Goal: Task Accomplishment & Management: Manage account settings

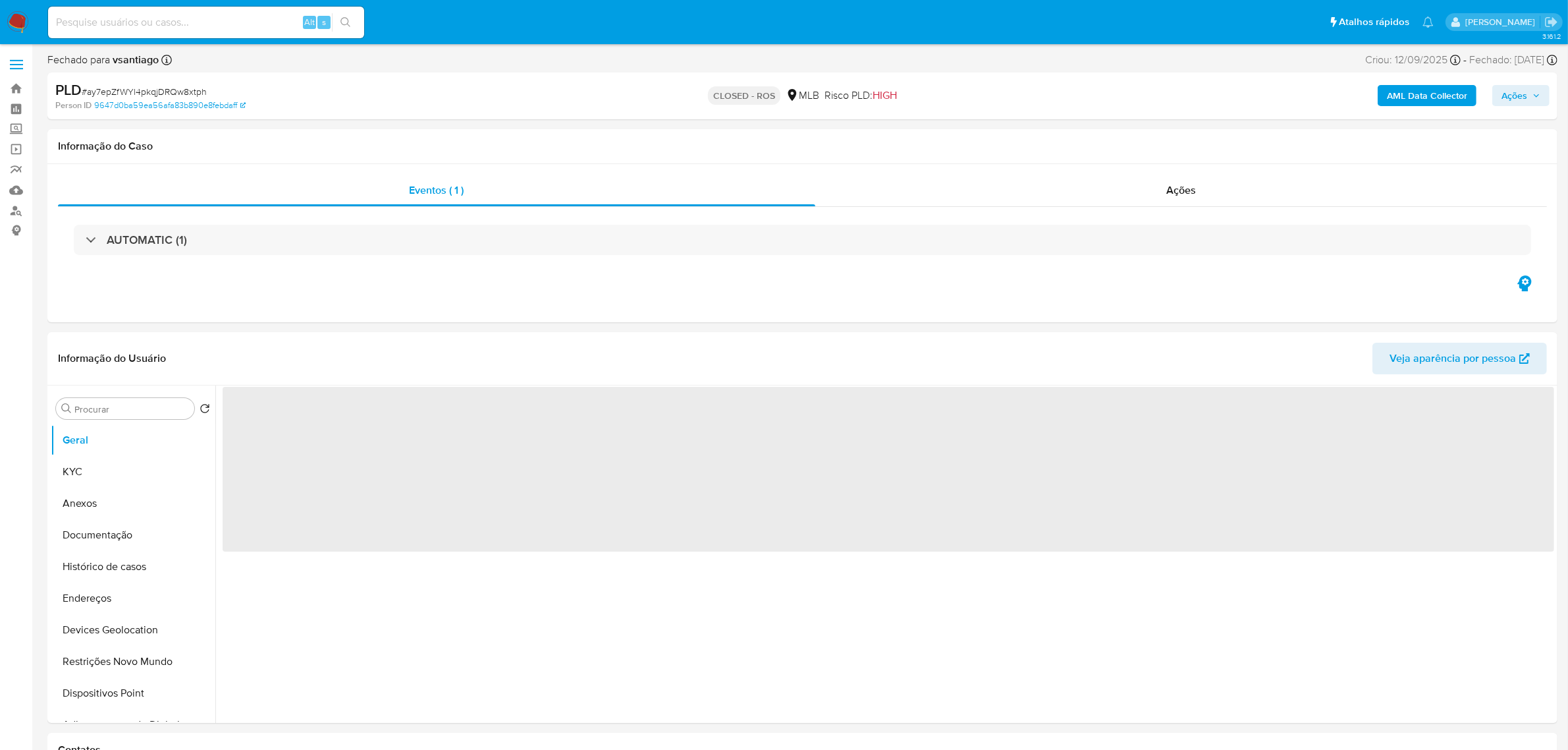
select select "10"
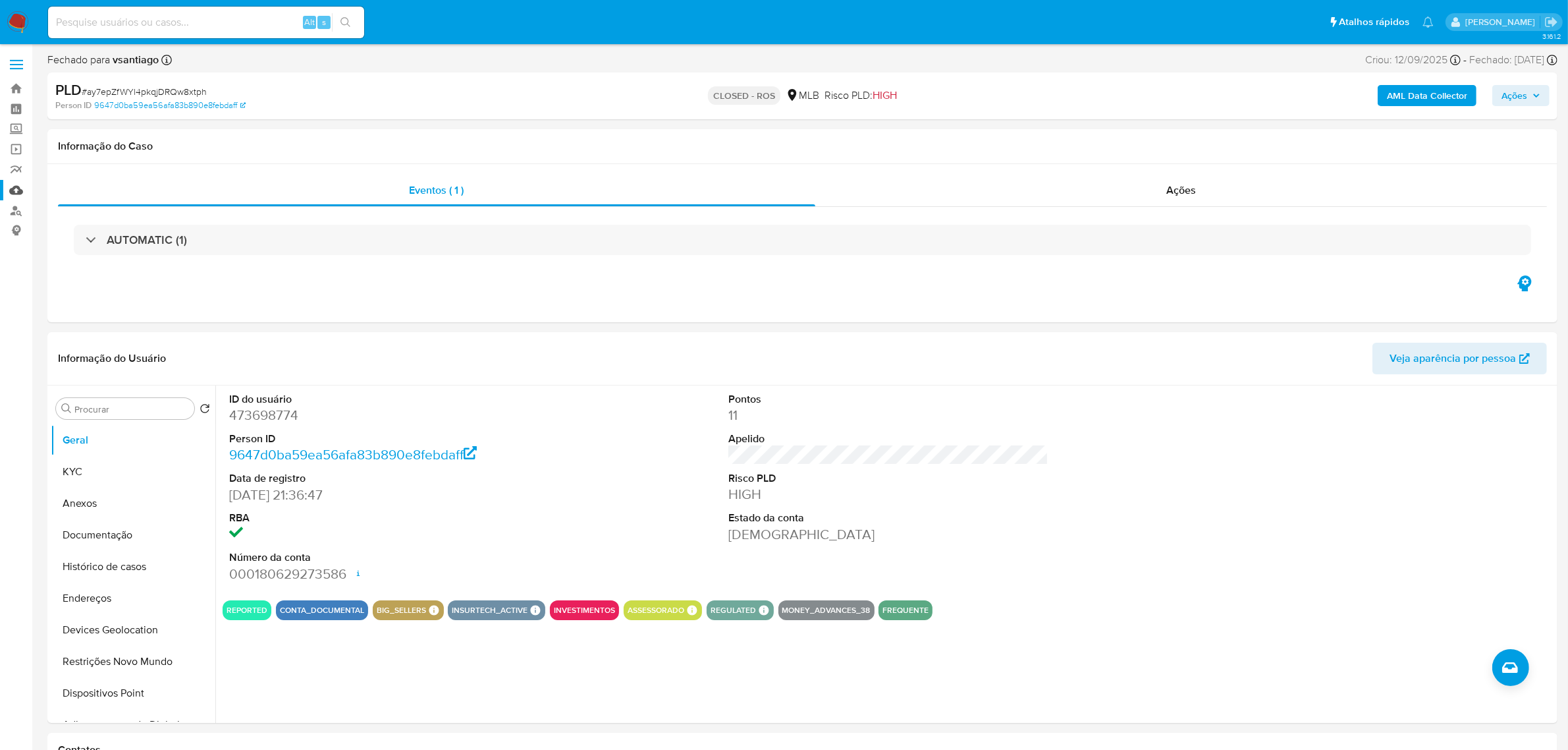
click at [18, 192] on link "Mulan" at bounding box center [78, 190] width 157 height 20
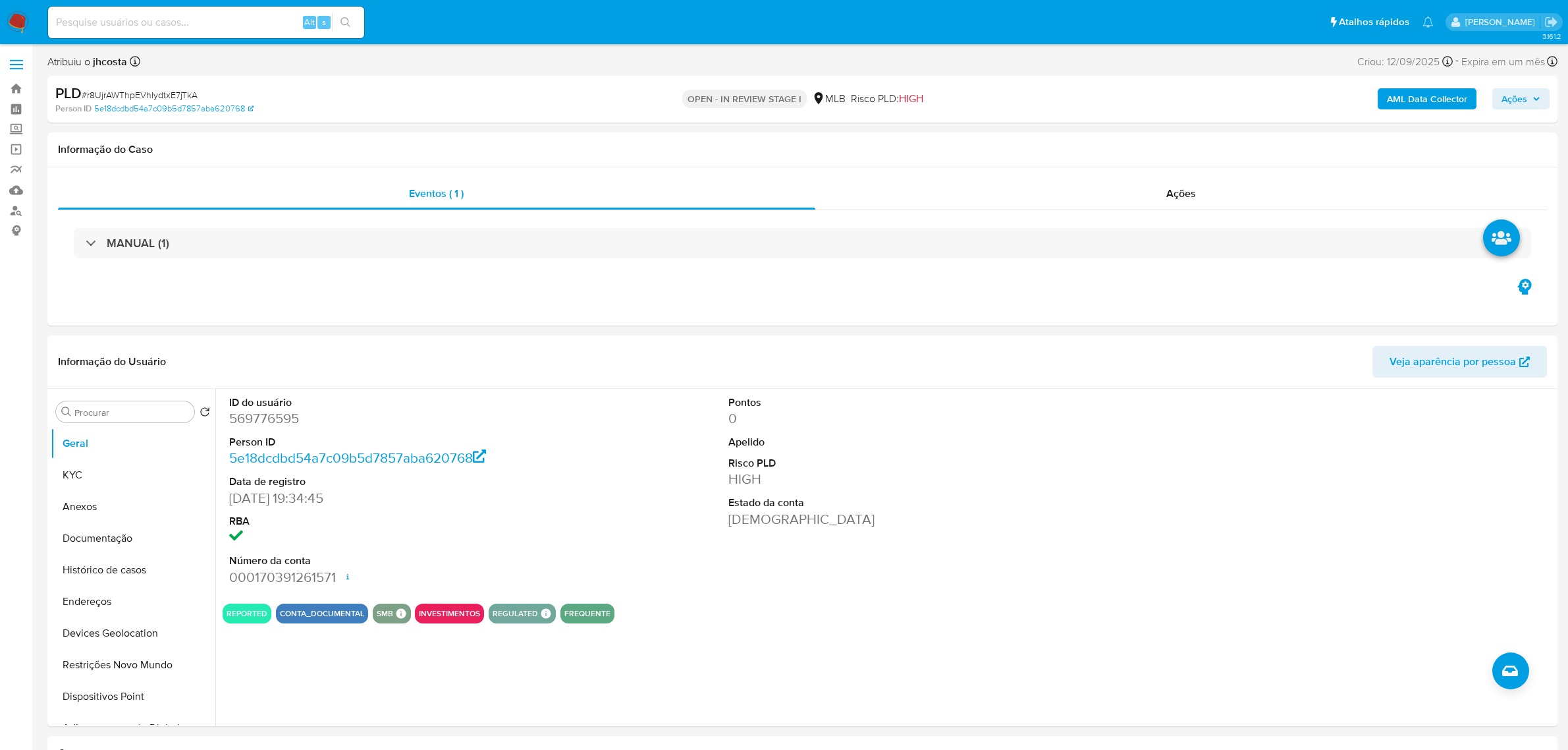
select select "10"
click at [277, 419] on dd "569776595" at bounding box center [389, 418] width 320 height 18
copy dd "569776595"
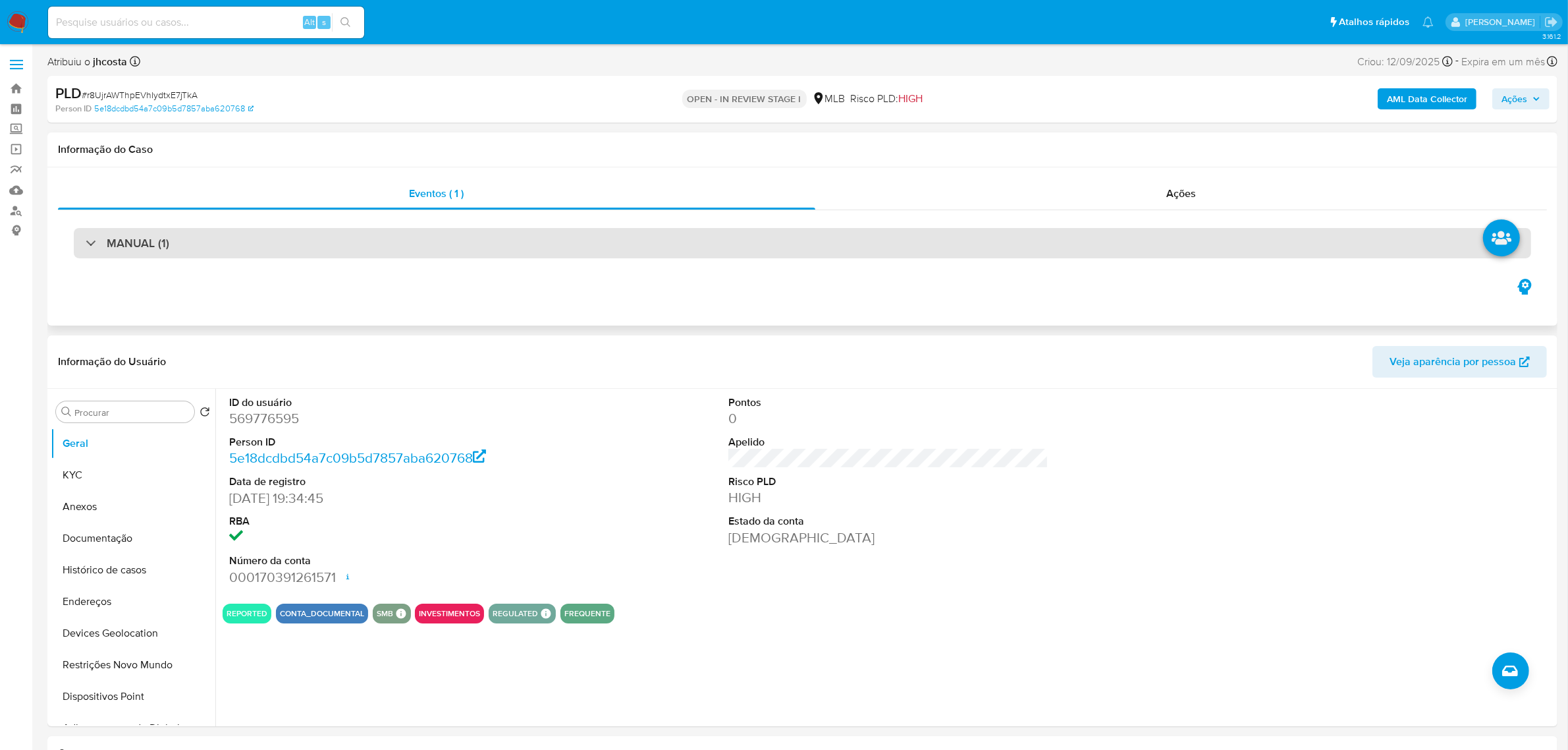
click at [437, 248] on div "MANUAL (1)" at bounding box center [803, 243] width 1457 height 30
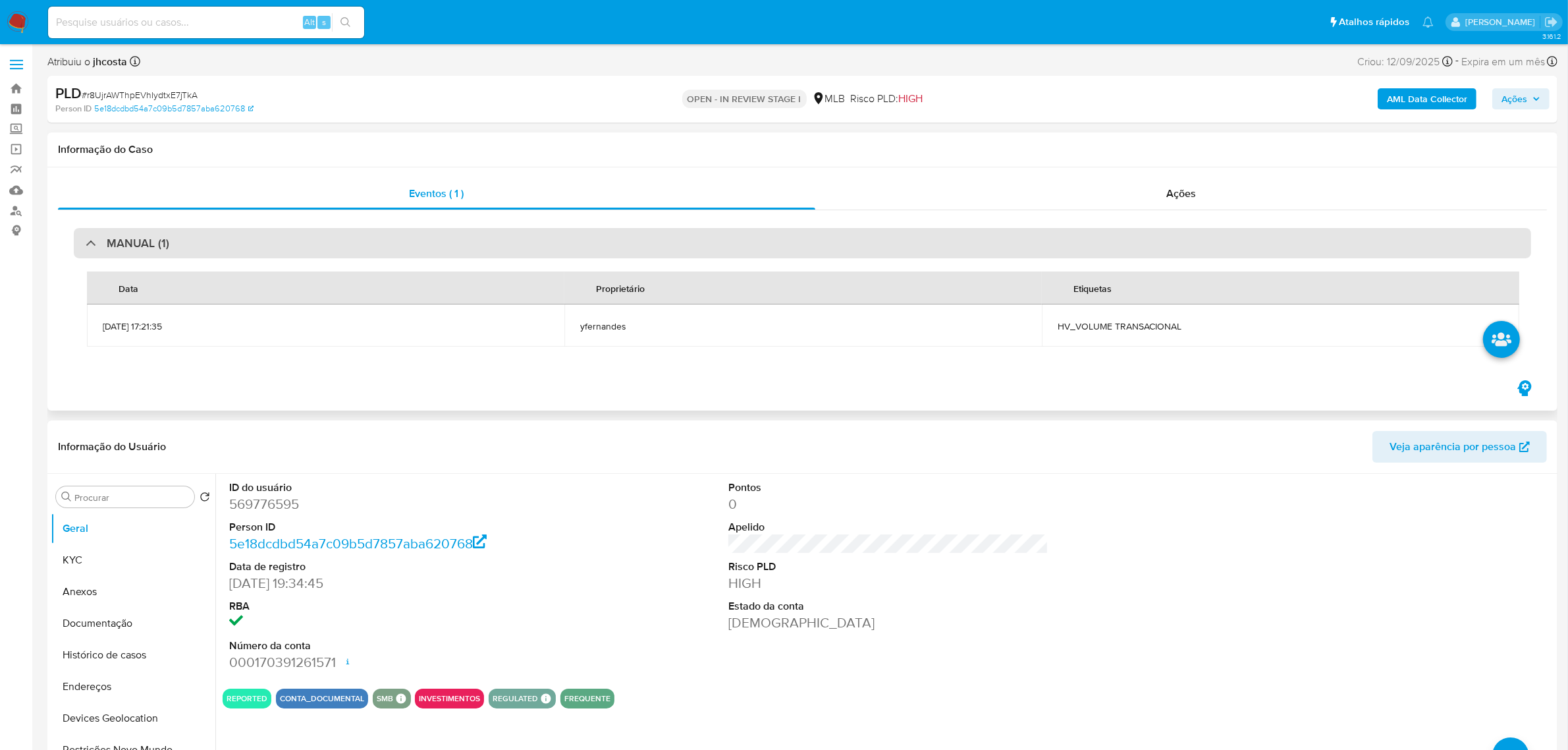
click at [437, 248] on div "MANUAL (1)" at bounding box center [803, 243] width 1457 height 30
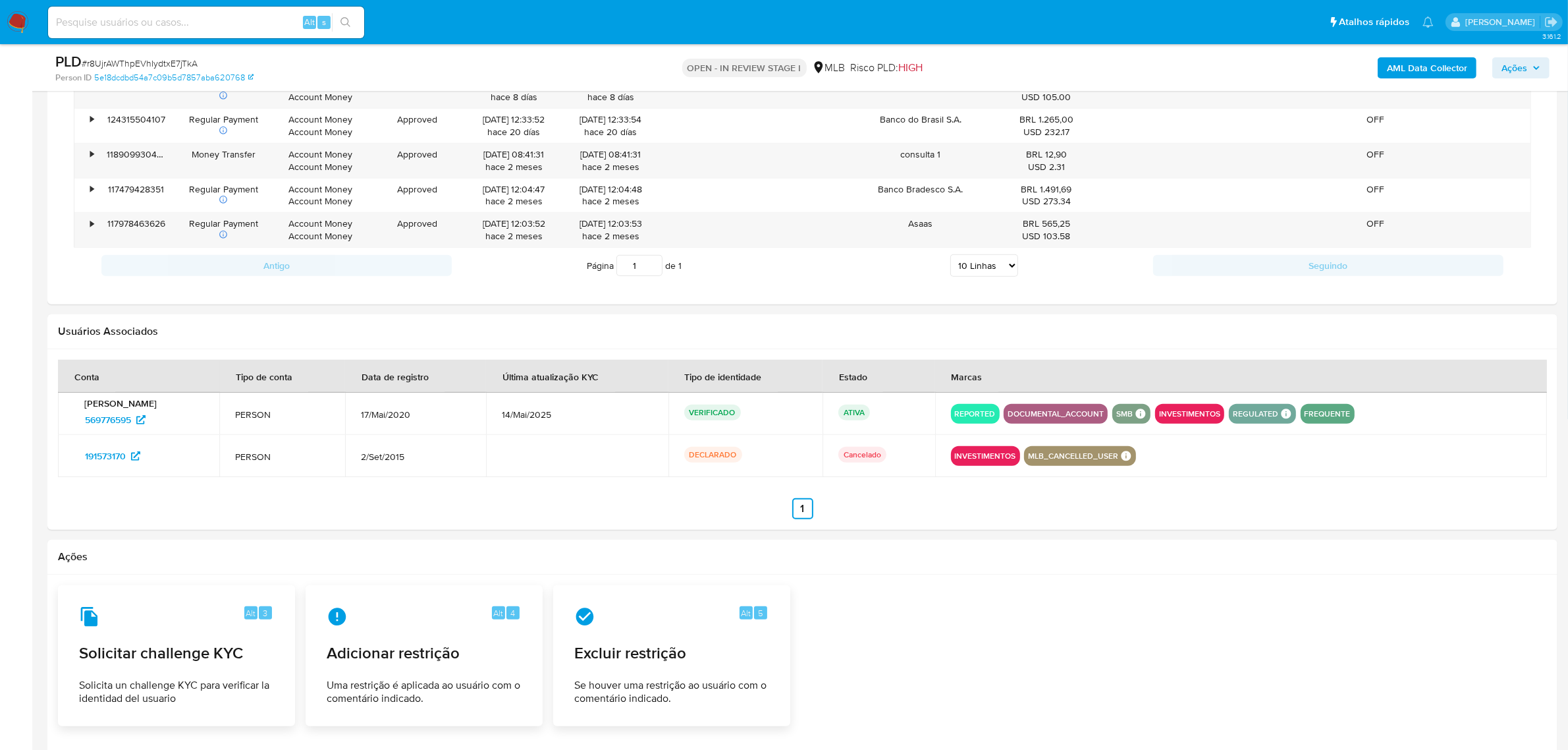
scroll to position [988, 0]
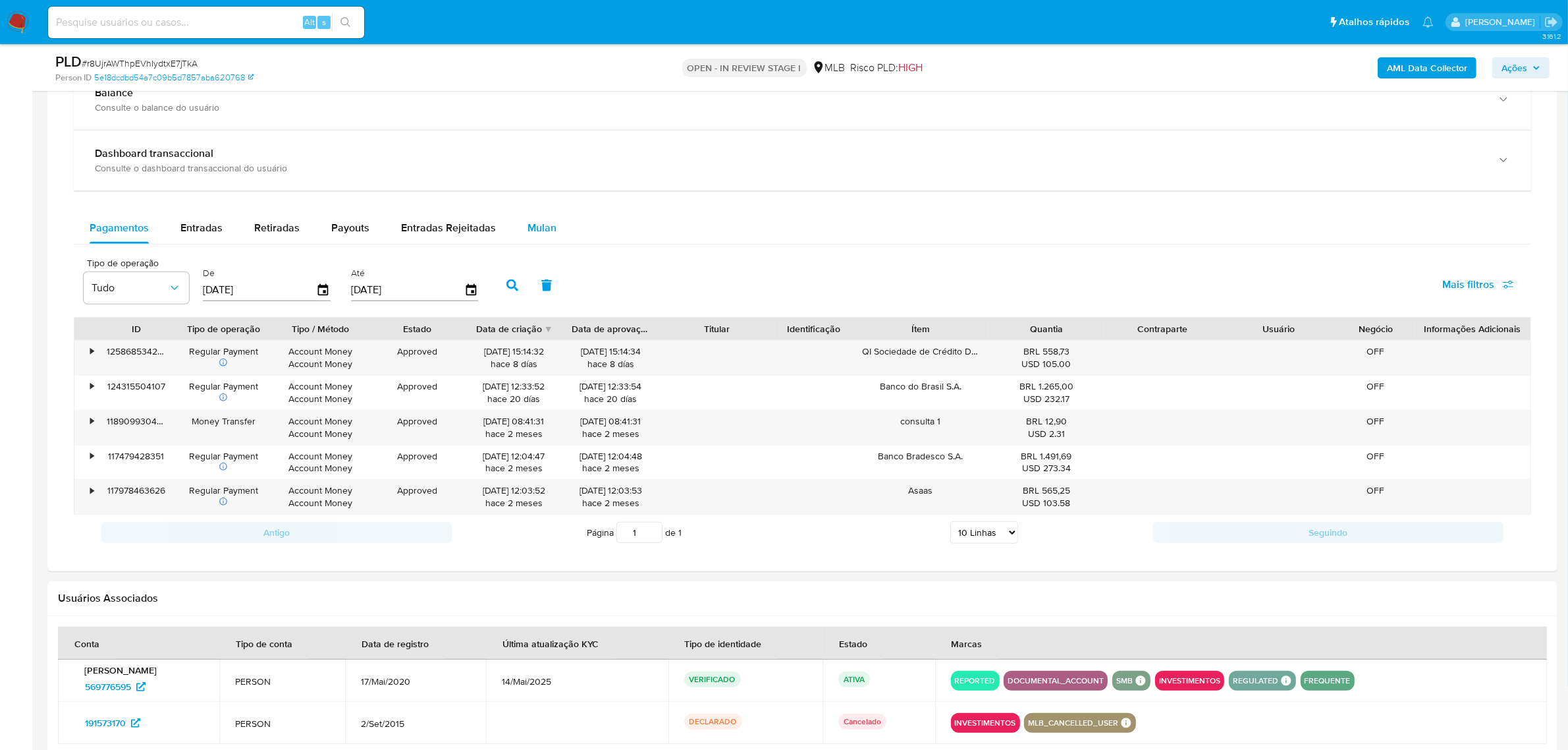
click at [532, 227] on span "Mulan" at bounding box center [542, 227] width 29 height 16
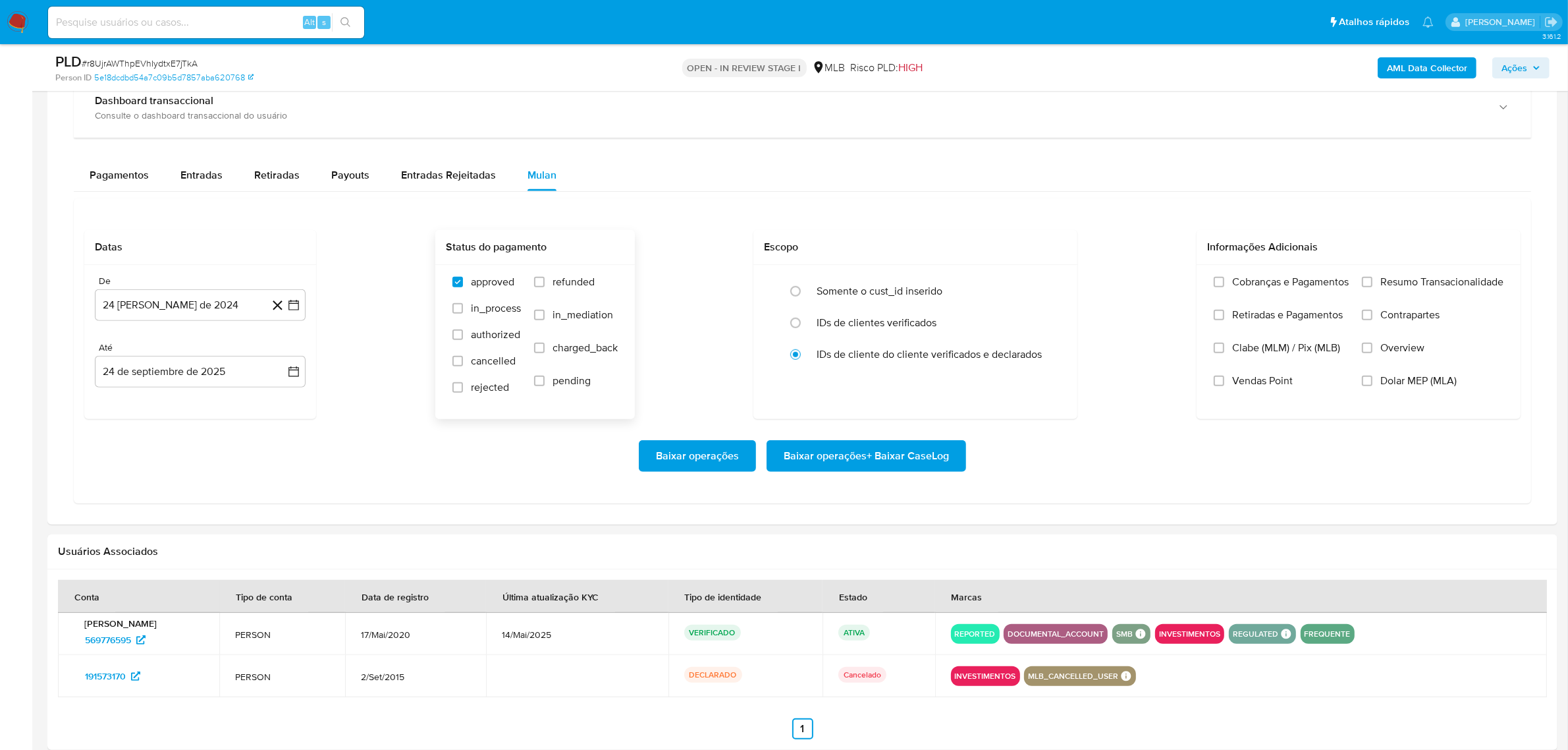
scroll to position [1071, 0]
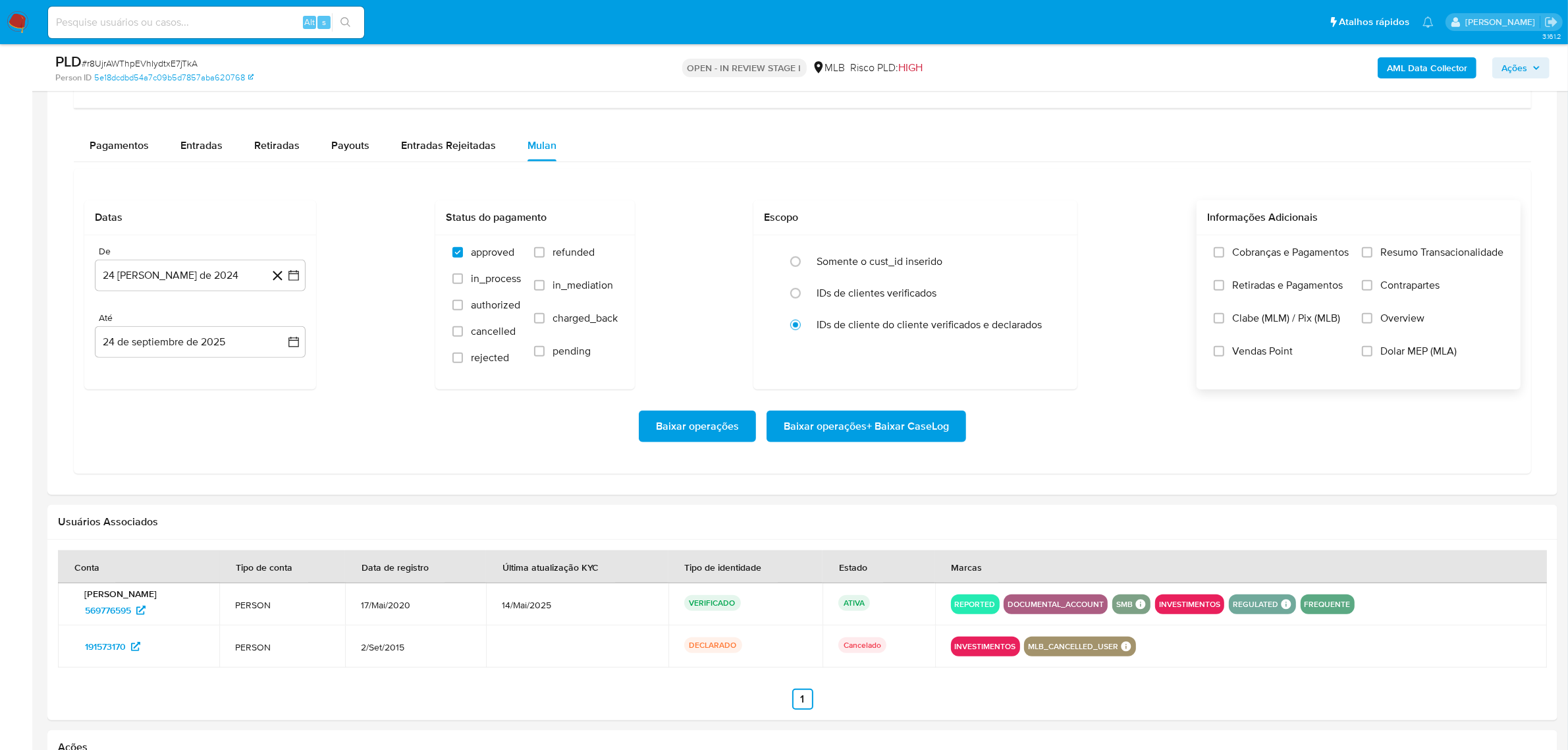
click at [1407, 252] on span "Resumo Transacionalidade" at bounding box center [1442, 252] width 124 height 13
click at [1372, 252] on input "Resumo Transacionalidade" at bounding box center [1368, 253] width 11 height 11
click at [205, 280] on button "24 de agosto de 2024" at bounding box center [200, 275] width 211 height 32
click at [229, 323] on icon "Seleccionar mes y año" at bounding box center [232, 322] width 5 height 4
click at [283, 322] on icon "Año siguiente" at bounding box center [278, 322] width 16 height 16
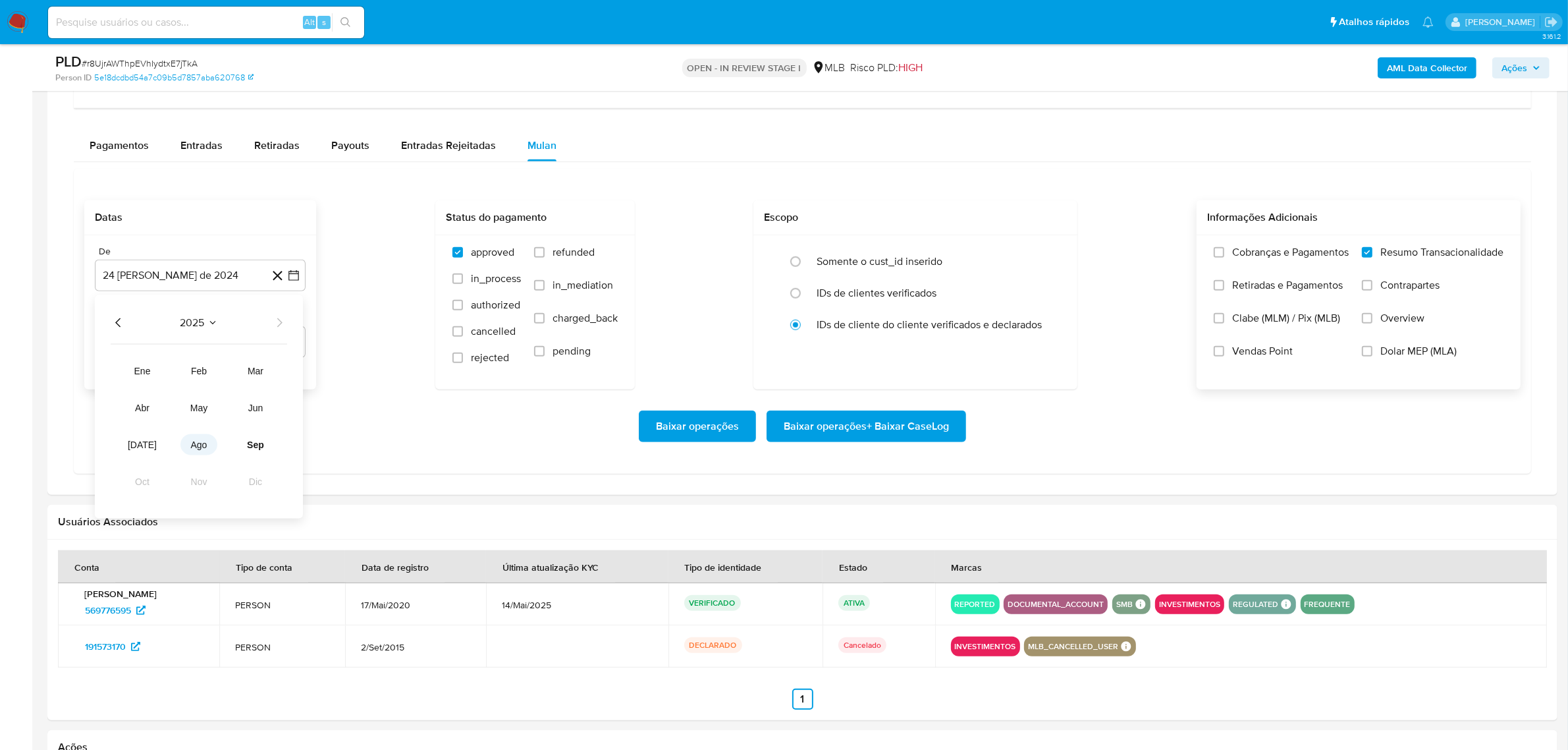
click at [196, 445] on span "ago" at bounding box center [200, 445] width 16 height 11
click at [225, 370] on button "1" at bounding box center [226, 371] width 21 height 21
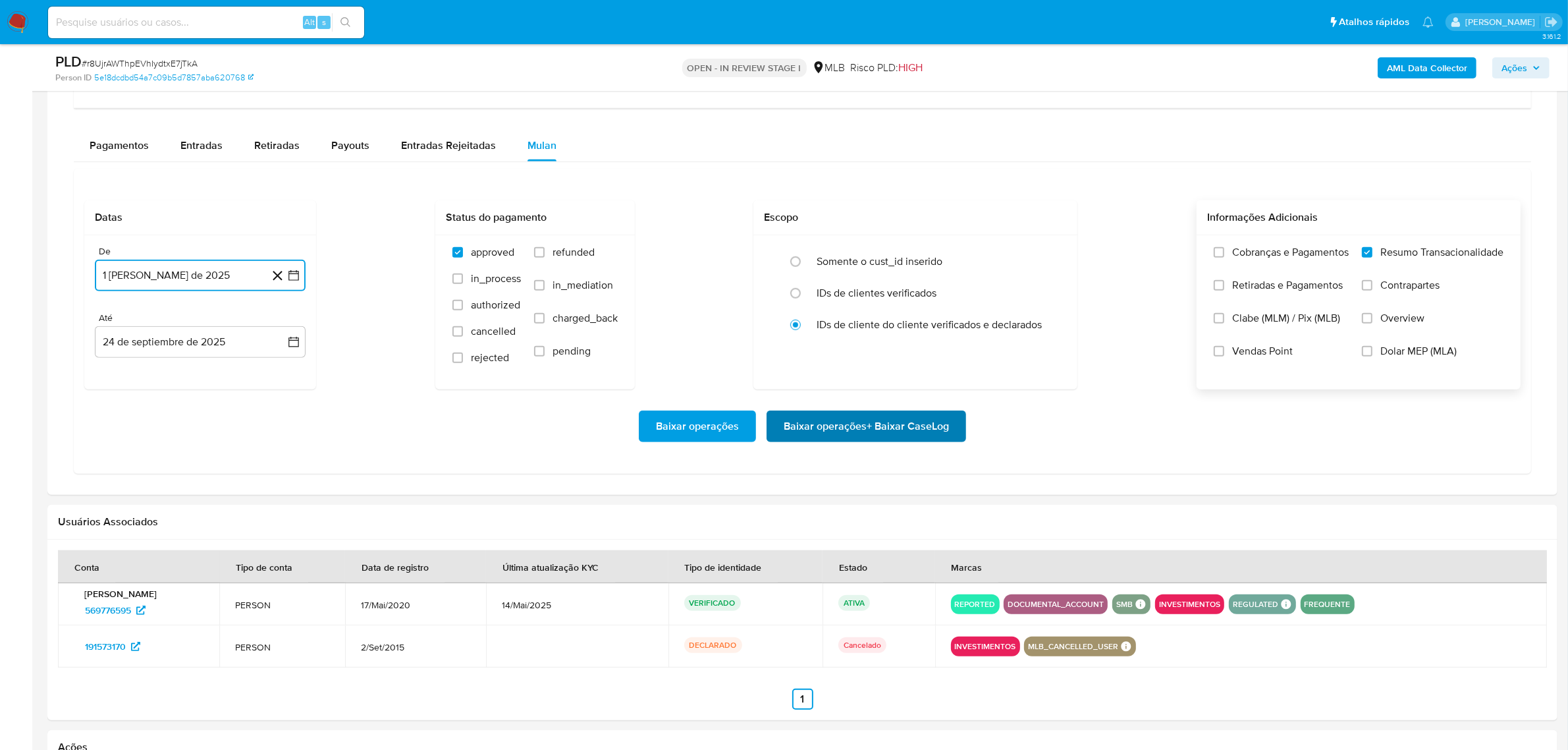
click at [870, 426] on span "Baixar operações + Baixar CaseLog" at bounding box center [866, 427] width 166 height 29
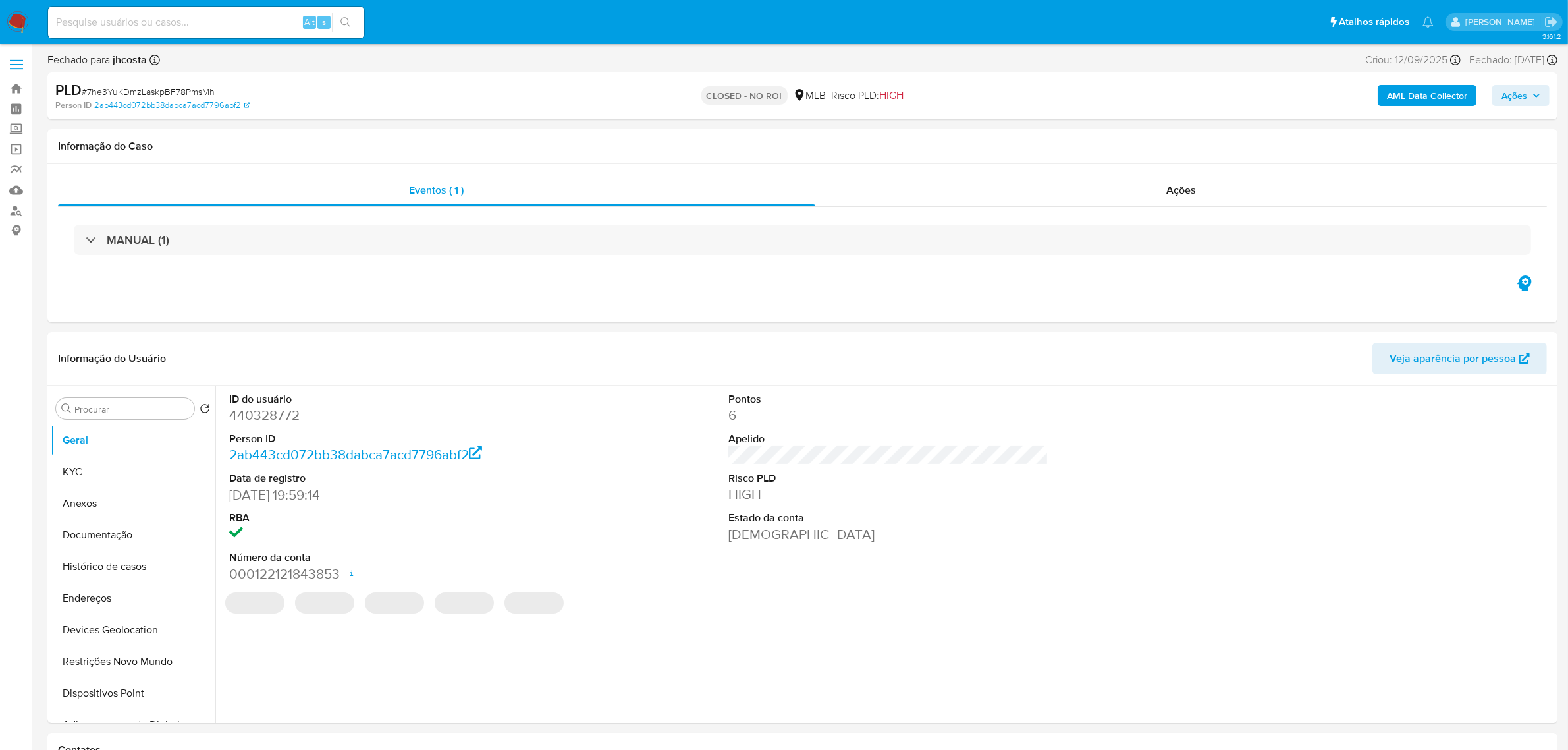
select select "10"
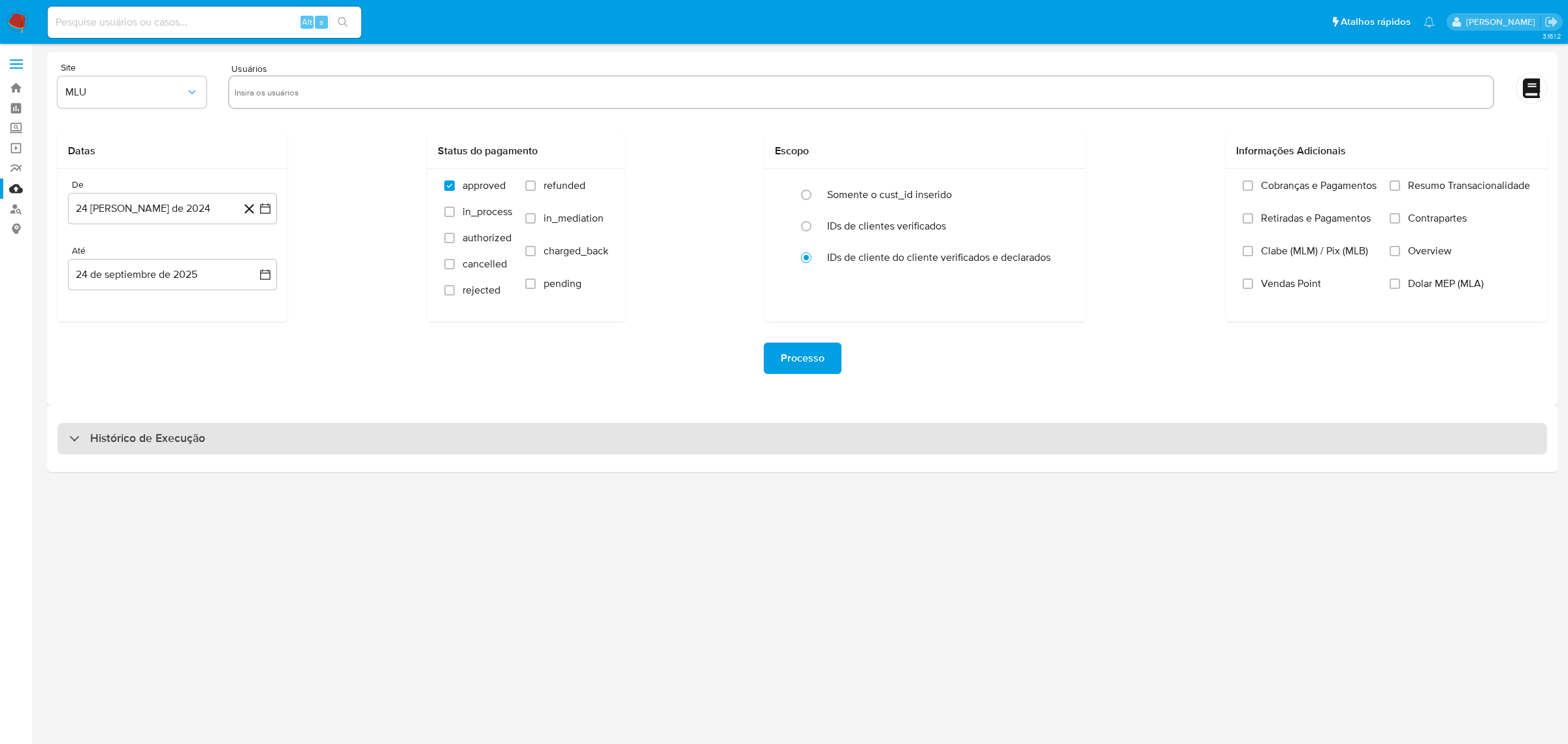
click at [184, 432] on h3 "Histórico de Execução" at bounding box center [147, 438] width 115 height 15
select select "10"
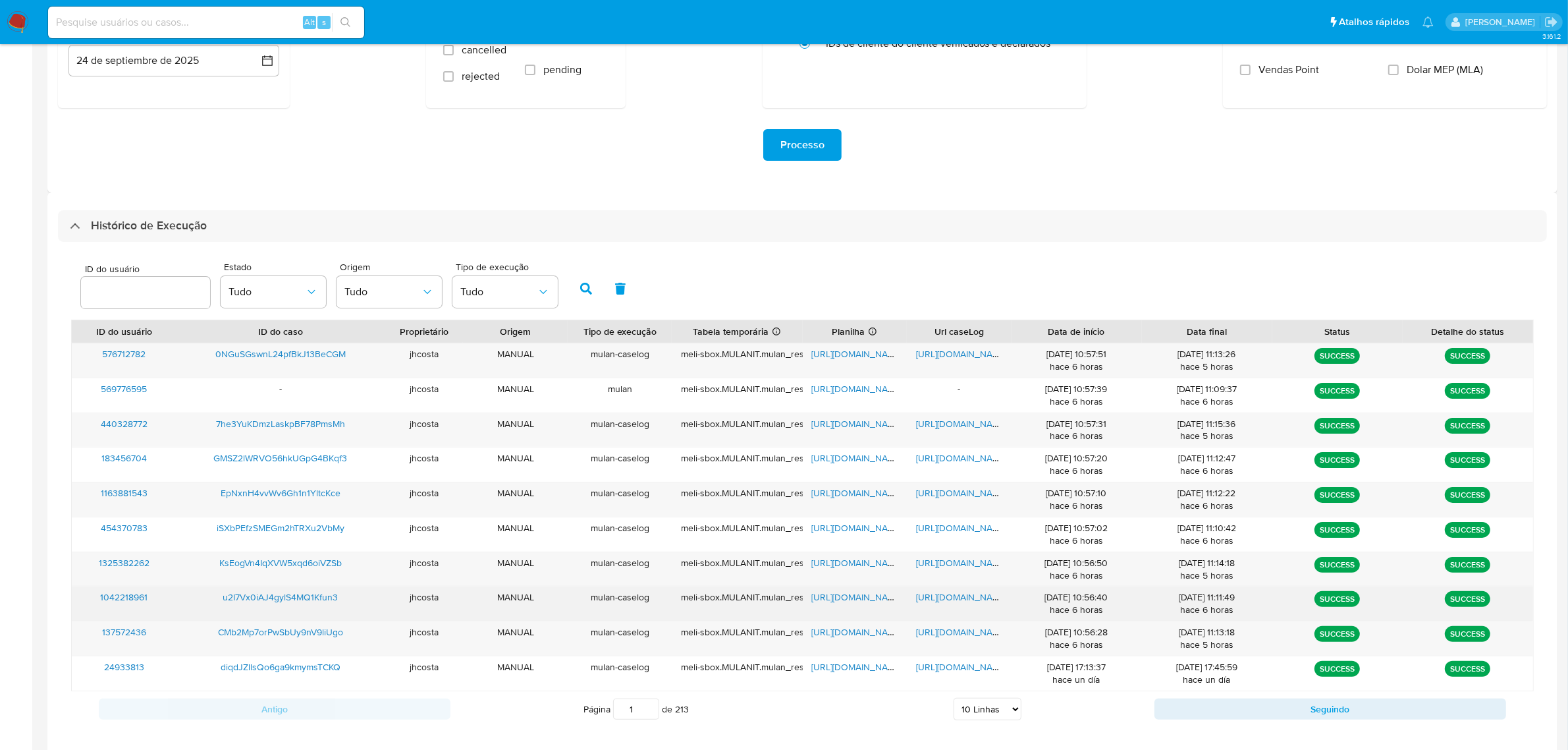
scroll to position [280, 0]
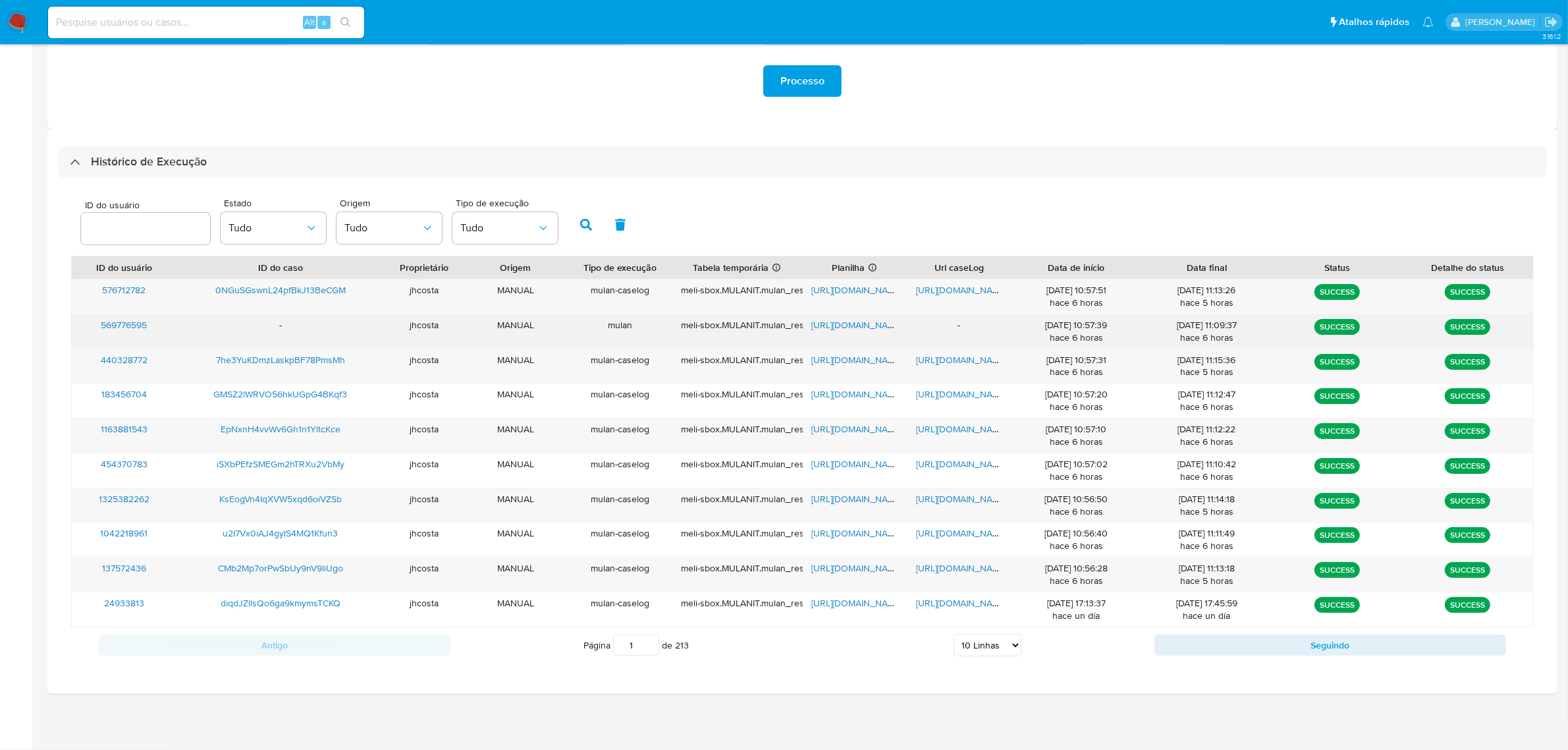
drag, startPoint x: 970, startPoint y: 328, endPoint x: 984, endPoint y: 328, distance: 14.0
click at [984, 328] on div "-" at bounding box center [959, 331] width 104 height 34
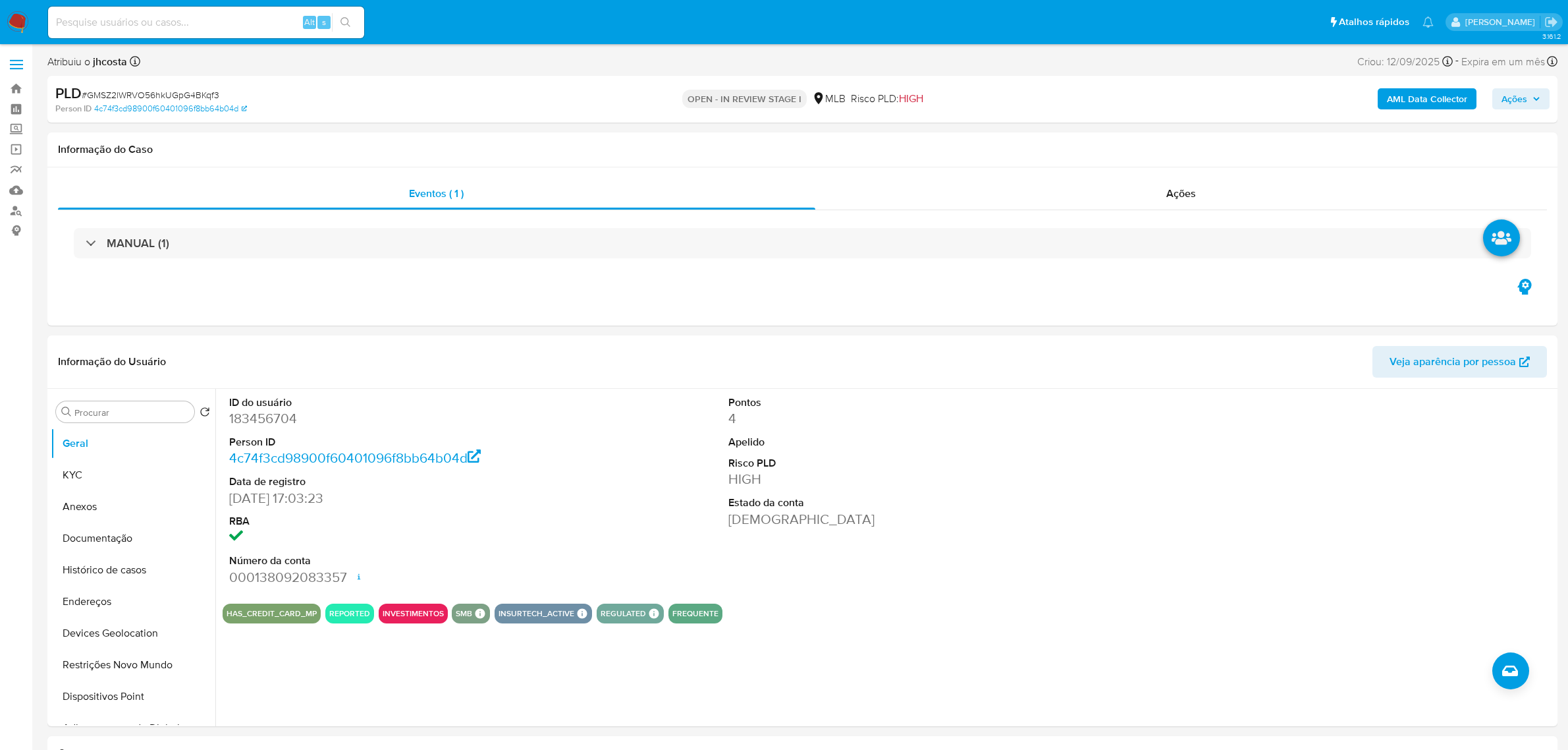
select select "10"
click at [271, 425] on dd "183456704" at bounding box center [389, 418] width 320 height 18
click at [270, 424] on dd "183456704" at bounding box center [389, 418] width 320 height 18
copy dd "183456704"
click at [596, 309] on div "Eventos ( 1 ) Ações MANUAL (1)" at bounding box center [802, 246] width 1509 height 158
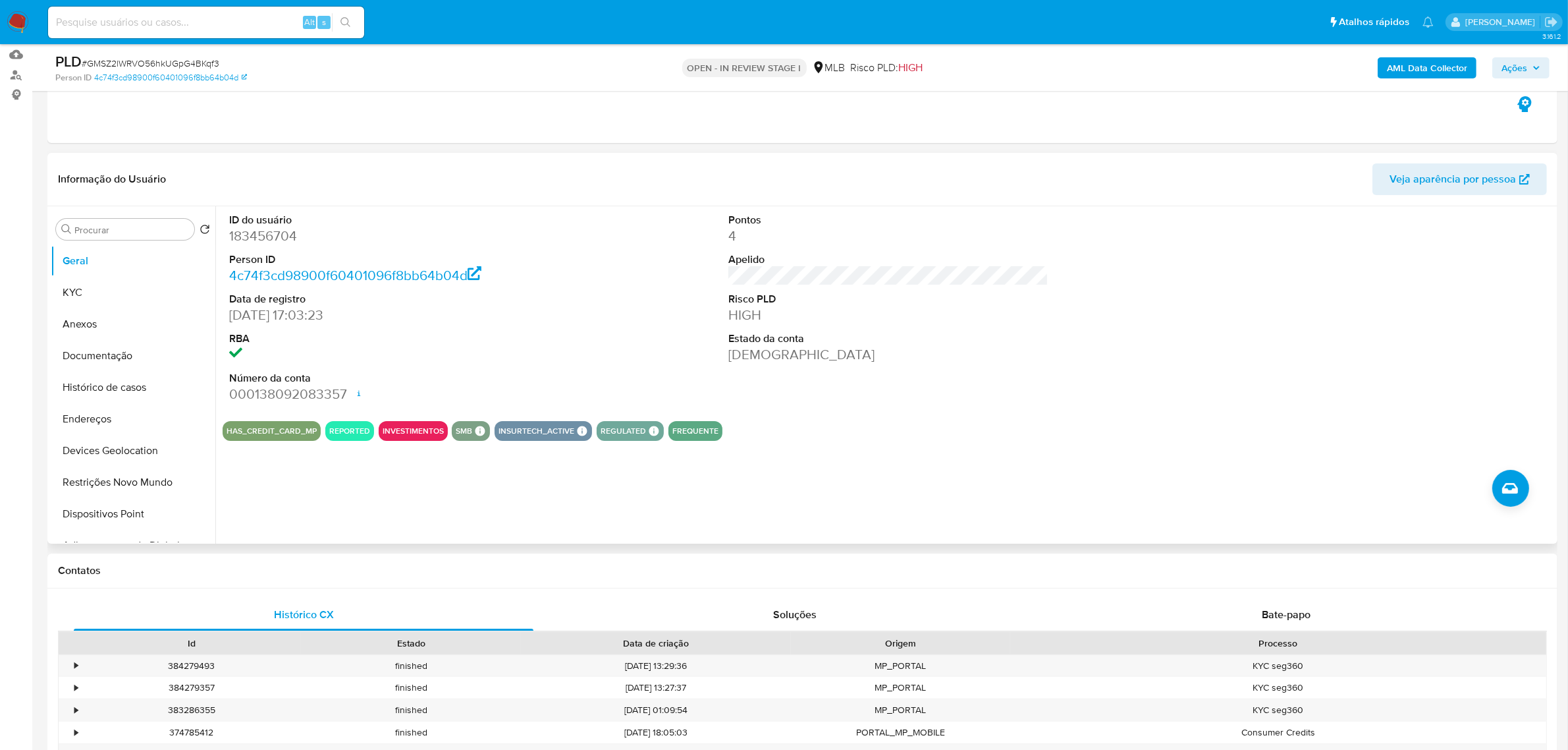
scroll to position [165, 0]
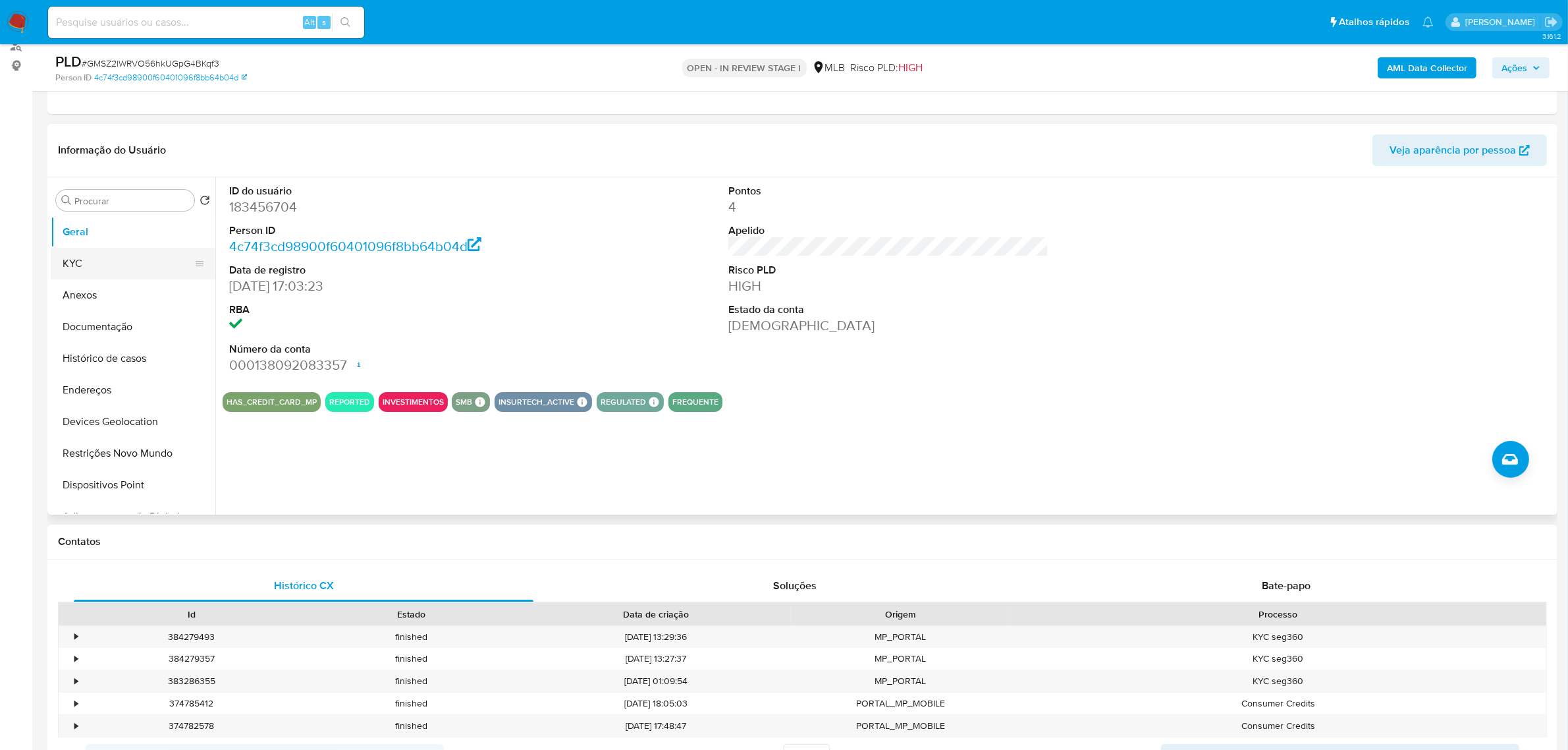
click at [109, 266] on button "KYC" at bounding box center [127, 263] width 154 height 32
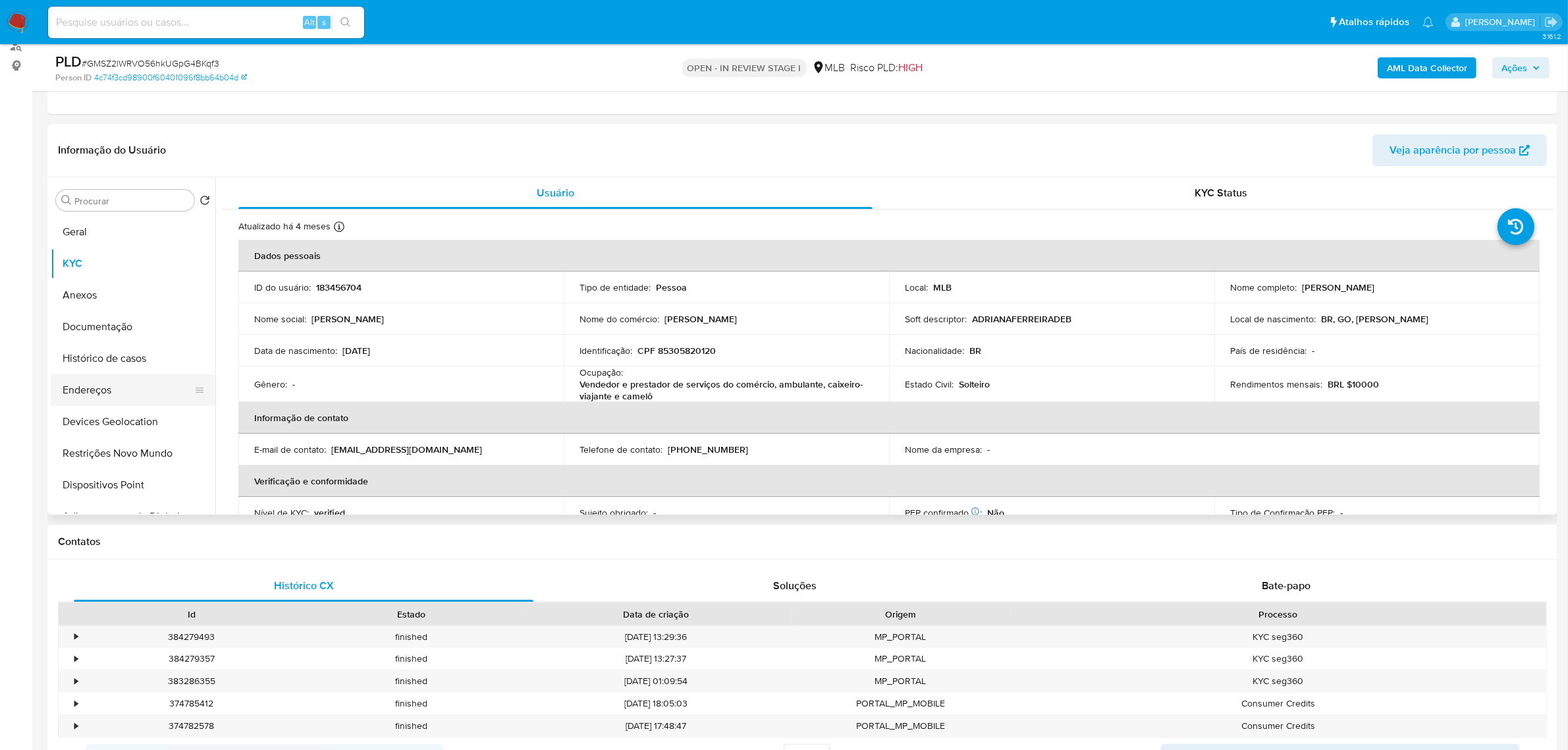
click at [112, 396] on button "Endereços" at bounding box center [127, 390] width 154 height 32
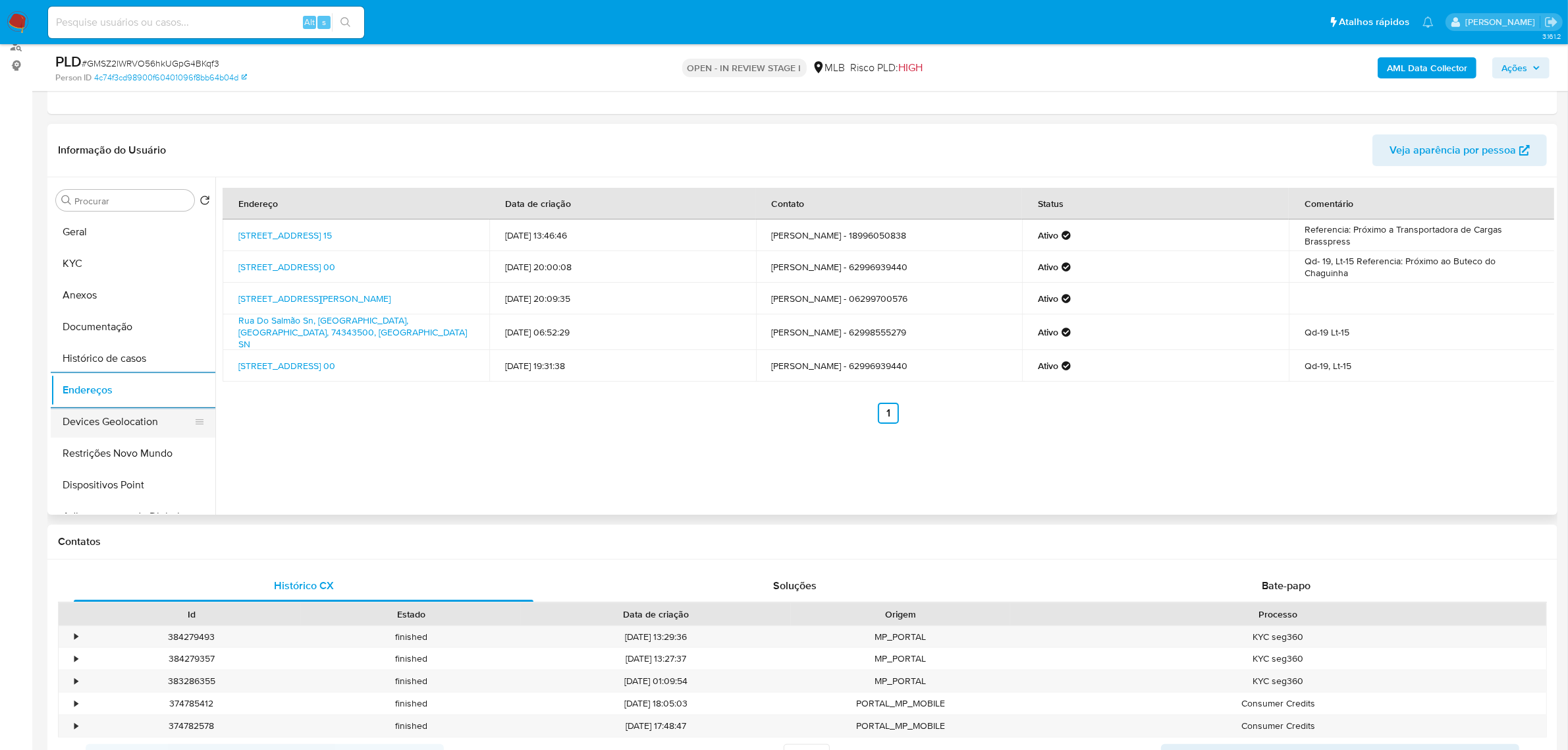
click at [117, 426] on button "Devices Geolocation" at bounding box center [127, 421] width 154 height 32
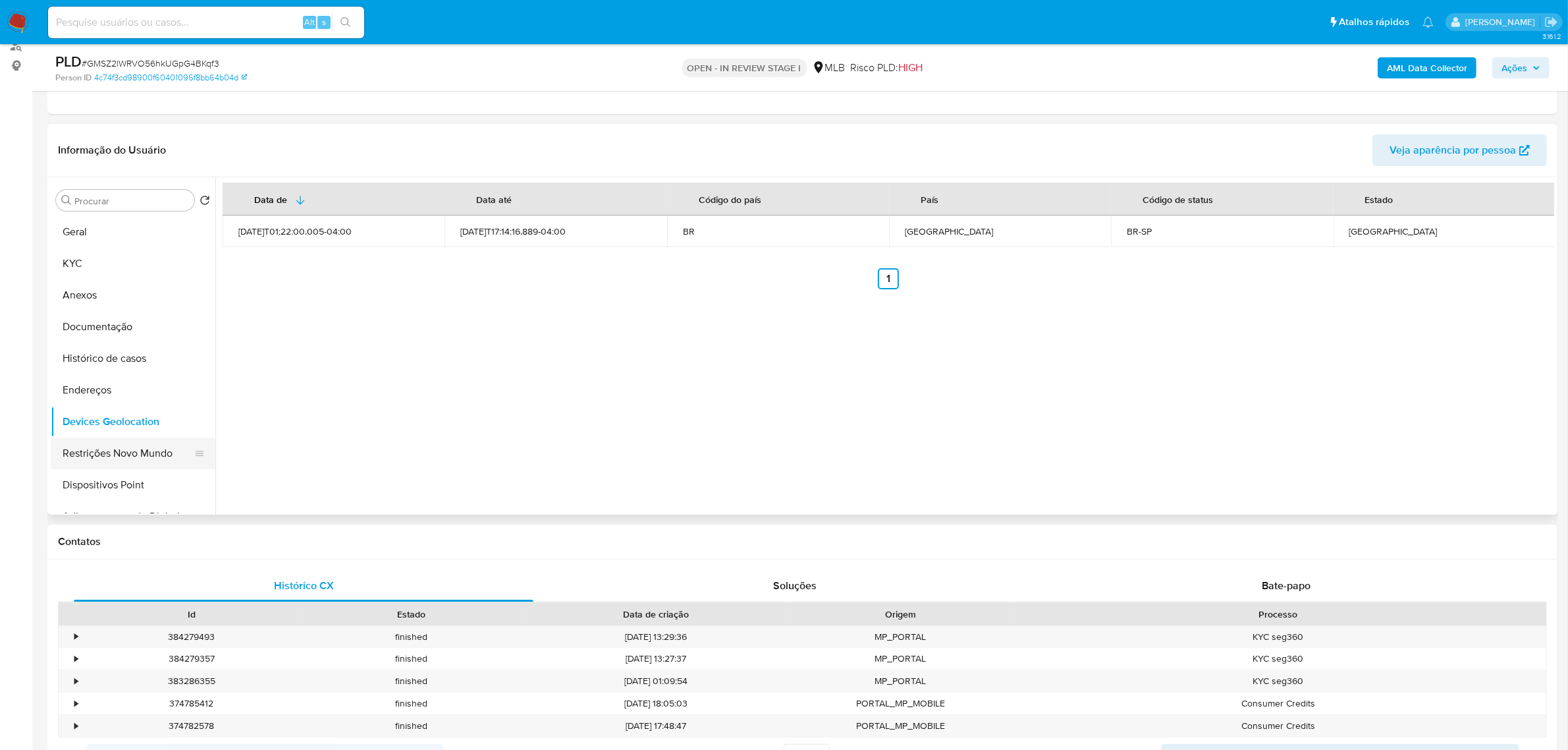
click at [92, 451] on button "Restrições Novo Mundo" at bounding box center [127, 453] width 154 height 32
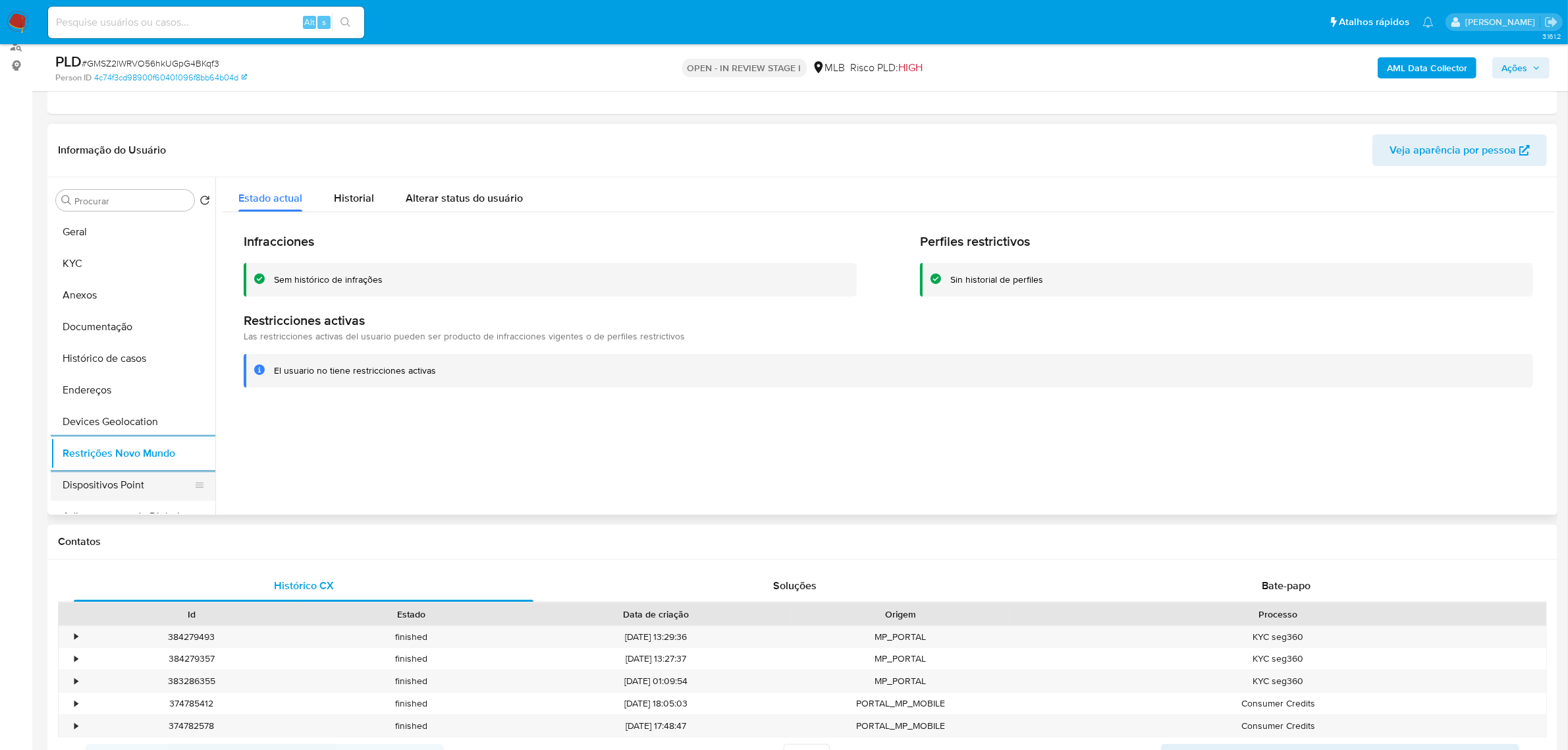
click at [100, 483] on button "Dispositivos Point" at bounding box center [127, 484] width 154 height 32
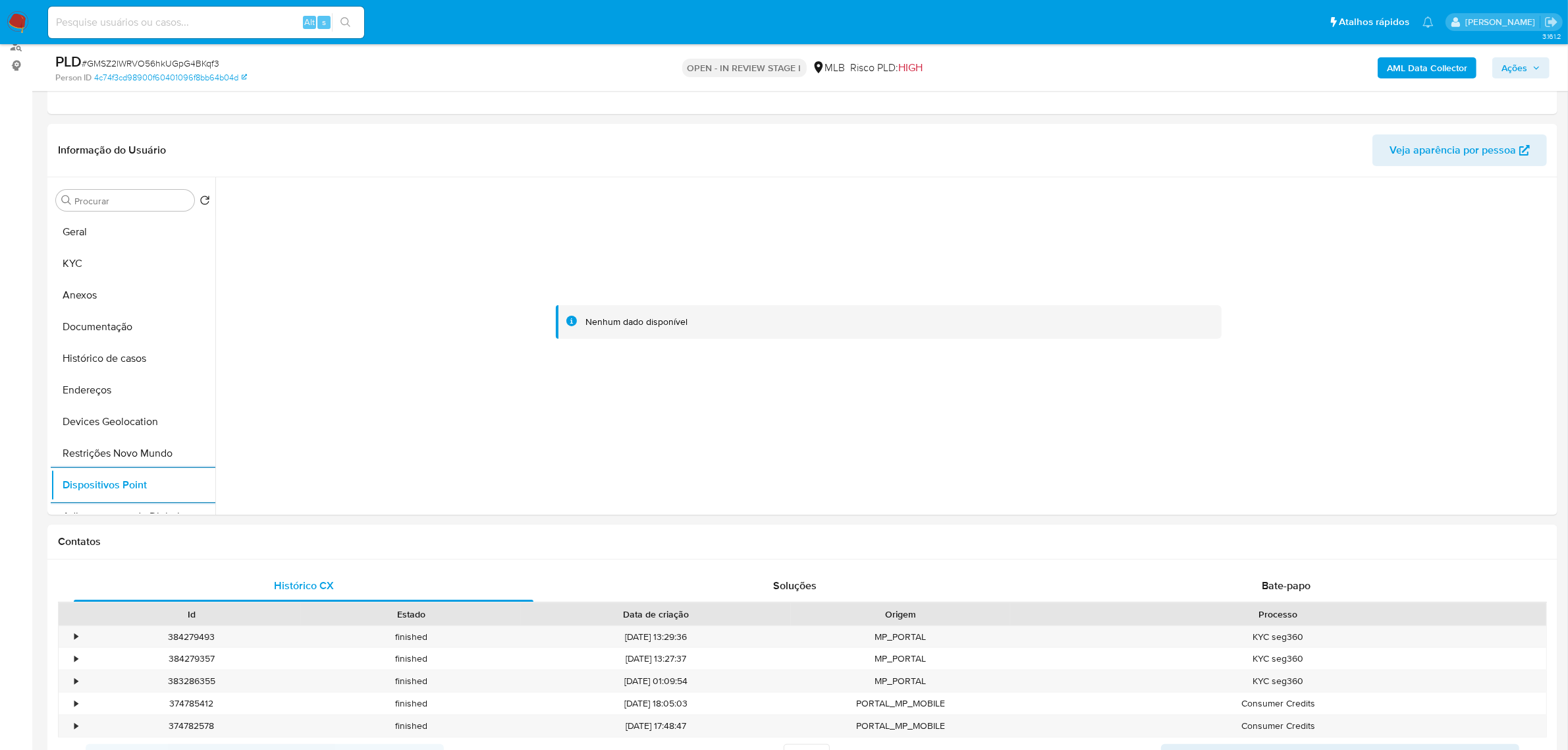
click at [1411, 74] on b "AML Data Collector" at bounding box center [1427, 68] width 81 height 21
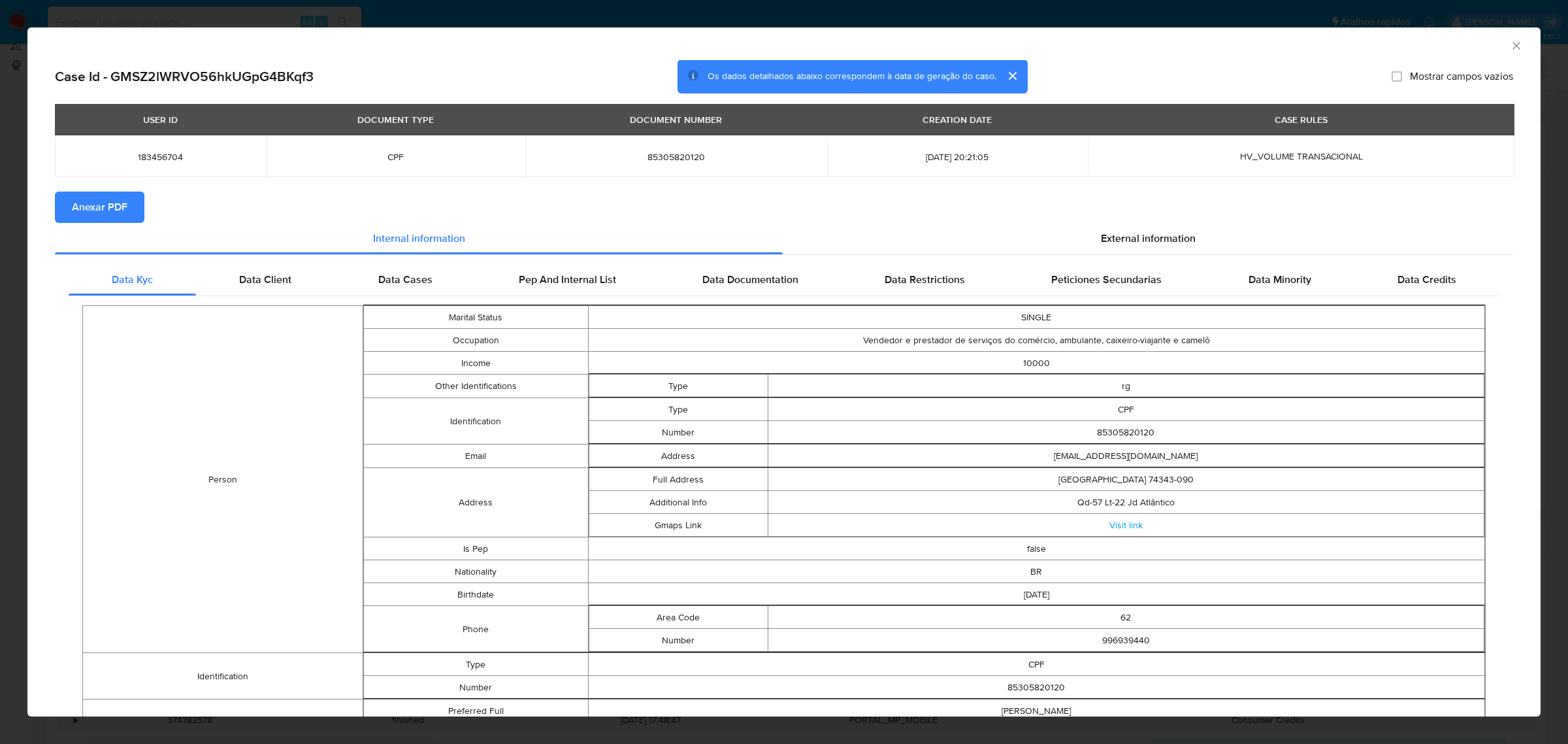
click at [116, 203] on span "Anexar PDF" at bounding box center [99, 207] width 55 height 29
drag, startPoint x: 1154, startPoint y: 239, endPoint x: 1124, endPoint y: 243, distance: 30.3
click at [1152, 239] on span "External information" at bounding box center [1148, 241] width 94 height 15
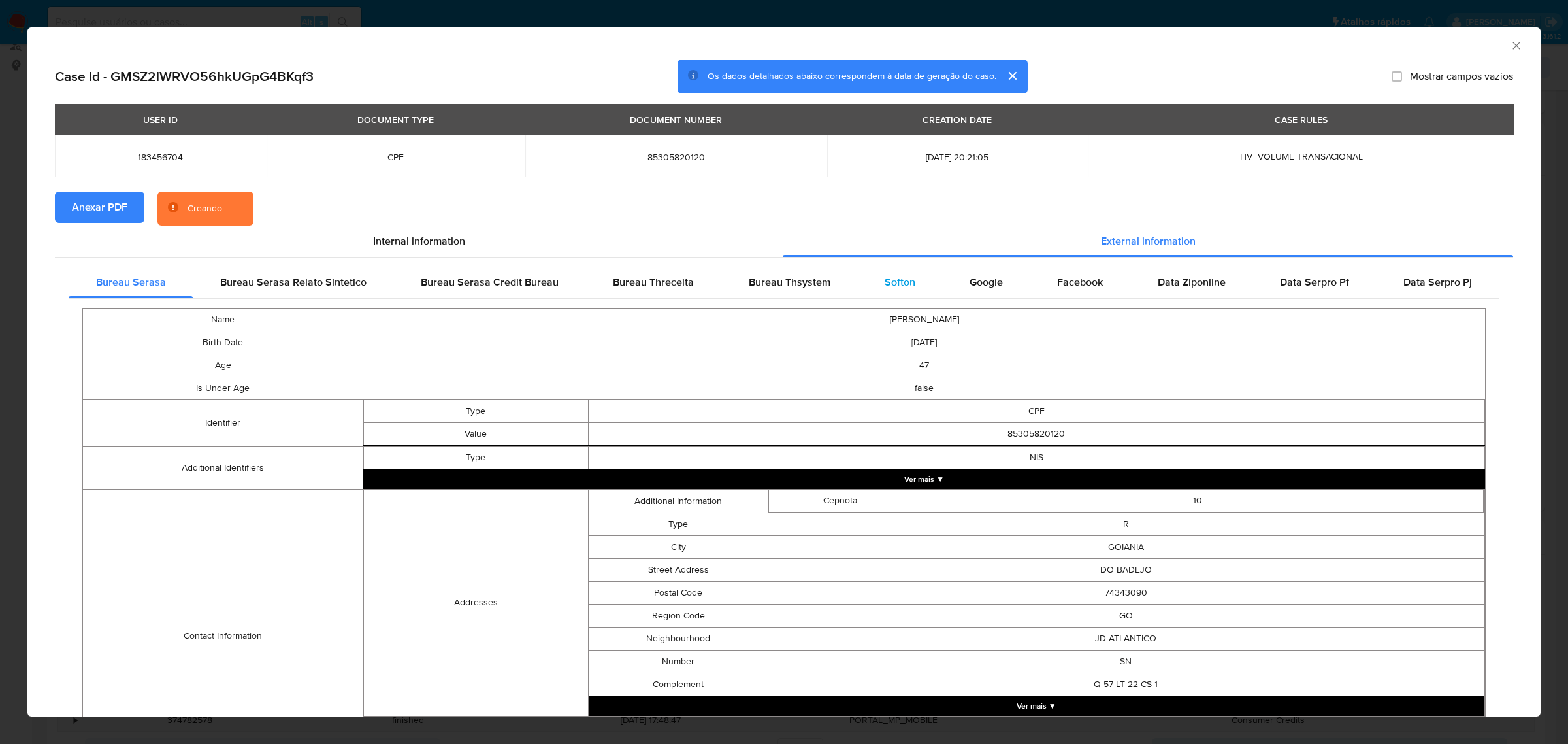
click at [888, 286] on span "Softon" at bounding box center [900, 282] width 31 height 15
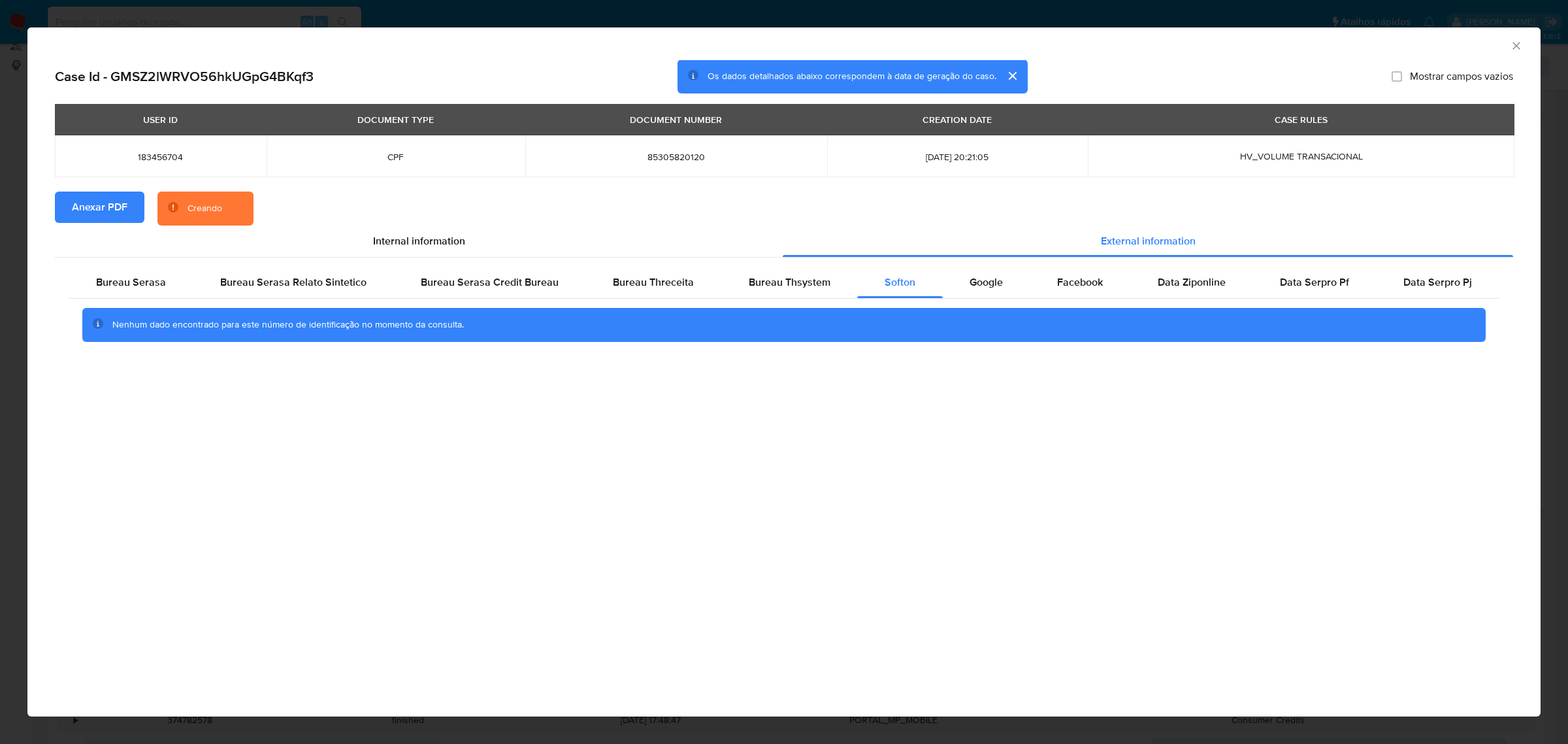
click at [1516, 48] on icon "Fechar a janela" at bounding box center [1516, 45] width 13 height 13
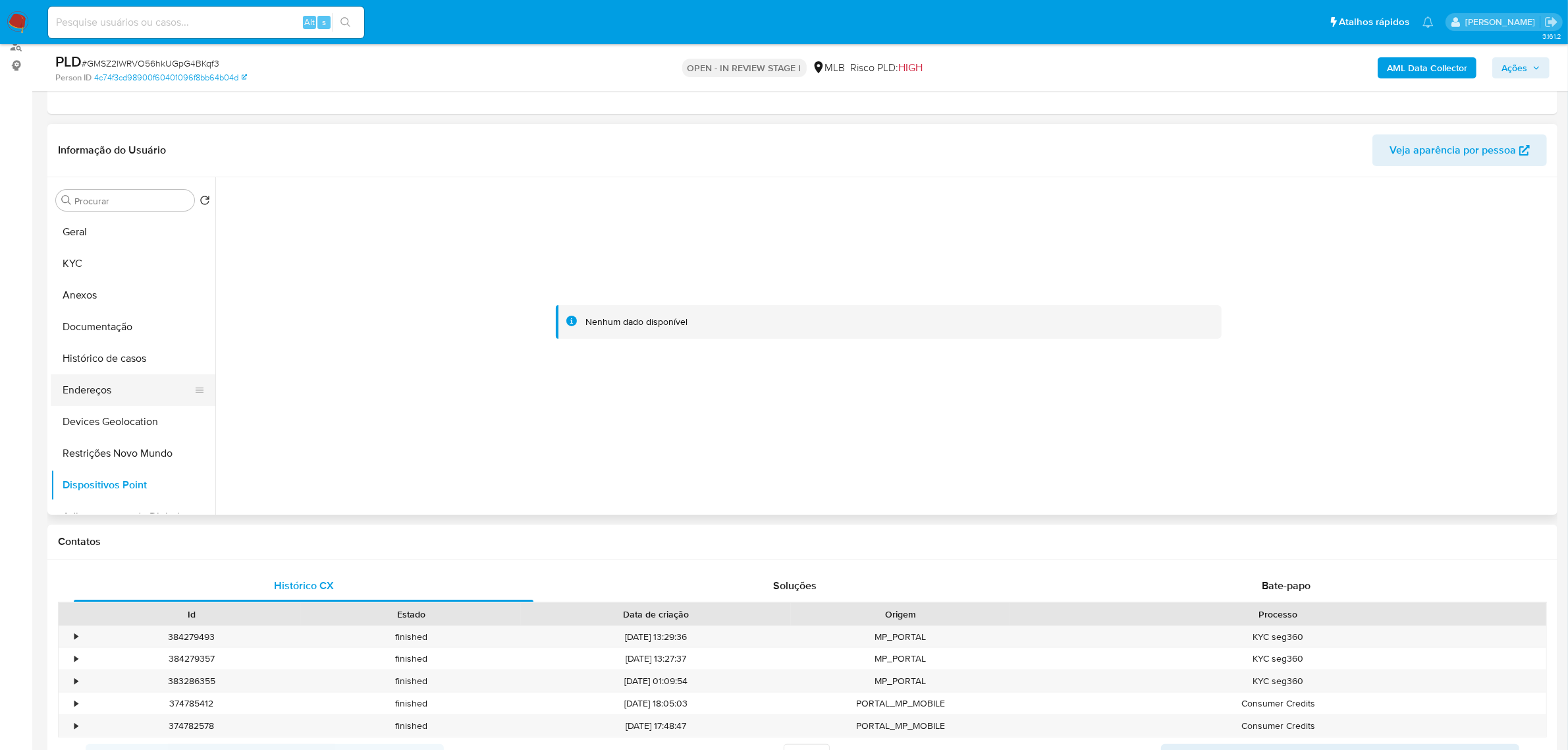
click at [136, 397] on button "Endereços" at bounding box center [127, 390] width 154 height 32
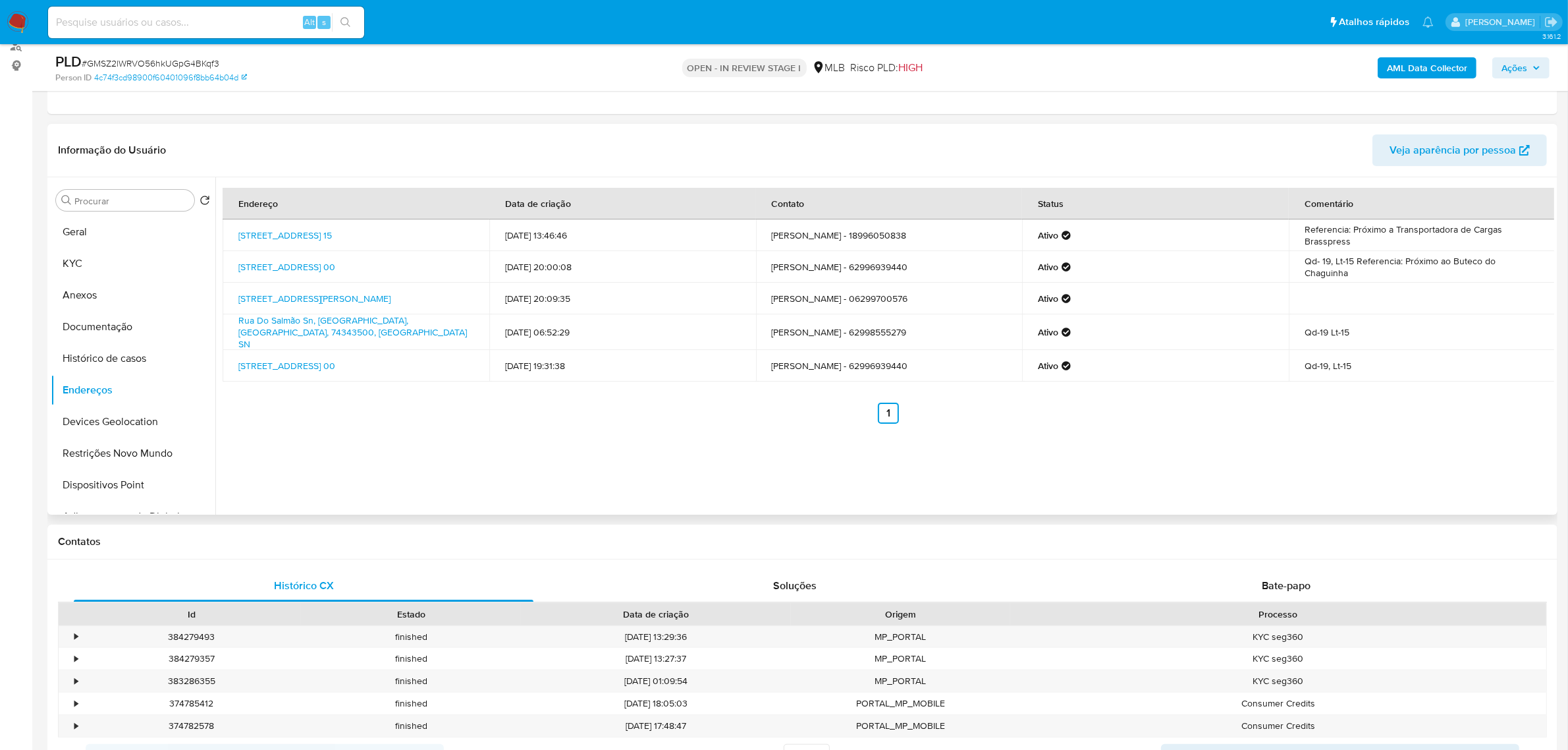
drag, startPoint x: 225, startPoint y: 227, endPoint x: 277, endPoint y: 248, distance: 56.1
click at [277, 248] on td "Rua Sol Nascente 15, Presidente Prudente, São Paulo, 19061340, Brasil 15" at bounding box center [355, 235] width 266 height 32
copy link "Rua Sol Nascente 15, Presidente Prudente, São Paulo, 19061340"
click at [265, 241] on link "Rua Sol Nascente 15, Presidente Prudente, São Paulo, 19061340, Brasil 15" at bounding box center [285, 235] width 93 height 13
click at [93, 266] on button "KYC" at bounding box center [127, 263] width 154 height 32
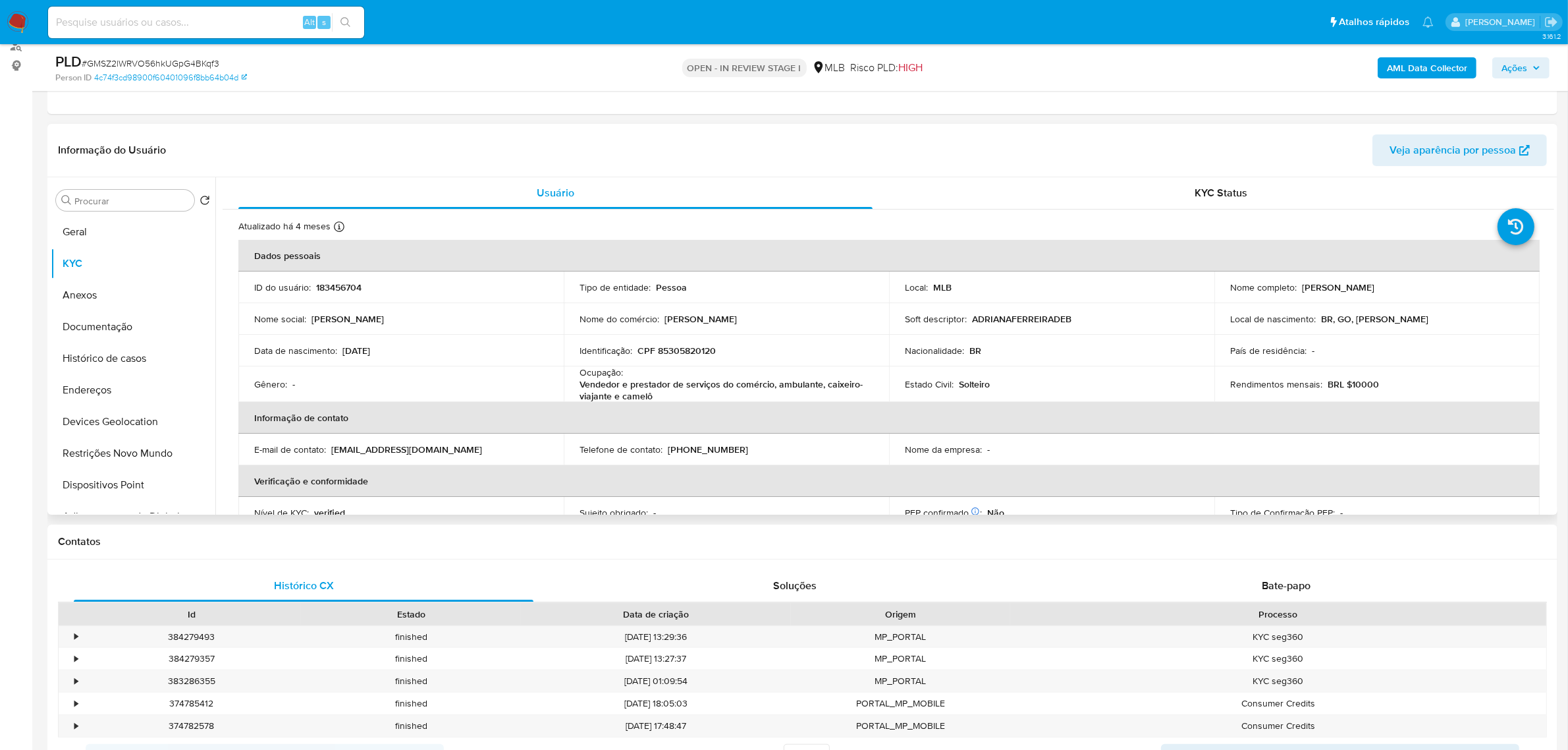
click at [702, 351] on p "CPF 85305820120" at bounding box center [676, 350] width 79 height 12
copy p "85305820120"
click at [122, 318] on button "Documentação" at bounding box center [127, 327] width 154 height 32
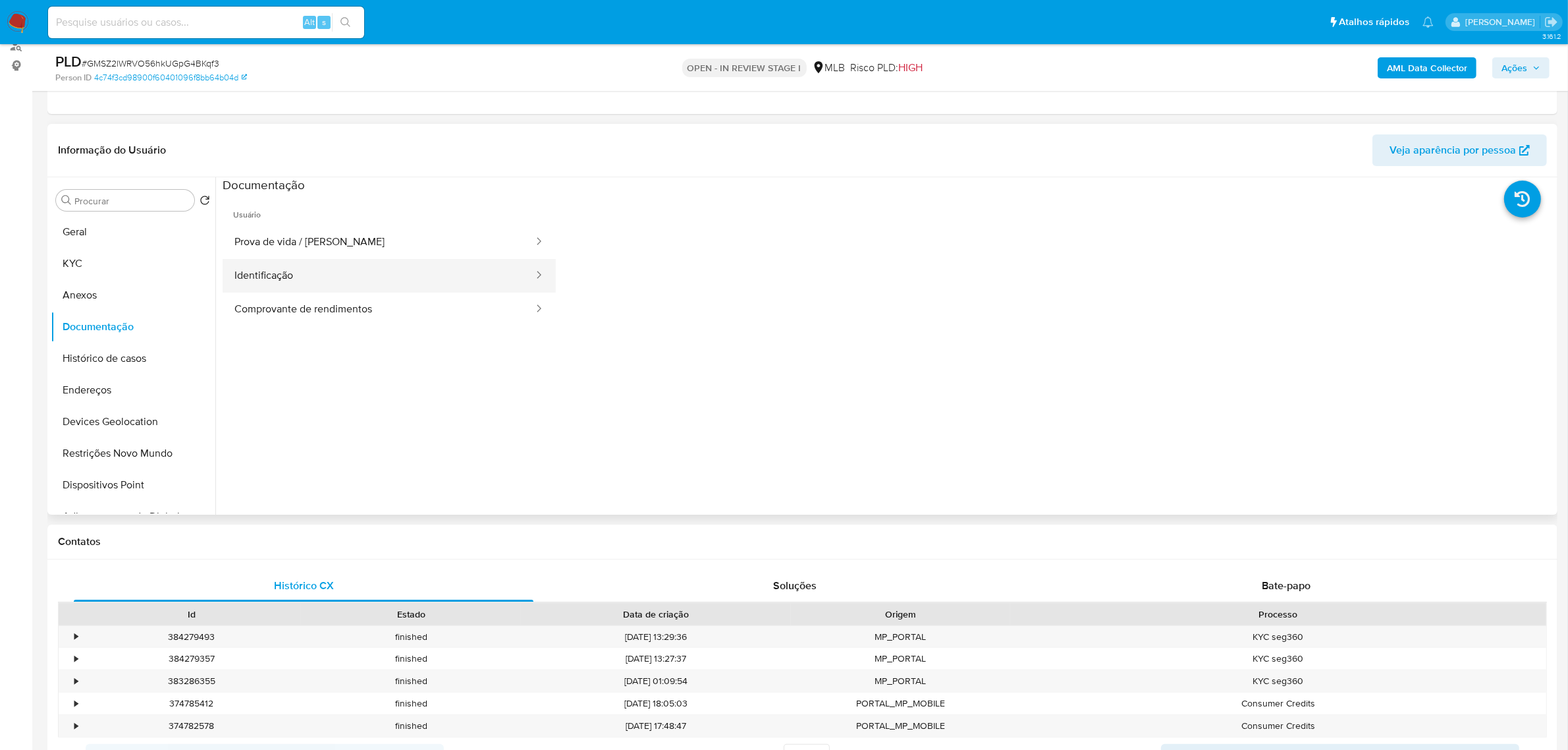
click at [340, 271] on button "Identificação" at bounding box center [378, 276] width 312 height 34
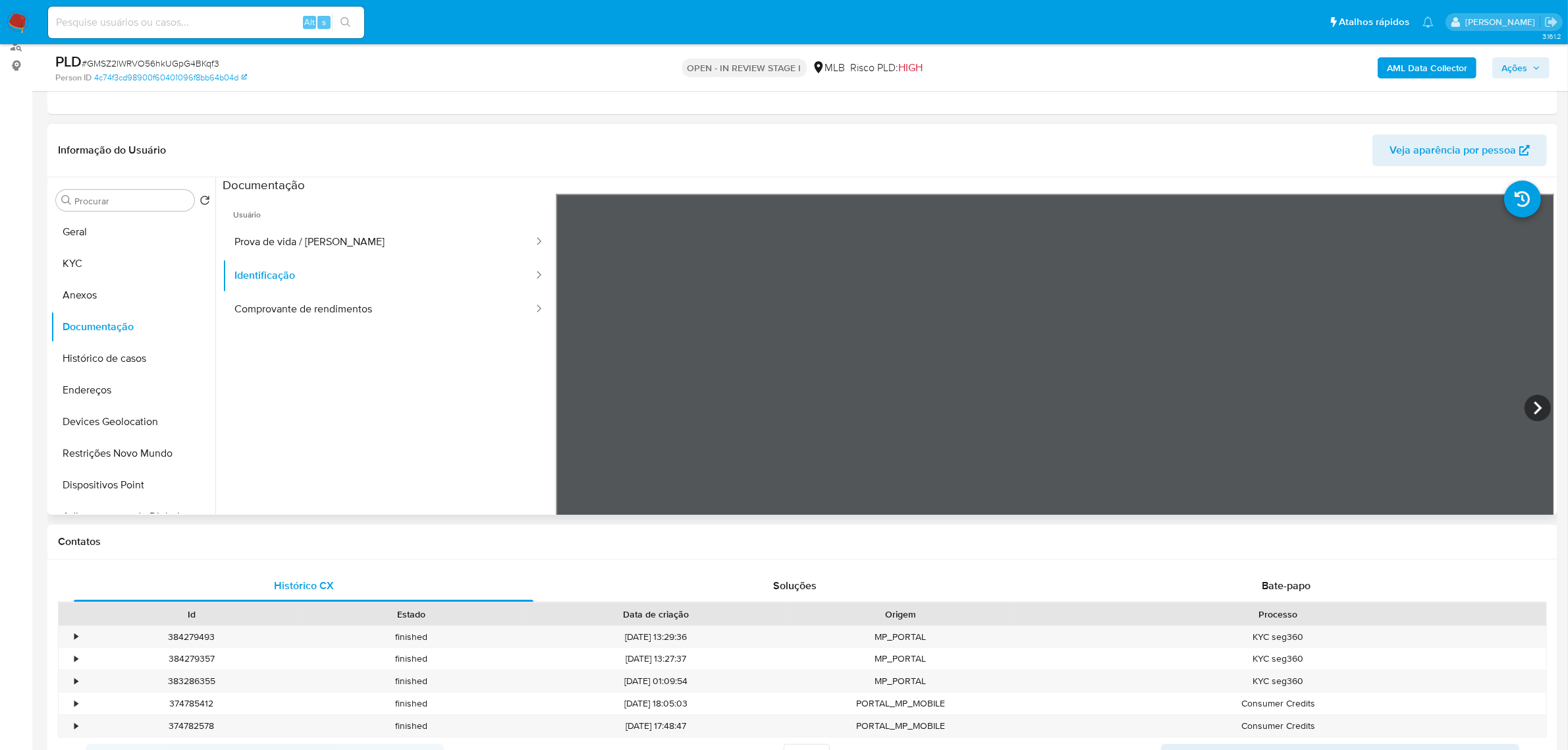
drag, startPoint x: 1528, startPoint y: 405, endPoint x: 1512, endPoint y: 408, distance: 16.3
click at [1528, 404] on icon at bounding box center [1537, 408] width 27 height 27
click at [130, 262] on button "KYC" at bounding box center [127, 263] width 154 height 32
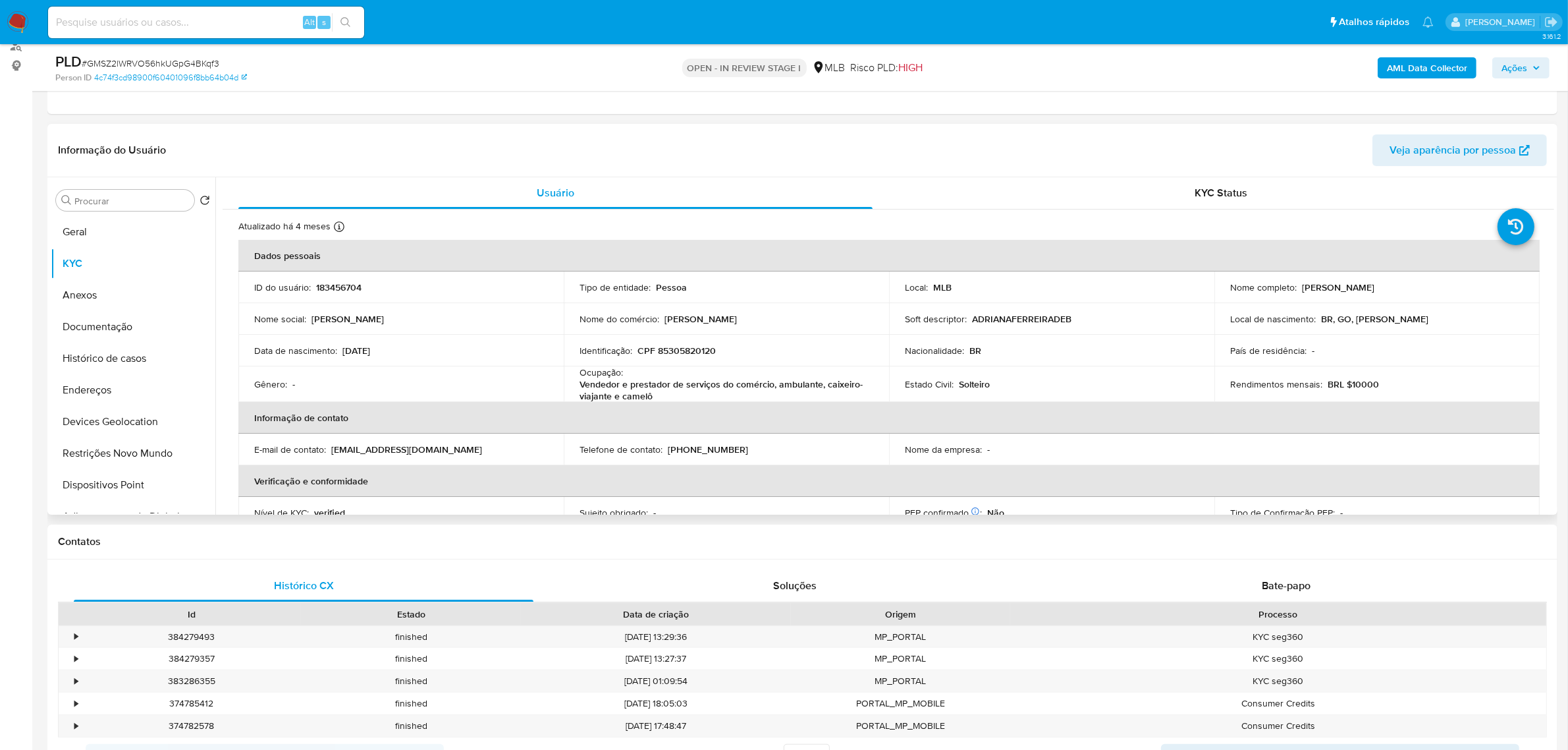
drag, startPoint x: 1301, startPoint y: 290, endPoint x: 1426, endPoint y: 270, distance: 126.6
click at [1441, 295] on td "Nome completo : Adriana Ferreira de Bastos" at bounding box center [1376, 287] width 325 height 32
copy p "Adriana Ferreira de Bastos"
click at [696, 353] on p "CPF 85305820120" at bounding box center [676, 350] width 79 height 12
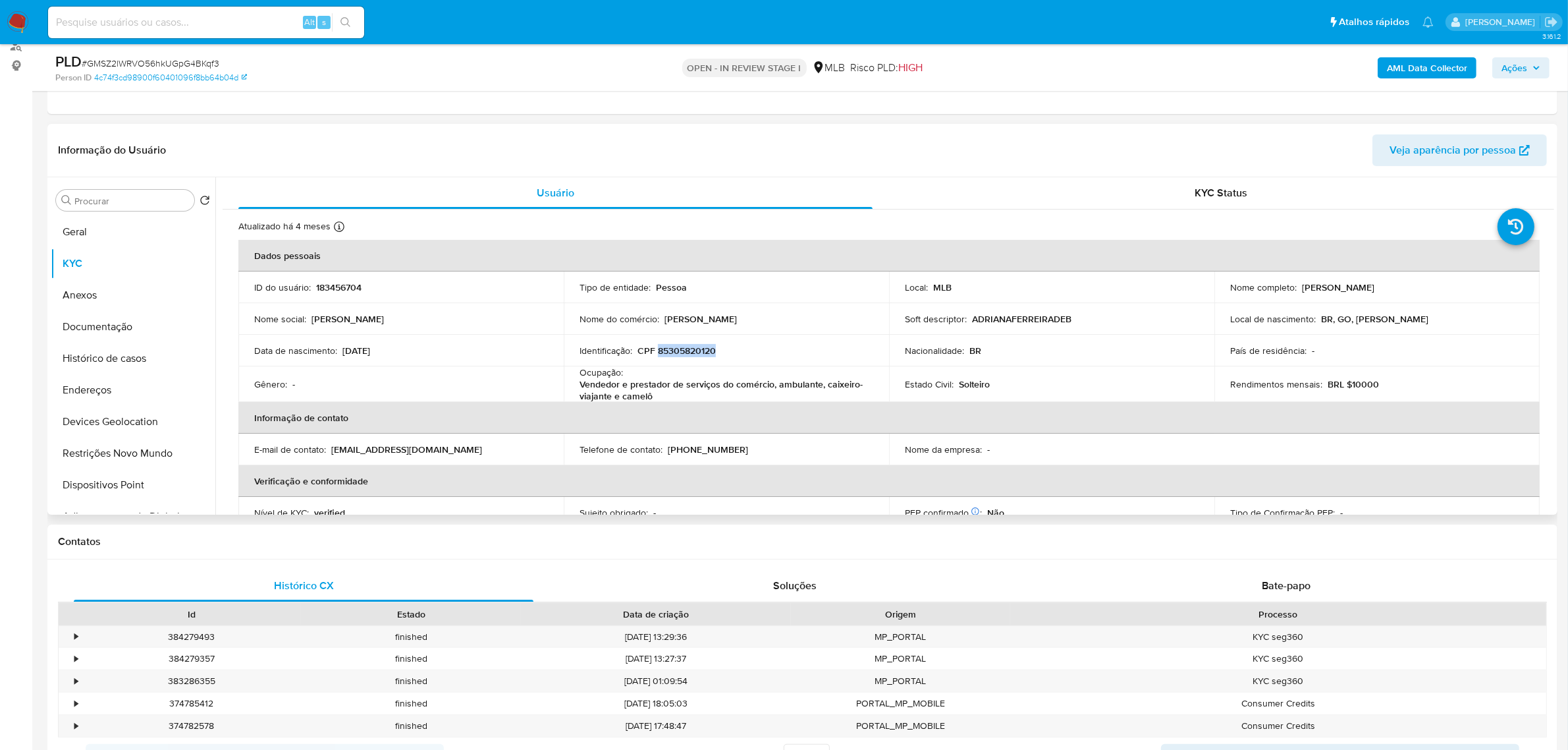
click at [696, 353] on p "CPF 85305820120" at bounding box center [676, 350] width 79 height 12
copy p "85305820120"
click at [104, 330] on button "Documentação" at bounding box center [127, 327] width 154 height 32
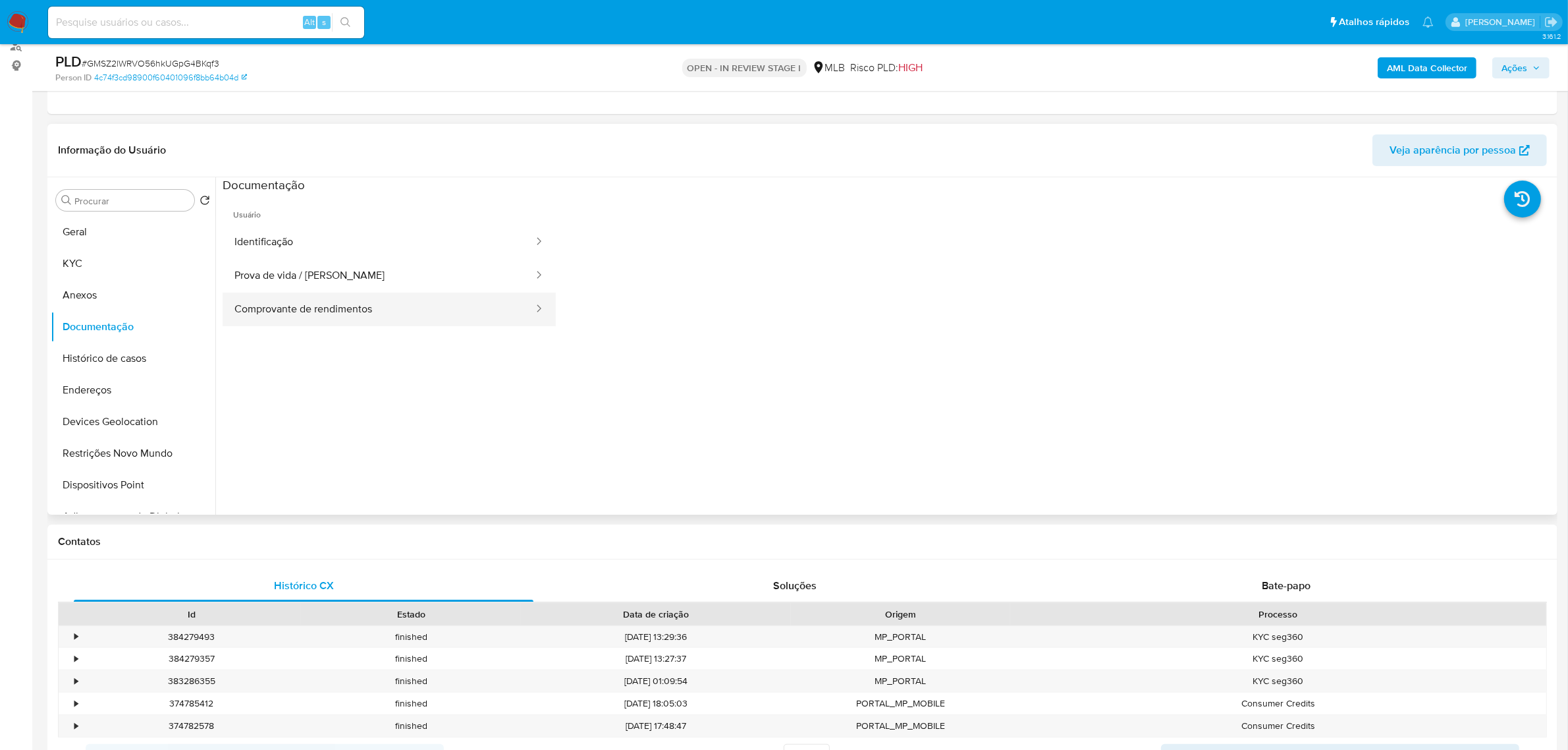
click at [524, 313] on div at bounding box center [535, 309] width 21 height 16
click at [502, 301] on button "Comprovante de rendimentos" at bounding box center [378, 309] width 312 height 34
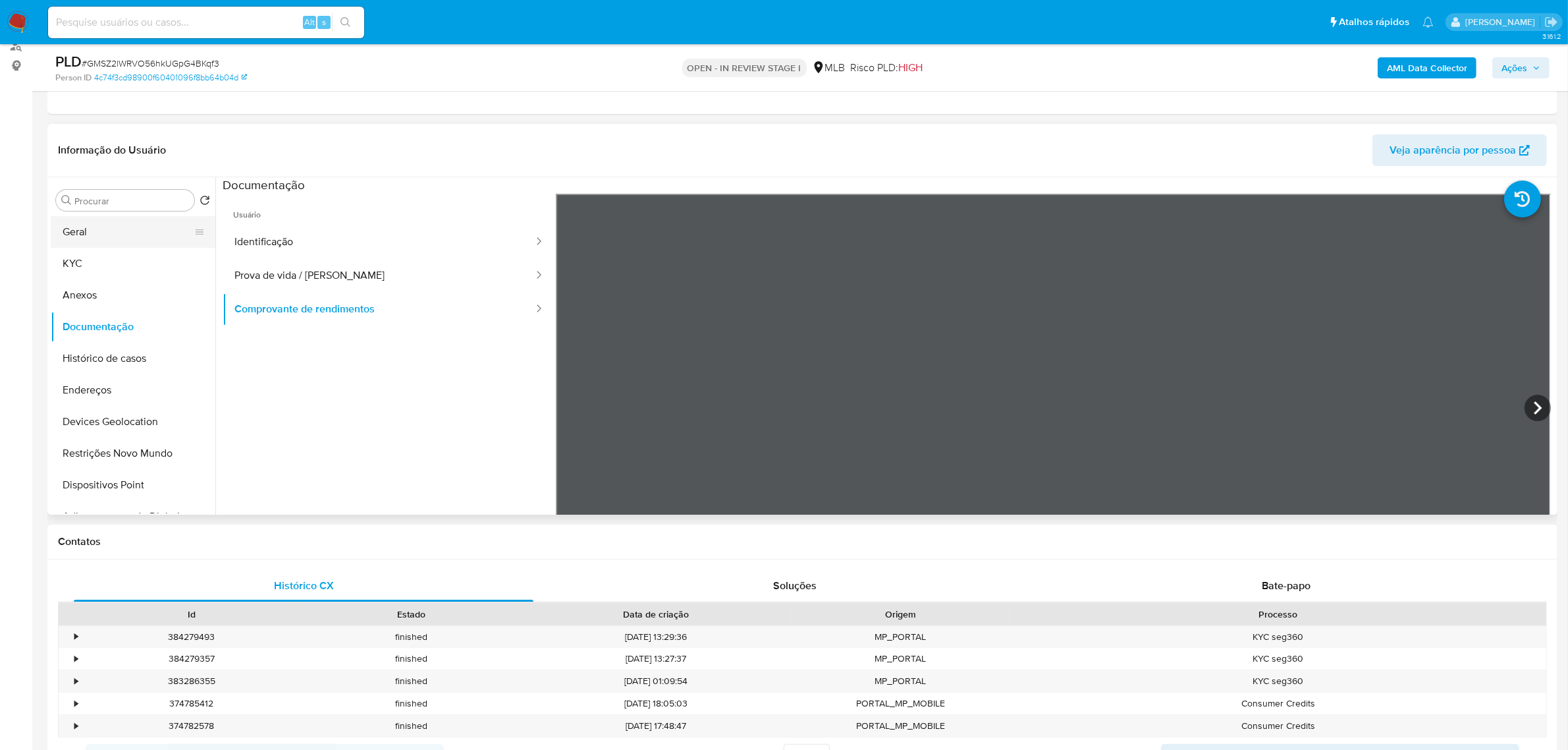
click at [78, 237] on button "Geral" at bounding box center [127, 232] width 154 height 32
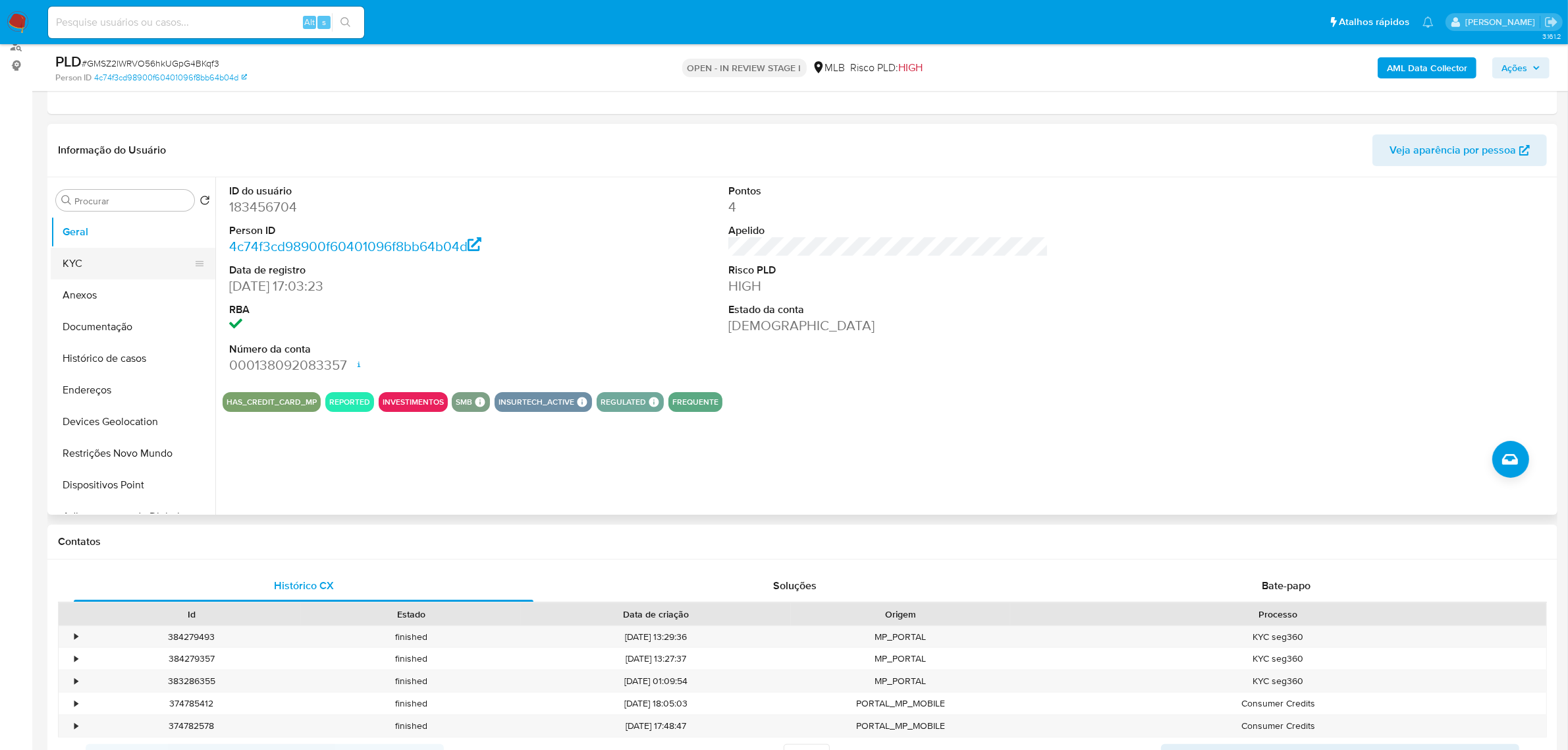
click at [91, 271] on button "KYC" at bounding box center [127, 263] width 154 height 32
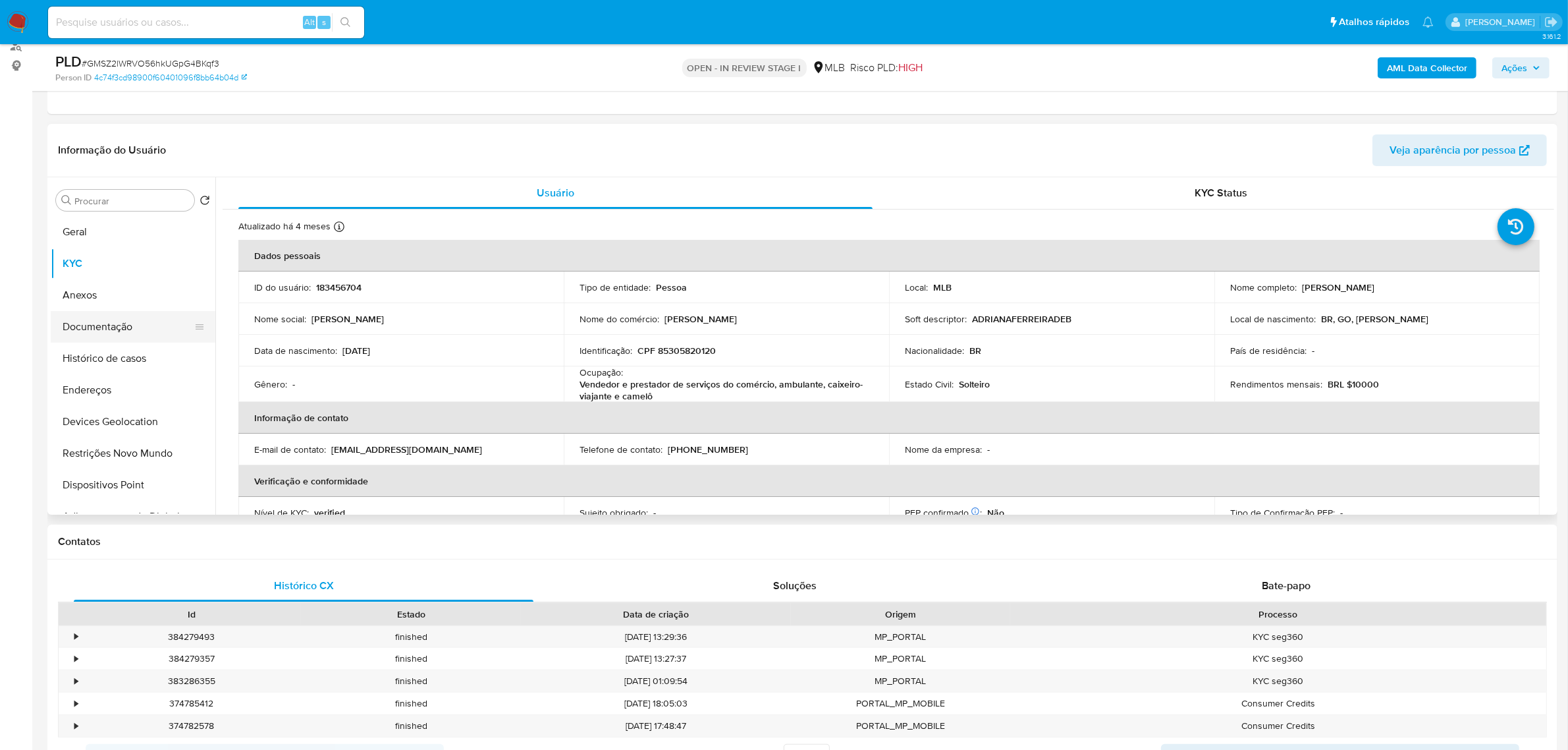
click at [106, 333] on button "Documentação" at bounding box center [127, 327] width 154 height 32
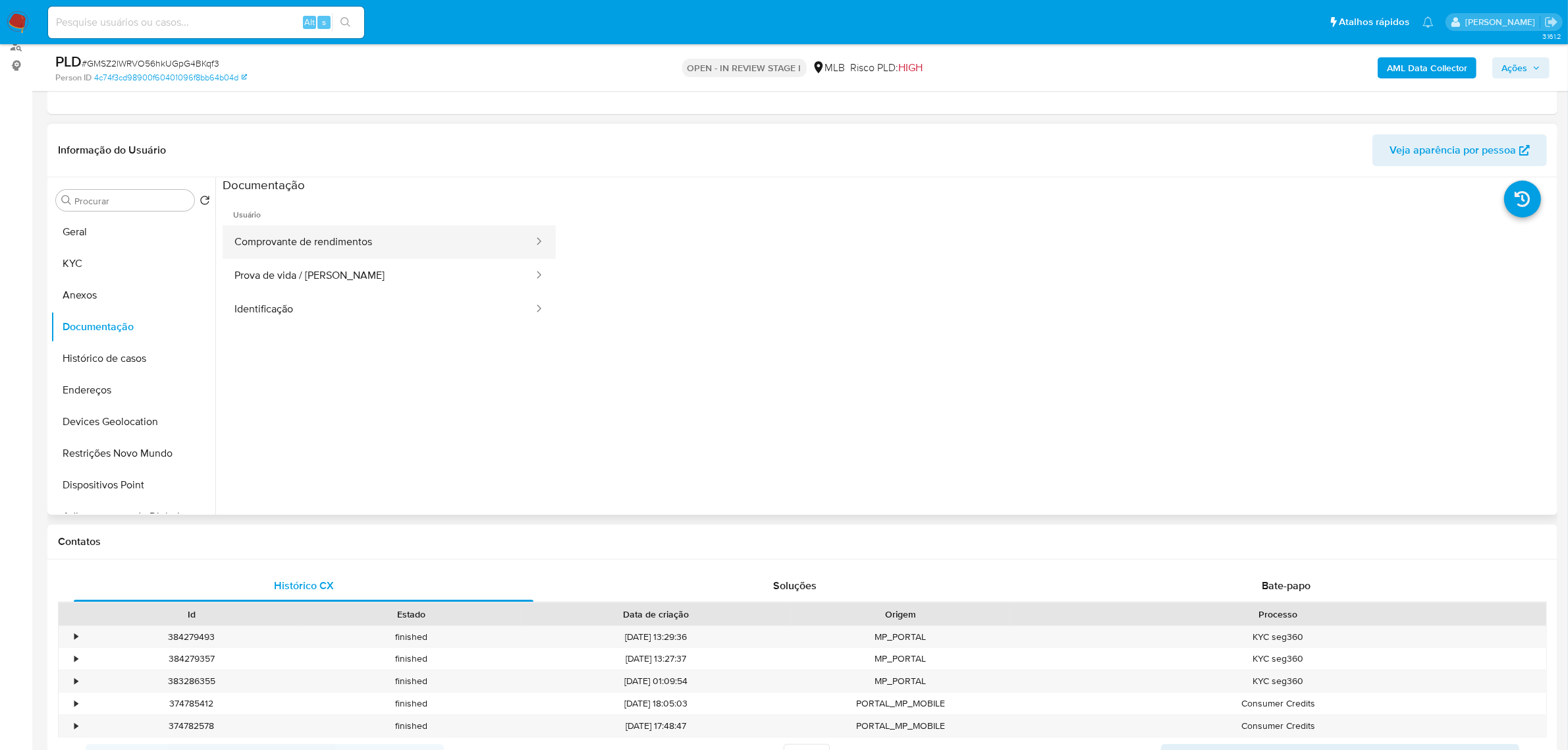
click at [452, 250] on button "Comprovante de rendimentos" at bounding box center [378, 242] width 312 height 34
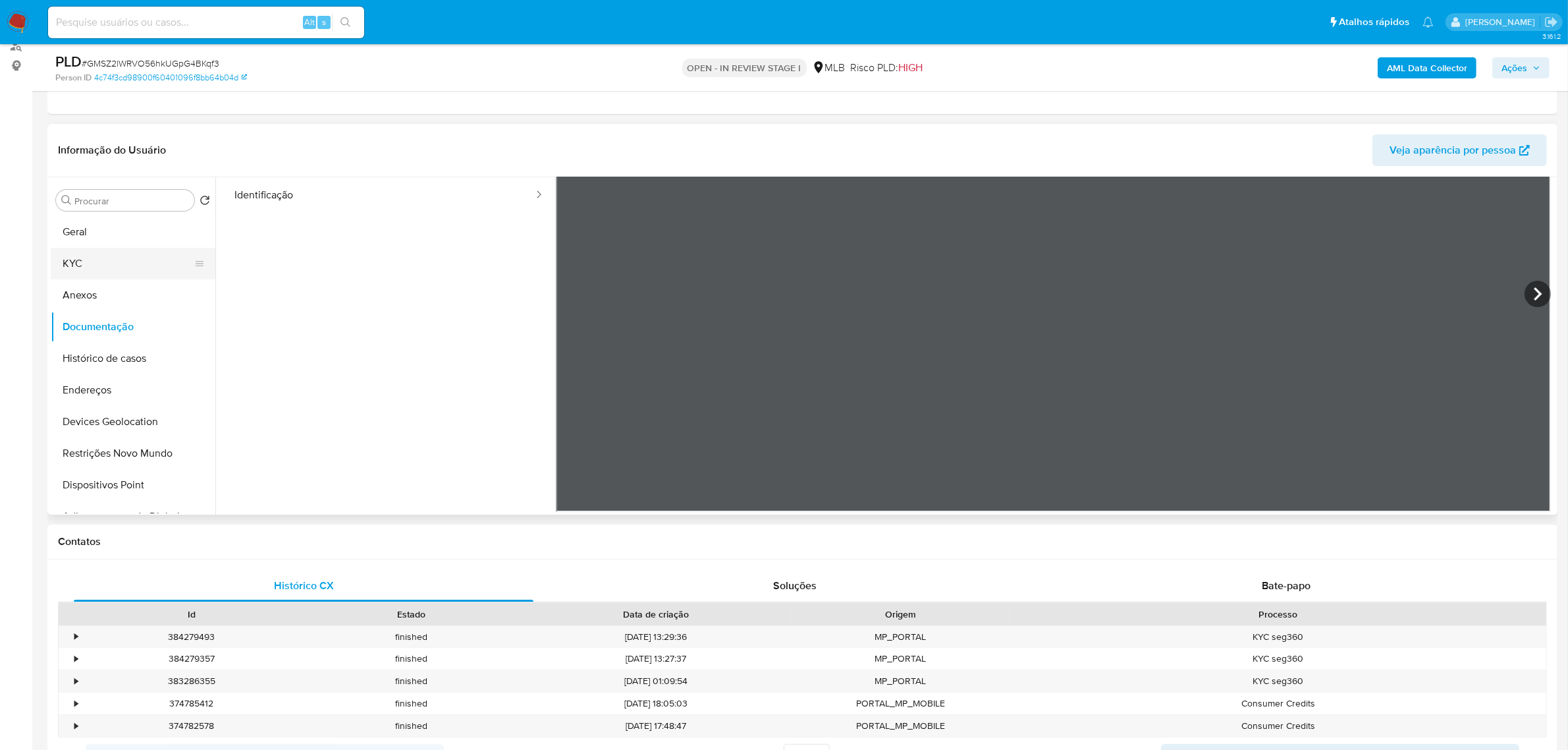
click at [116, 257] on button "KYC" at bounding box center [127, 263] width 154 height 32
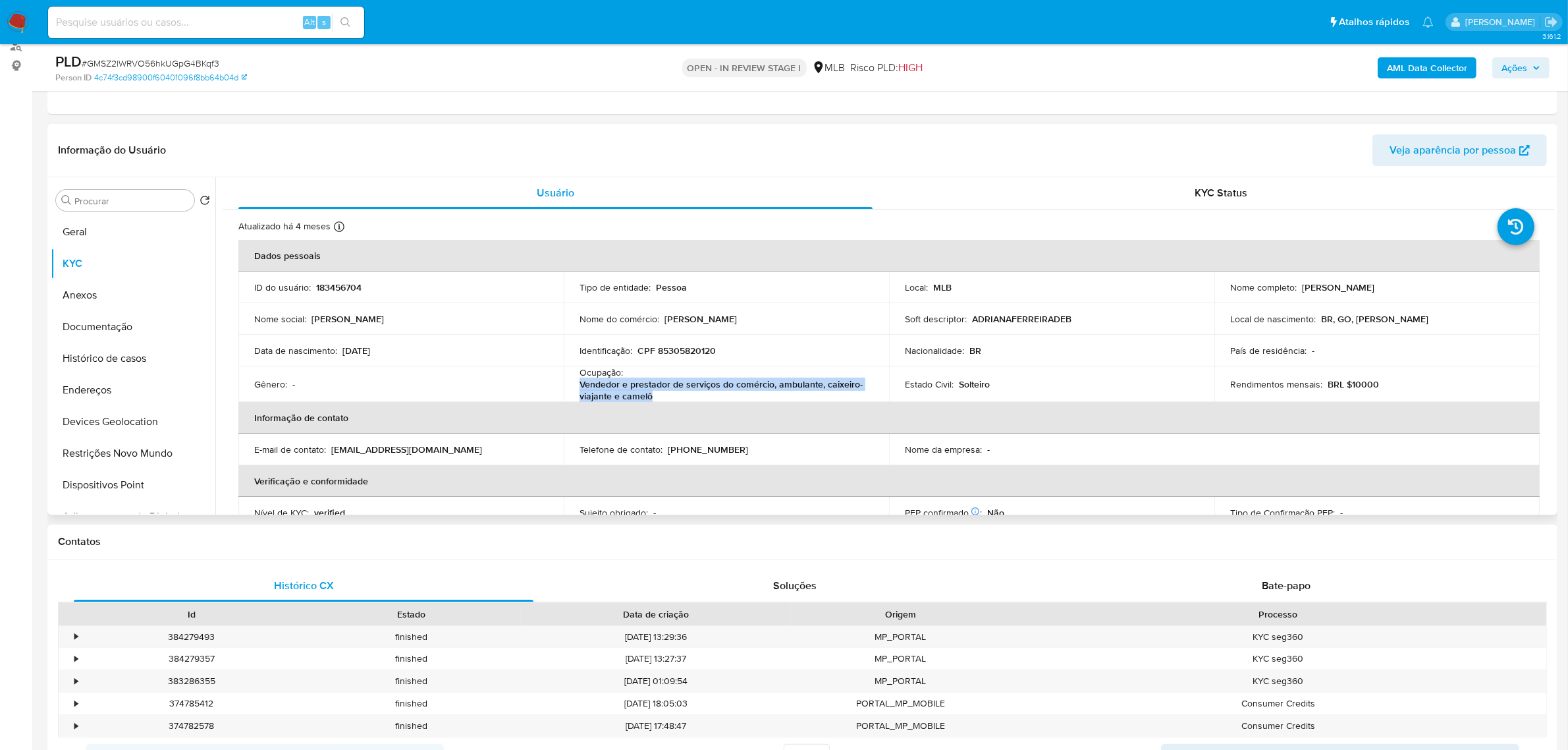
drag, startPoint x: 579, startPoint y: 386, endPoint x: 663, endPoint y: 394, distance: 84.4
click at [663, 394] on td "Ocupação : Vendedor e prestador de serviços do comércio, ambulante, caixeiro-vi…" at bounding box center [726, 384] width 325 height 36
copy p "Vendedor e prestador de serviços do comércio, ambulante, caixeiro-viajante e ca…"
click at [678, 391] on p "Vendedor e prestador de serviços do comércio, ambulante, caixeiro-viajante e ca…" at bounding box center [723, 390] width 288 height 24
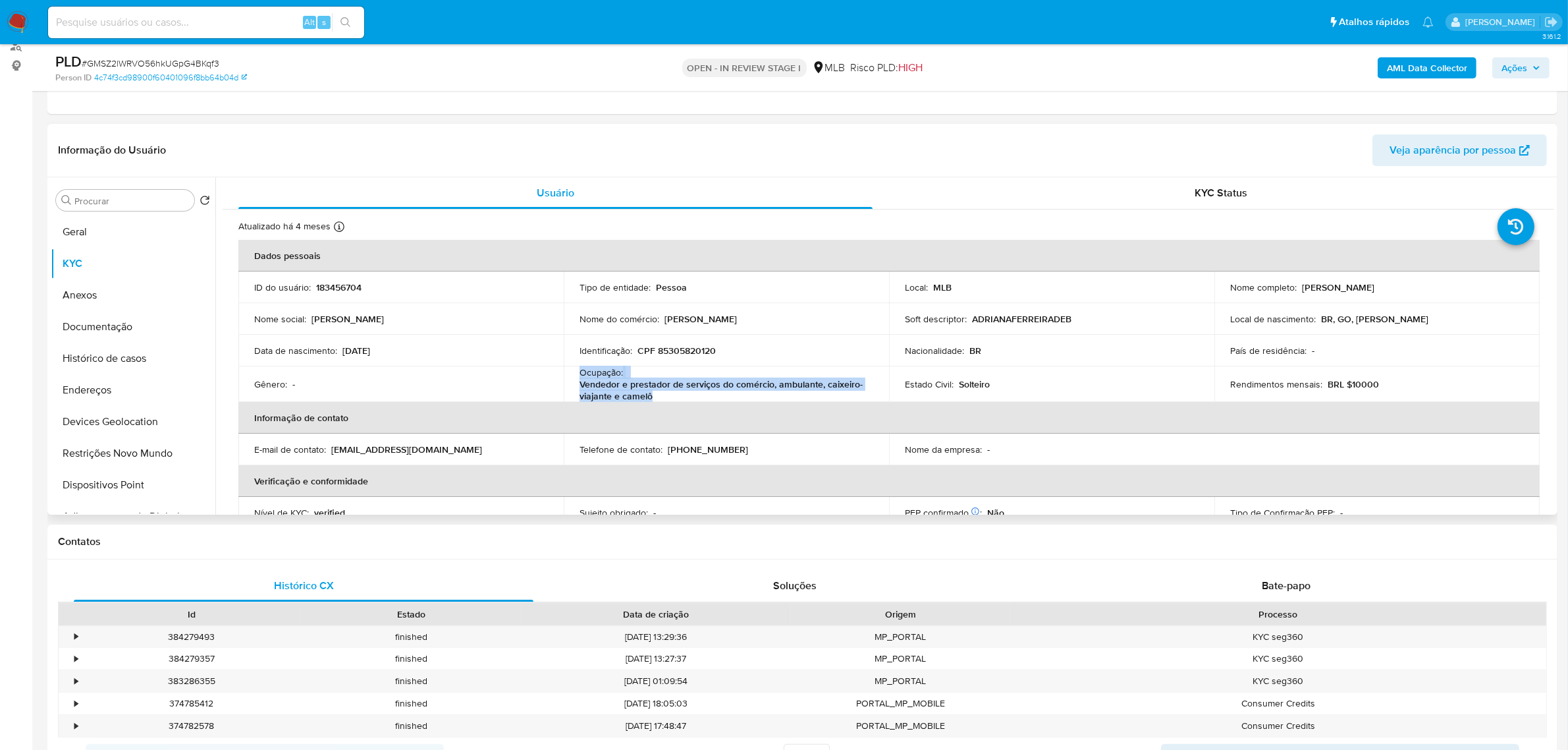
click at [678, 391] on p "Vendedor e prestador de serviços do comércio, ambulante, caixeiro-viajante e ca…" at bounding box center [723, 390] width 288 height 24
click at [650, 386] on p "Vendedor e prestador de serviços do comércio, ambulante, caixeiro-viajante e ca…" at bounding box center [723, 390] width 288 height 24
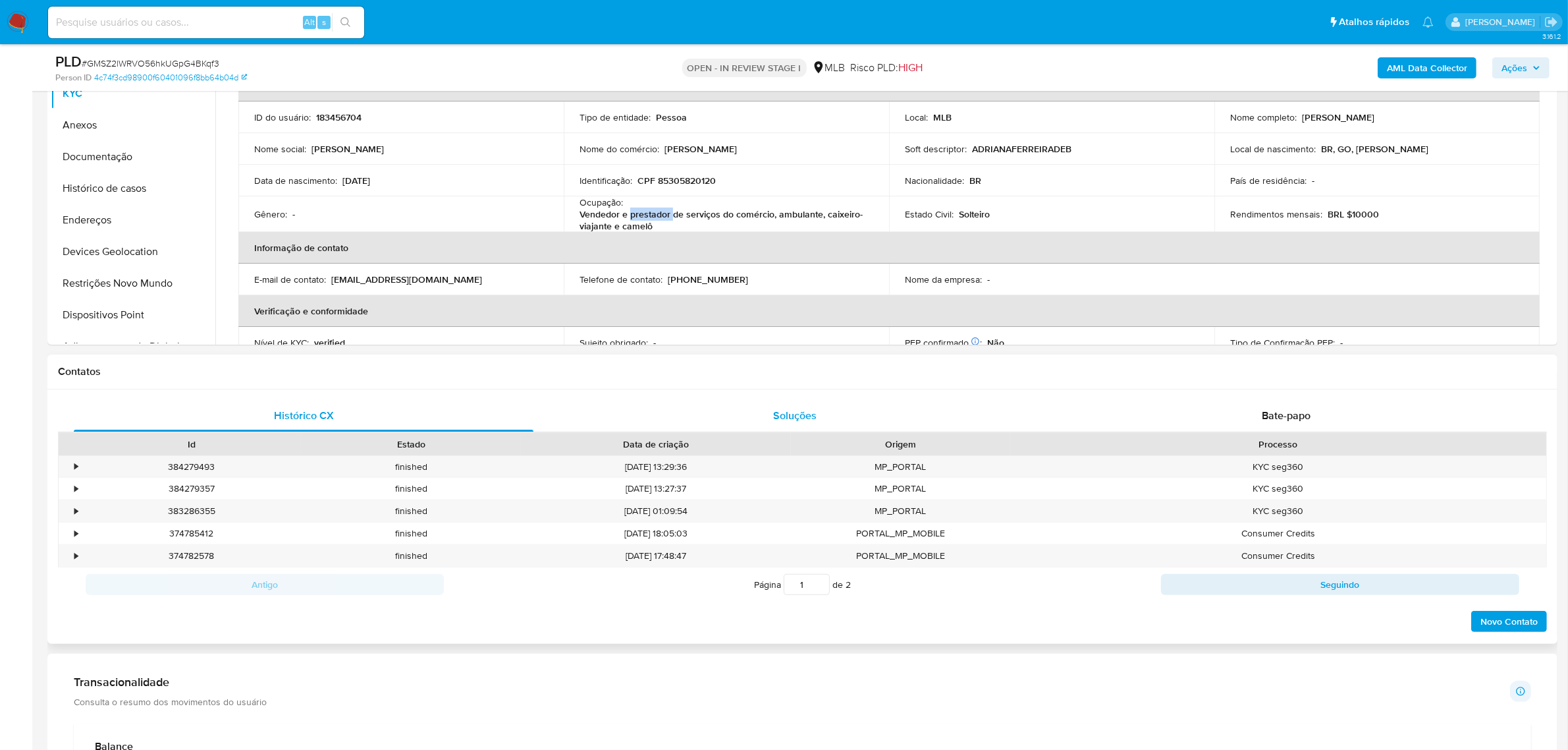
scroll to position [412, 0]
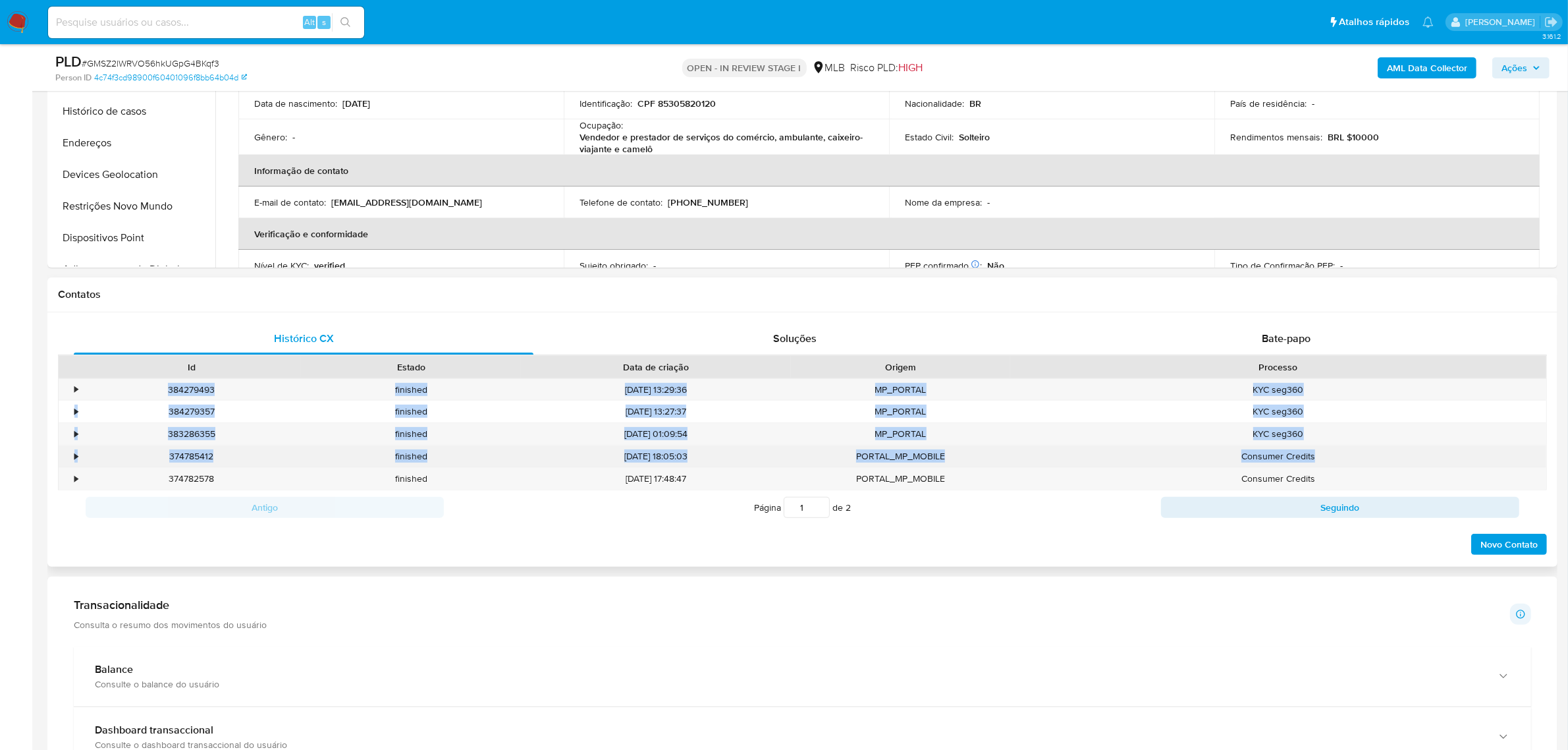
drag, startPoint x: 204, startPoint y: 380, endPoint x: 1367, endPoint y: 448, distance: 1165.0
click at [1367, 448] on div "• 384279493 finished 11/05/2025 13:29:36 MP_PORTAL KYC seg360 • 384279357 finis…" at bounding box center [802, 434] width 1488 height 112
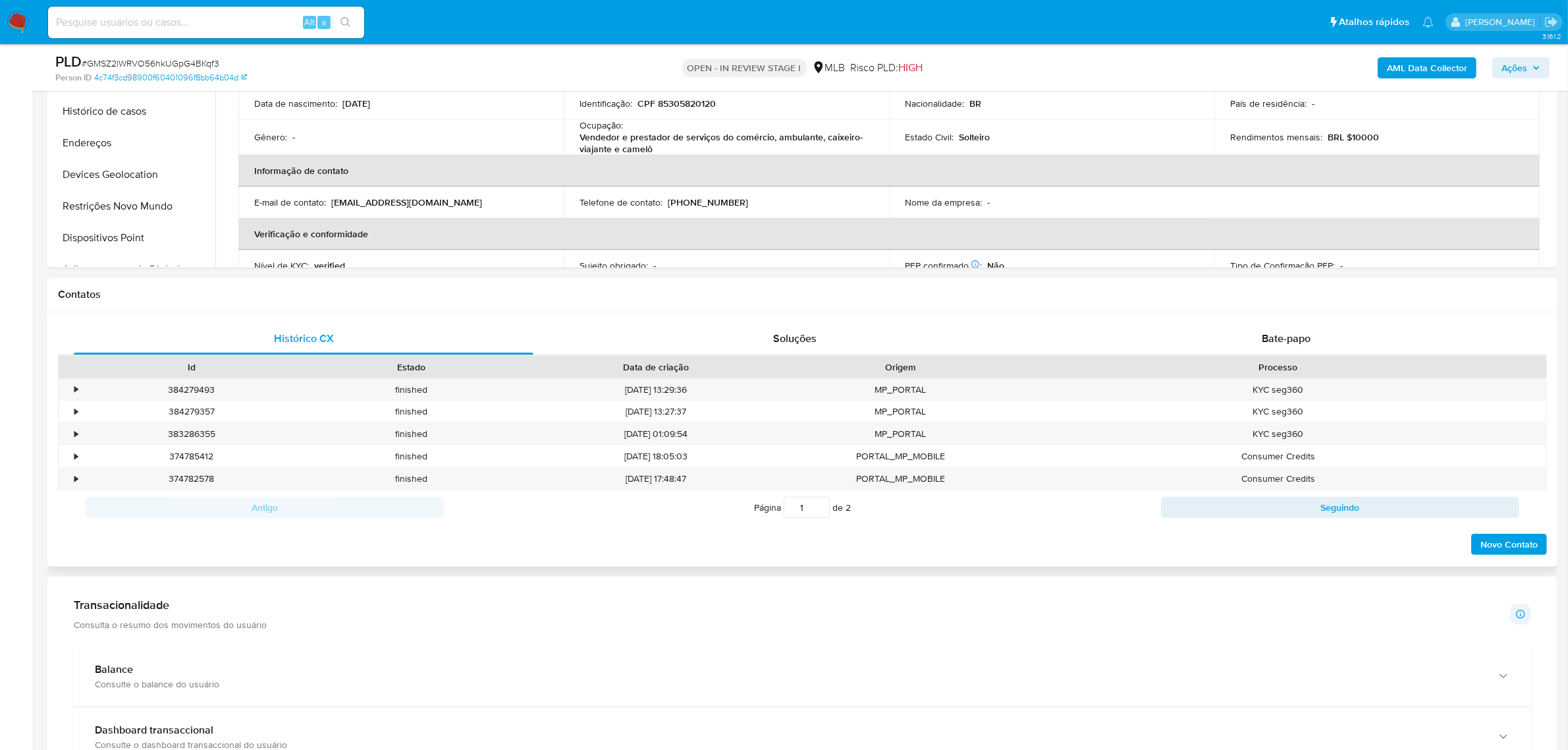
click at [592, 511] on div "Página 1 de 2" at bounding box center [802, 506] width 717 height 25
drag, startPoint x: 198, startPoint y: 383, endPoint x: 1350, endPoint y: 394, distance: 1152.1
click at [1350, 394] on div "• 384279493 finished 11/05/2025 13:29:36 MP_PORTAL KYC seg360" at bounding box center [802, 390] width 1487 height 22
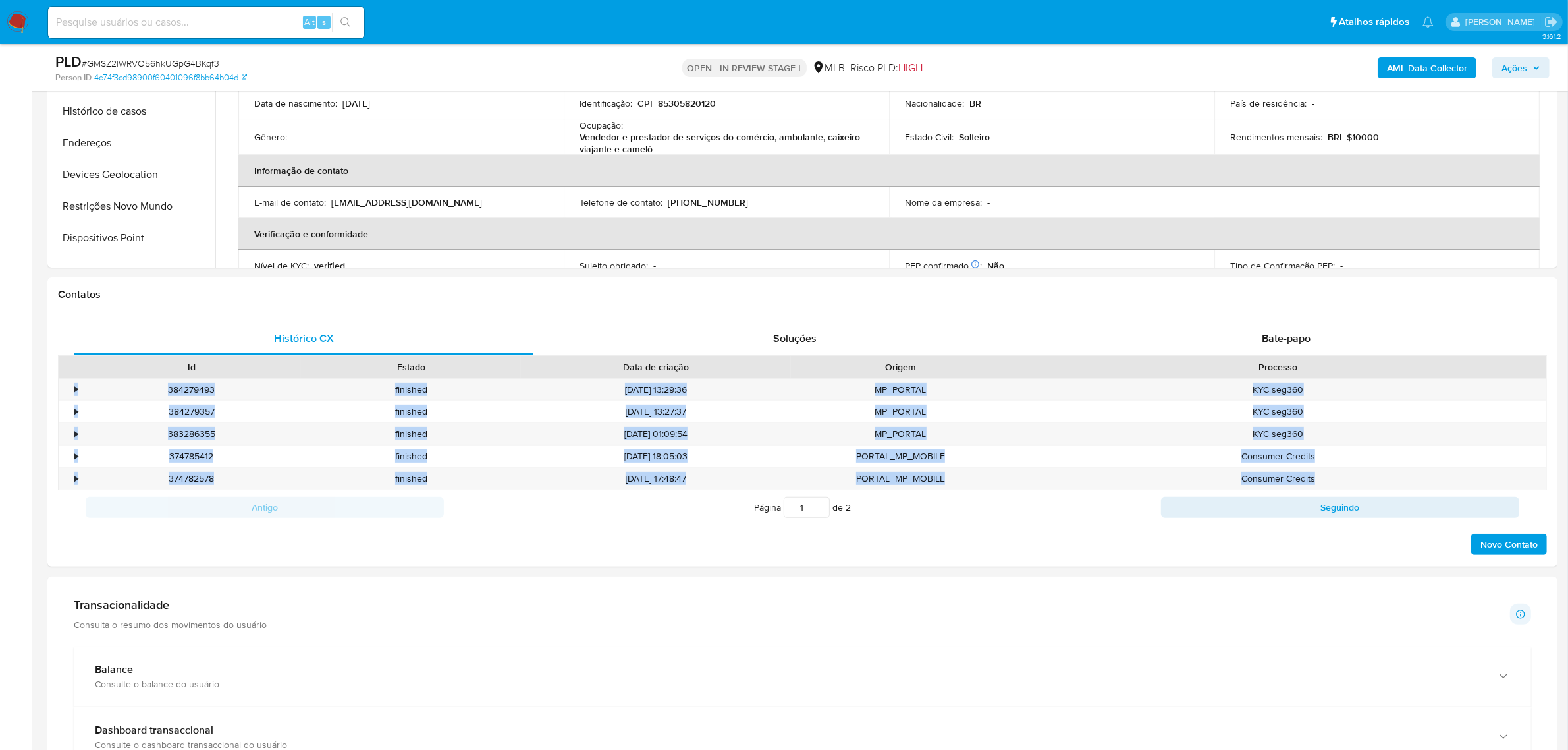
drag, startPoint x: 1331, startPoint y: 479, endPoint x: 41, endPoint y: 383, distance: 1293.6
click at [41, 383] on main "3.161.2 Atribuiu o jhcosta Asignado el: 12/09/2025 17:21:05 Criou: 12/09/2025 C…" at bounding box center [784, 746] width 1568 height 2318
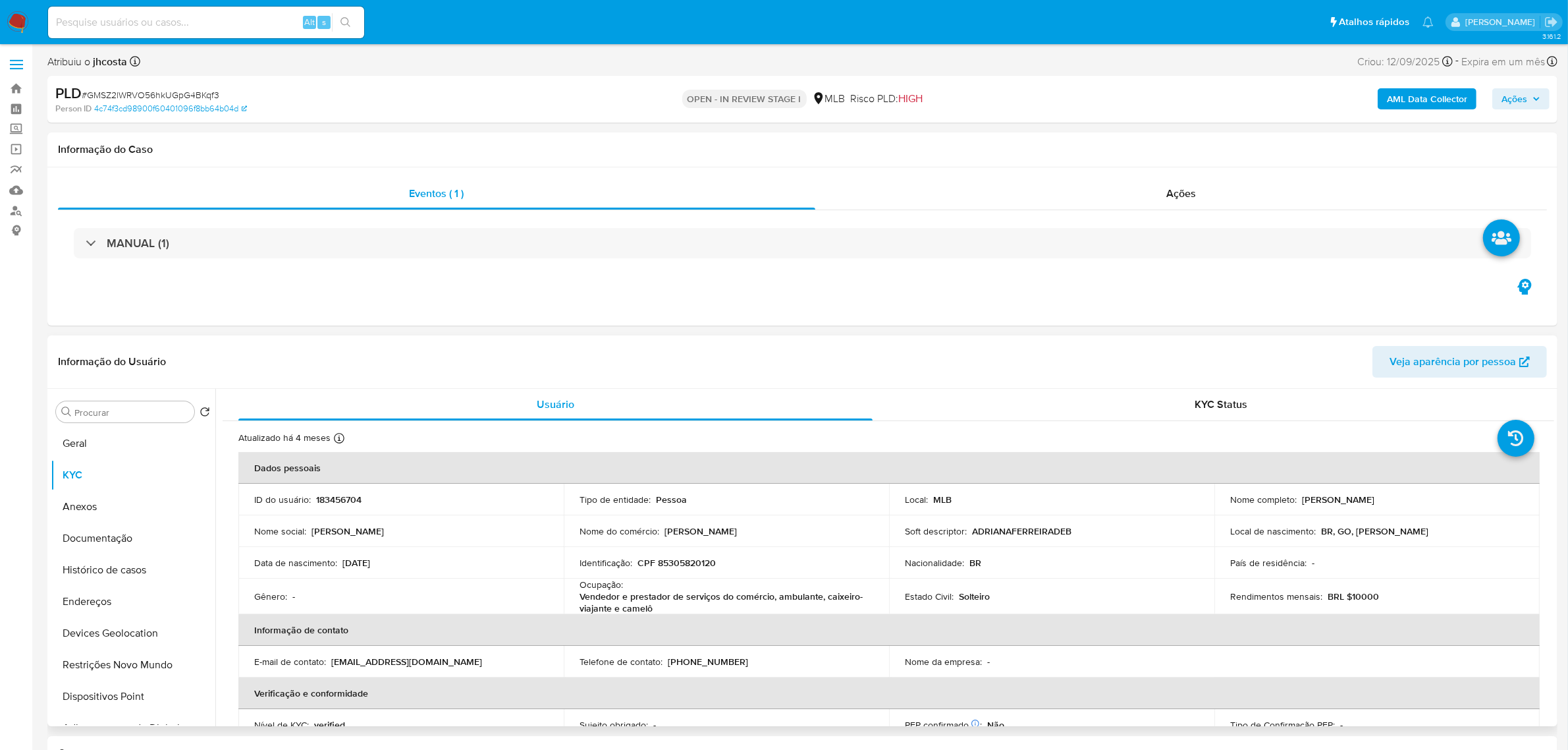
scroll to position [247, 0]
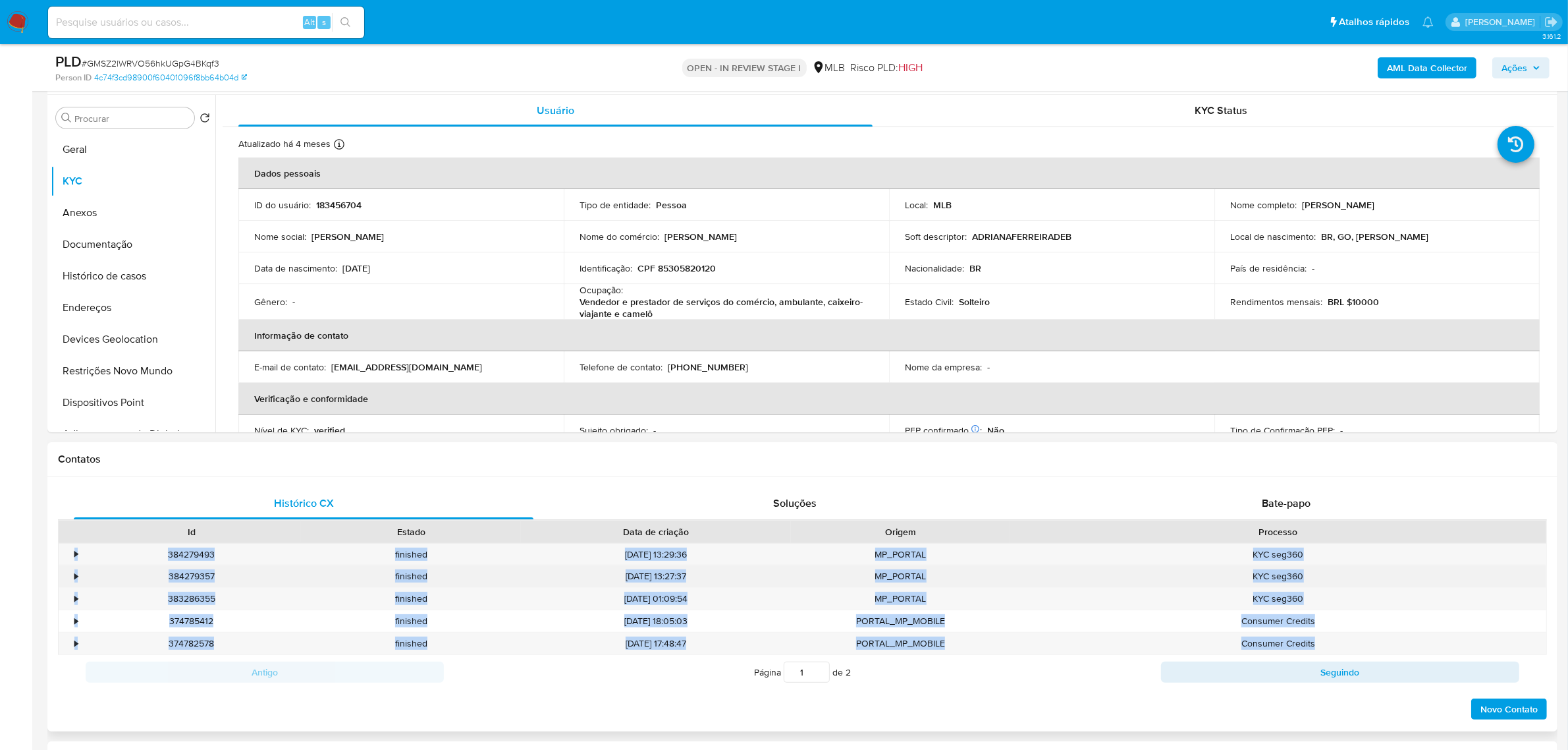
click at [785, 574] on div "11/05/2025 13:27:37" at bounding box center [655, 576] width 270 height 22
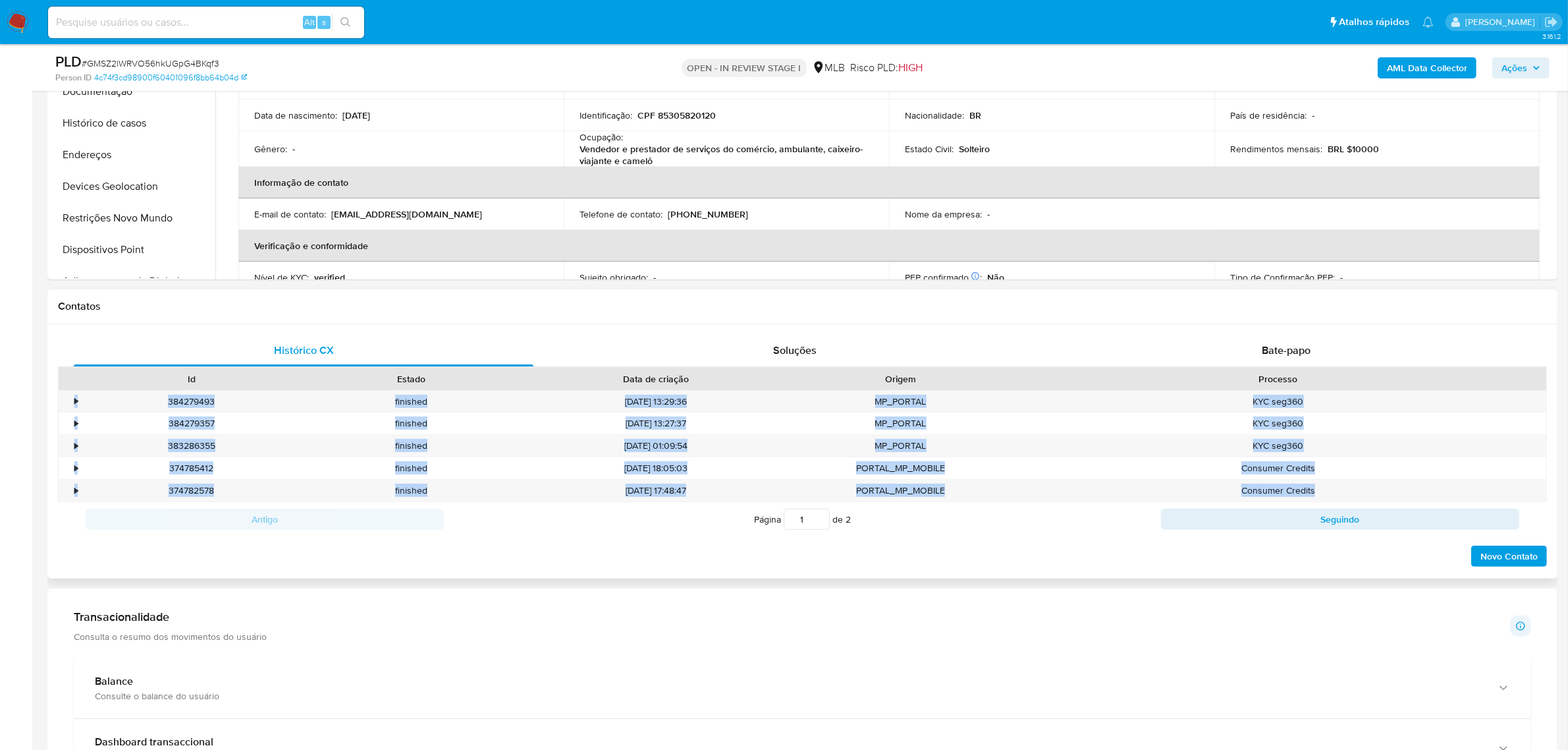
scroll to position [412, 0]
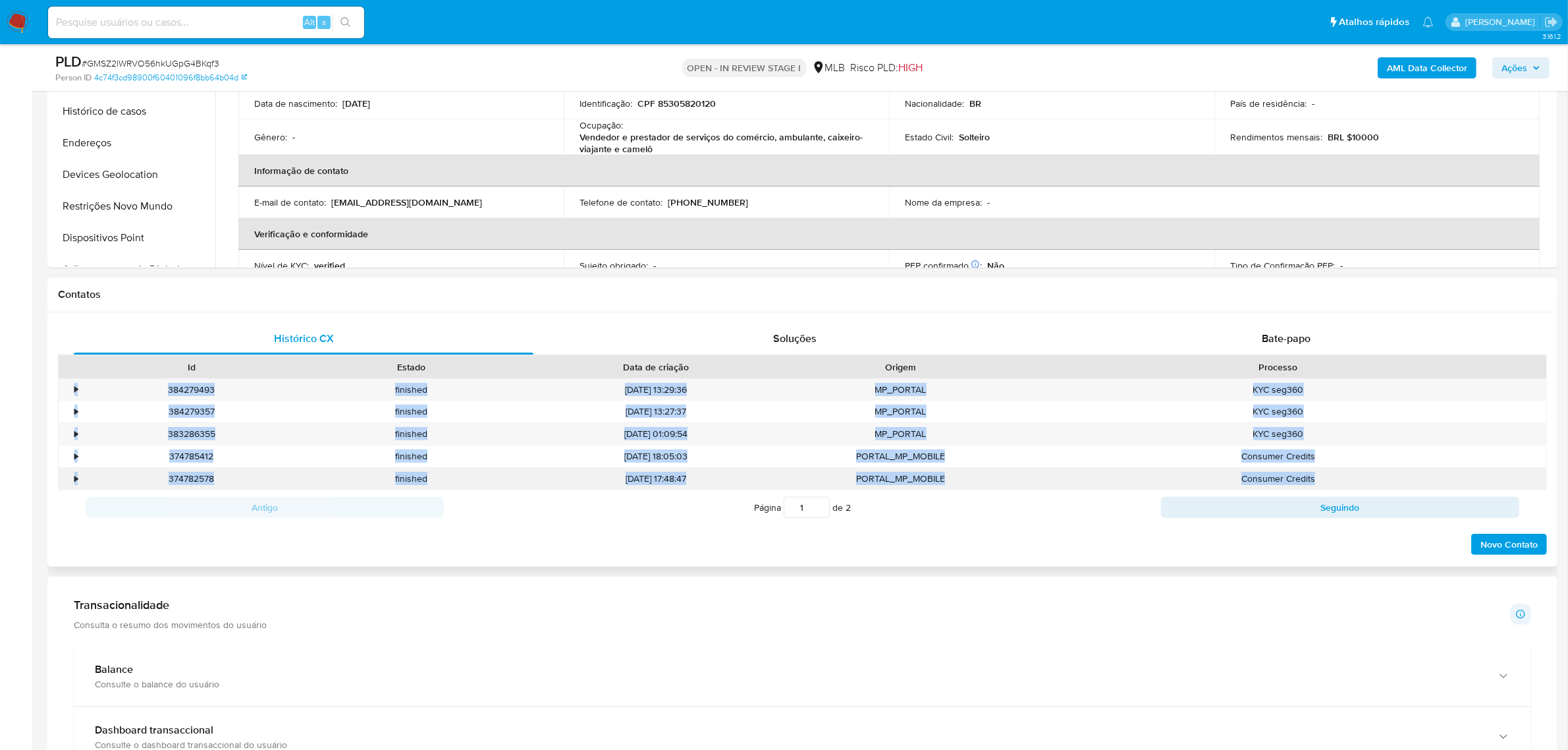
click at [896, 482] on div "PORTAL_MP_MOBILE" at bounding box center [901, 479] width 220 height 22
drag, startPoint x: 1325, startPoint y: 478, endPoint x: 121, endPoint y: 382, distance: 1207.8
click at [121, 382] on div "• 384279493 finished 11/05/2025 13:29:36 MP_PORTAL KYC seg360 • 384279357 finis…" at bounding box center [802, 434] width 1488 height 112
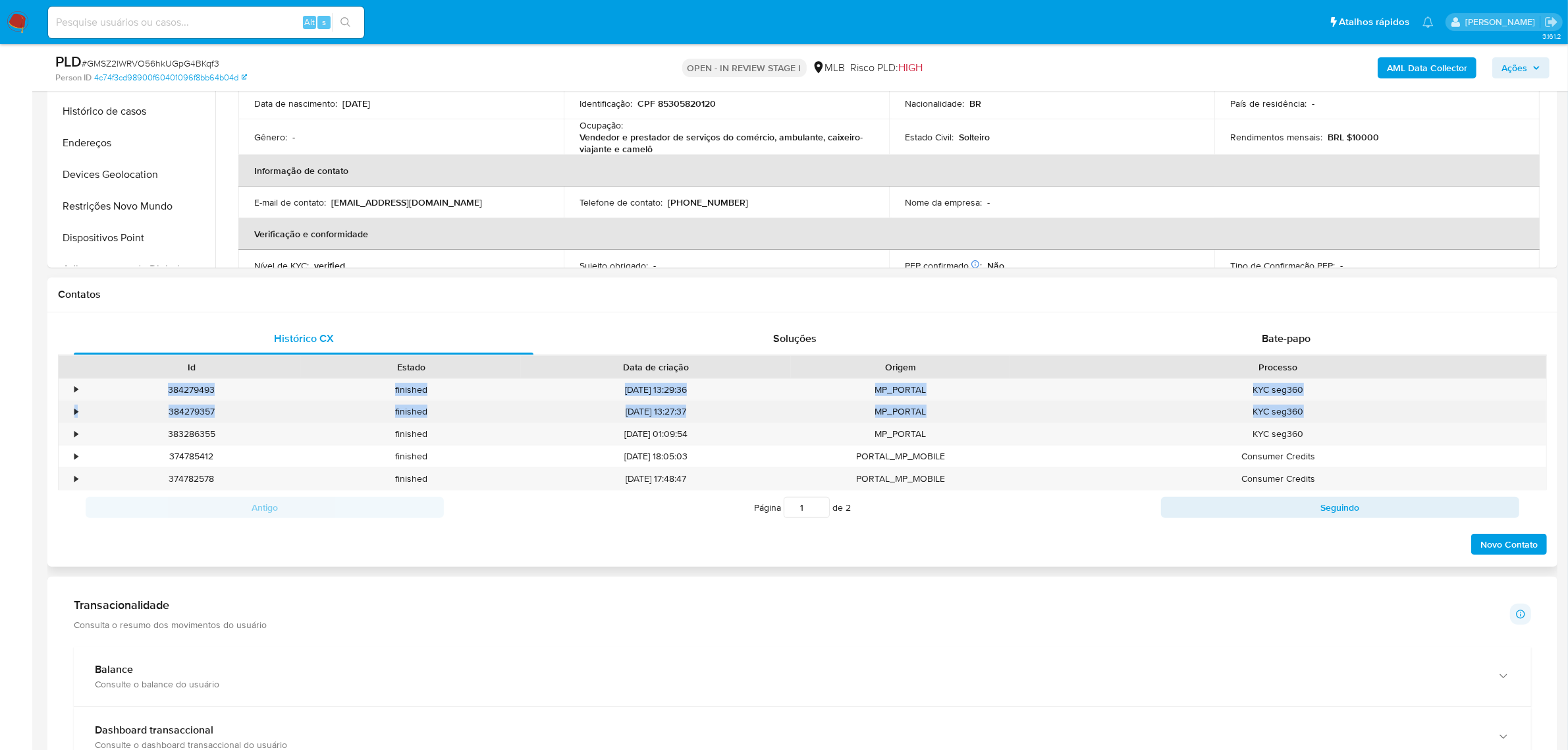
drag, startPoint x: 200, startPoint y: 389, endPoint x: 1350, endPoint y: 420, distance: 1150.4
click at [1350, 420] on div "• 384279493 finished 11/05/2025 13:29:36 MP_PORTAL KYC seg360 • 384279357 finis…" at bounding box center [802, 434] width 1488 height 112
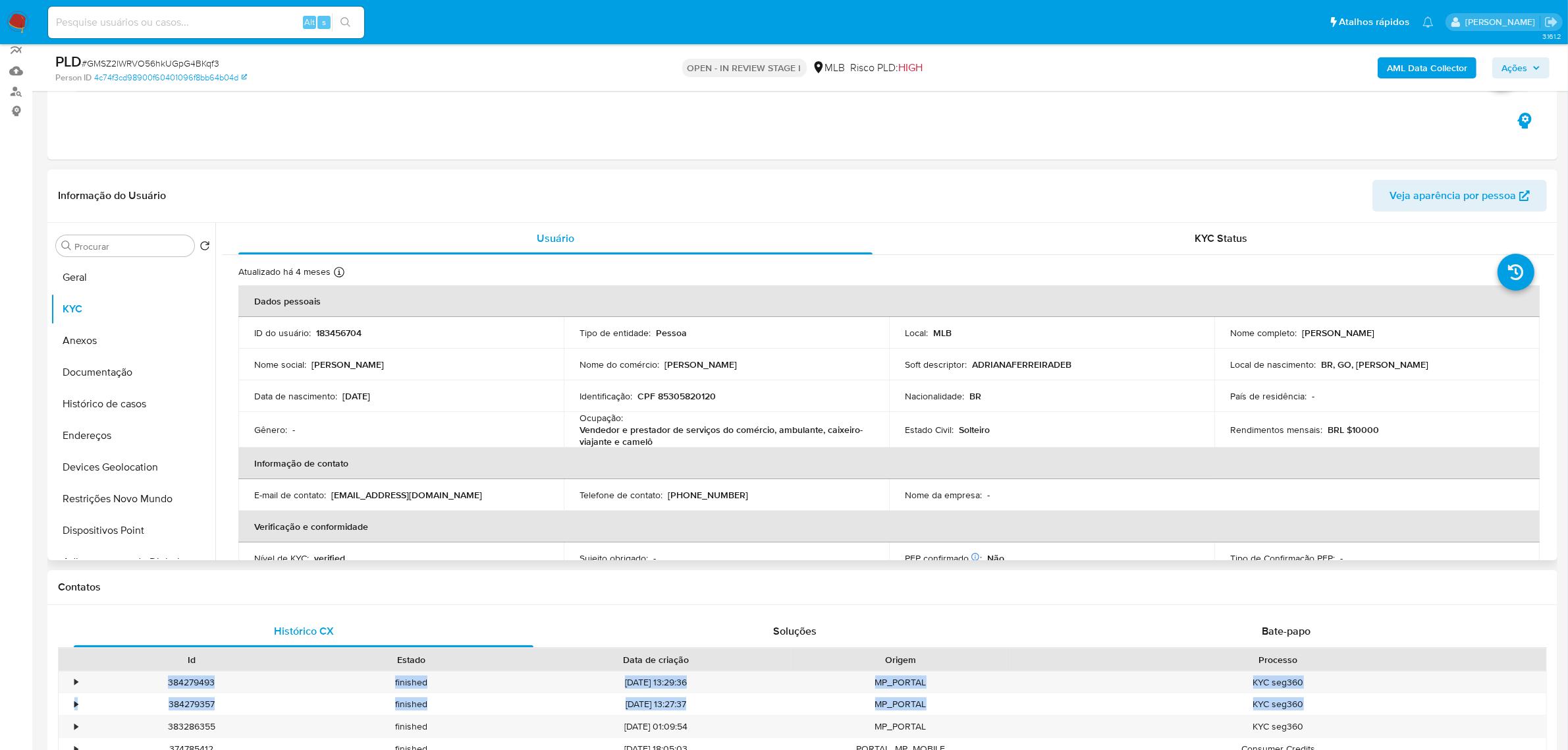
scroll to position [247, 0]
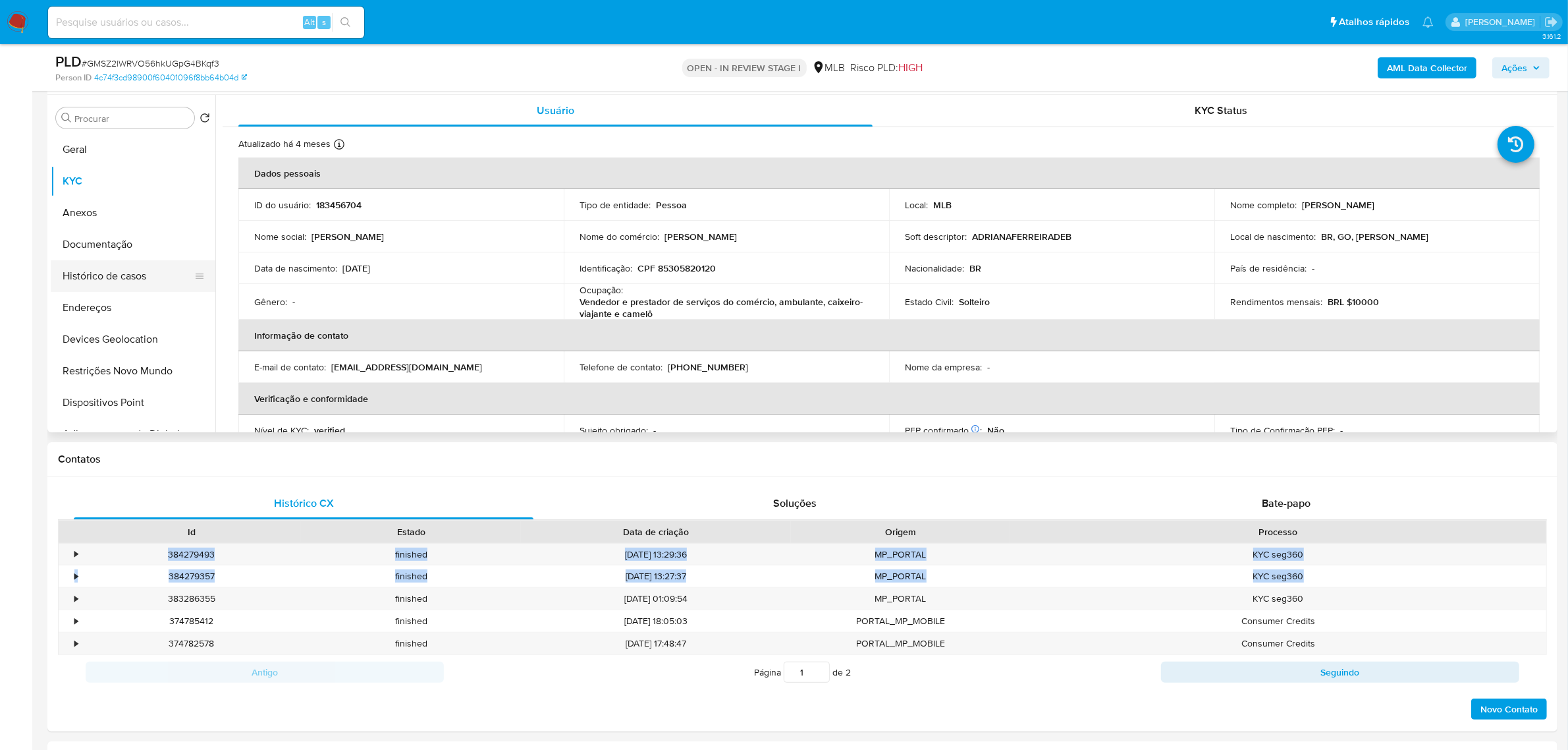
click at [179, 276] on button "Histórico de casos" at bounding box center [127, 276] width 154 height 32
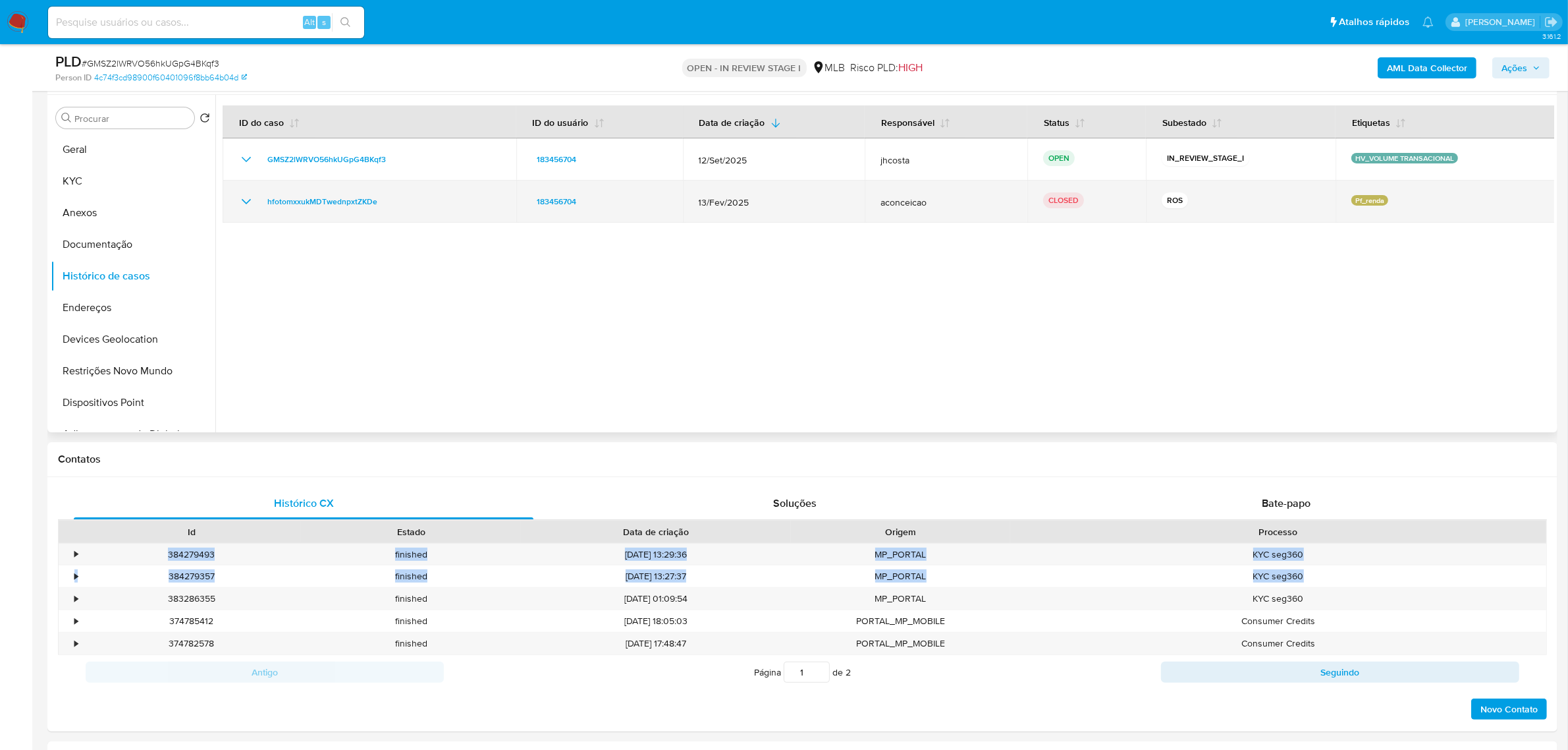
click at [250, 201] on icon "Mostrar/Ocultar" at bounding box center [245, 201] width 16 height 16
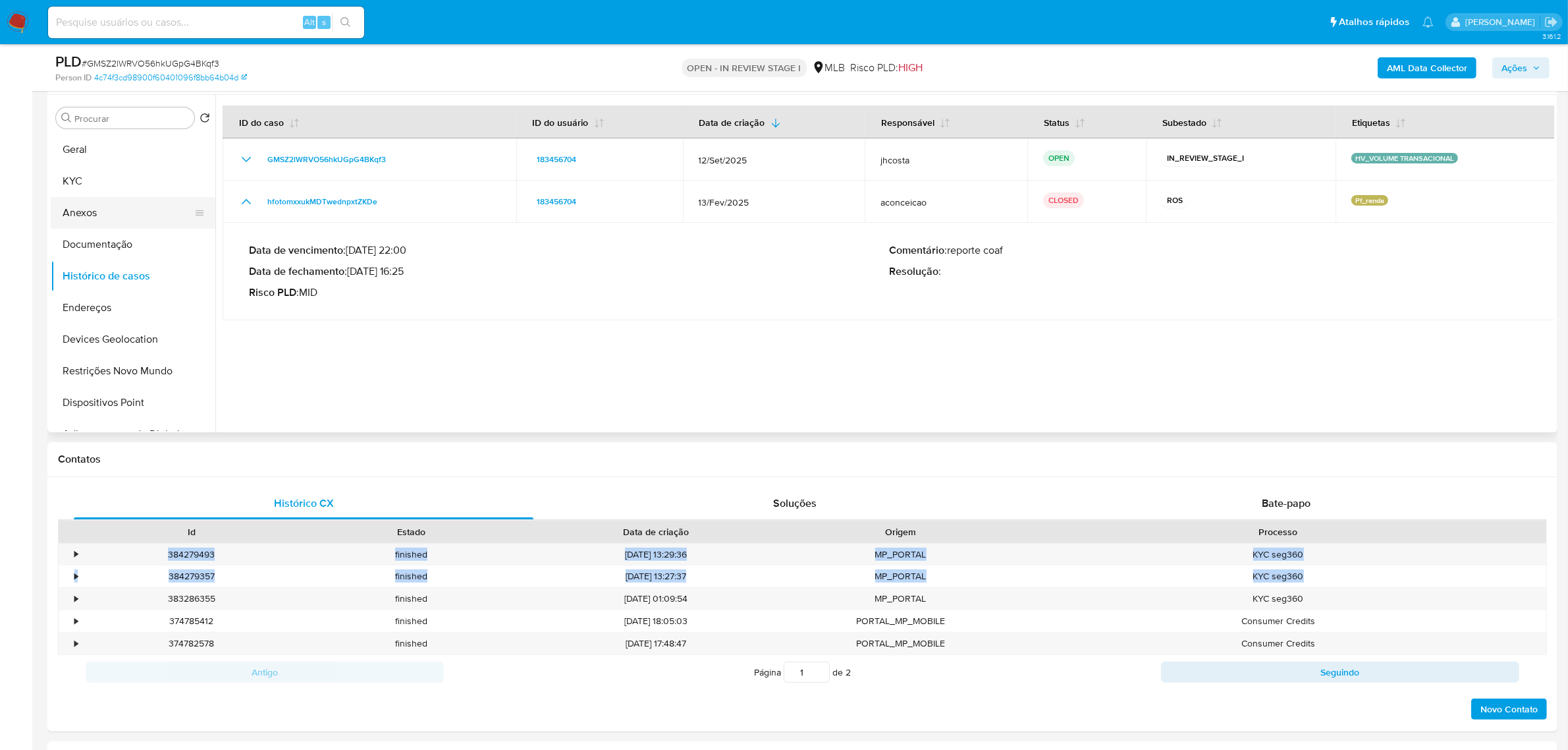
click at [97, 212] on button "Anexos" at bounding box center [127, 212] width 154 height 32
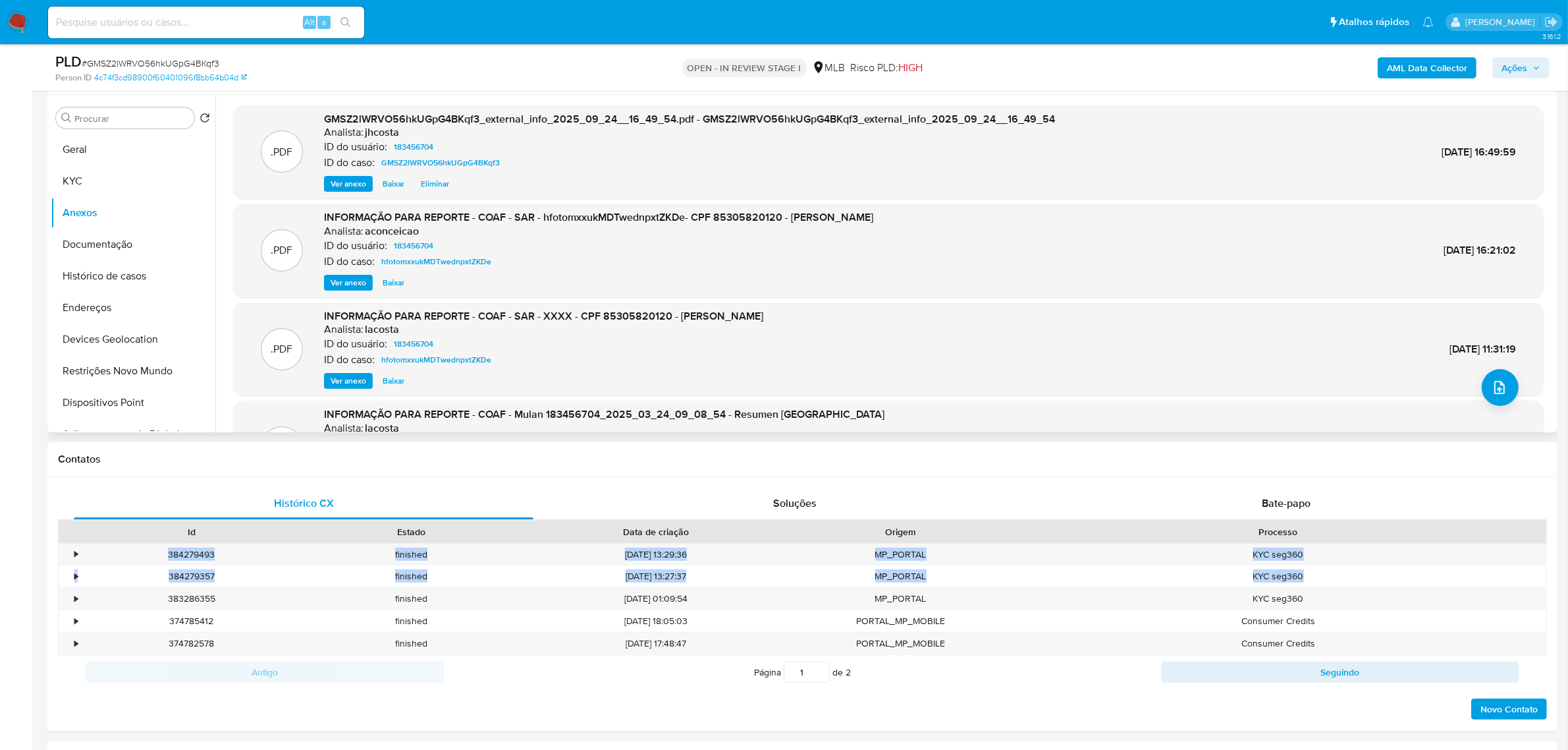
click at [354, 284] on span "Ver anexo" at bounding box center [348, 282] width 36 height 13
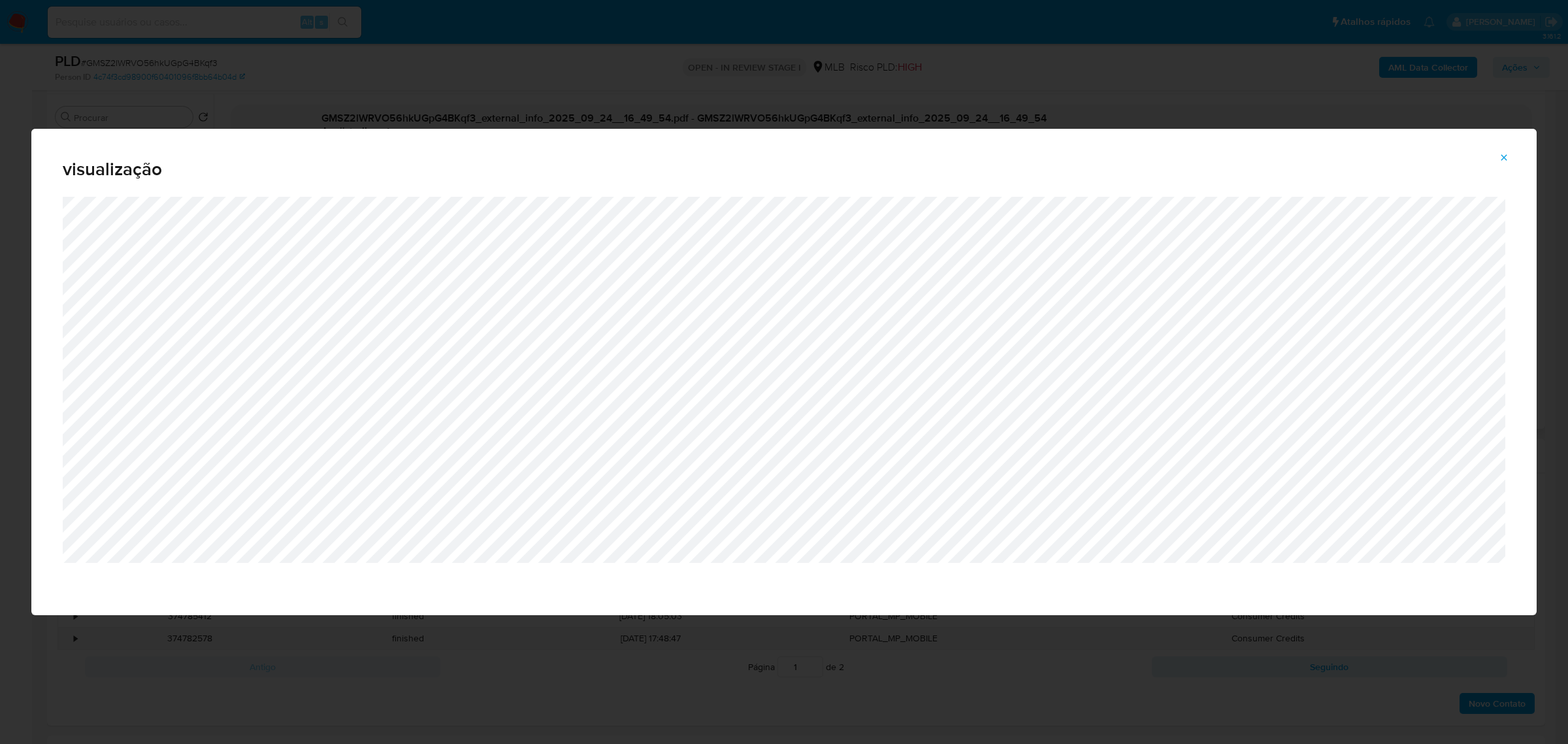
click at [1510, 160] on icon "Attachment preview" at bounding box center [1504, 158] width 11 height 11
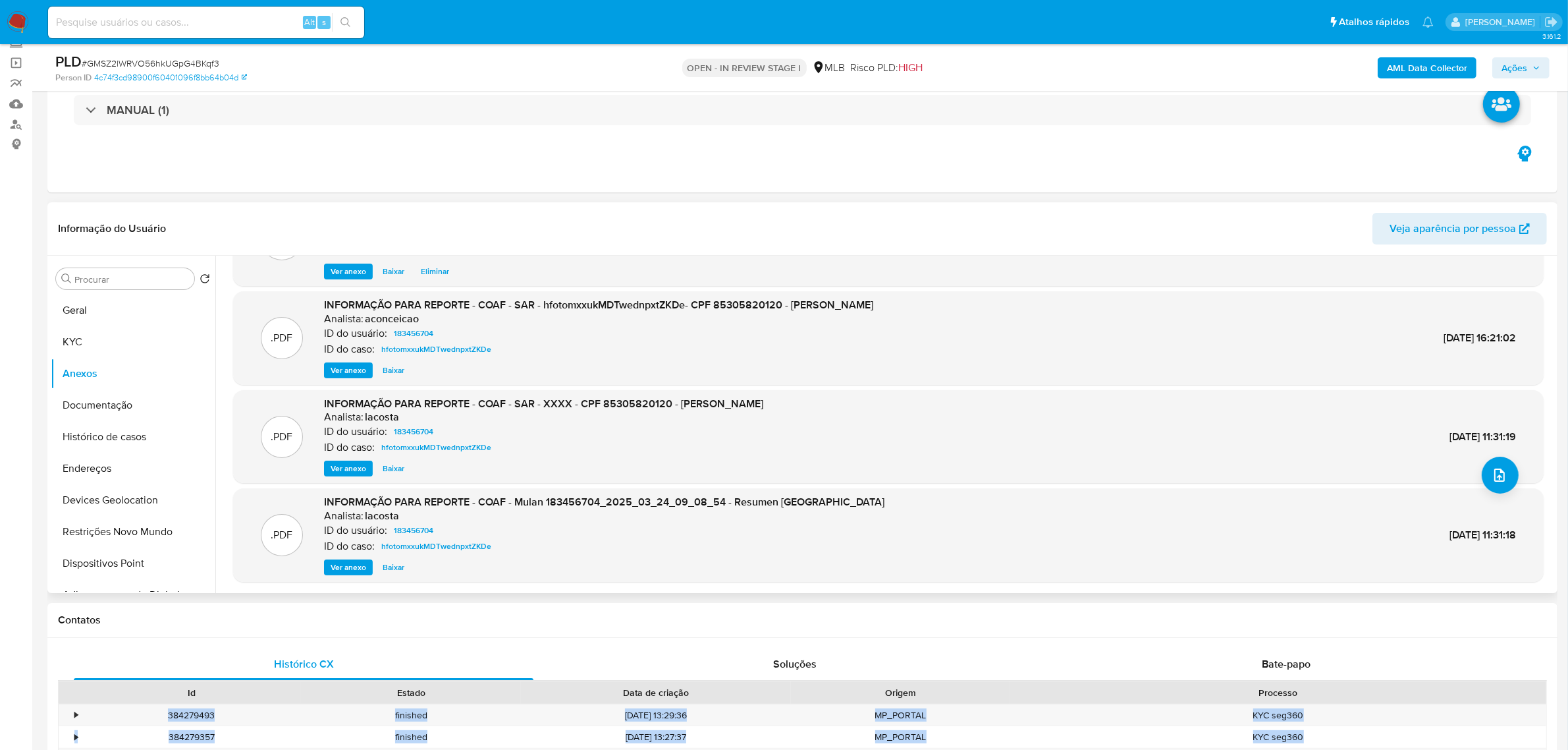
scroll to position [82, 0]
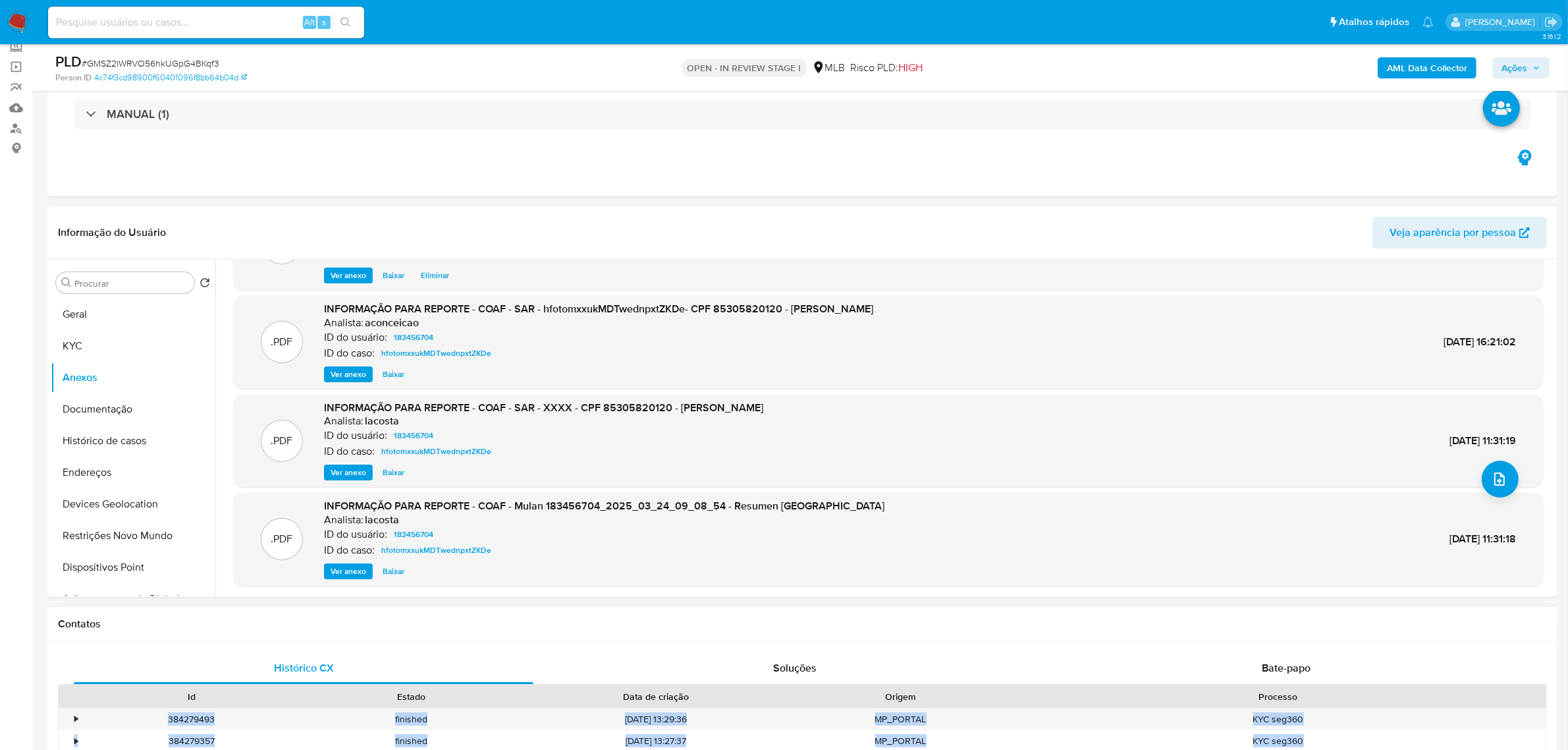
drag, startPoint x: 1274, startPoint y: 666, endPoint x: 1247, endPoint y: 641, distance: 36.8
click at [1271, 666] on span "Bate-papo" at bounding box center [1285, 668] width 49 height 16
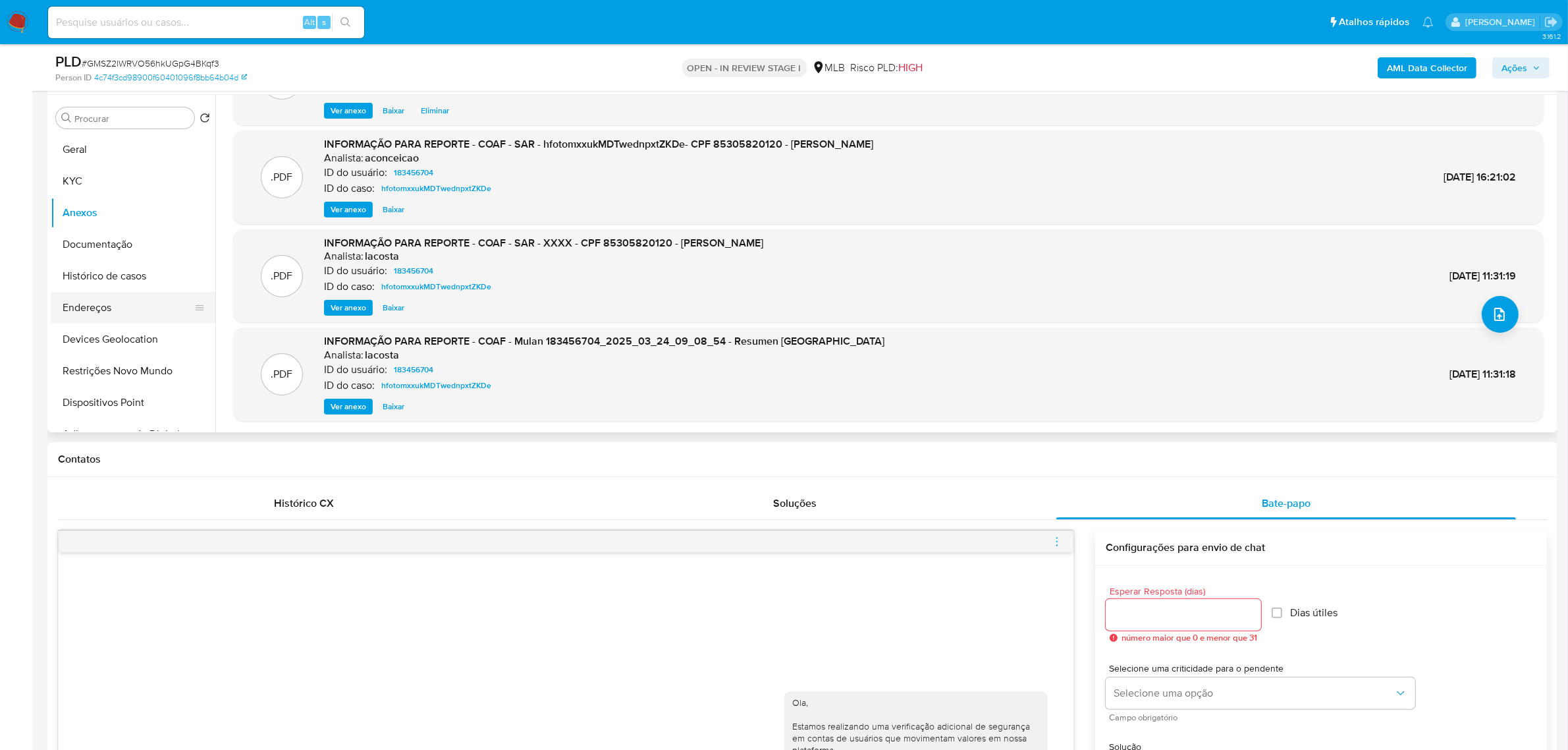
scroll to position [0, 0]
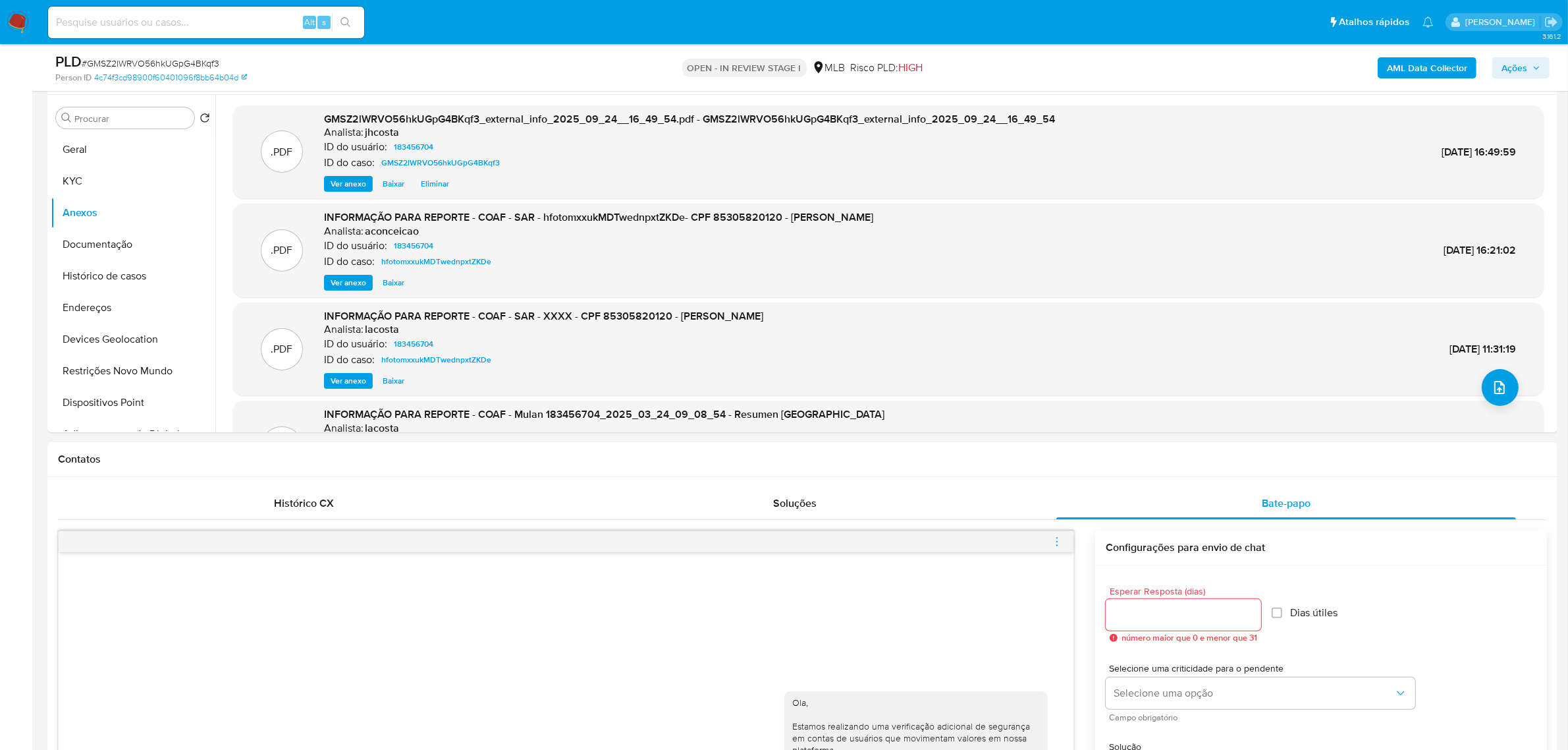
click at [362, 281] on span "Ver anexo" at bounding box center [348, 282] width 36 height 13
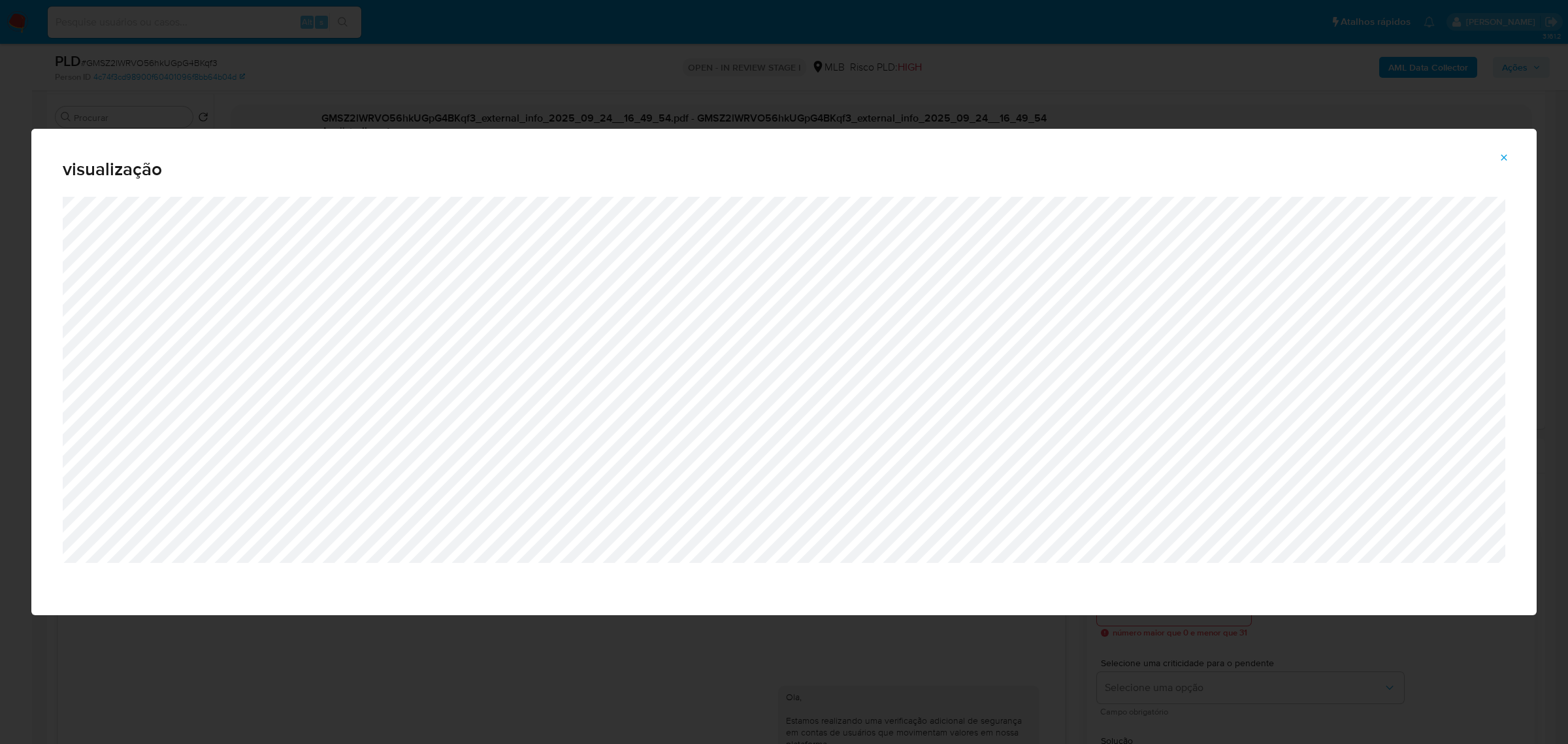
click at [1502, 161] on icon "Attachment preview" at bounding box center [1504, 158] width 11 height 11
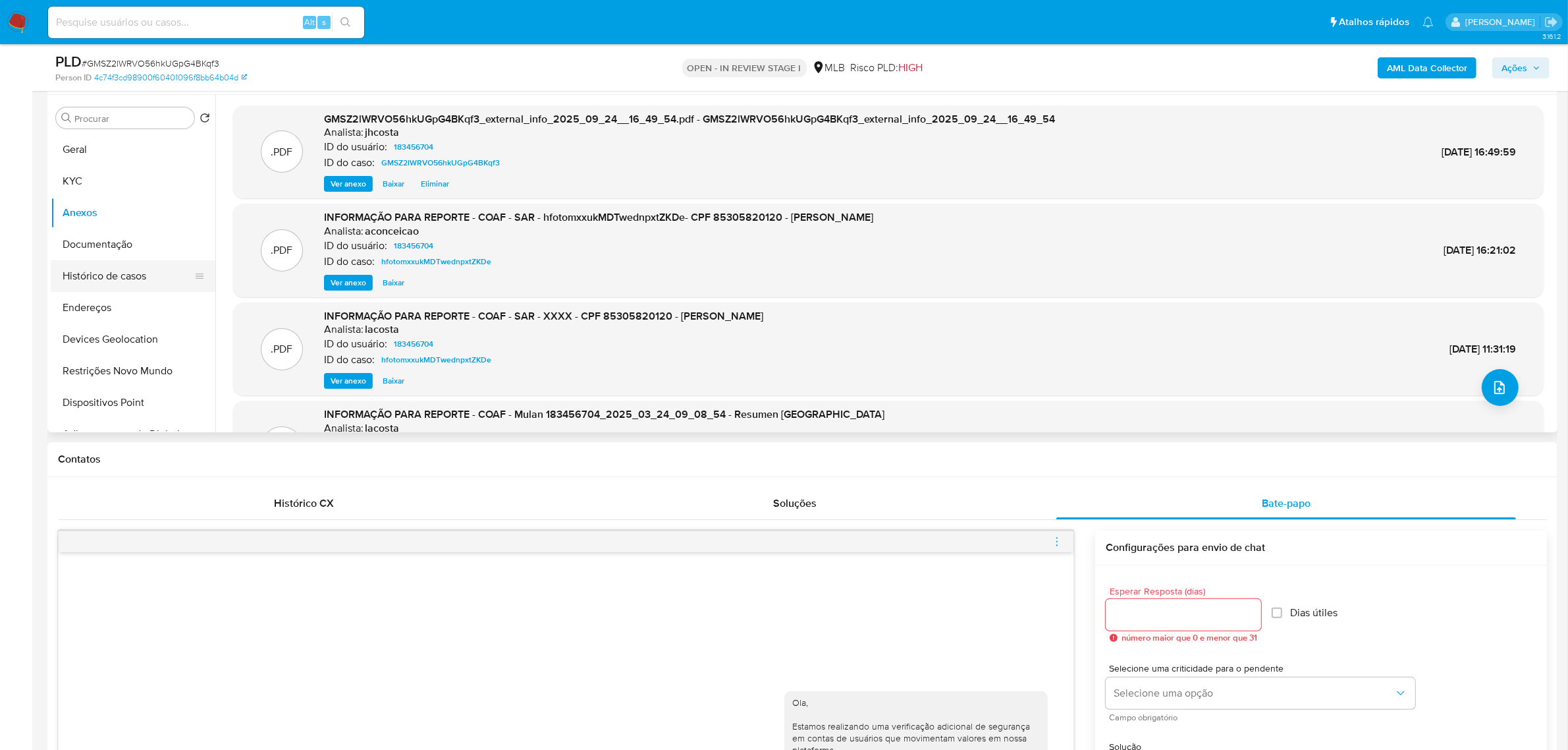
click at [110, 278] on button "Histórico de casos" at bounding box center [127, 276] width 154 height 32
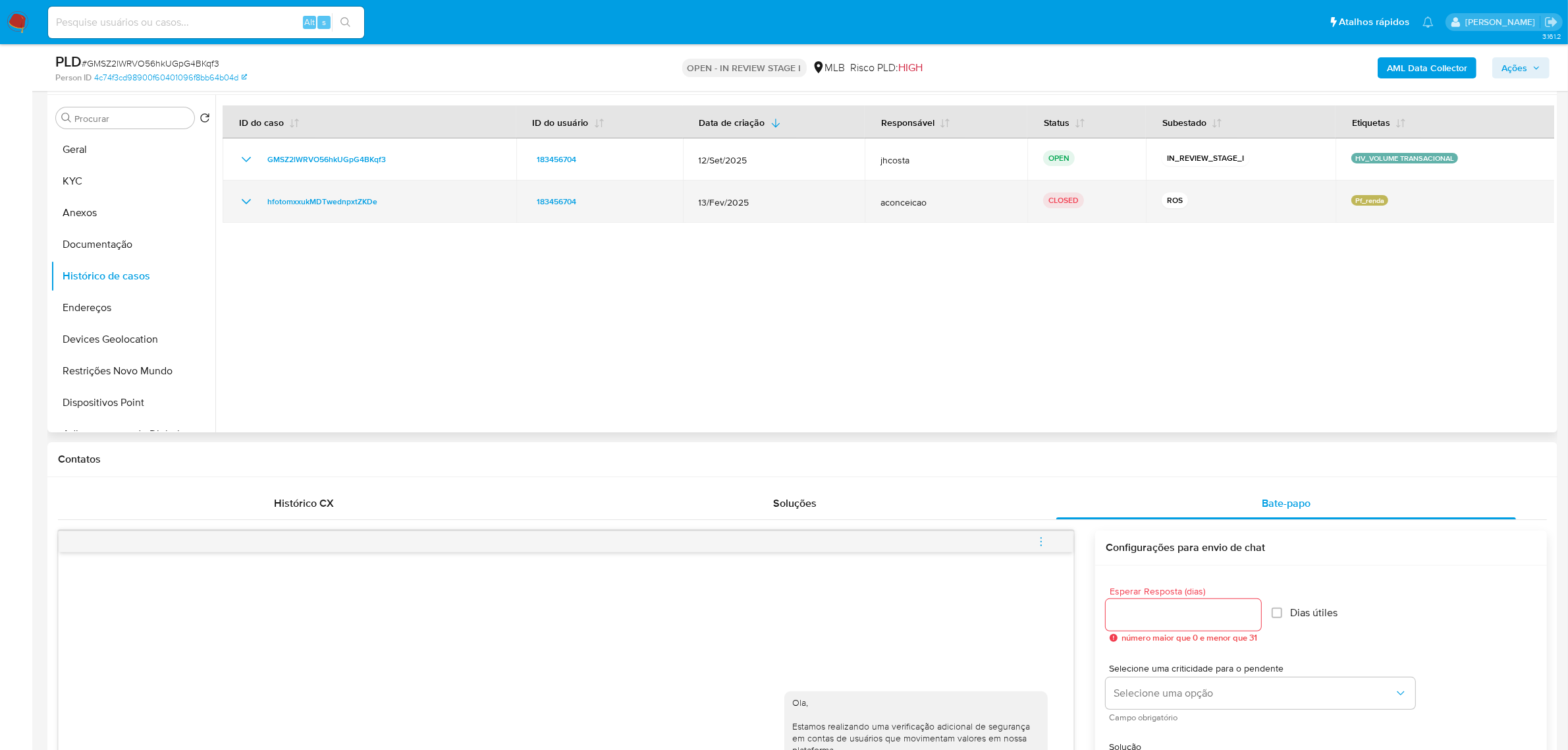
click at [248, 199] on icon "Mostrar/Ocultar" at bounding box center [245, 201] width 16 height 16
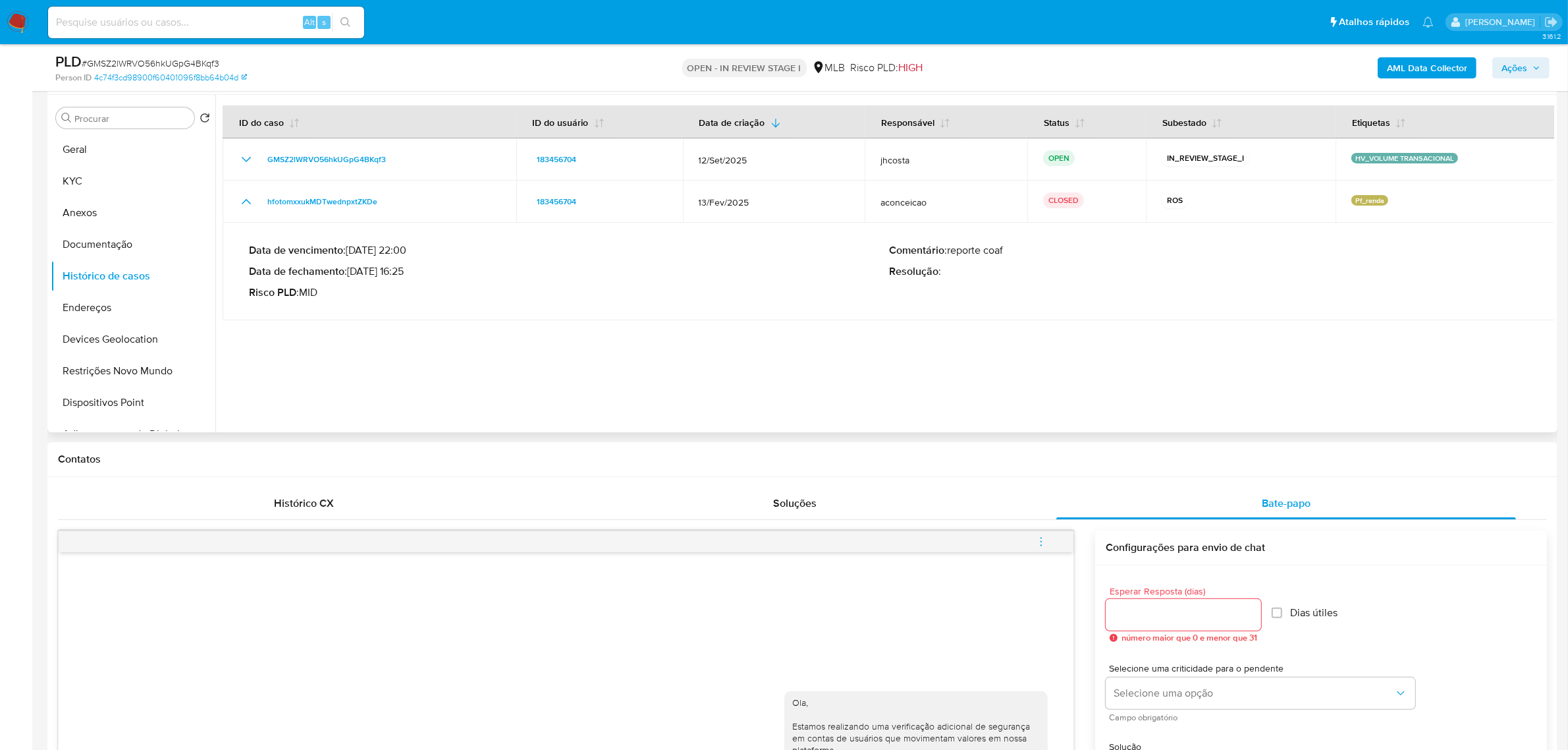
drag, startPoint x: 354, startPoint y: 276, endPoint x: 406, endPoint y: 275, distance: 52.0
click at [406, 275] on p "Data de fechamento : 26/03/2025 16:25" at bounding box center [568, 271] width 640 height 13
click at [1517, 62] on span "Ações" at bounding box center [1514, 68] width 26 height 21
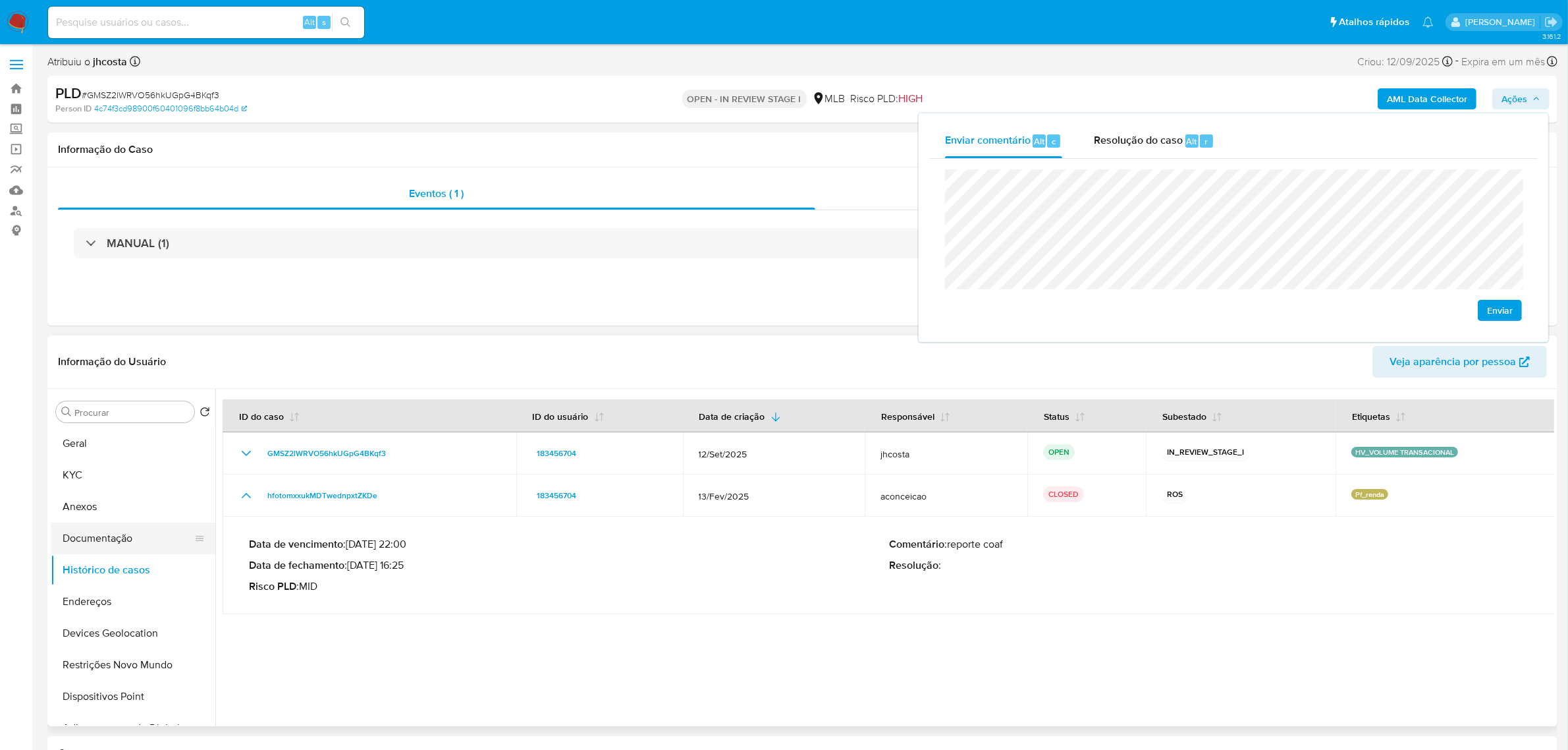
click at [133, 522] on button "Documentação" at bounding box center [127, 538] width 154 height 32
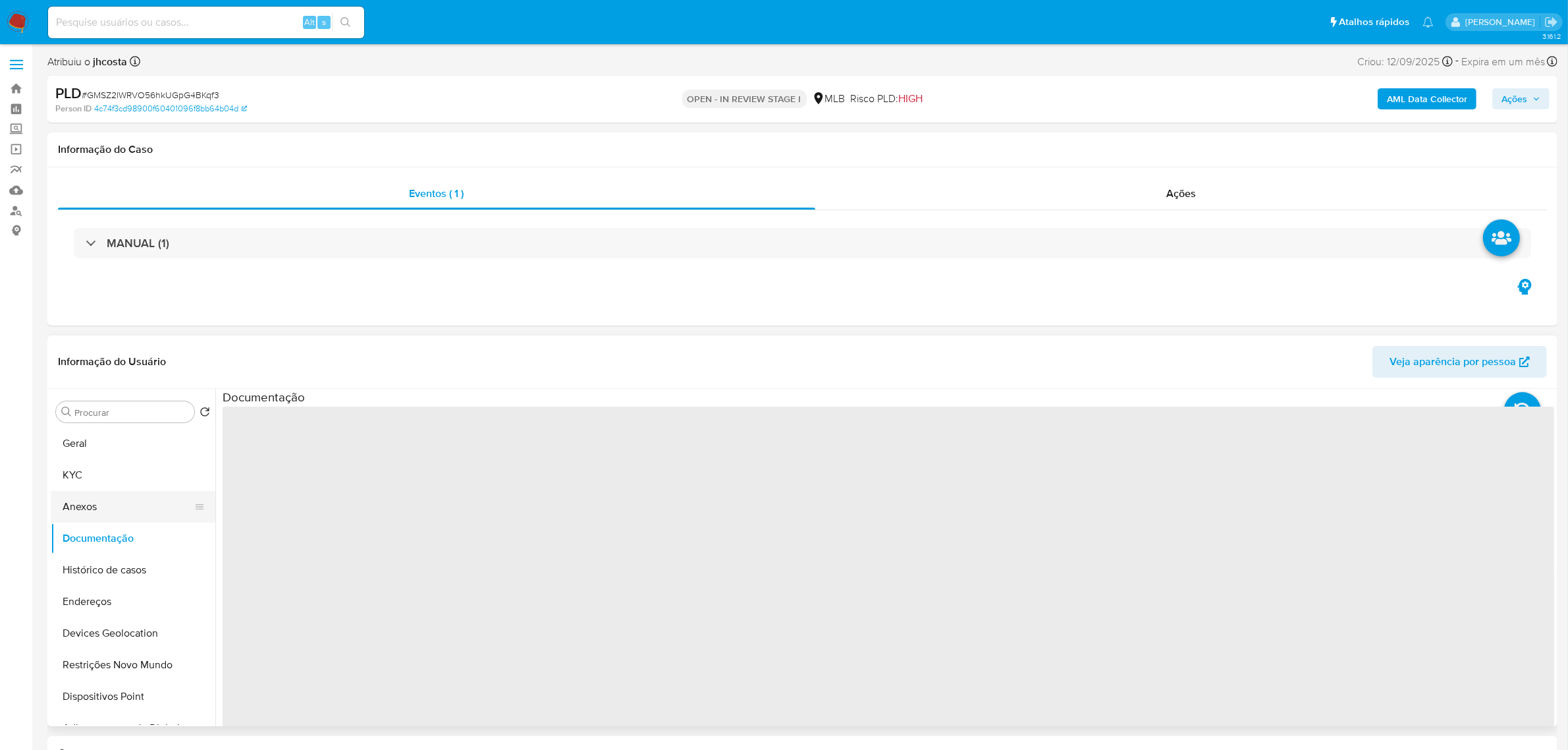
click at [130, 518] on button "Anexos" at bounding box center [127, 506] width 154 height 32
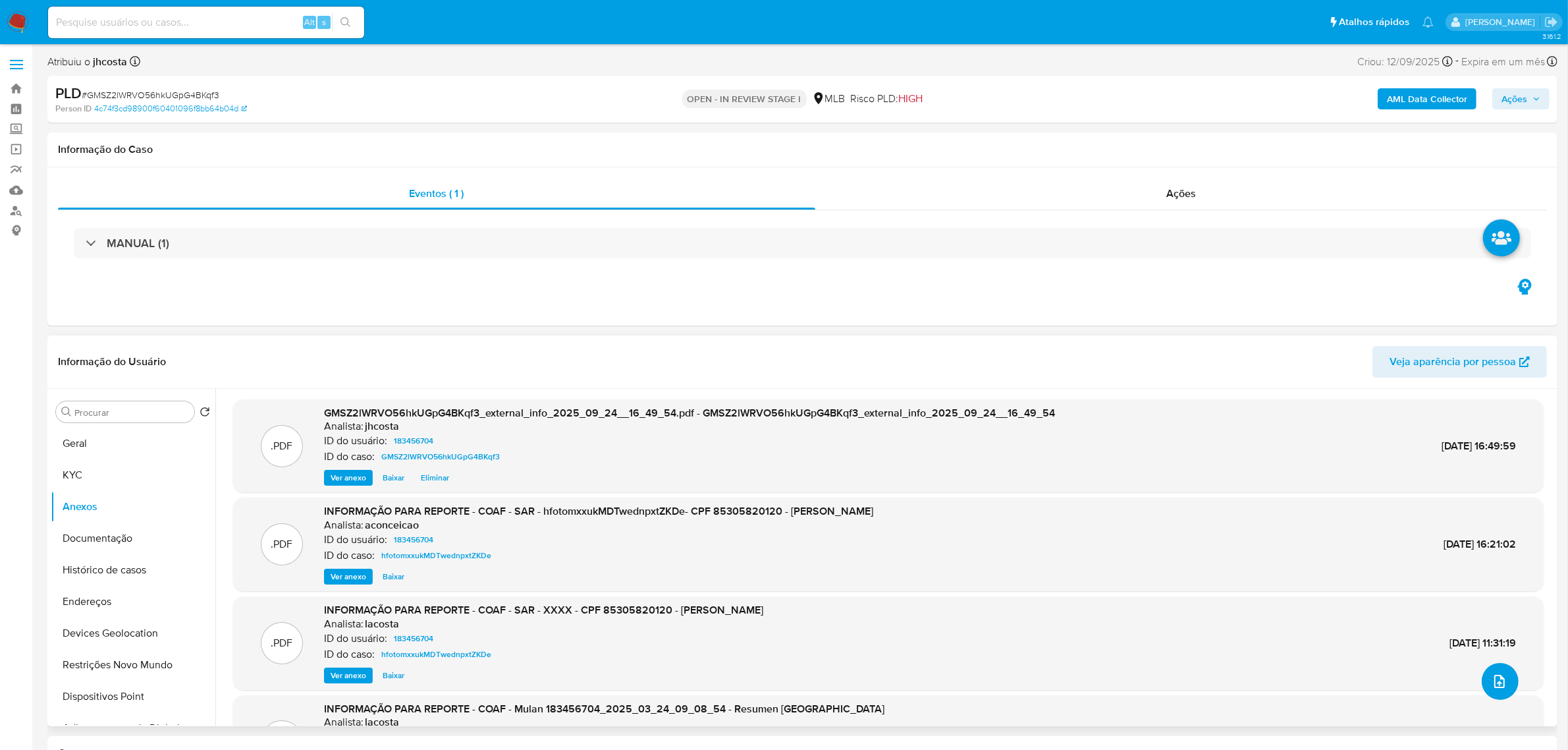
click at [1491, 686] on icon "upload-file" at bounding box center [1498, 680] width 16 height 16
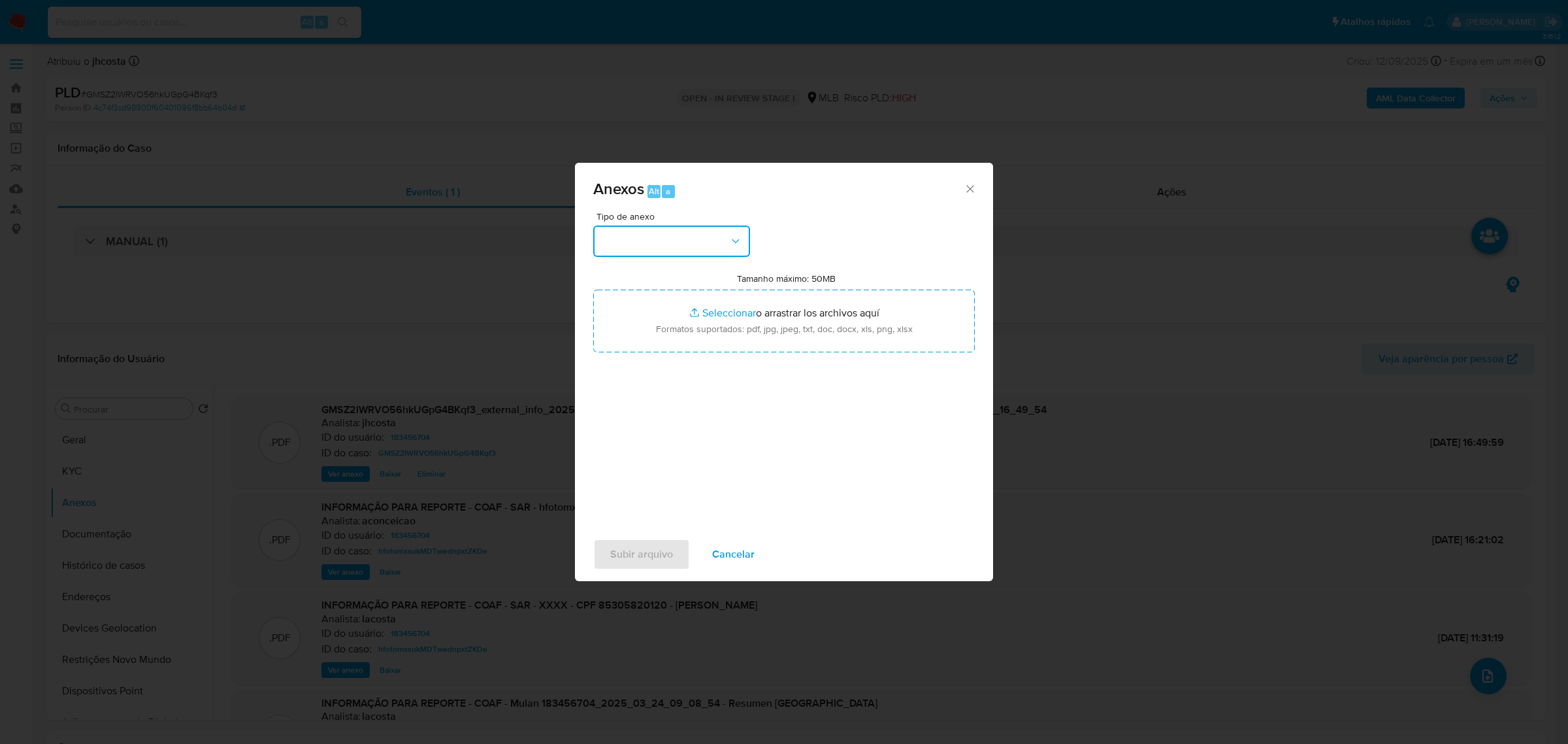
click at [709, 230] on button "button" at bounding box center [671, 241] width 157 height 32
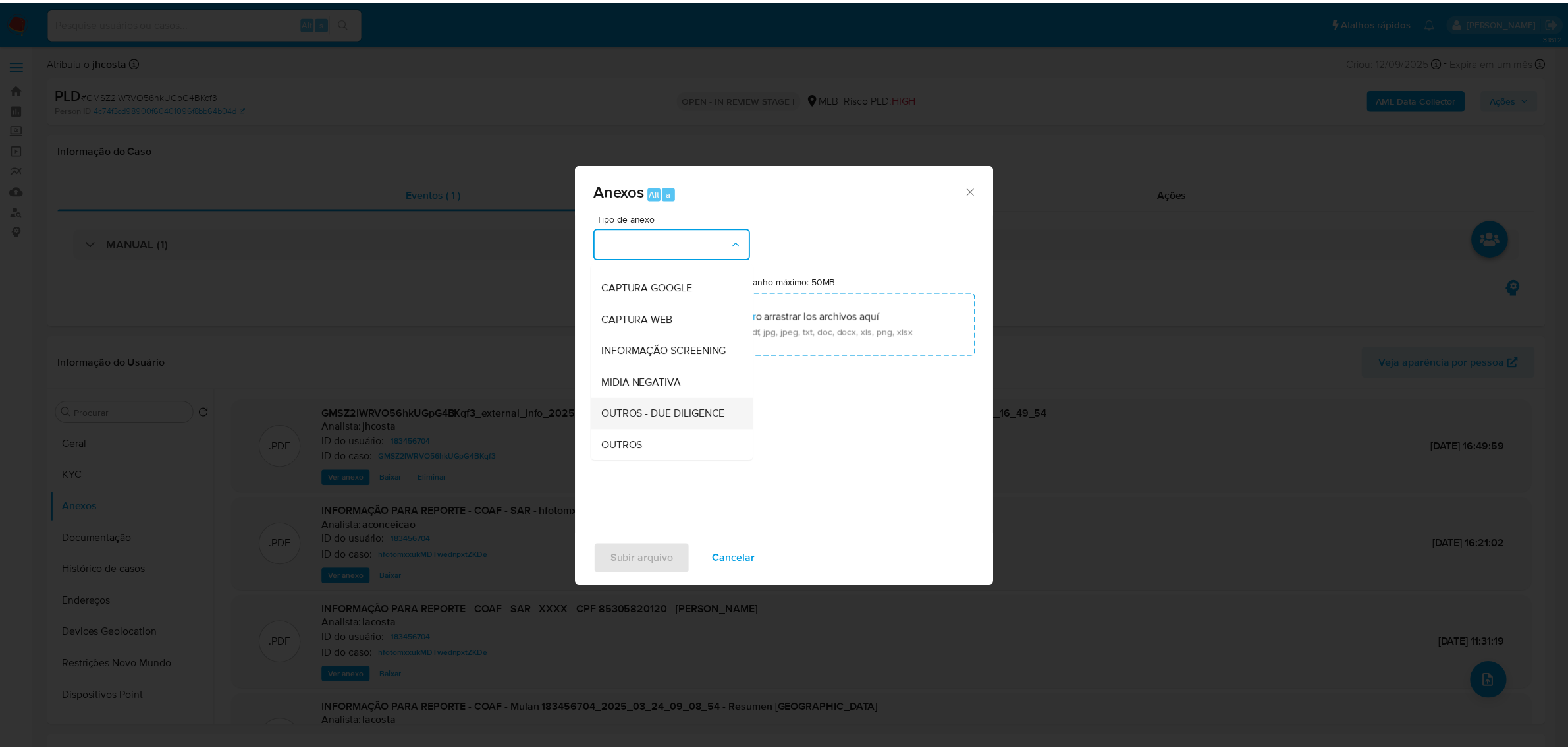
scroll to position [82, 0]
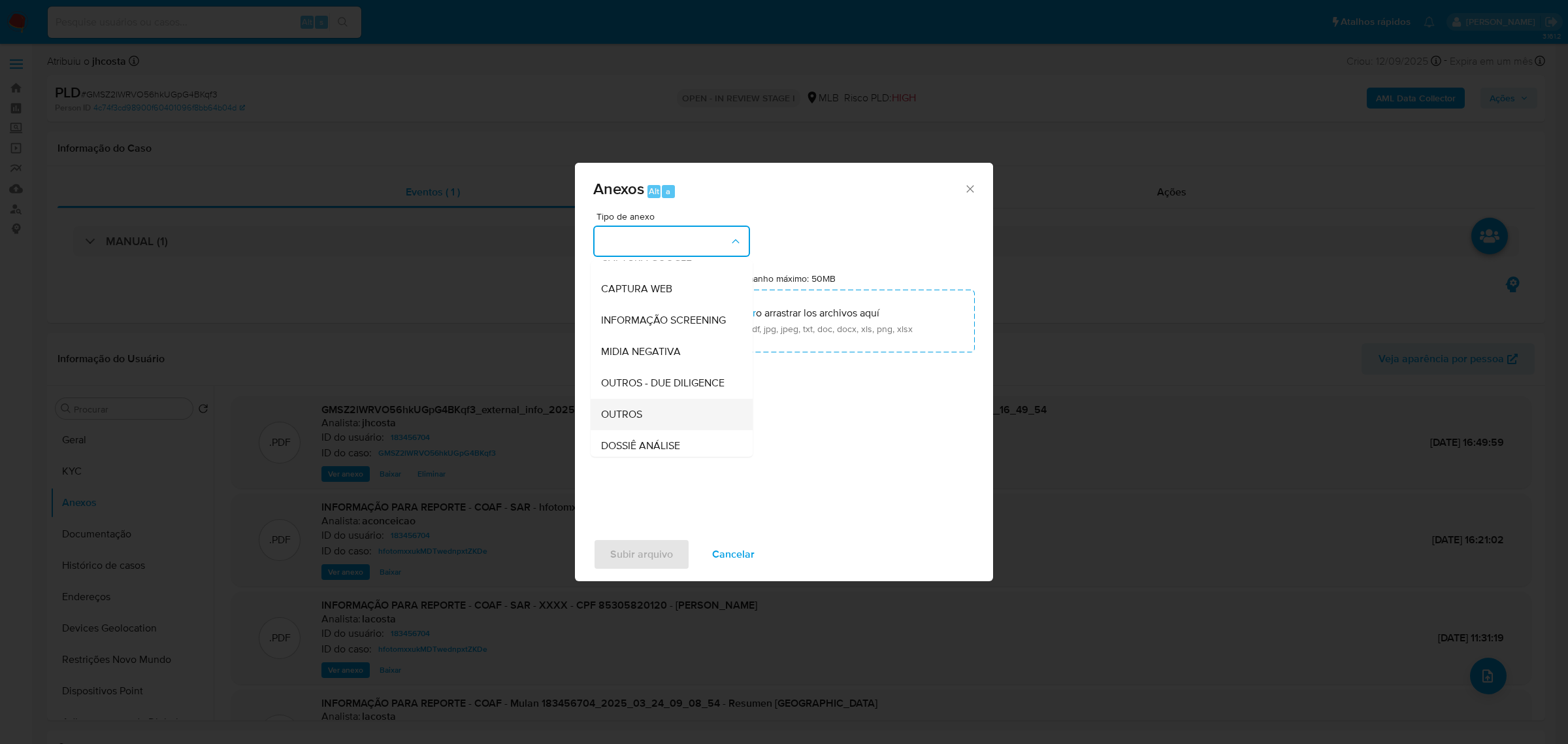
click at [628, 430] on div "OUTROS" at bounding box center [668, 413] width 134 height 32
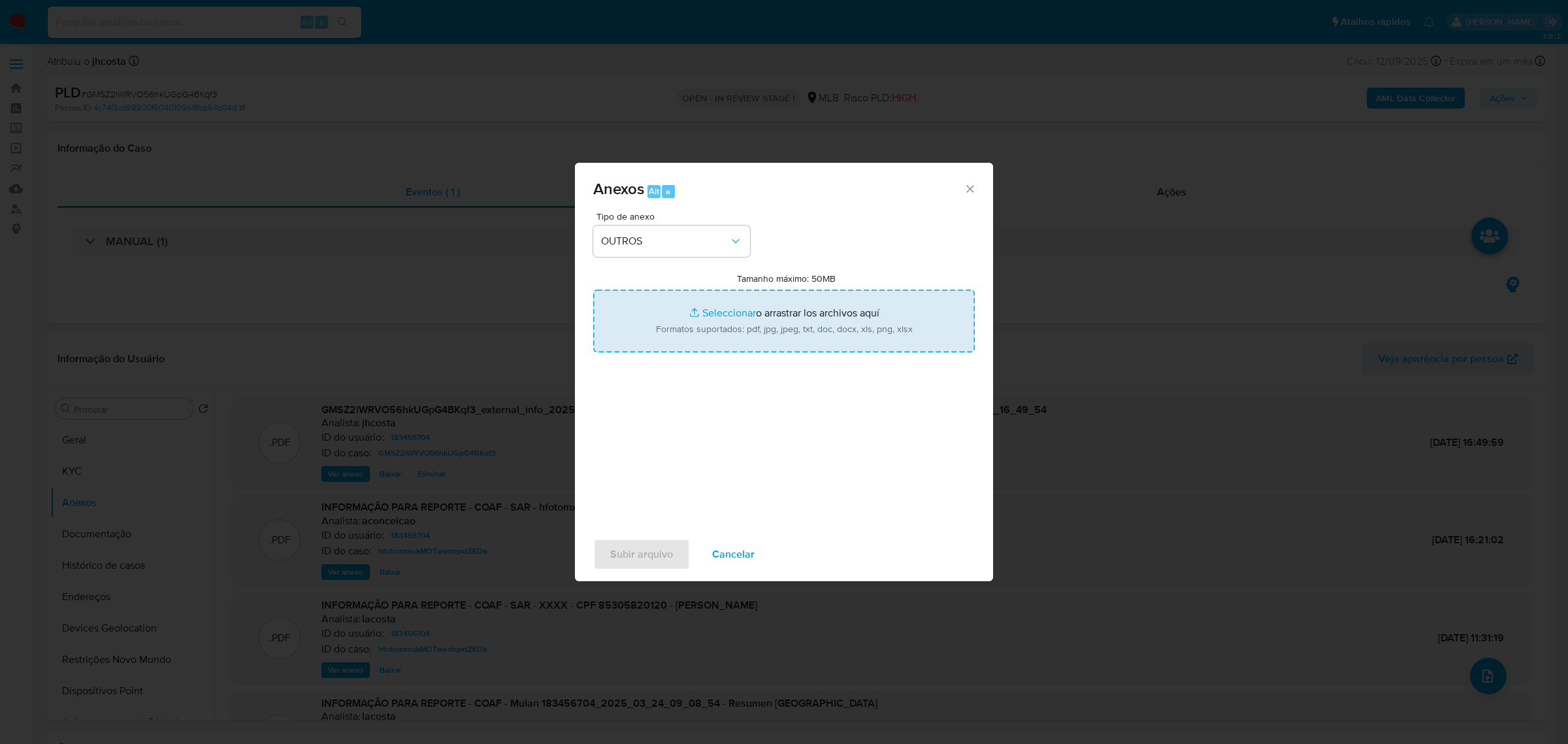
click at [814, 295] on input "Tamanho máximo: 50MB Seleccionar archivos" at bounding box center [784, 321] width 382 height 63
click at [793, 320] on input "Tamanho máximo: 50MB Seleccionar archivos" at bounding box center [784, 321] width 382 height 63
click at [753, 327] on input "Tamanho máximo: 50MB Seleccionar archivos" at bounding box center [784, 321] width 382 height 63
type input "C:\fakepath\2° SAR - XXXXXXXXXX - CPF 85305820120 - ADRIANA FERREIRA DE BASTOS.…"
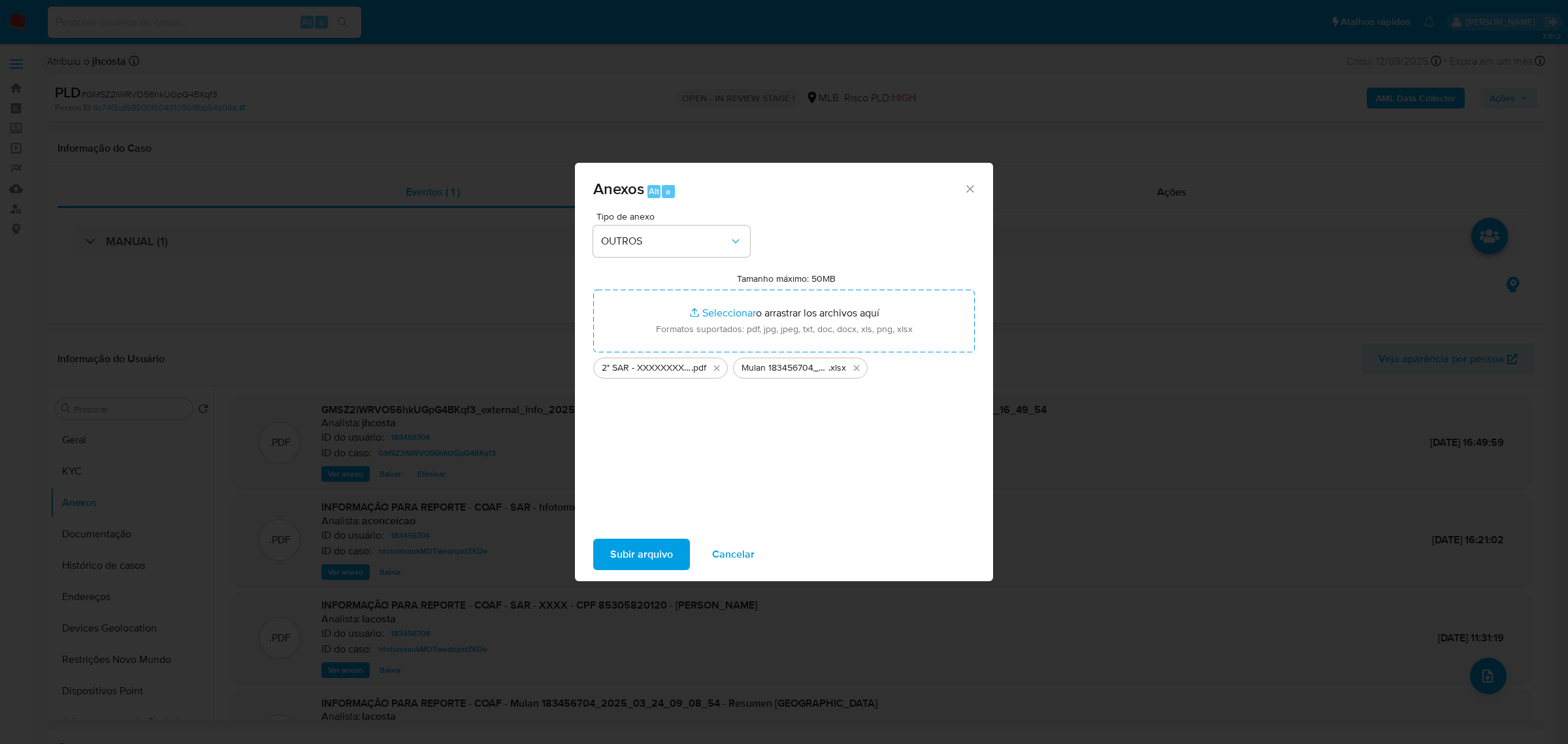
drag, startPoint x: 753, startPoint y: 327, endPoint x: 648, endPoint y: 549, distance: 245.6
click at [648, 549] on span "Subir arquivo" at bounding box center [641, 554] width 63 height 29
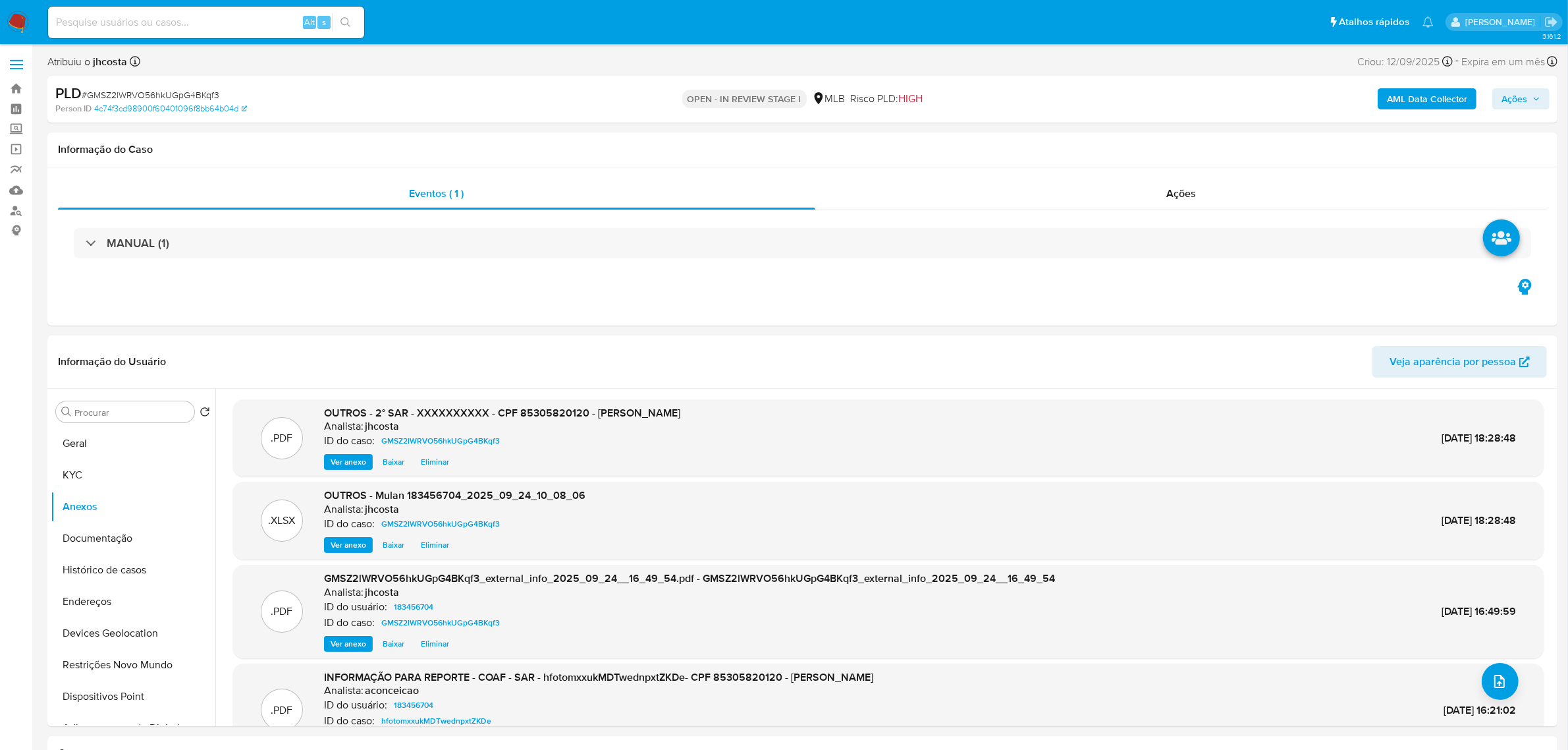
click at [1535, 103] on icon "button" at bounding box center [1536, 99] width 8 height 8
click at [1175, 130] on div "Resolução do caso Alt r" at bounding box center [1154, 140] width 121 height 34
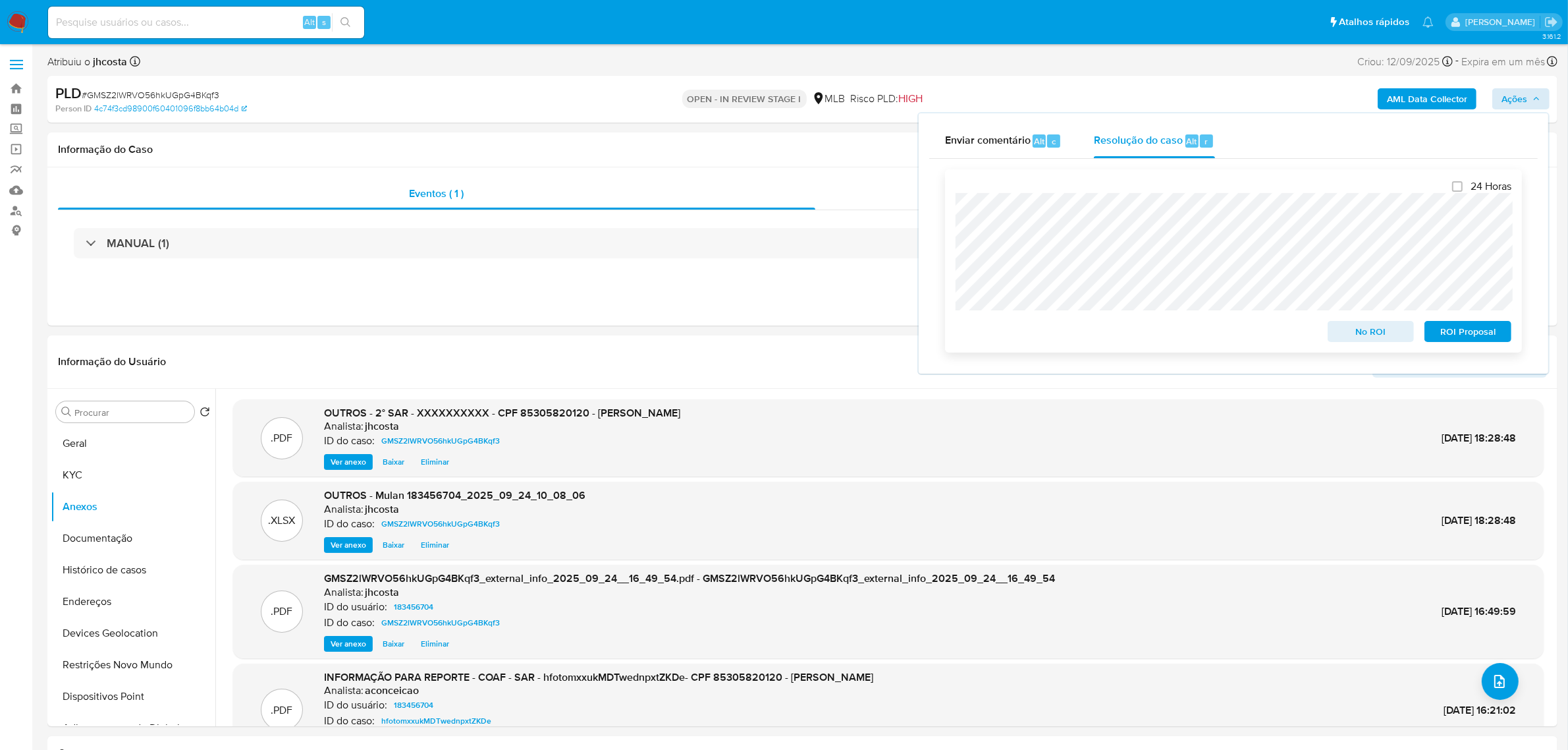
click at [1457, 337] on span "ROI Proposal" at bounding box center [1467, 332] width 69 height 18
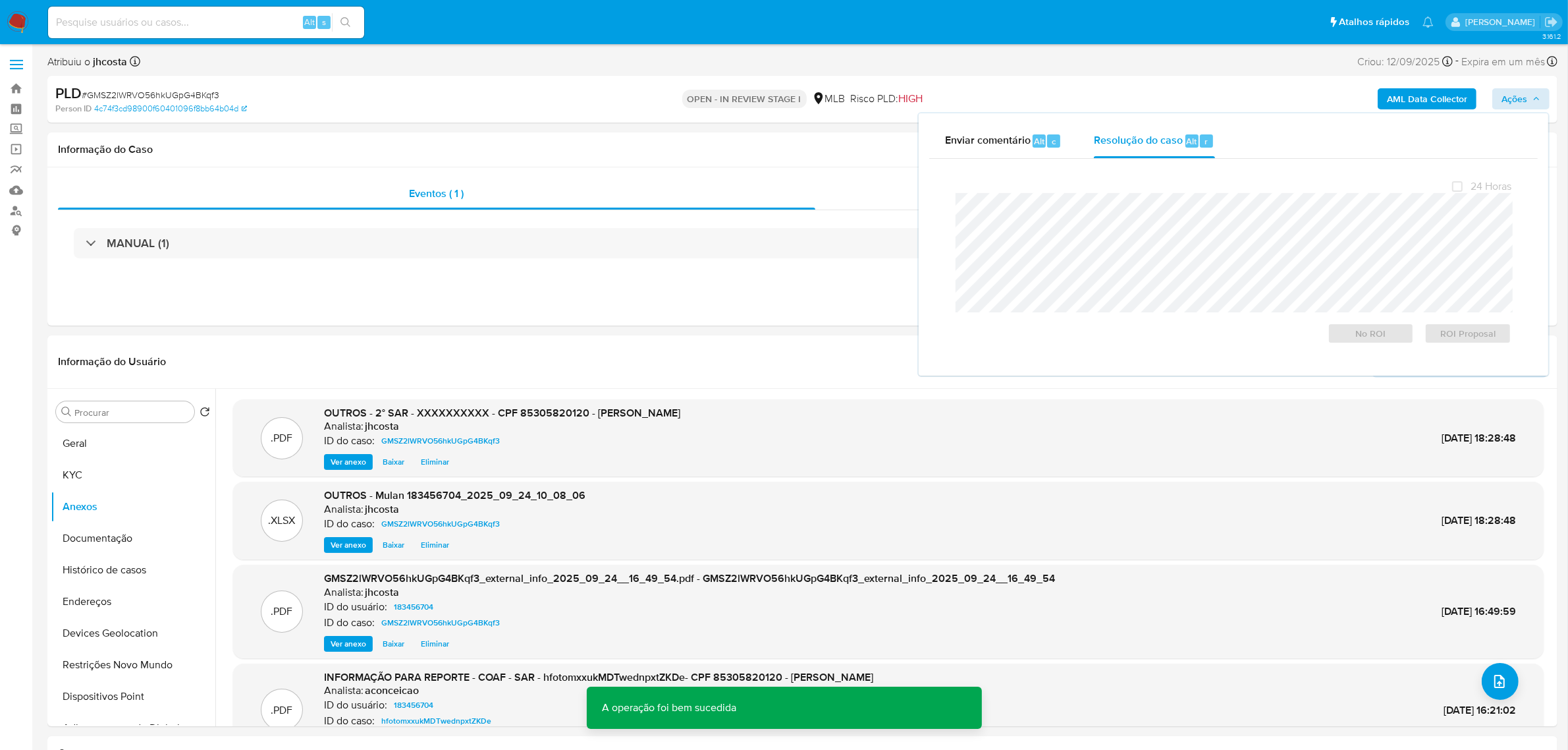
click at [186, 99] on span "# GMSZ2lWRVO56hkUGpG4BKqf3" at bounding box center [150, 94] width 137 height 13
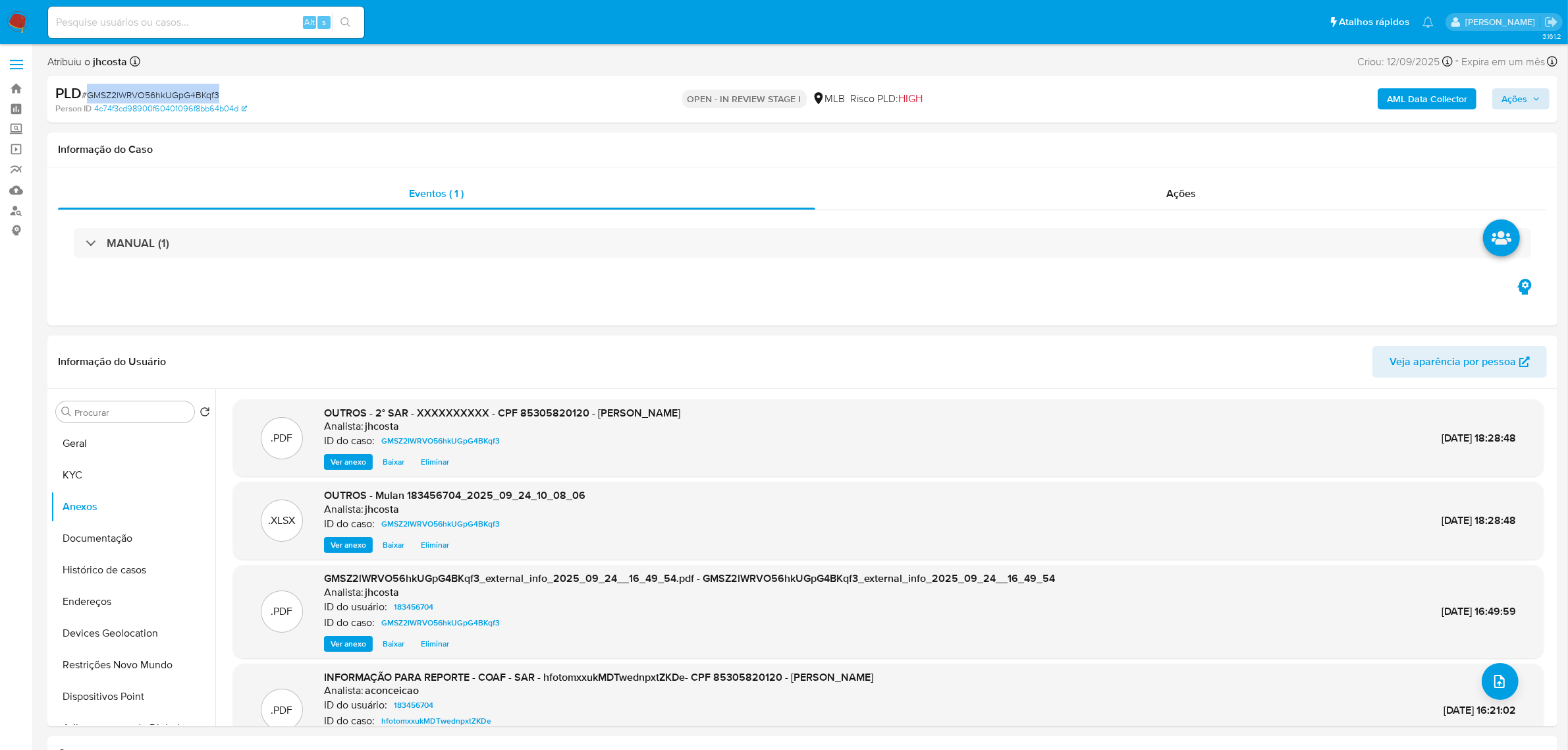
click at [186, 99] on span "# GMSZ2lWRVO56hkUGpG4BKqf3" at bounding box center [150, 94] width 137 height 13
copy span "GMSZ2lWRVO56hkUGpG4BKqf3"
click at [1225, 191] on div "Ações" at bounding box center [1182, 193] width 732 height 32
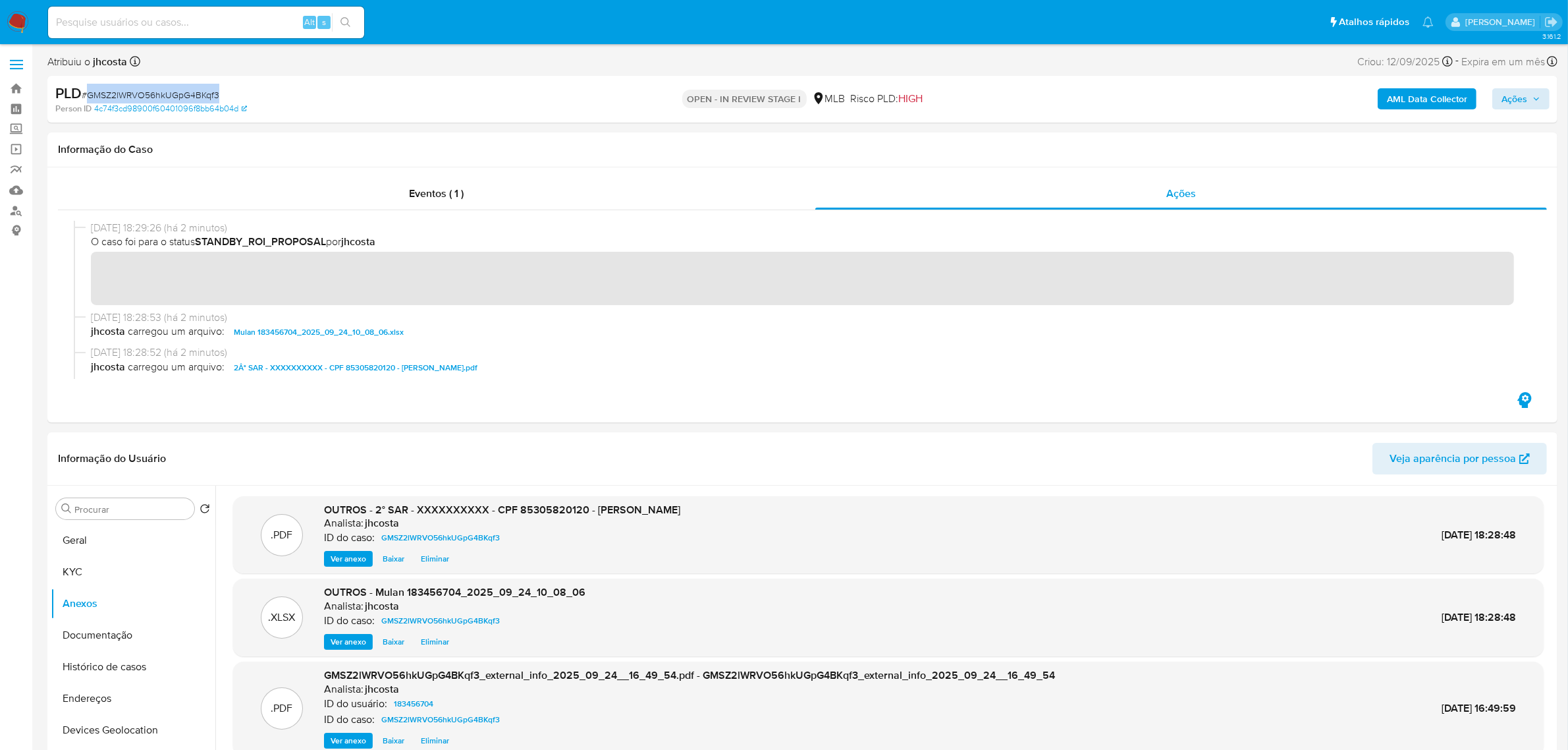
click at [196, 91] on span "# GMSZ2lWRVO56hkUGpG4BKqf3" at bounding box center [150, 94] width 137 height 13
copy span "GMSZ2lWRVO56hkUGpG4BKqf3"
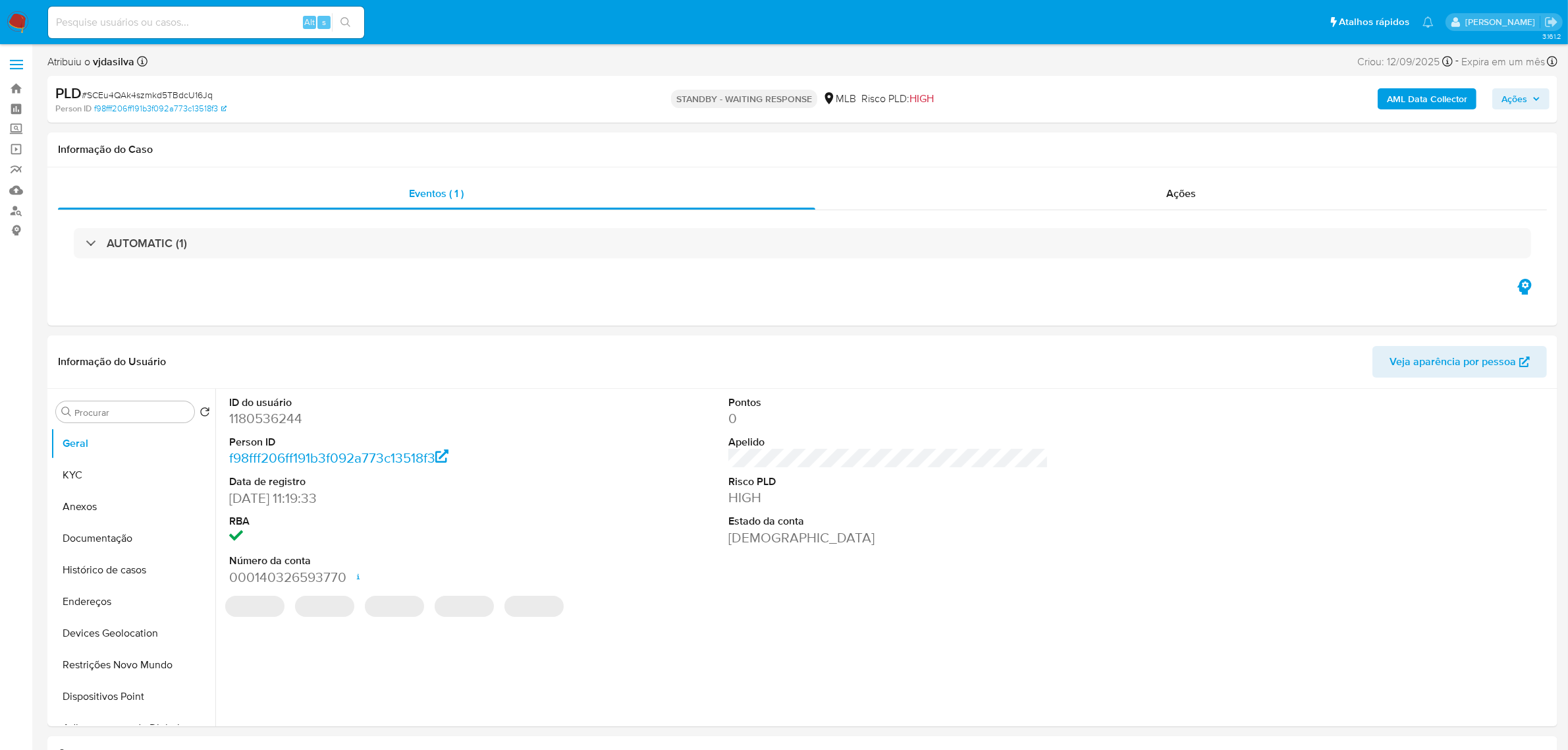
select select "10"
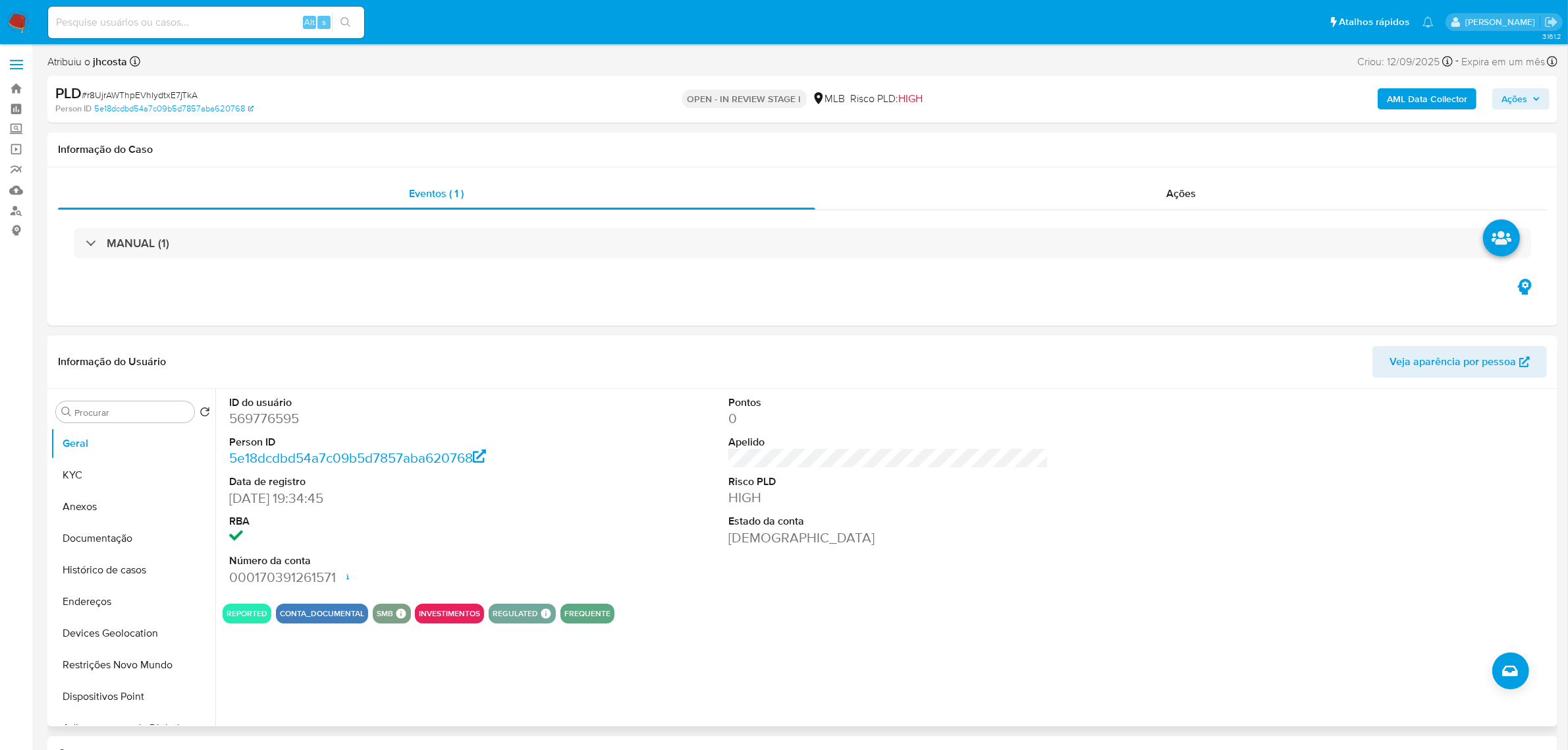
click at [293, 419] on dd "569776595" at bounding box center [389, 418] width 320 height 18
copy dd "569776595"
click at [596, 386] on div "Informação do Usuário Veja aparência por pessoa" at bounding box center [802, 362] width 1509 height 53
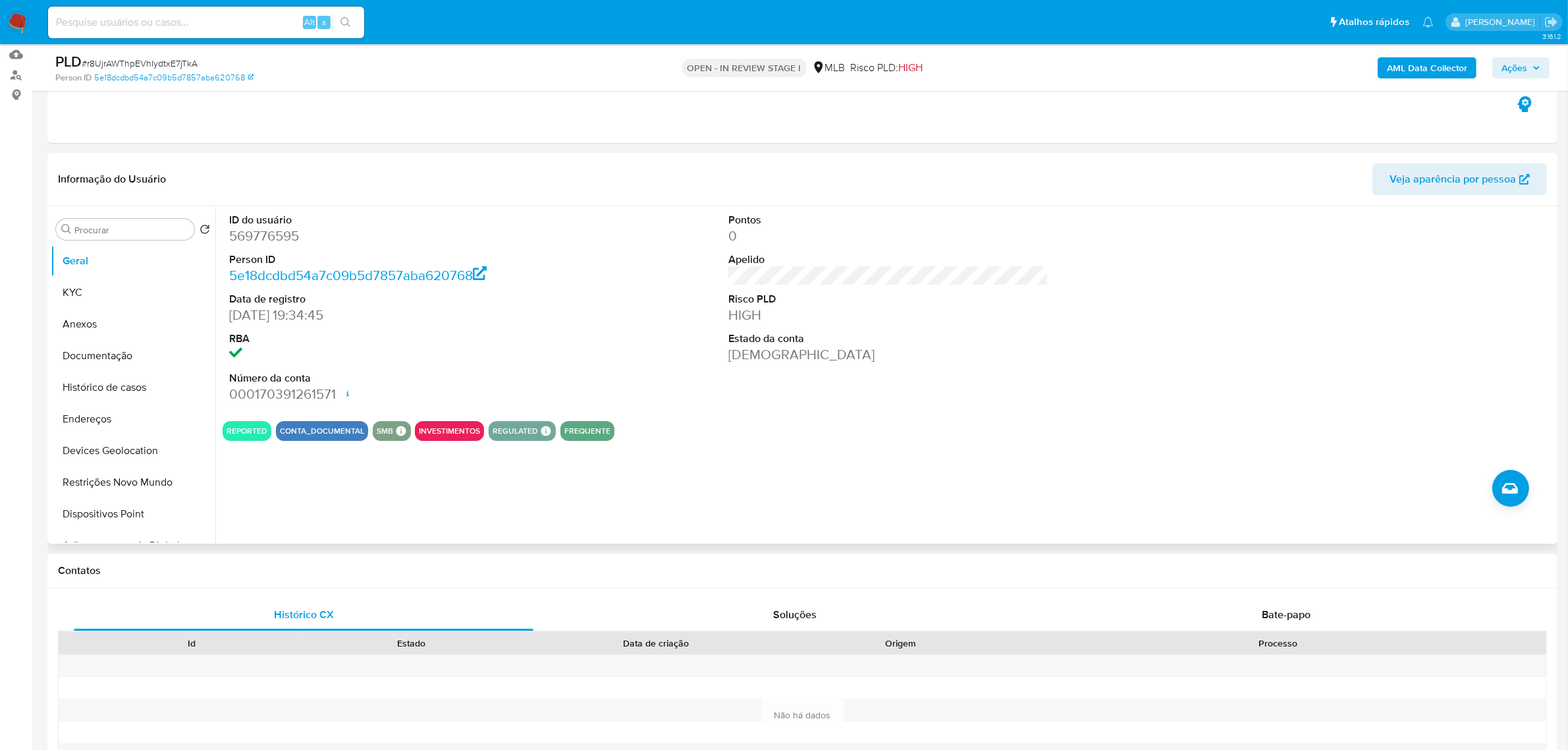
scroll to position [165, 0]
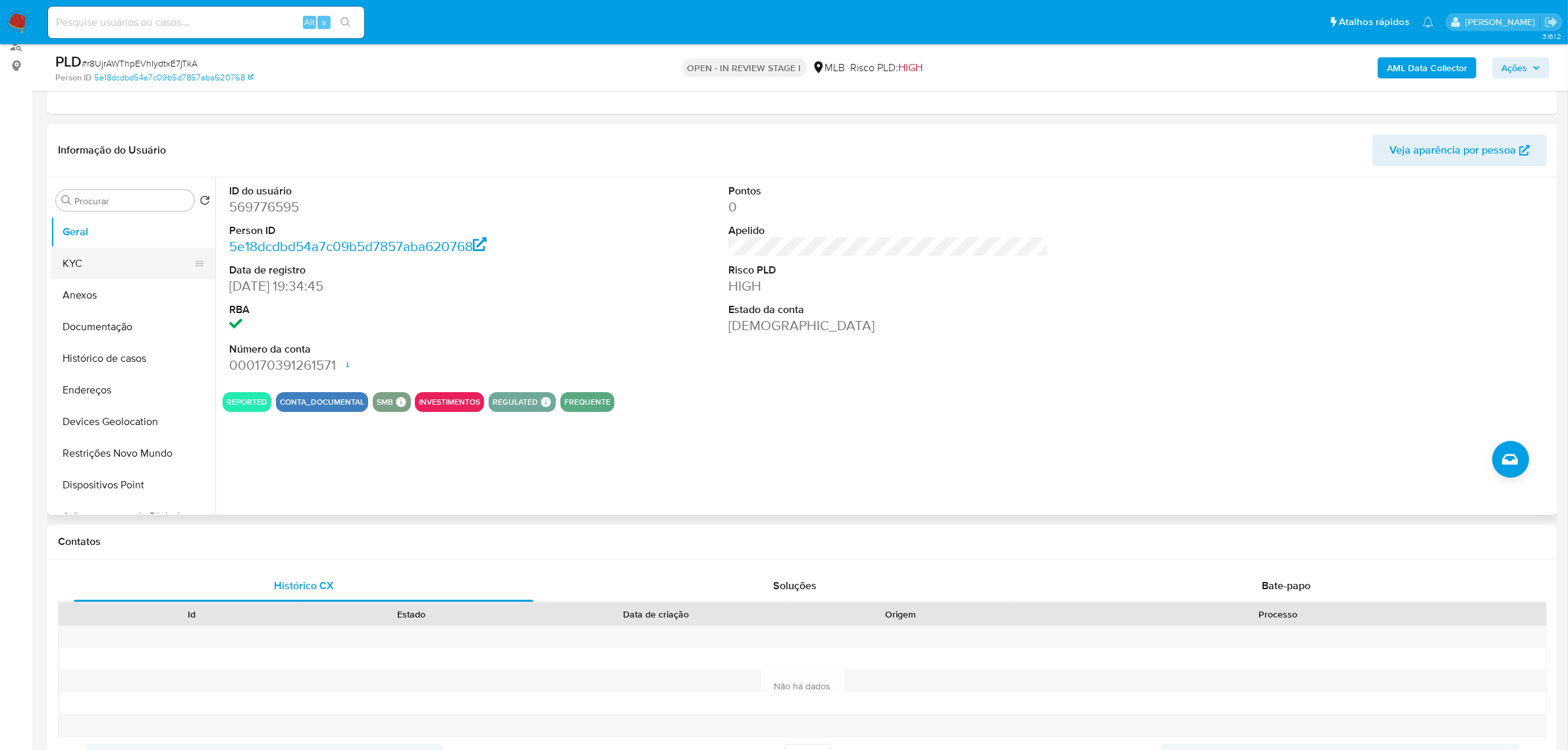
click at [77, 264] on button "KYC" at bounding box center [127, 263] width 154 height 32
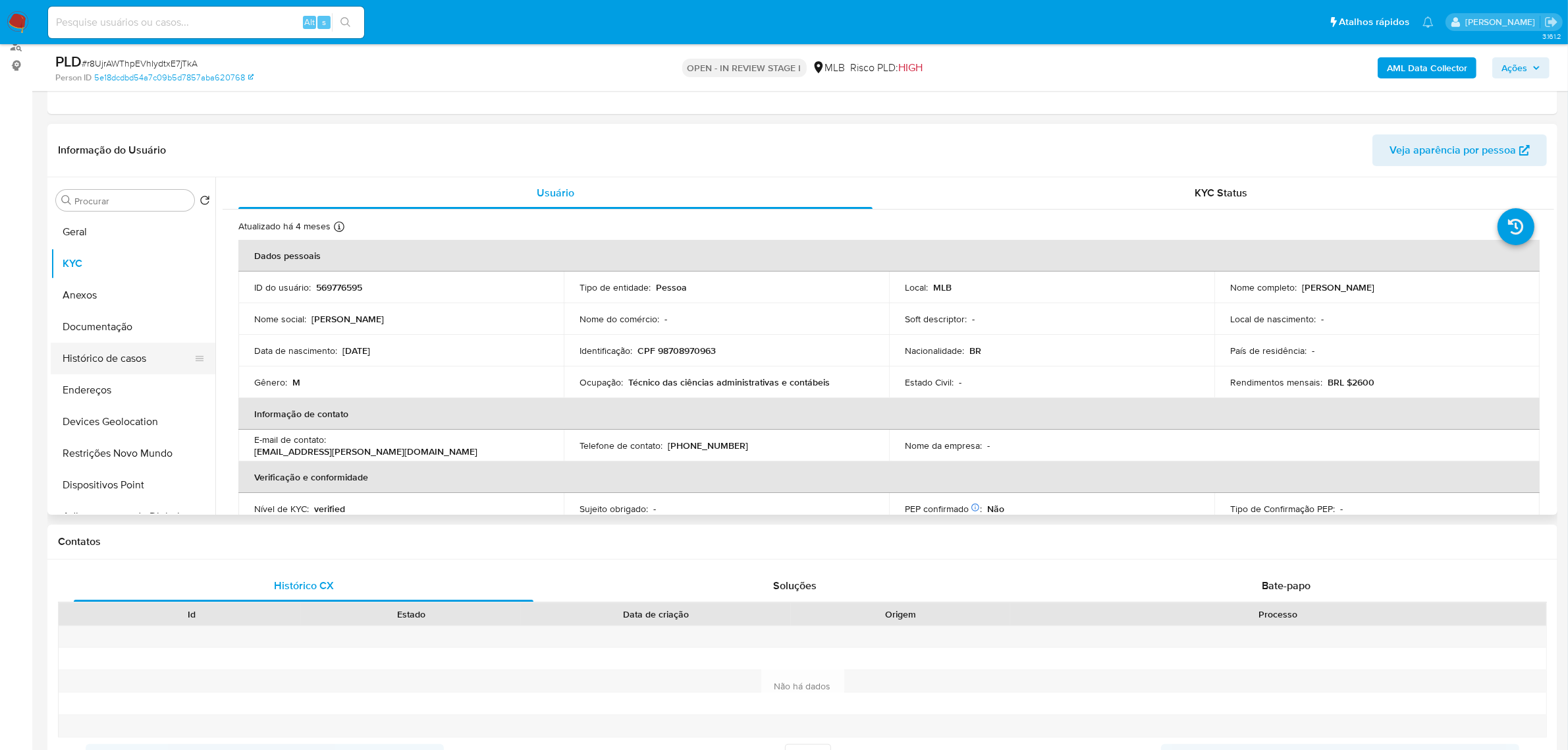
click at [103, 346] on button "Histórico de casos" at bounding box center [127, 358] width 154 height 32
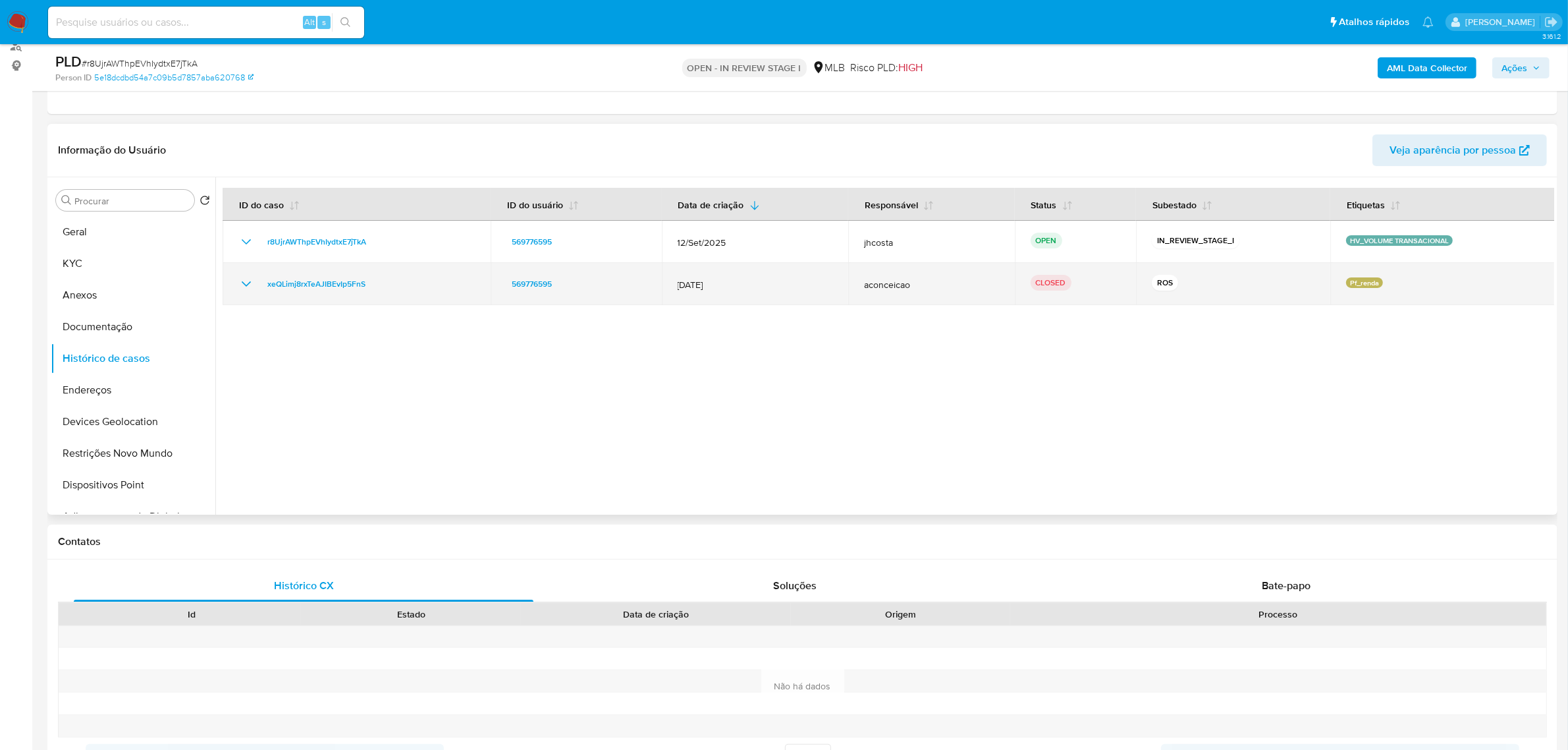
click at [245, 281] on icon "Mostrar/Ocultar" at bounding box center [245, 283] width 16 height 16
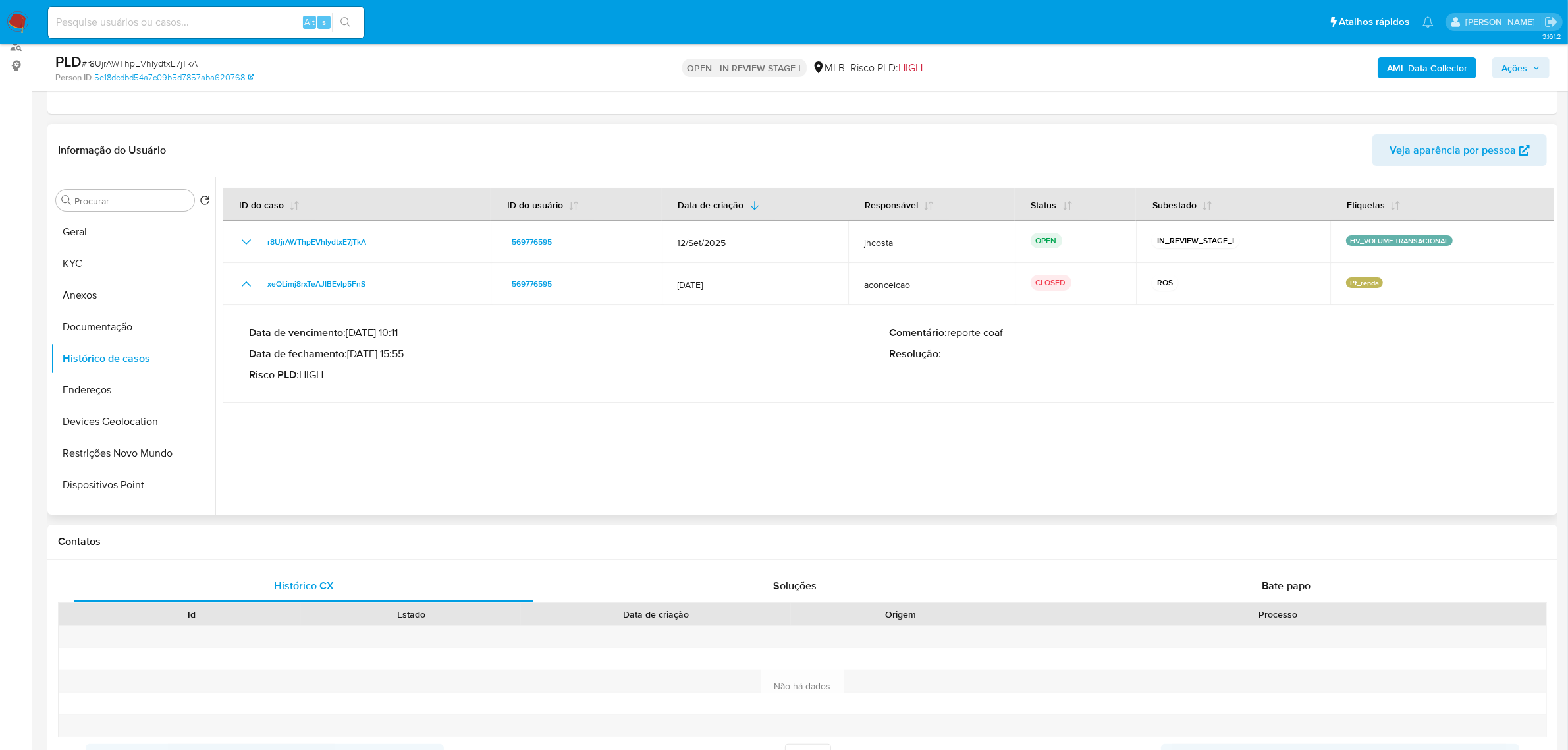
drag, startPoint x: 359, startPoint y: 353, endPoint x: 505, endPoint y: 336, distance: 147.0
click at [402, 351] on p "Data de fechamento : 31/03/2025 15:55" at bounding box center [568, 353] width 640 height 13
click at [100, 295] on button "Anexos" at bounding box center [127, 295] width 154 height 32
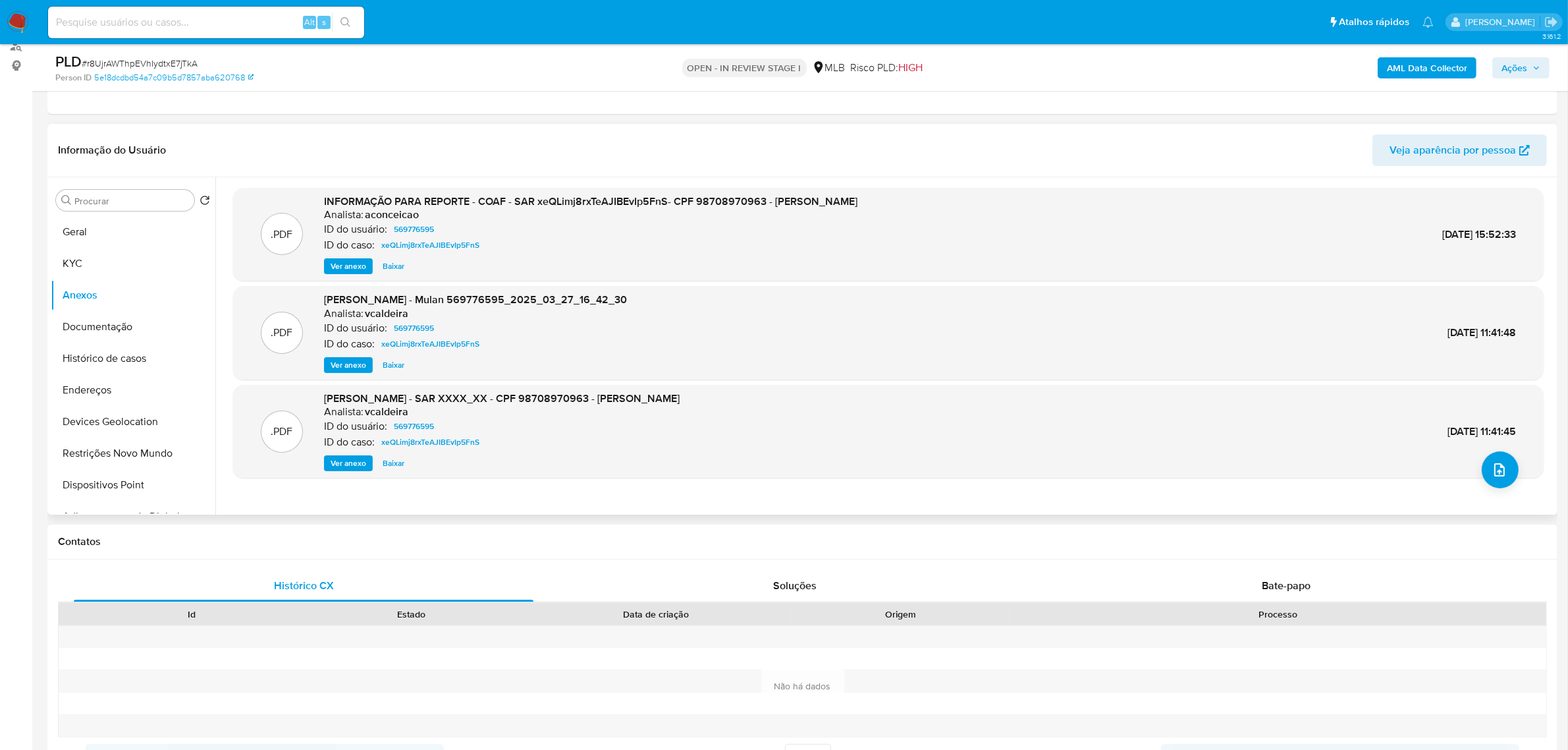
click at [350, 267] on span "Ver anexo" at bounding box center [348, 266] width 36 height 13
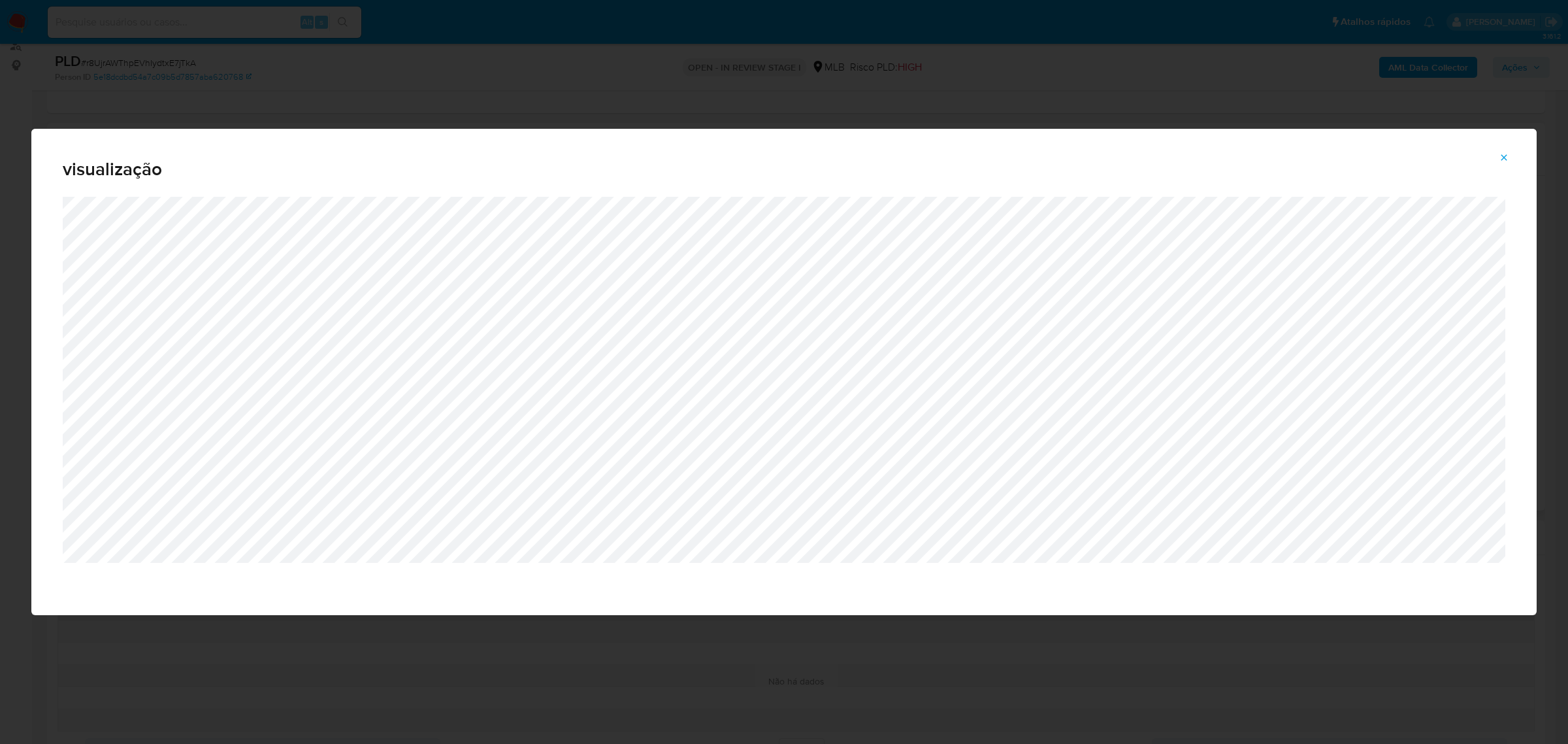
click at [1495, 157] on button "Attachment preview" at bounding box center [1504, 157] width 29 height 21
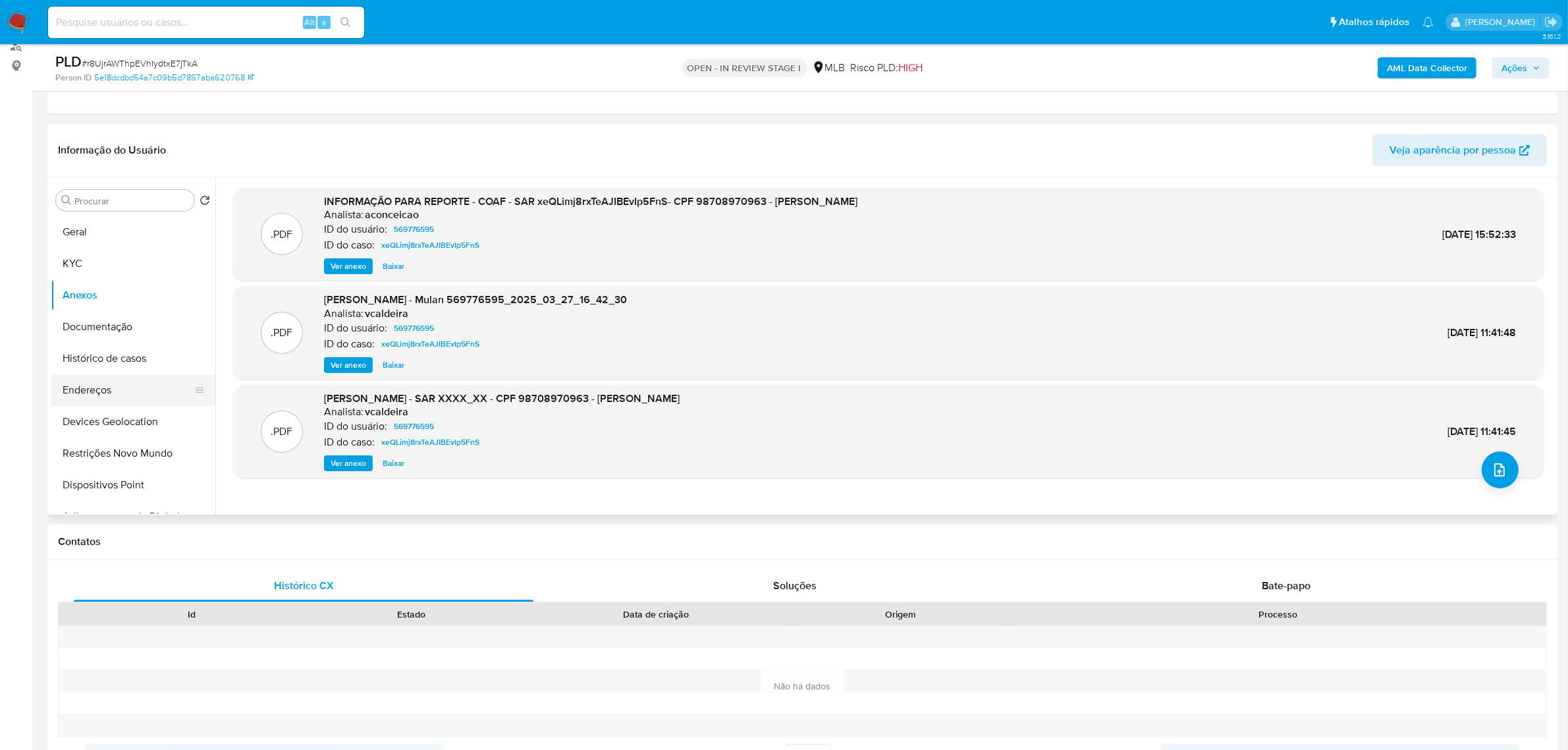
click at [119, 396] on button "Endereços" at bounding box center [127, 390] width 154 height 32
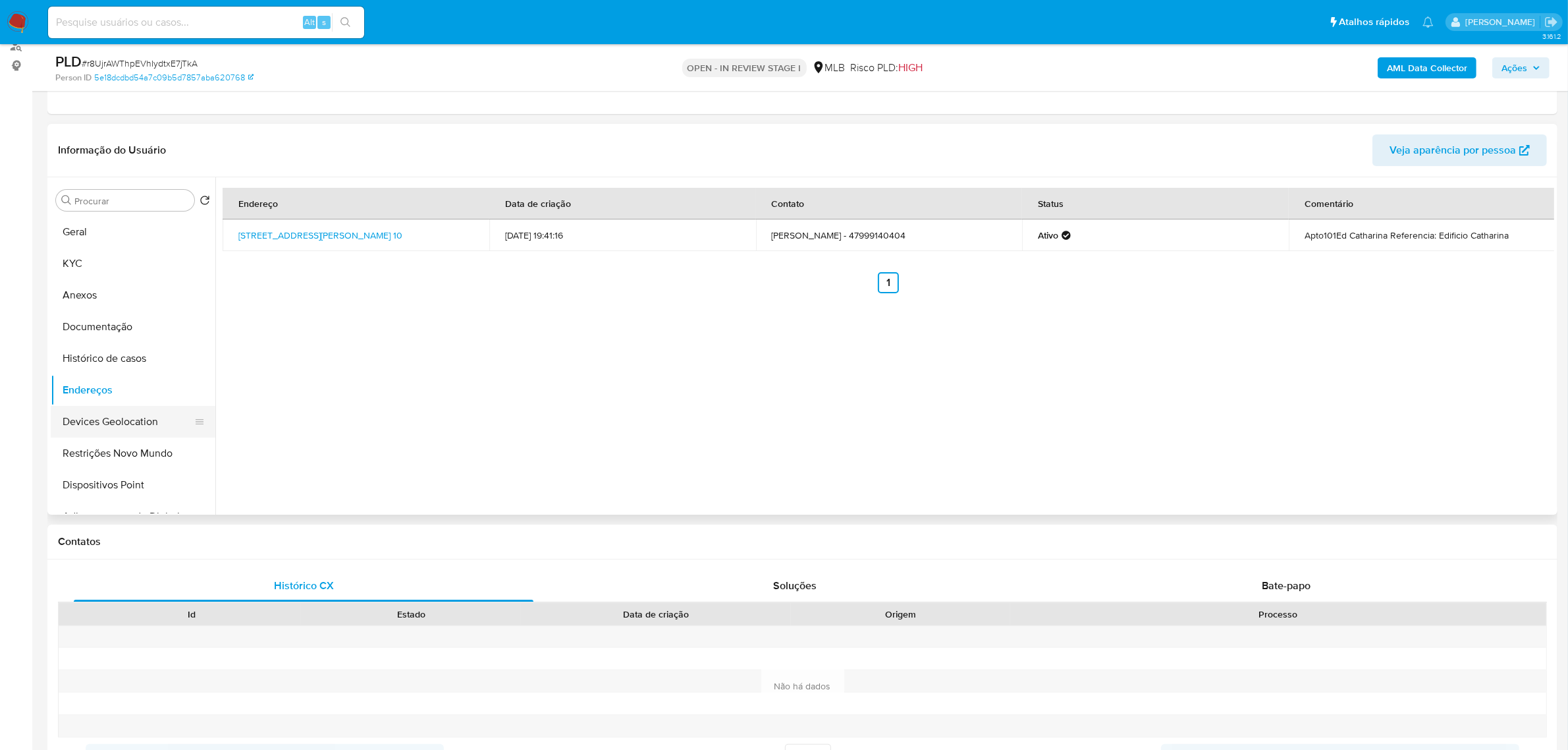
click at [178, 414] on button "Devices Geolocation" at bounding box center [127, 421] width 154 height 32
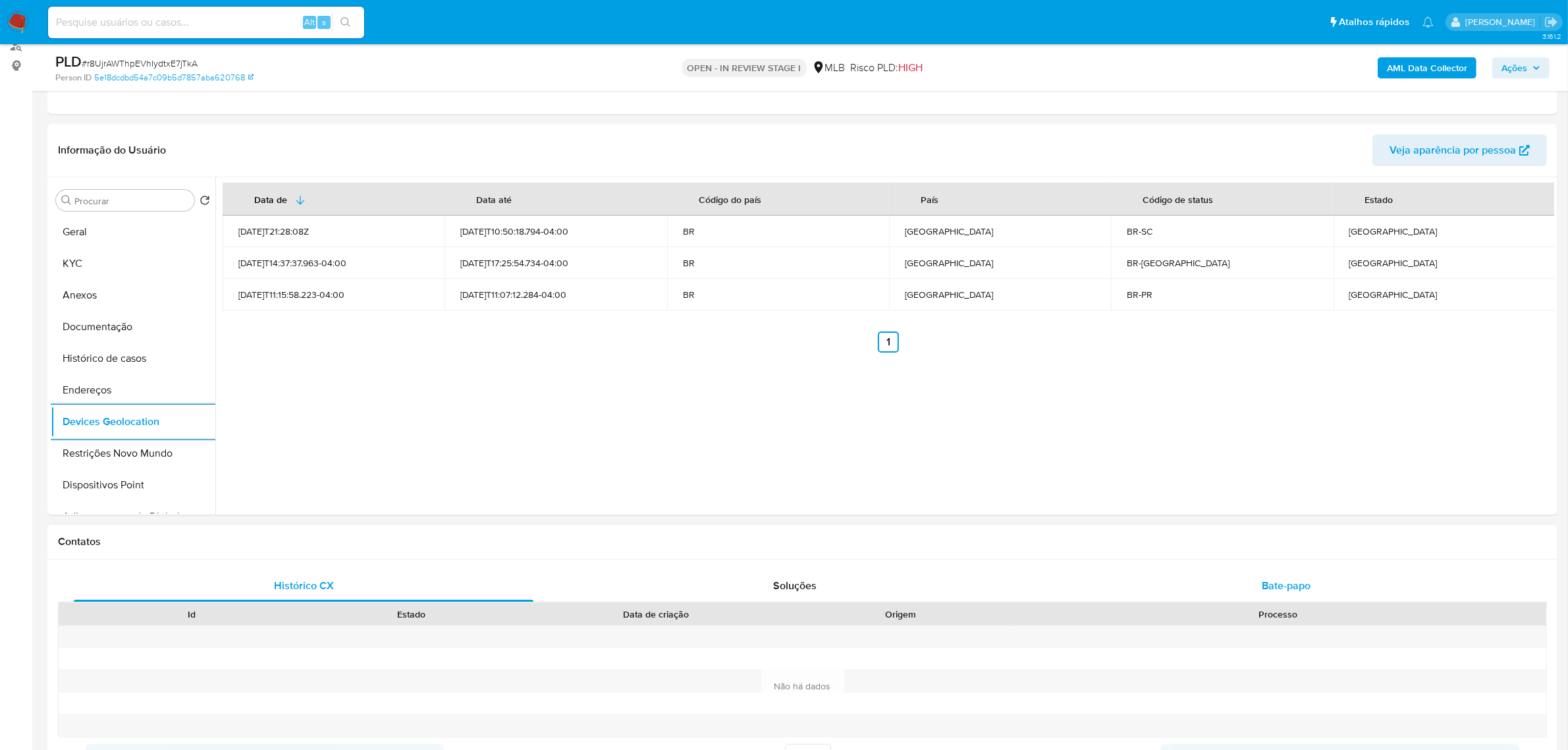
click at [1281, 580] on span "Bate-papo" at bounding box center [1285, 585] width 49 height 16
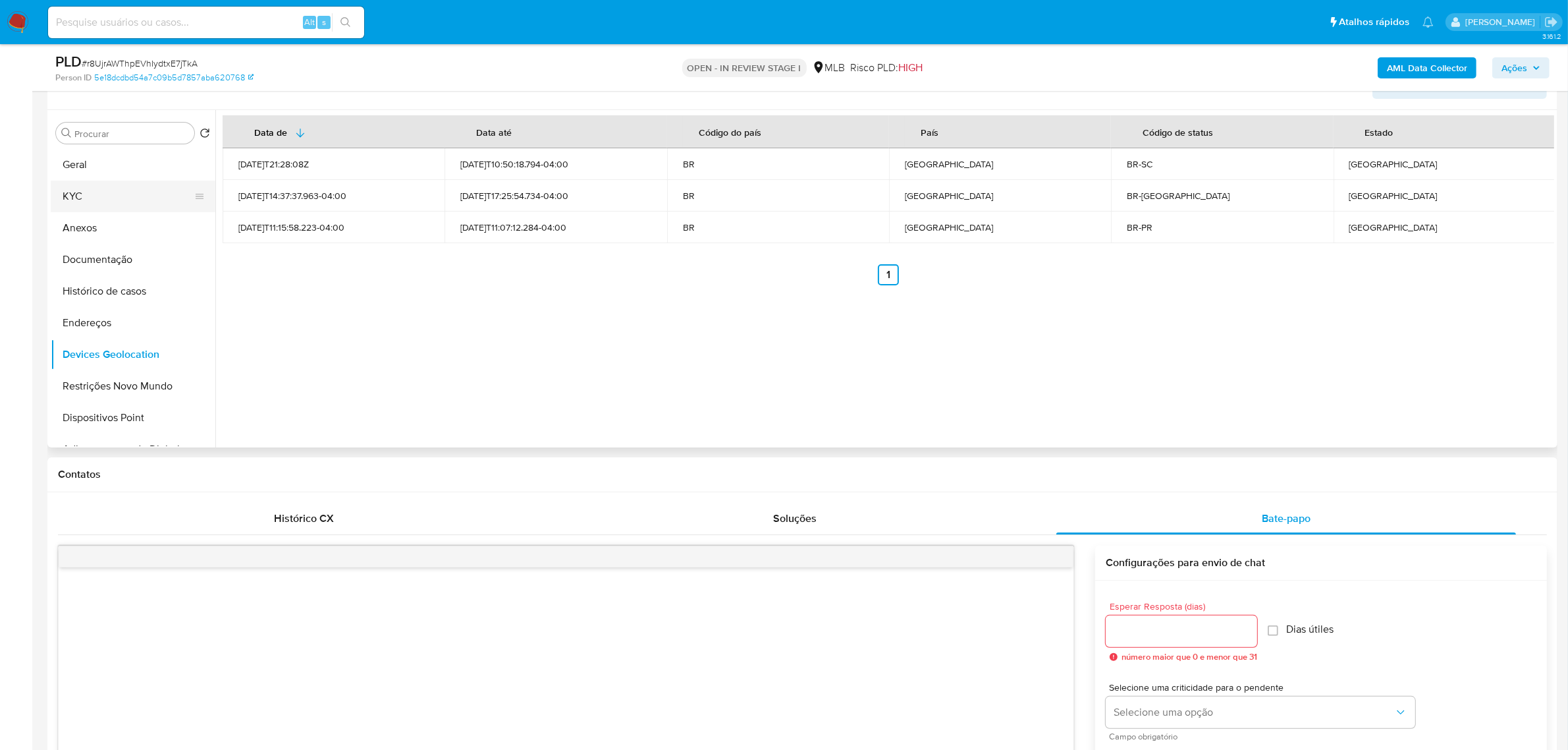
scroll to position [82, 0]
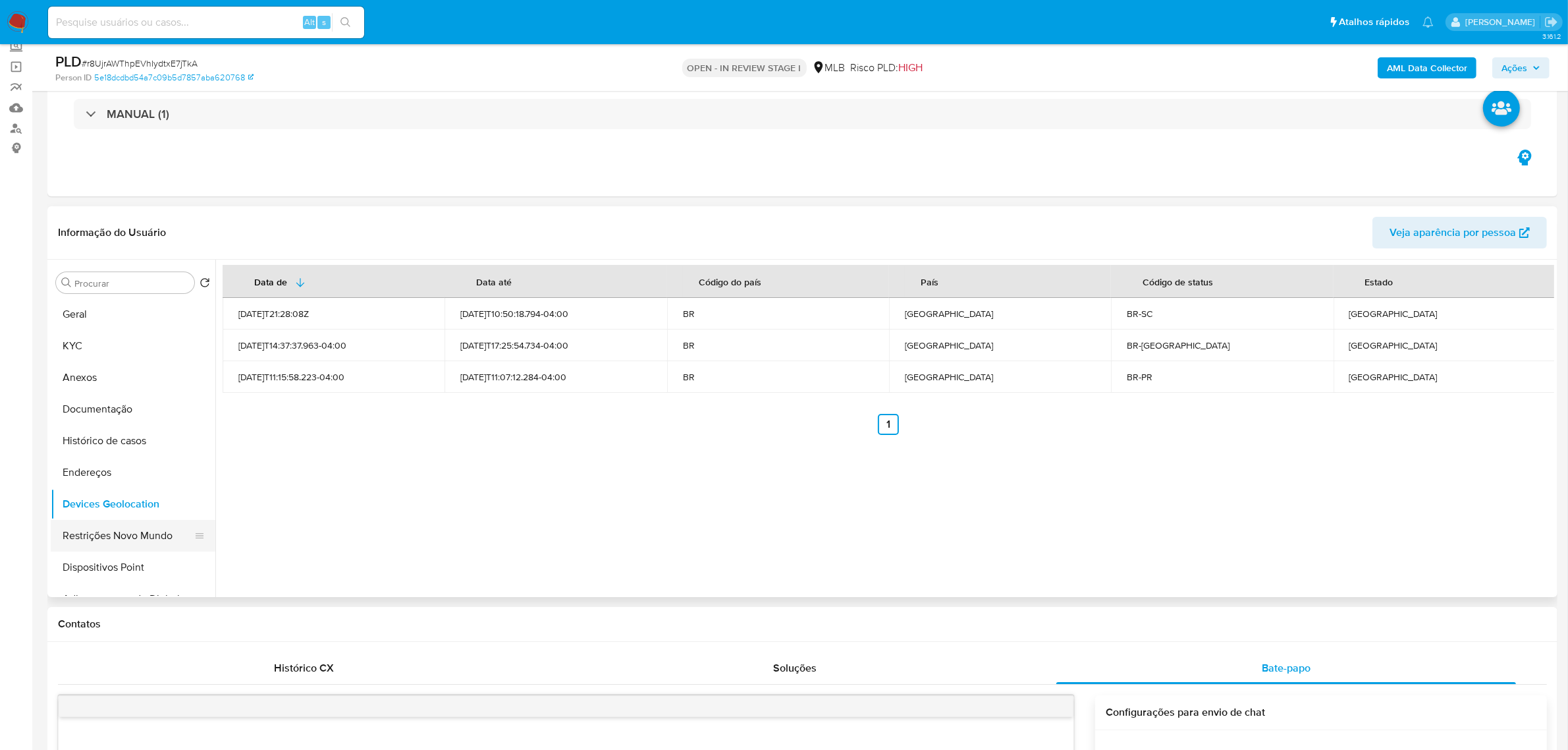
click at [115, 543] on button "Restrições Novo Mundo" at bounding box center [127, 536] width 154 height 32
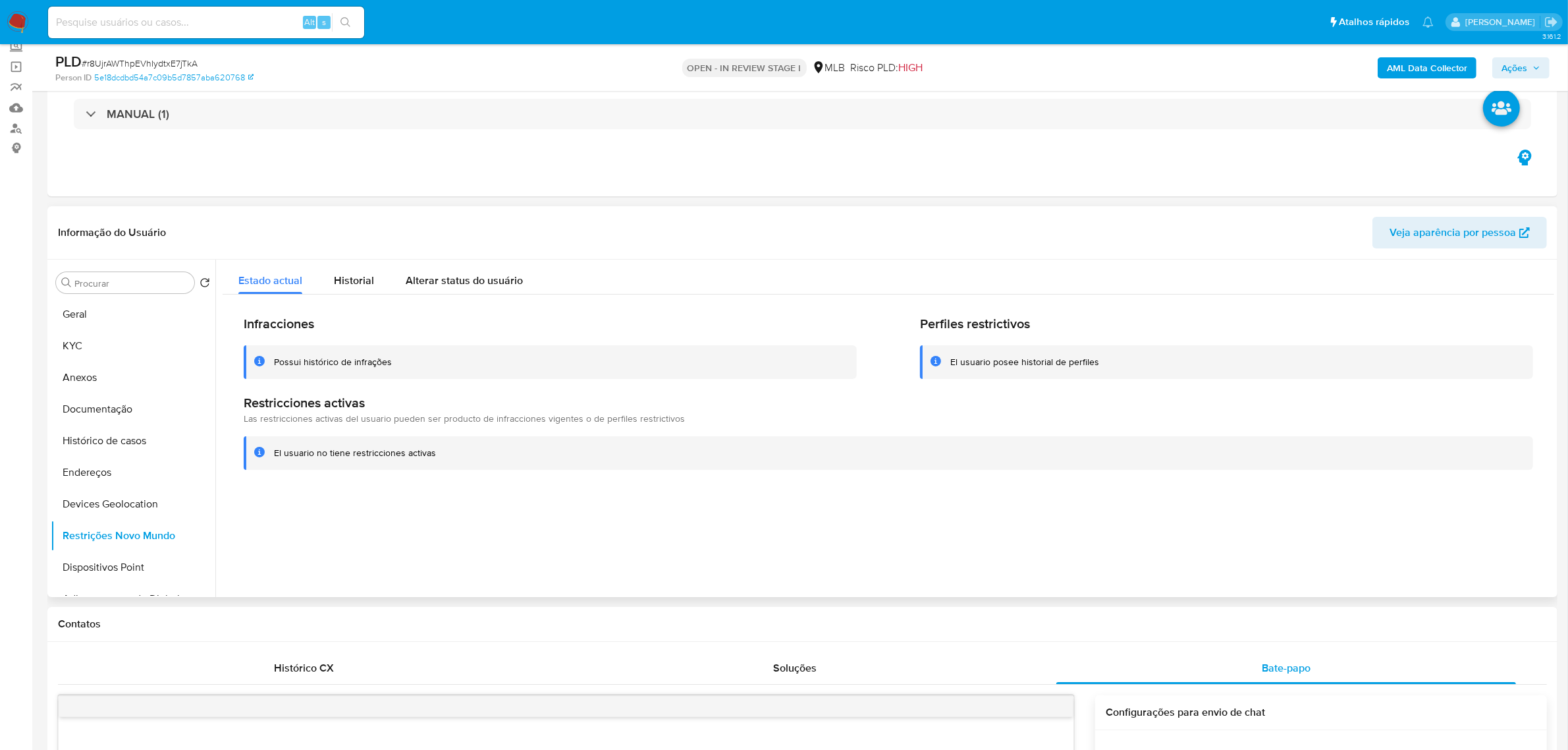
click at [50, 520] on button "Restrições Novo Mundo" at bounding box center [133, 536] width 165 height 32
click at [107, 567] on button "Dispositivos Point" at bounding box center [127, 567] width 154 height 32
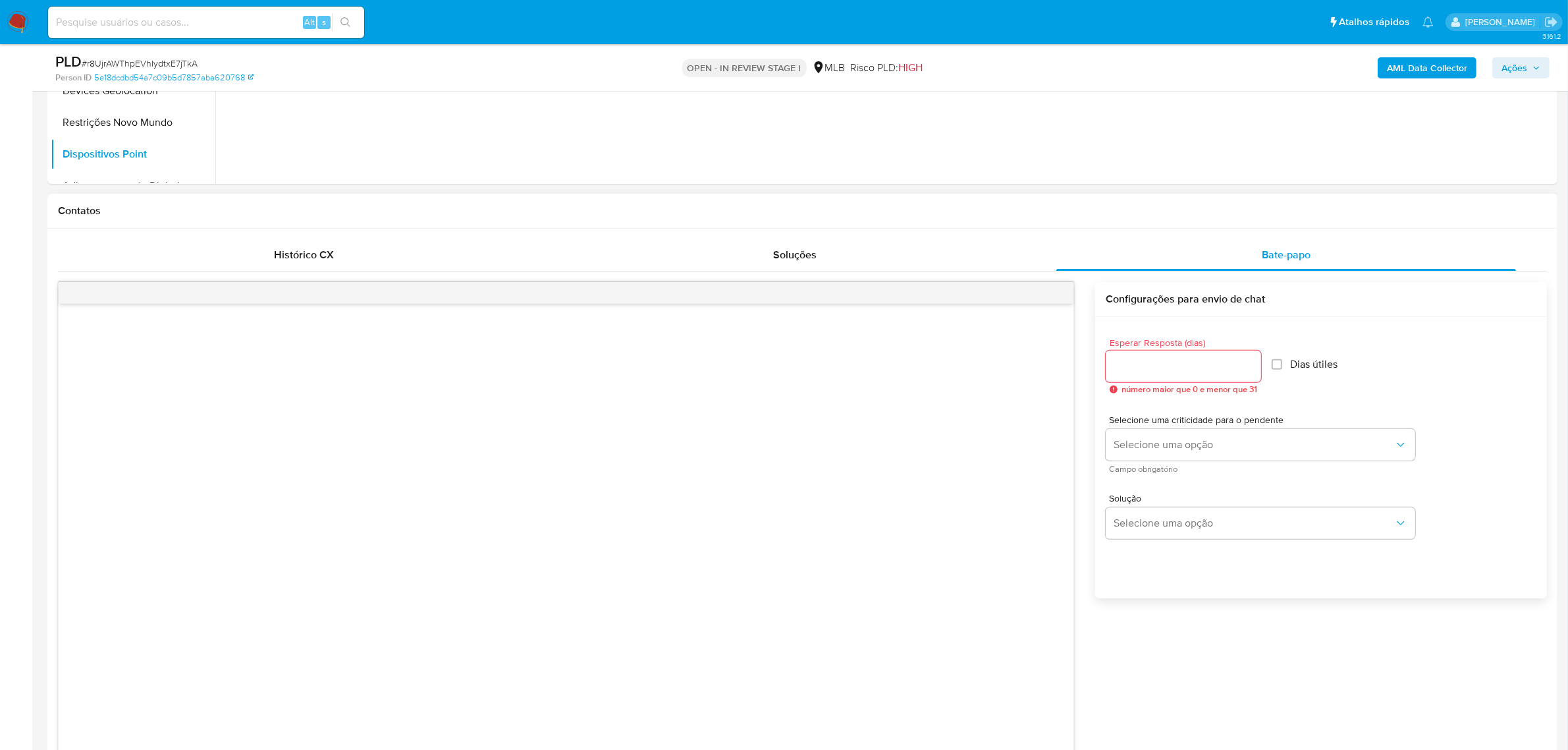
scroll to position [495, 0]
click at [1433, 70] on b "AML Data Collector" at bounding box center [1427, 68] width 81 height 21
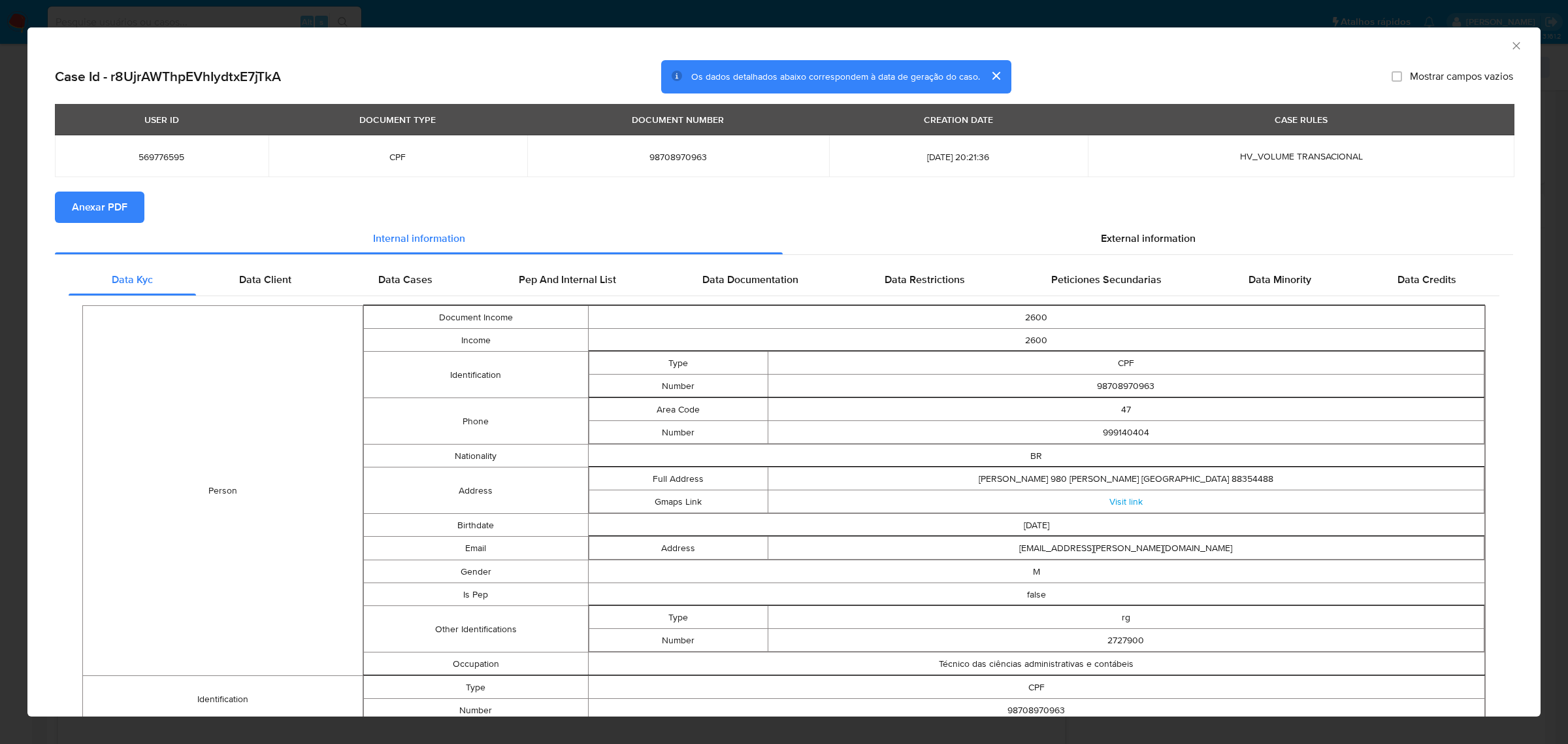
click at [115, 203] on span "Anexar PDF" at bounding box center [99, 207] width 55 height 29
click at [1128, 236] on span "External information" at bounding box center [1148, 241] width 94 height 15
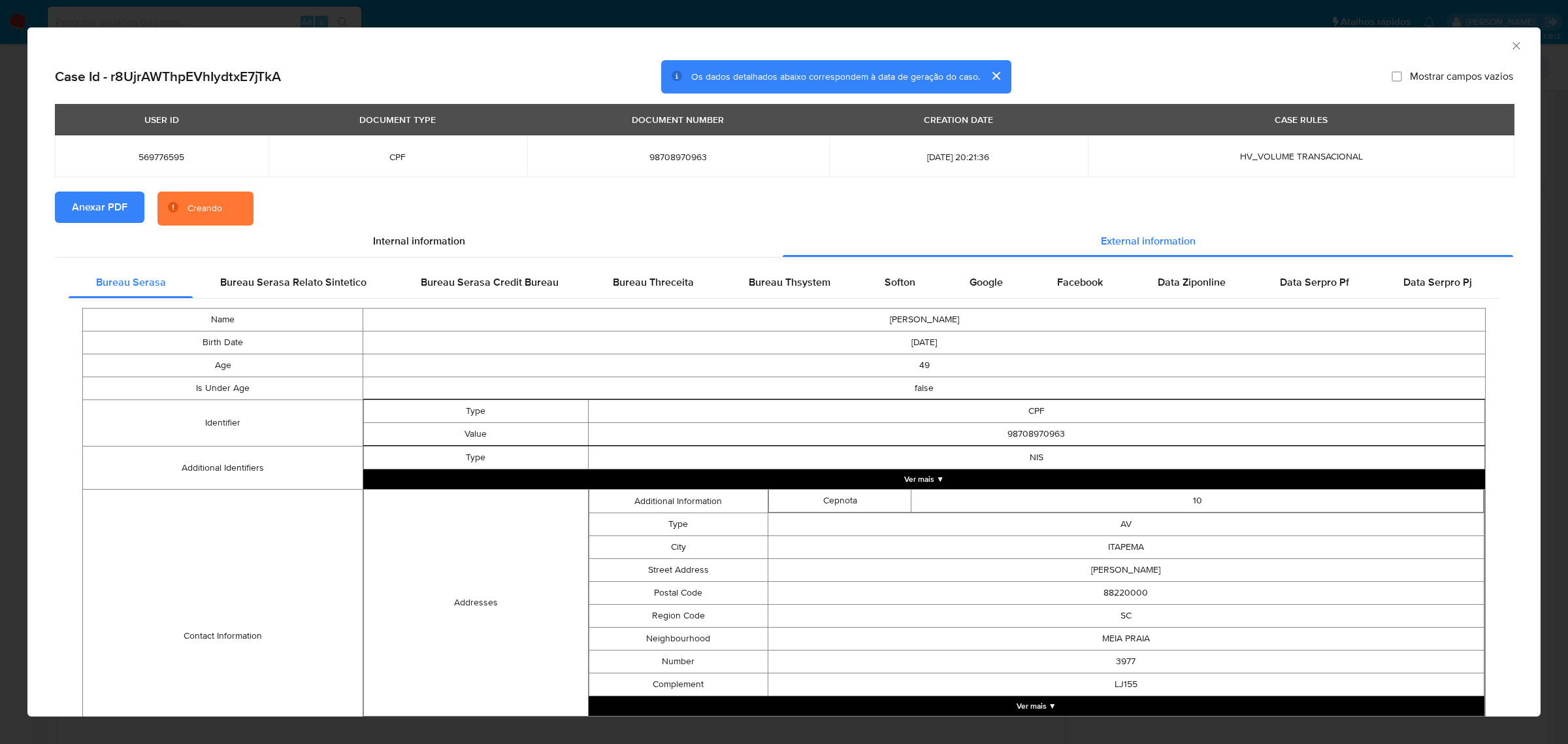
drag, startPoint x: 890, startPoint y: 276, endPoint x: 971, endPoint y: 258, distance: 83.0
click at [890, 276] on span "Softon" at bounding box center [900, 282] width 31 height 15
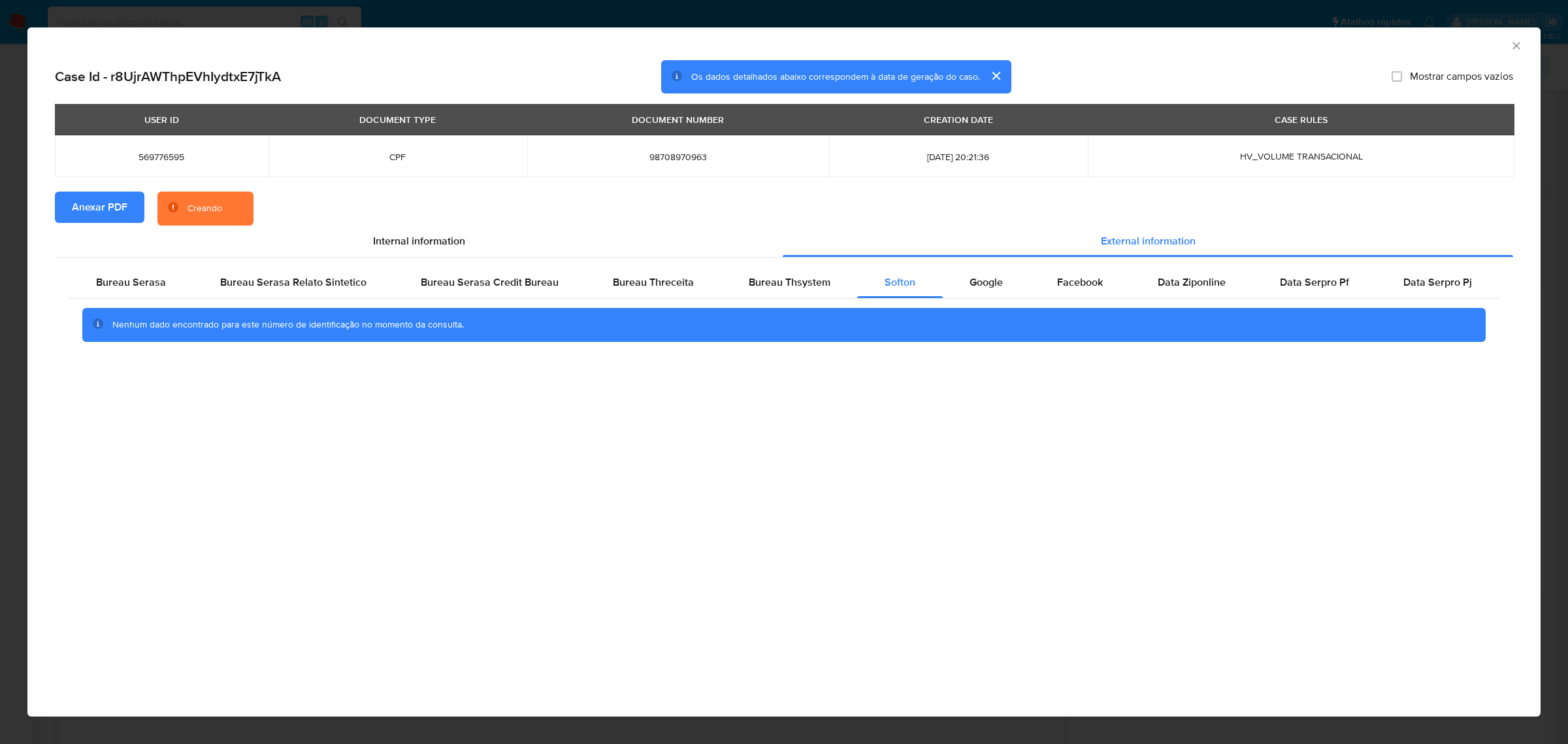
click at [1523, 50] on icon "Fechar a janela" at bounding box center [1516, 45] width 13 height 13
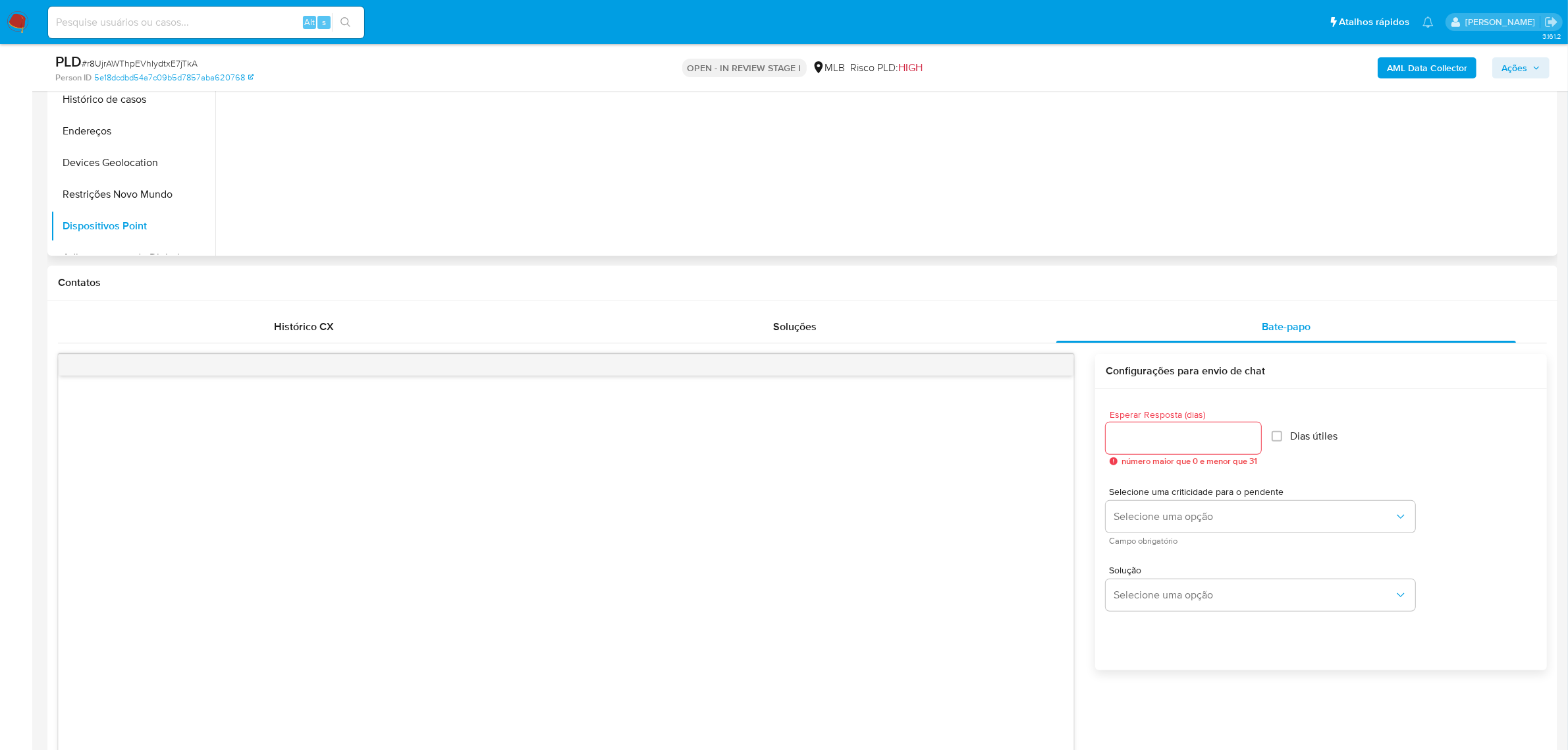
scroll to position [82, 0]
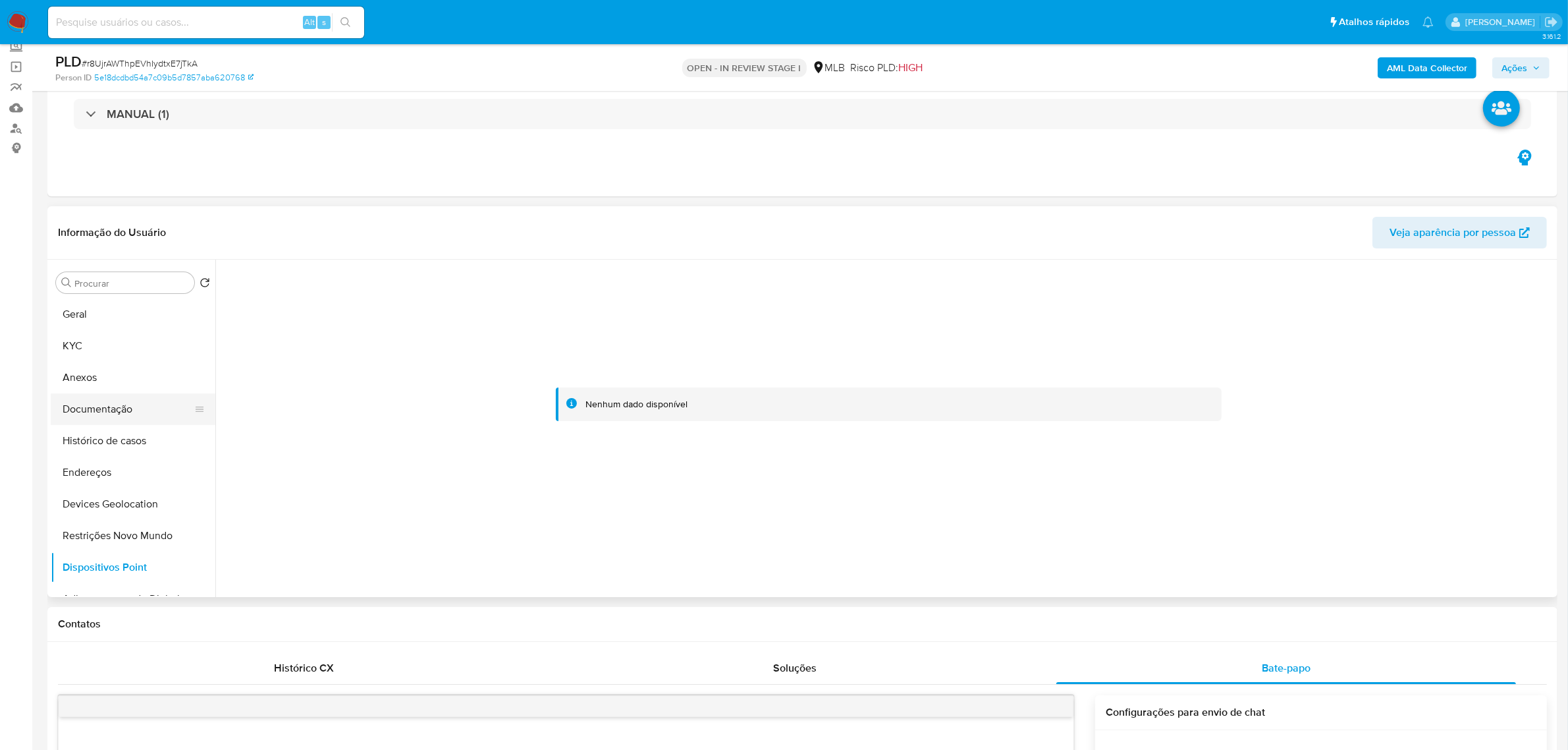
click at [130, 414] on button "Documentação" at bounding box center [127, 408] width 154 height 32
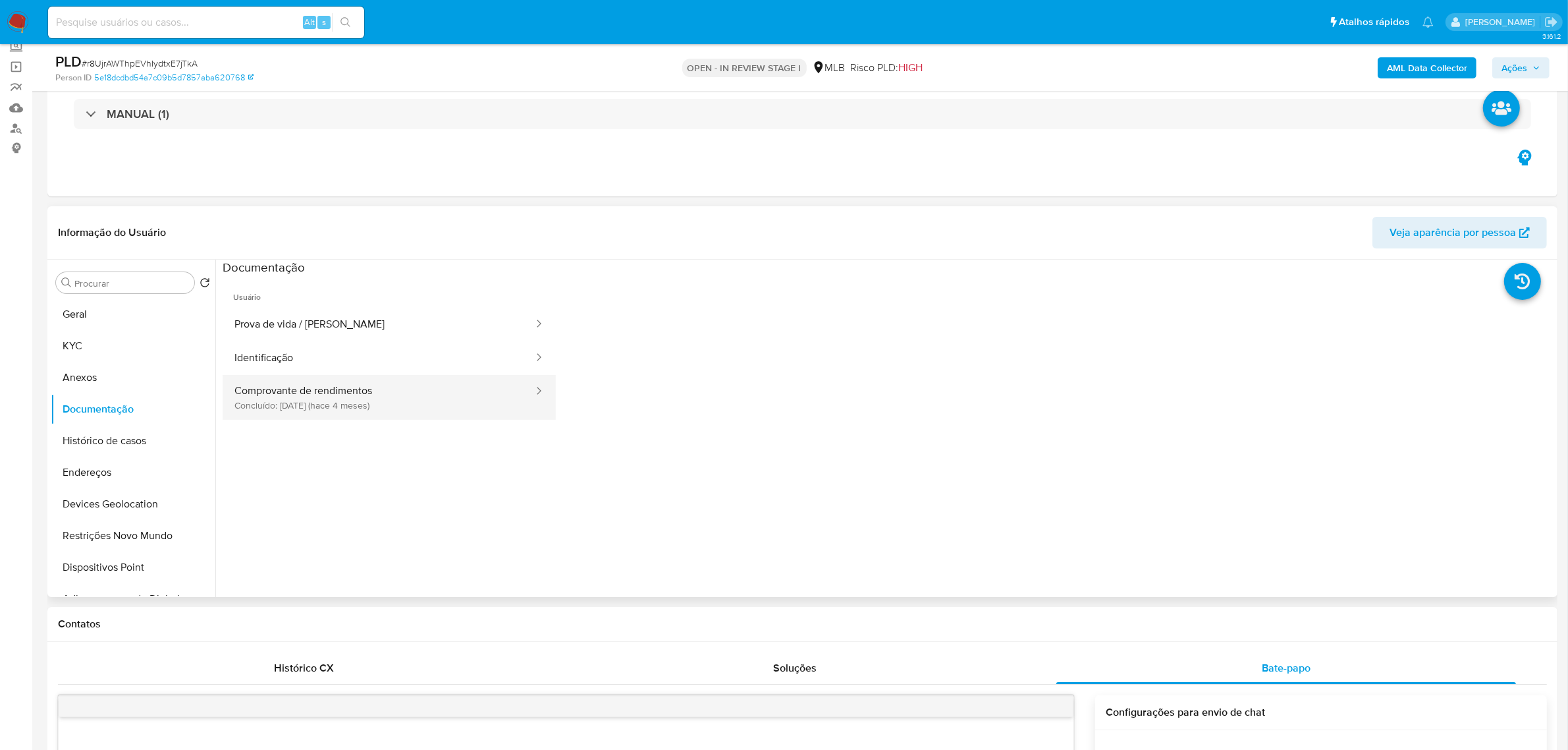
click at [499, 399] on button "Comprovante de rendimentos Concluído: [DATE] (hace 4 meses)" at bounding box center [378, 397] width 312 height 45
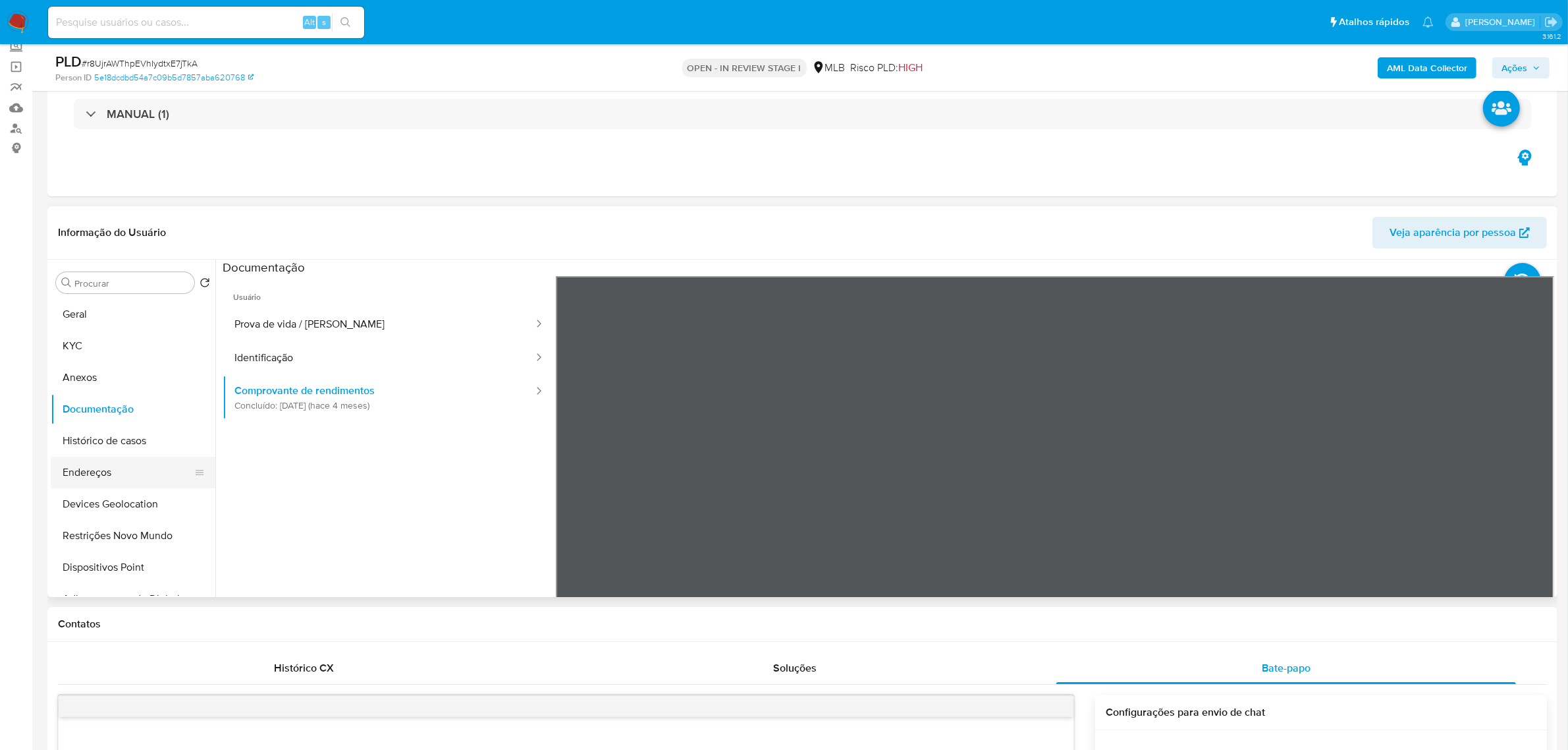
click at [126, 475] on button "Endereços" at bounding box center [127, 473] width 154 height 32
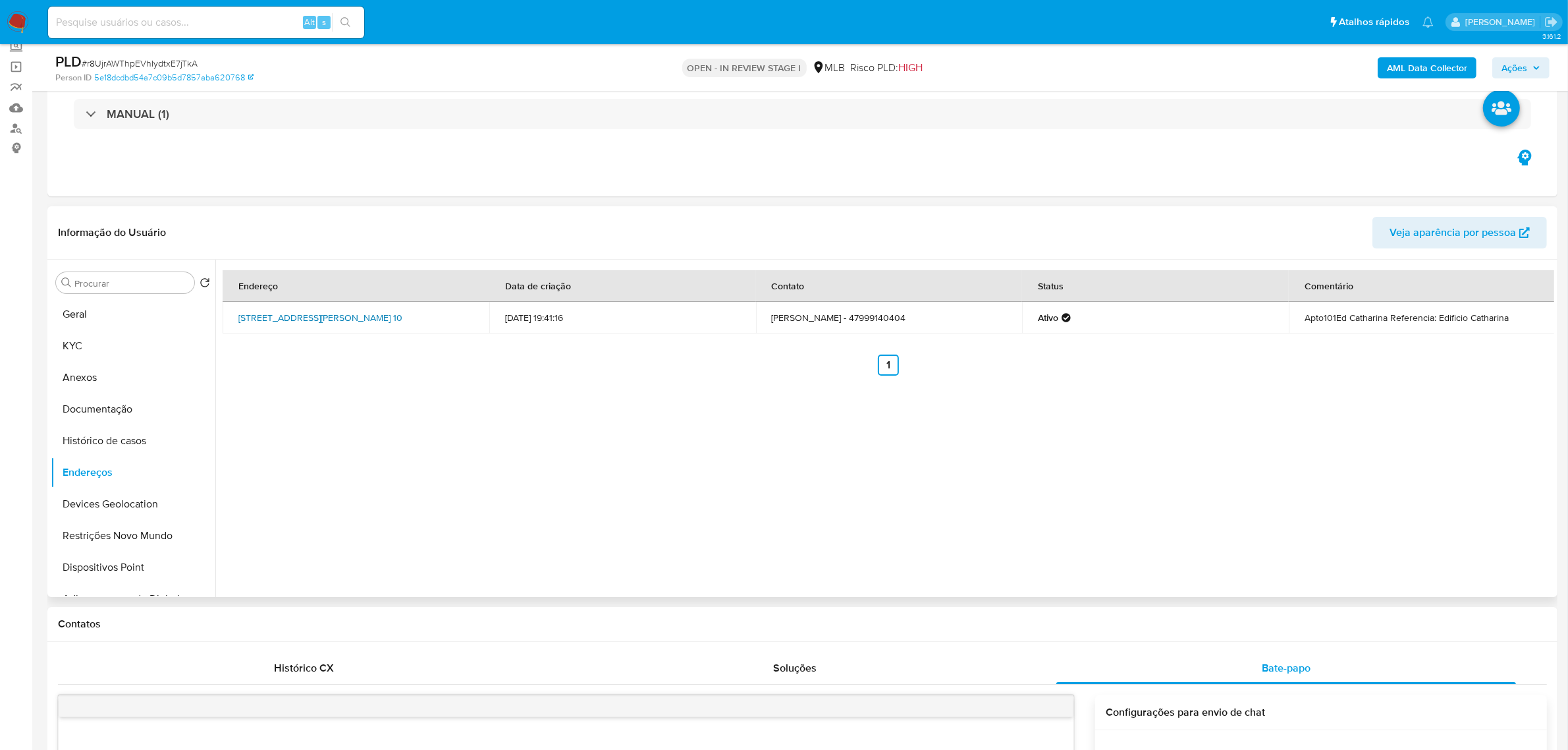
drag, startPoint x: 231, startPoint y: 313, endPoint x: 314, endPoint y: 328, distance: 84.3
click at [314, 328] on td "Rua Prefeito Adolfo Walendowski 10, Brusque, Santa Catarina, 88351260, Brasil 10" at bounding box center [355, 317] width 266 height 32
copy link "Rua Prefeito Adolfo Walendowski 10, Brusque, Santa Catarina, 8835126"
click at [303, 321] on link "Rua Prefeito Adolfo Walendowski 10, Brusque, Santa Catarina, 88351260, Brasil 10" at bounding box center [319, 318] width 164 height 13
click at [92, 341] on button "KYC" at bounding box center [127, 345] width 154 height 32
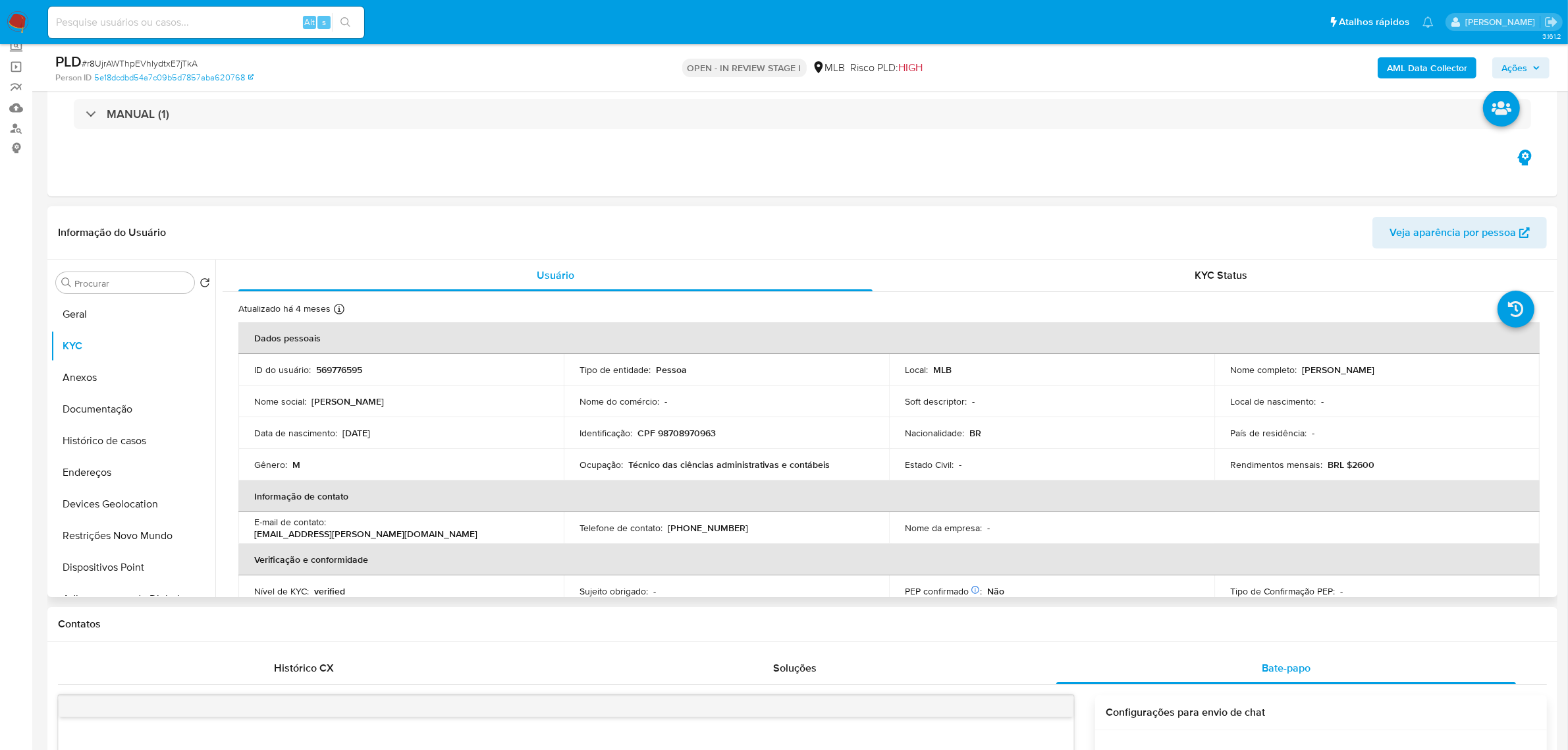
click at [703, 425] on td "Identificação : CPF 98708970963" at bounding box center [726, 432] width 325 height 32
click at [698, 435] on p "CPF 98708970963" at bounding box center [676, 432] width 79 height 12
copy p "98708970963"
click at [114, 407] on button "Documentação" at bounding box center [127, 408] width 154 height 32
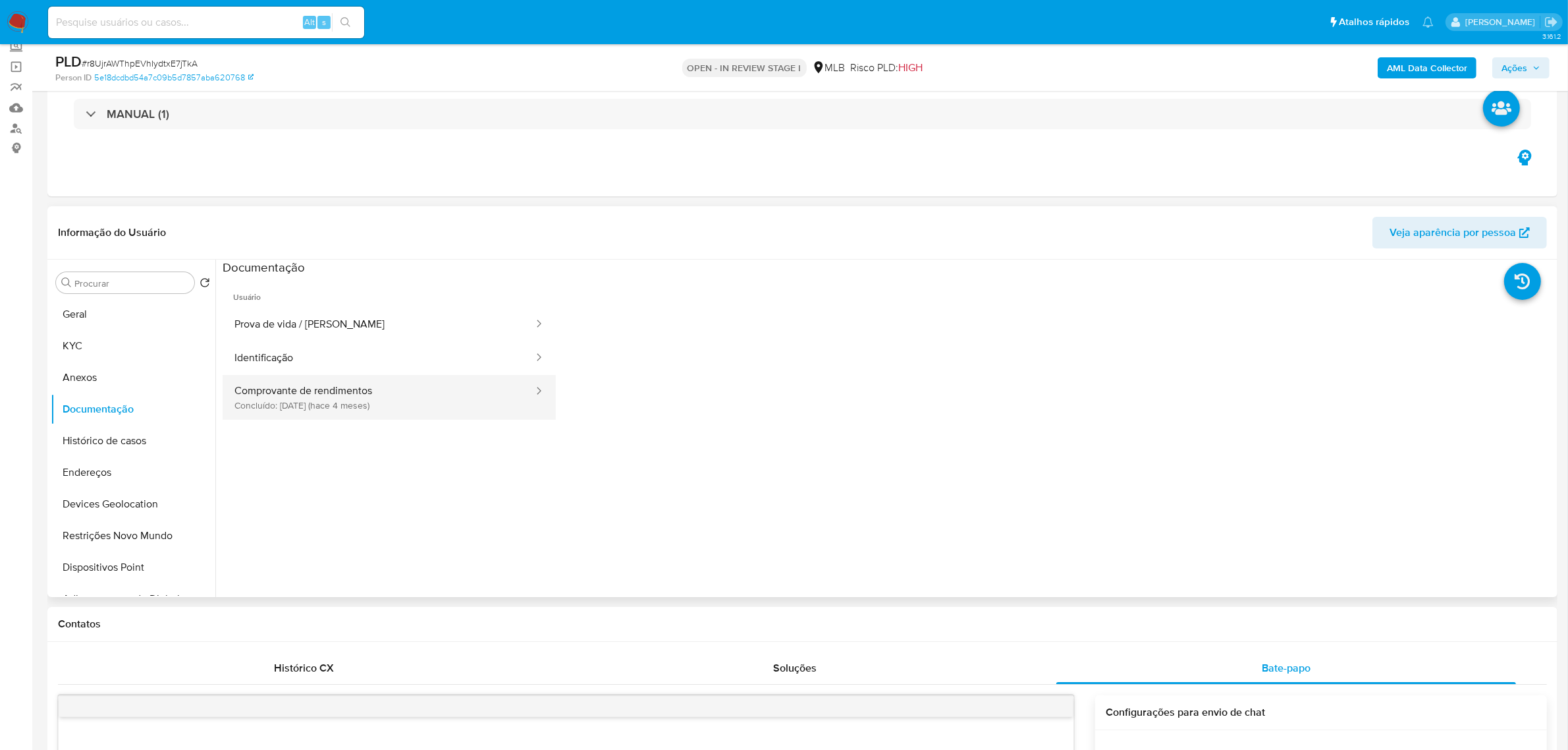
click at [360, 387] on button "Comprovante de rendimentos Concluído: [DATE] (hace 4 meses)" at bounding box center [378, 397] width 312 height 45
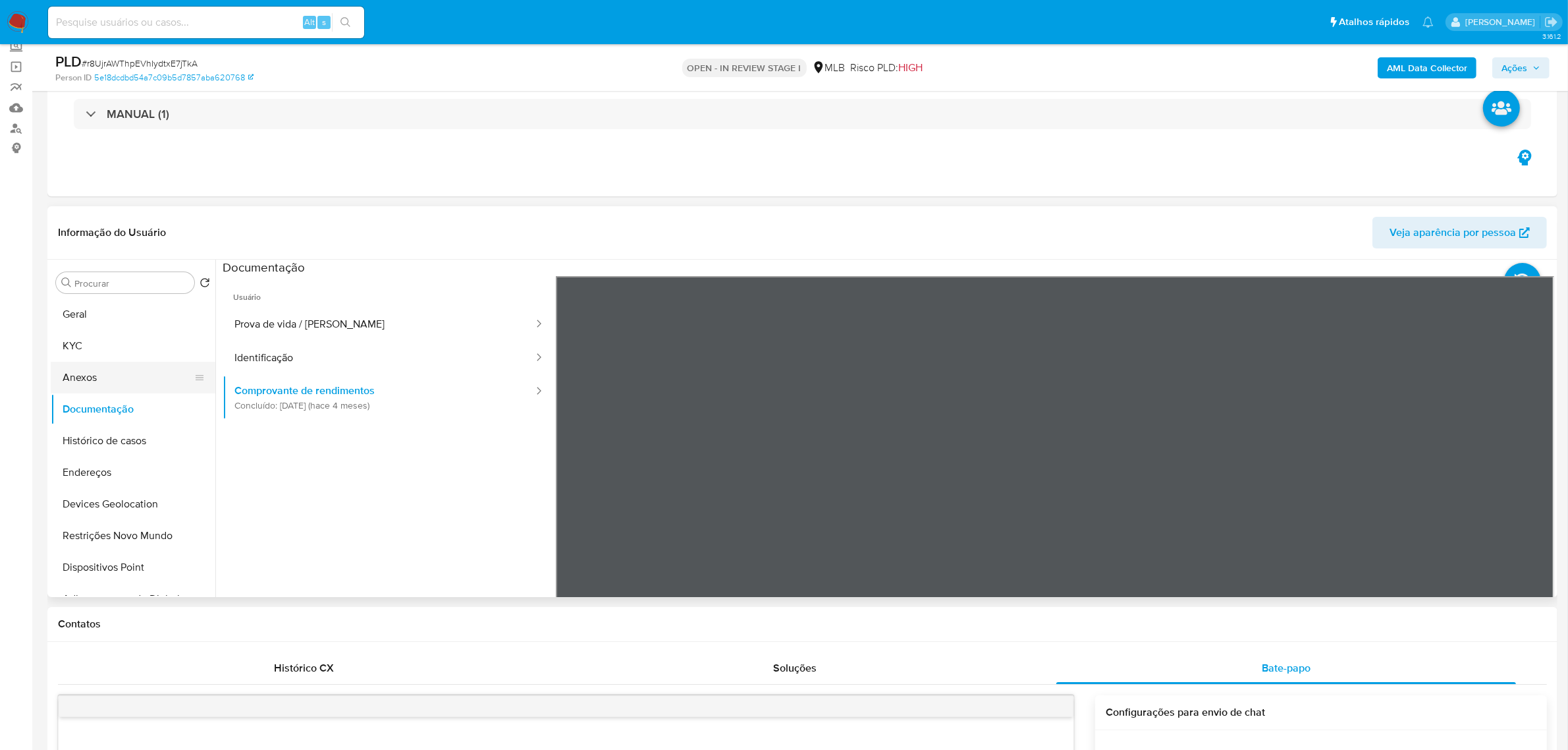
click at [112, 375] on button "Anexos" at bounding box center [127, 377] width 154 height 32
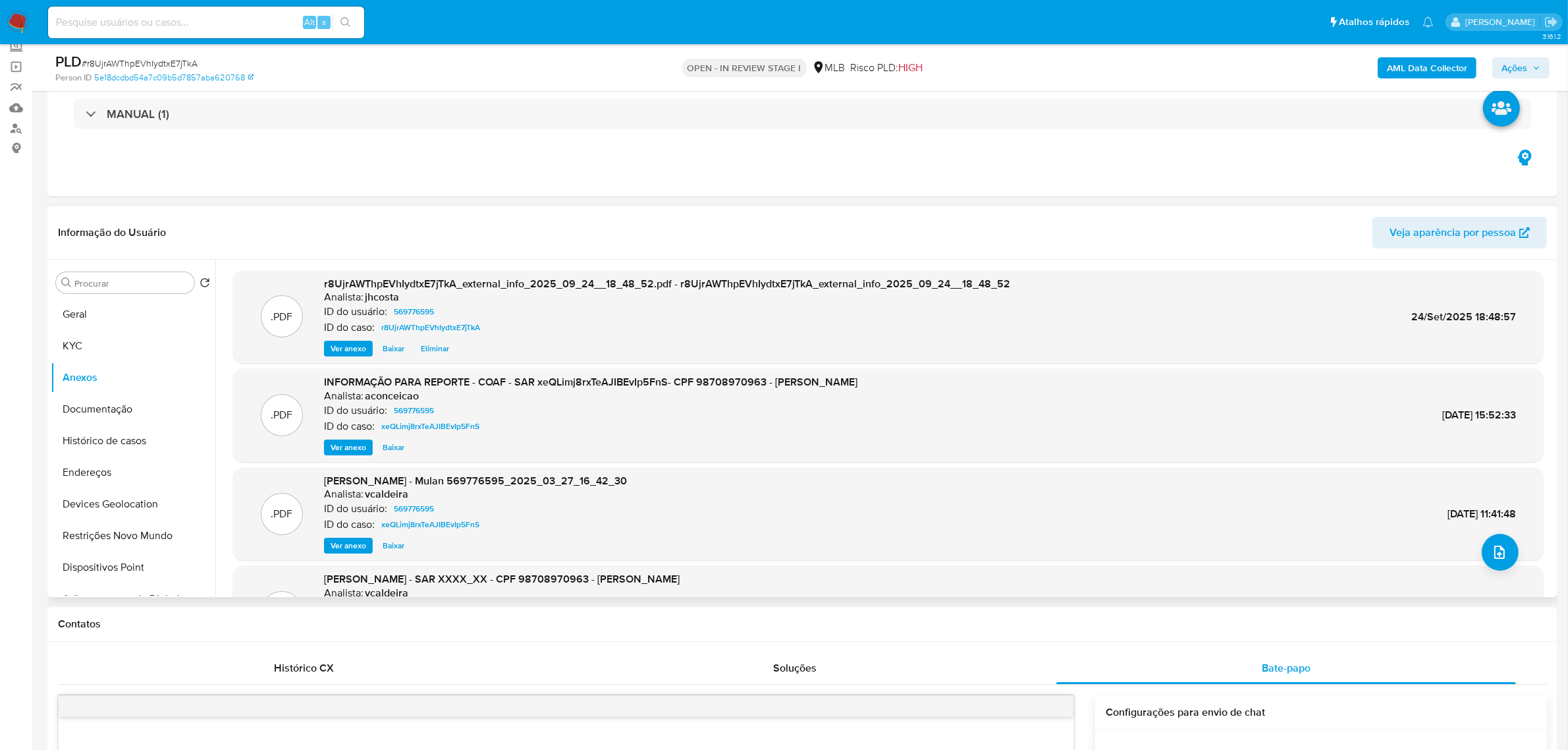
click at [351, 440] on span "Ver anexo" at bounding box center [348, 447] width 36 height 13
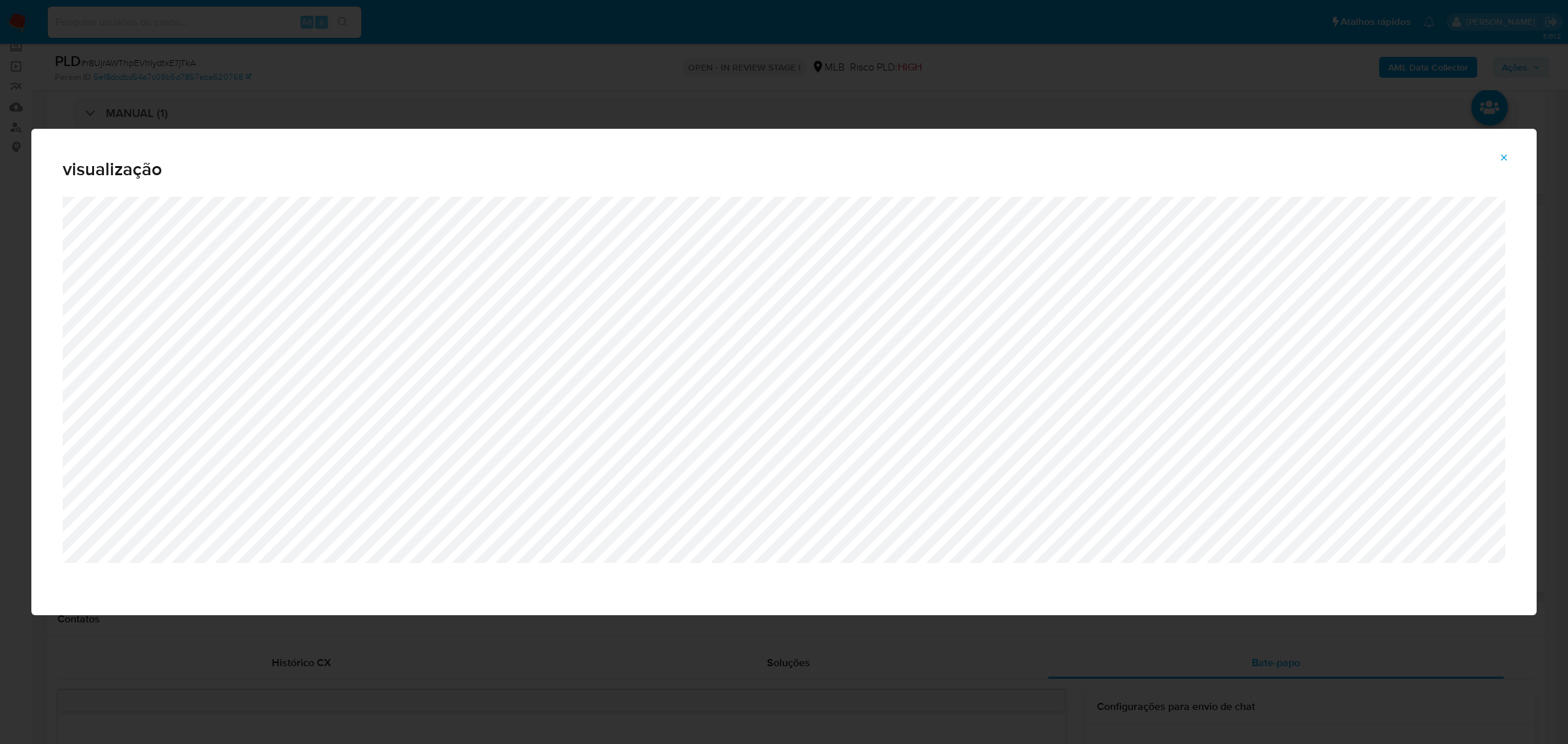
click at [1501, 162] on icon "Attachment preview" at bounding box center [1504, 158] width 11 height 11
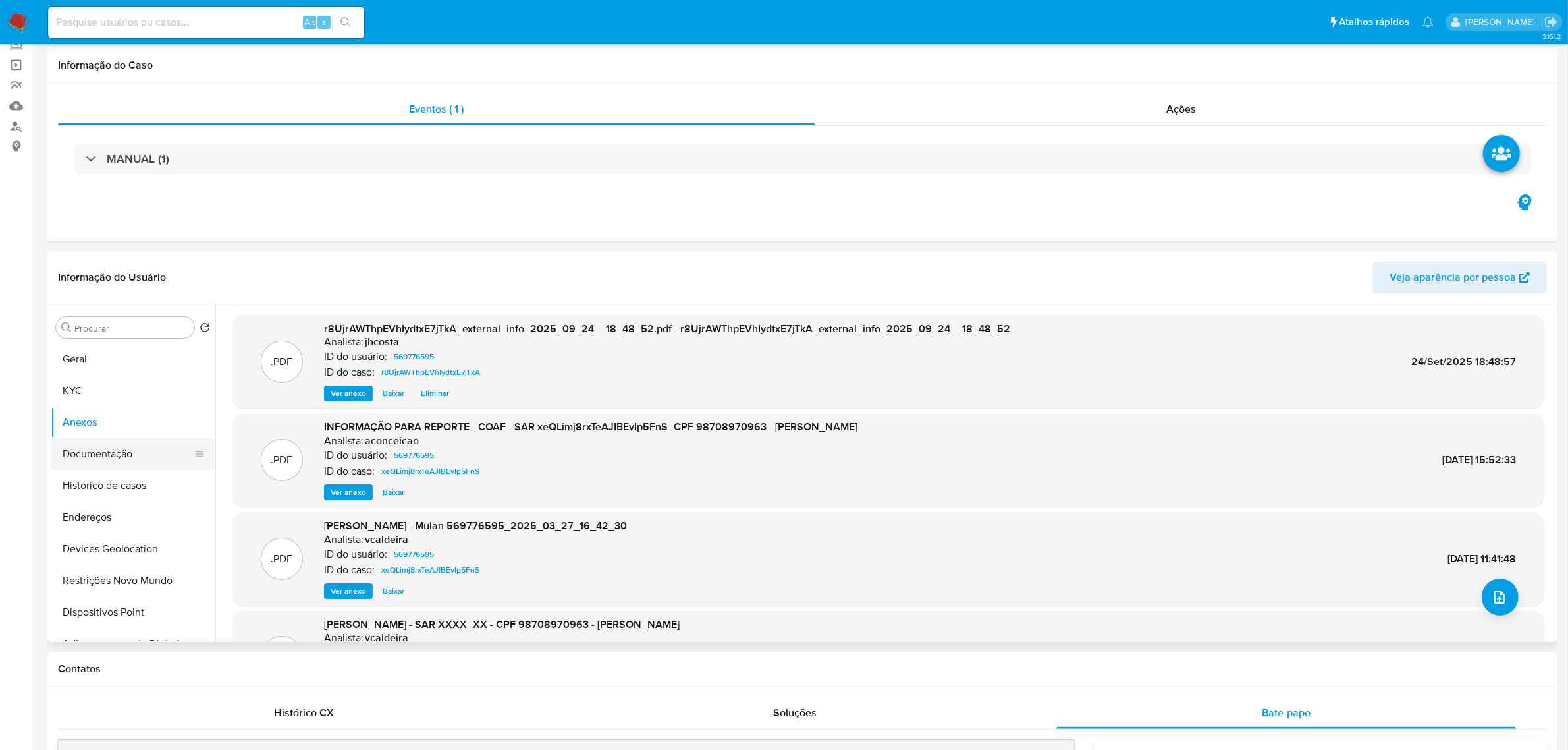
scroll to position [165, 0]
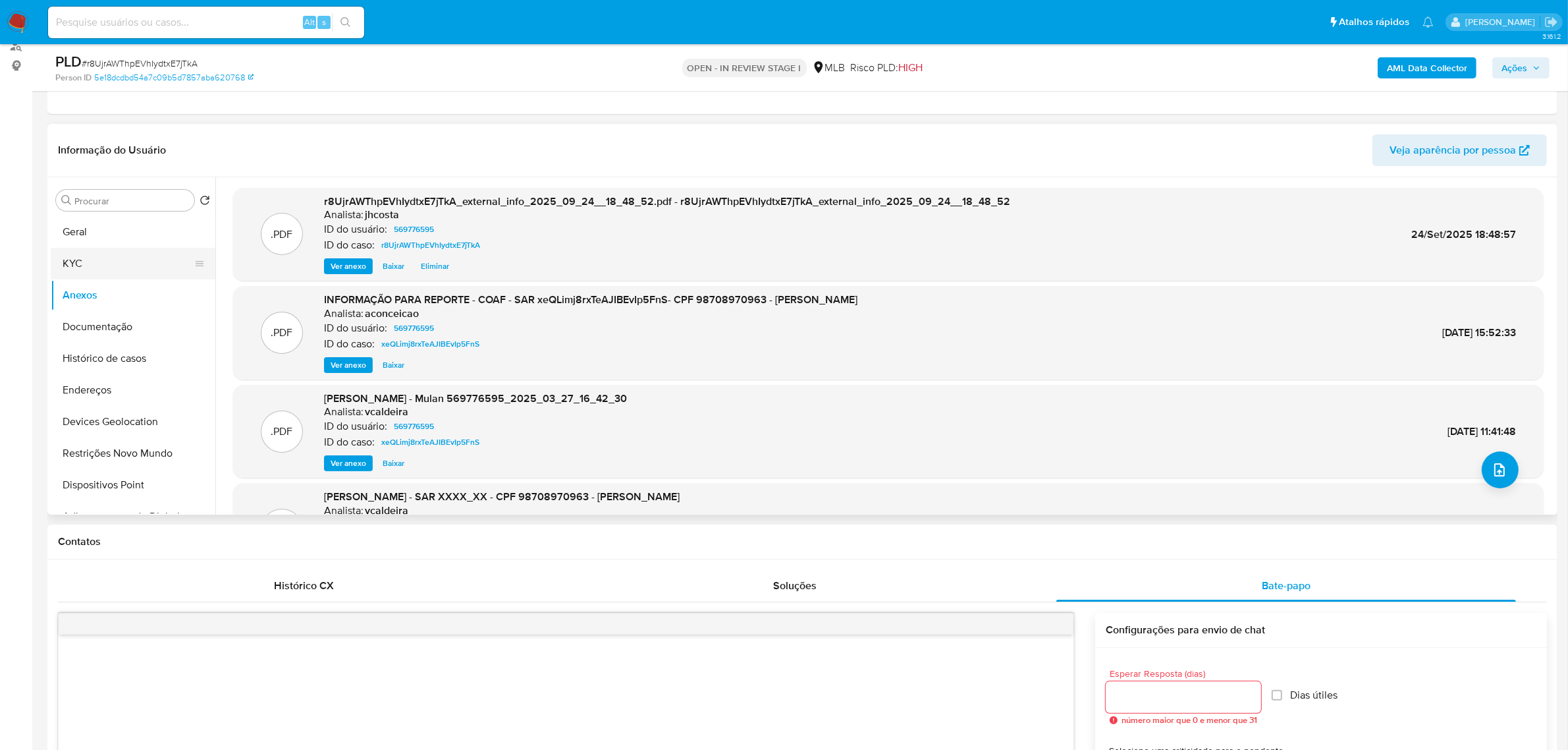
click at [103, 268] on button "KYC" at bounding box center [127, 263] width 154 height 32
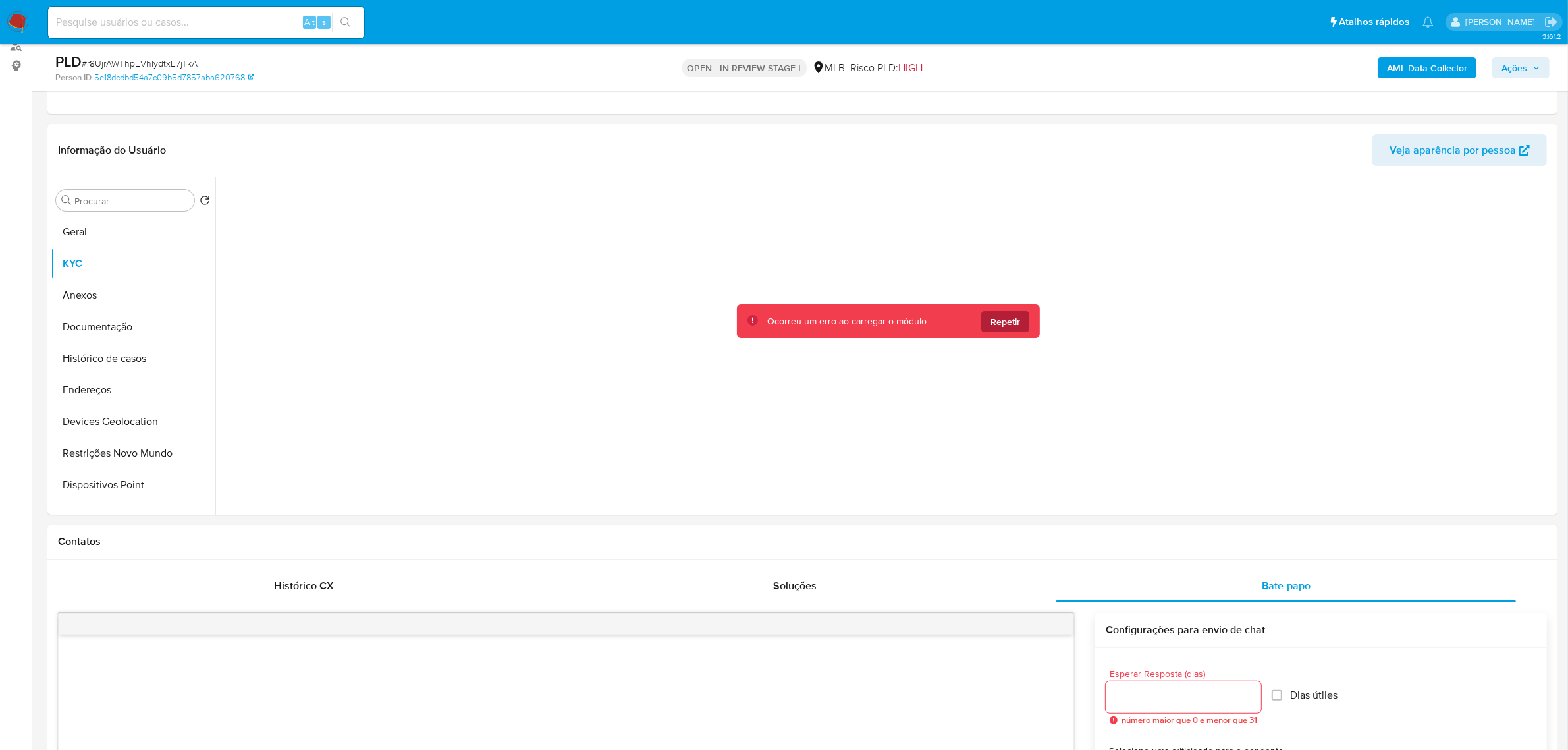
click at [999, 332] on button "Repetir" at bounding box center [1005, 321] width 49 height 21
click at [86, 237] on button "Geral" at bounding box center [127, 232] width 154 height 32
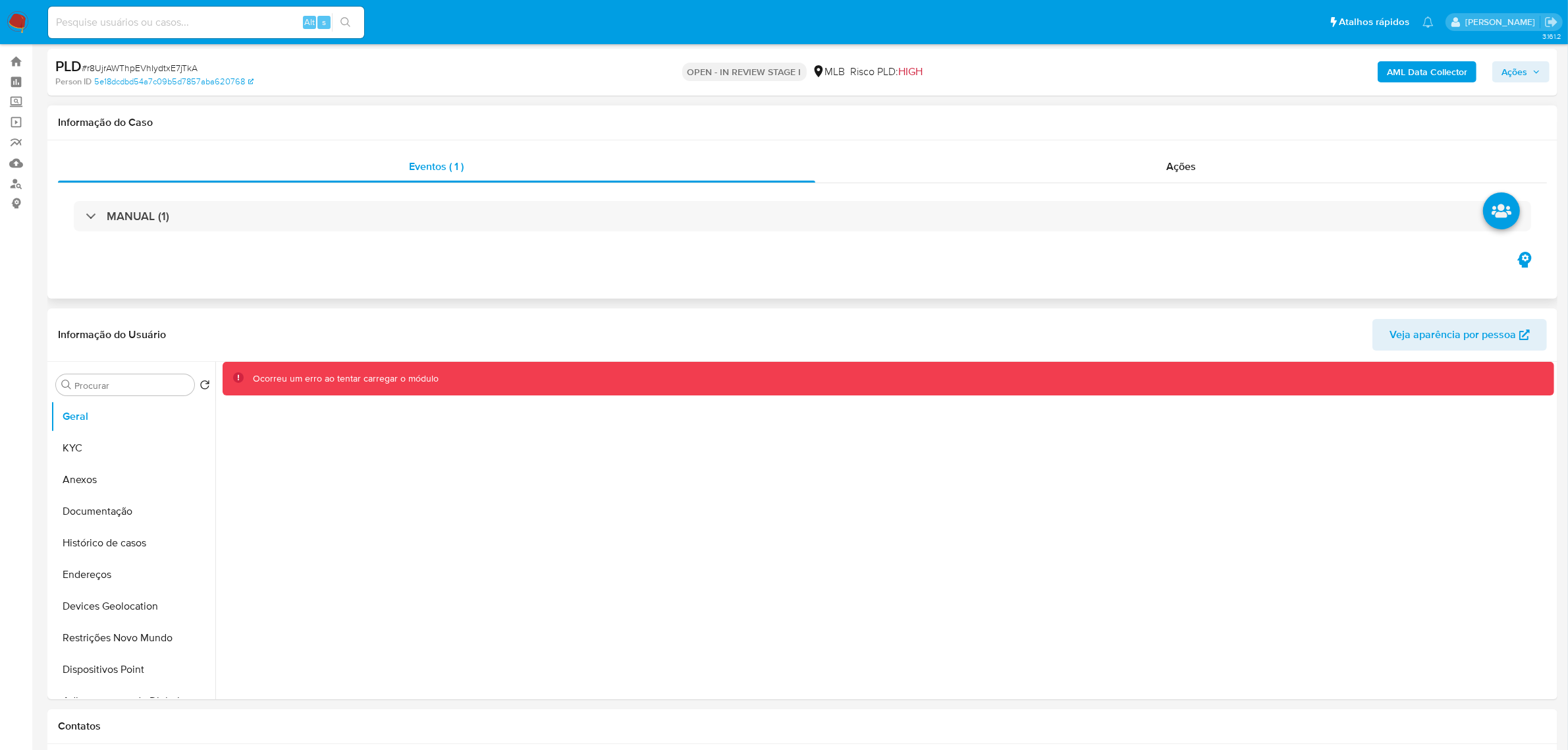
scroll to position [0, 0]
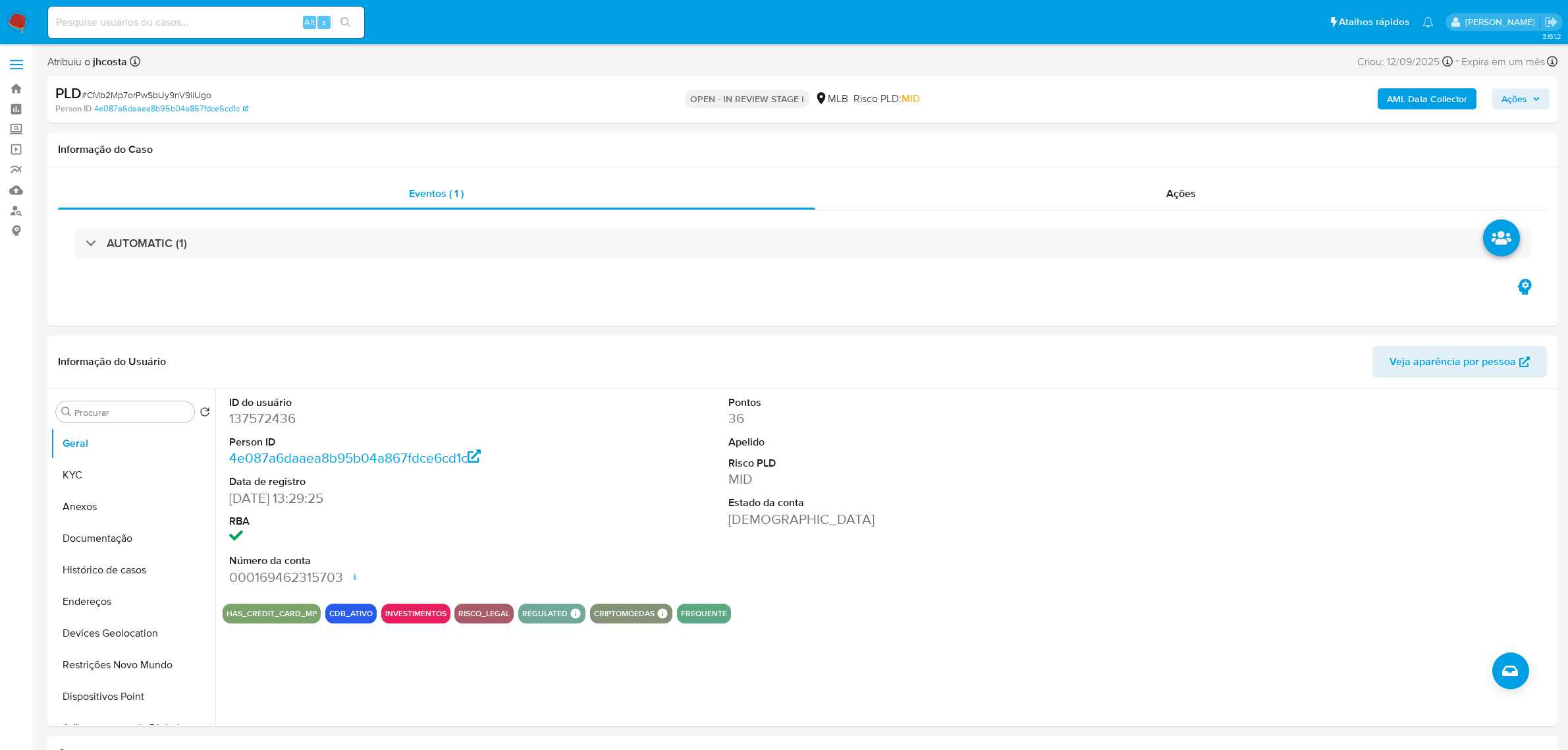
select select "10"
click at [271, 418] on dd "137572436" at bounding box center [389, 418] width 320 height 18
copy dd "137572436"
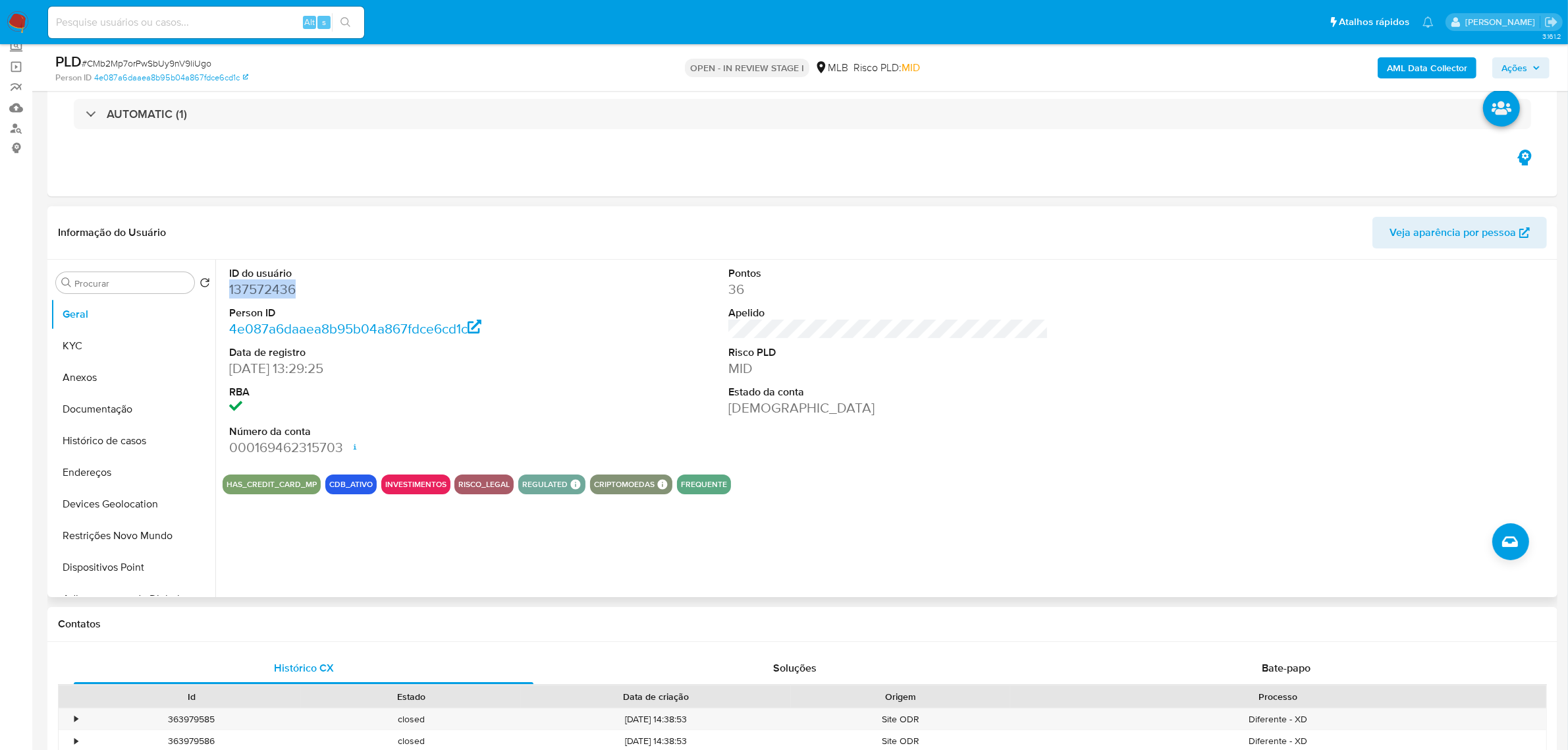
click at [557, 290] on div "ID do usuário 137572436 Person ID 4e087a6daaea8b95b04a867fdce6cd1c Data de regi…" at bounding box center [888, 361] width 1332 height 204
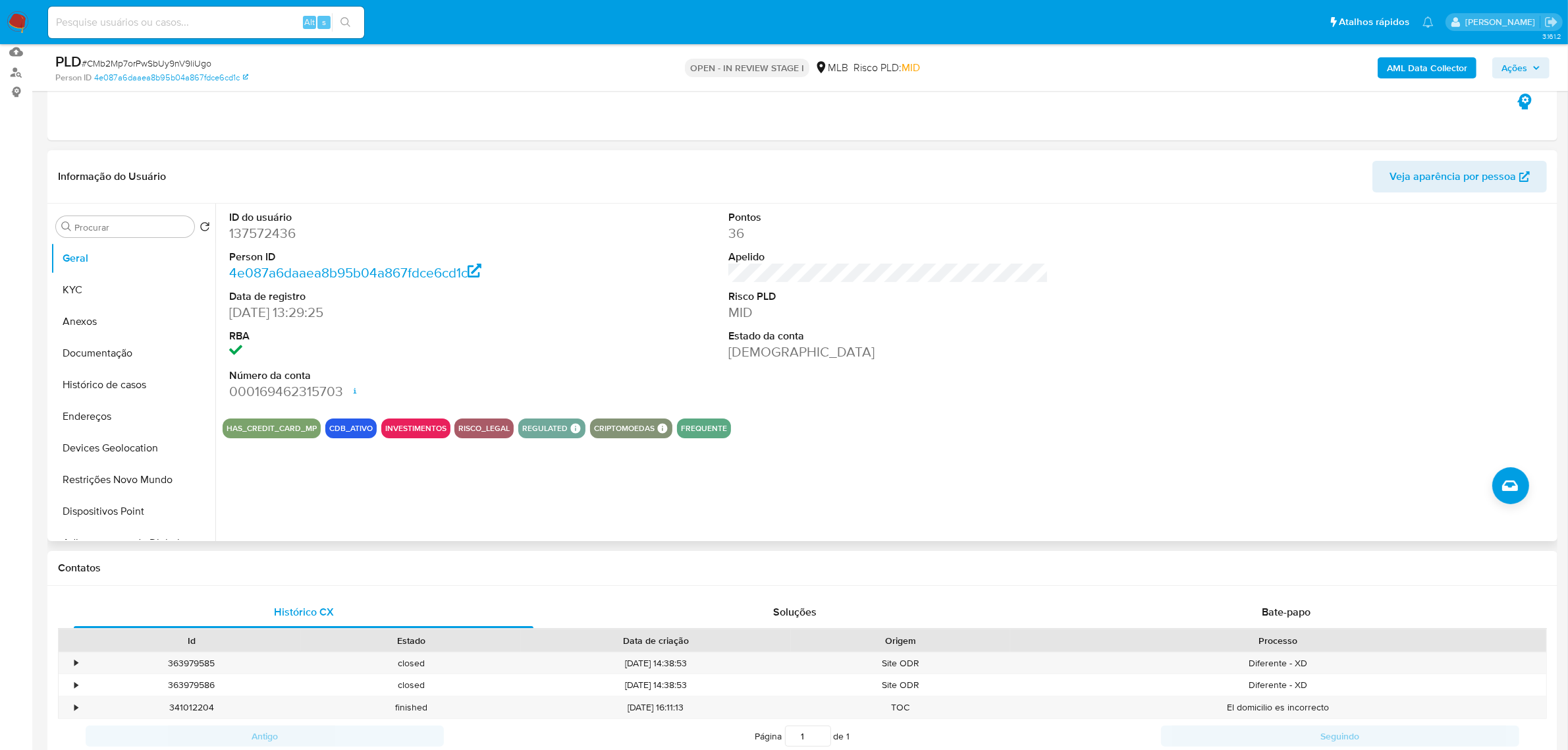
scroll to position [165, 0]
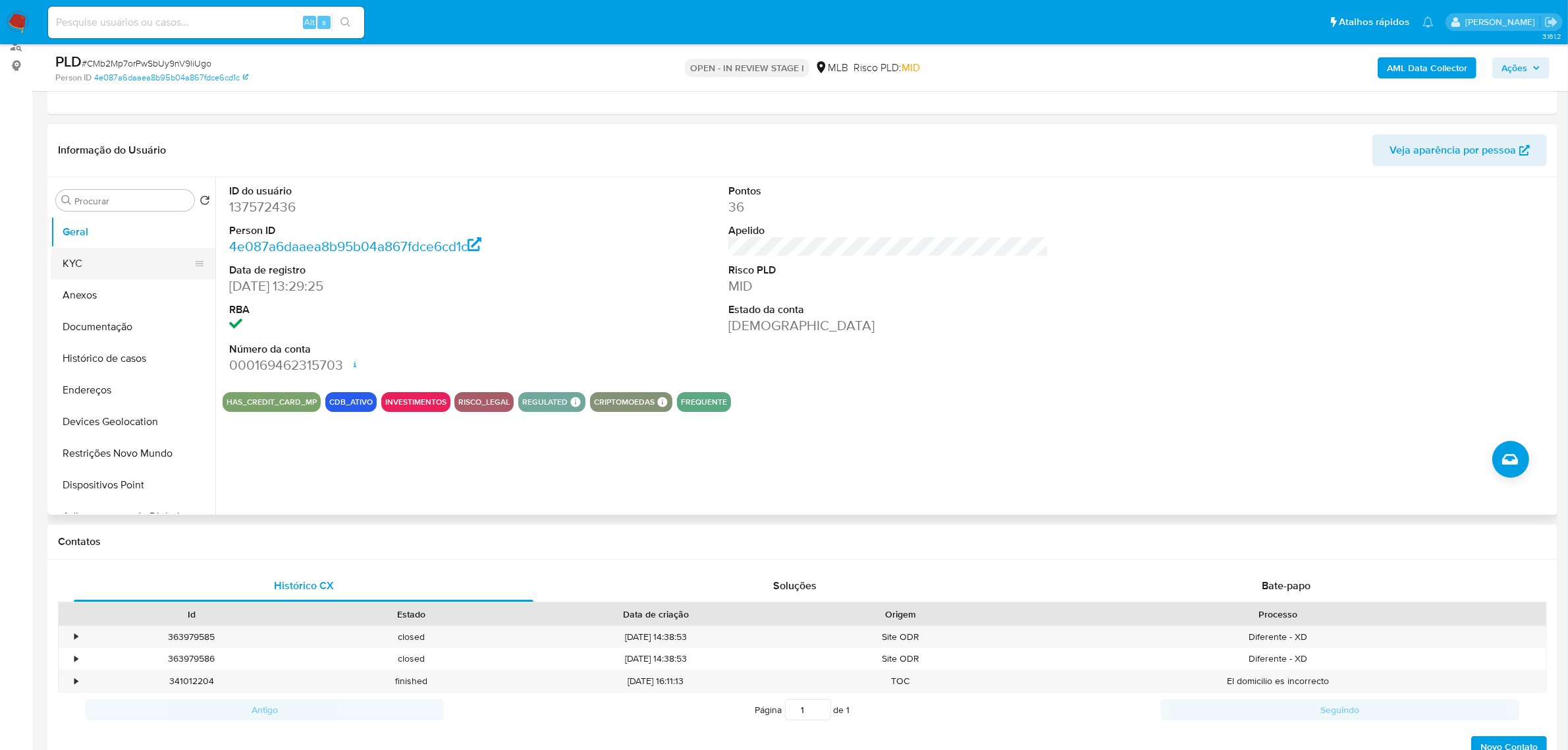
click at [86, 271] on button "KYC" at bounding box center [127, 263] width 154 height 32
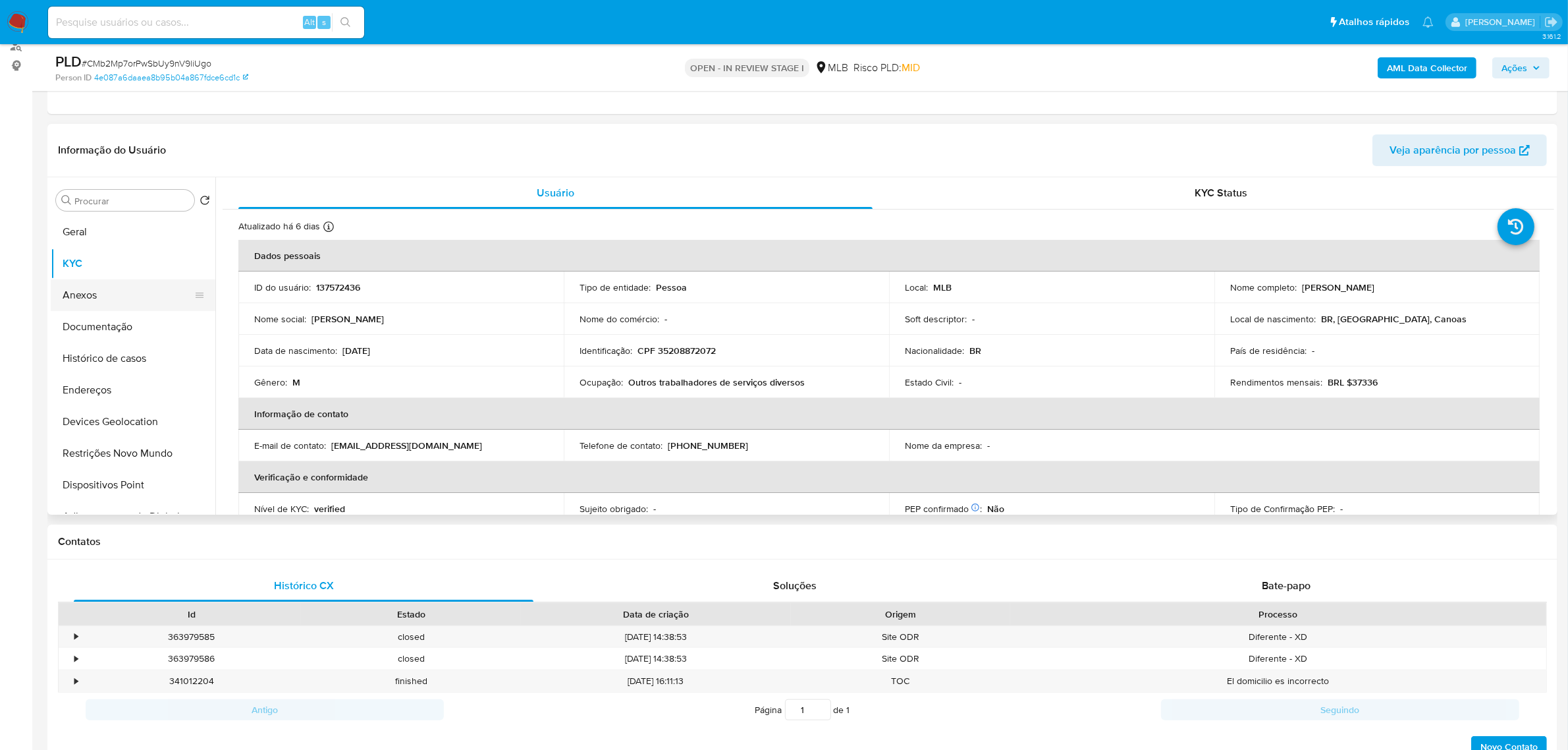
click at [115, 301] on button "Anexos" at bounding box center [127, 295] width 154 height 32
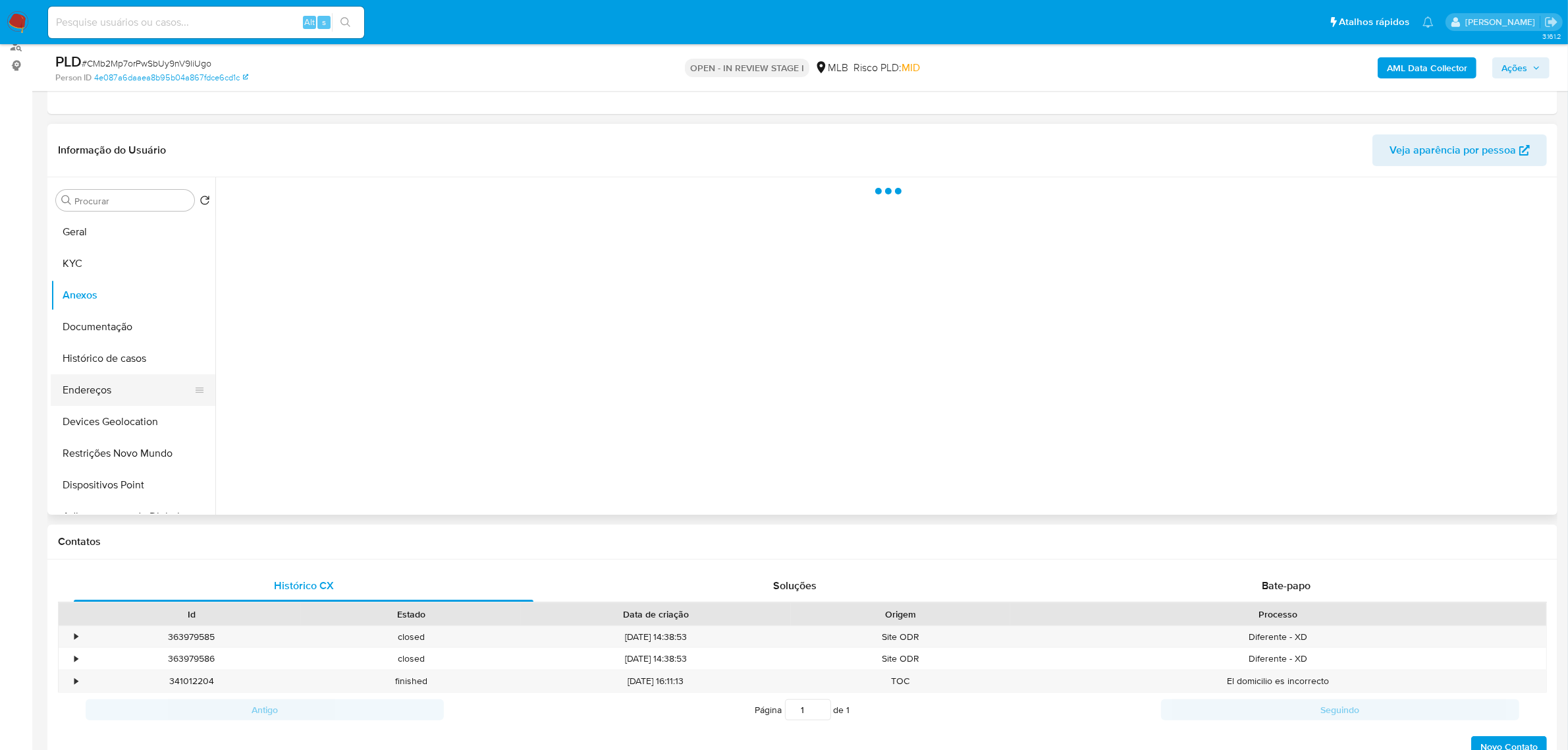
click at [109, 389] on button "Endereços" at bounding box center [127, 390] width 154 height 32
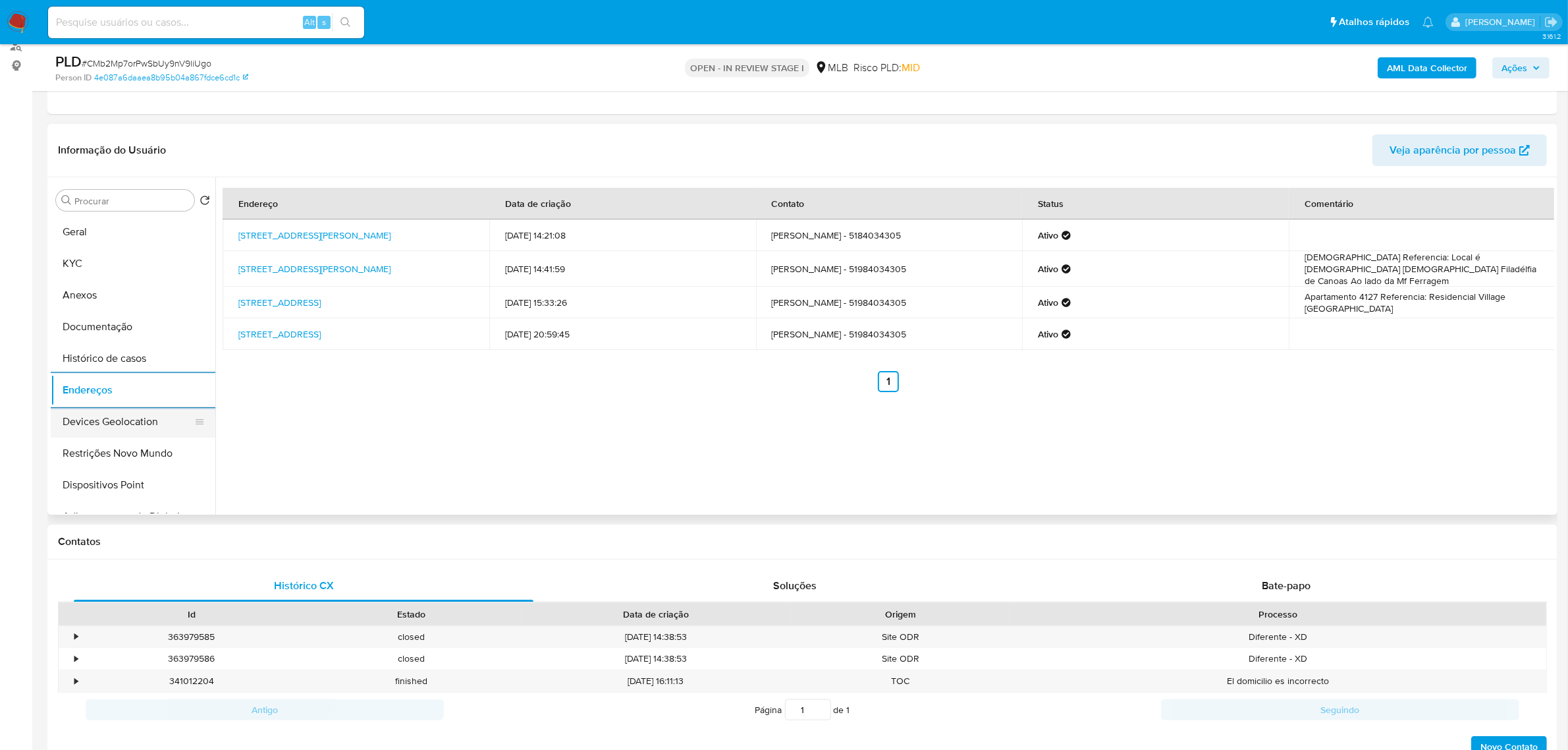
click at [104, 424] on button "Devices Geolocation" at bounding box center [127, 421] width 154 height 32
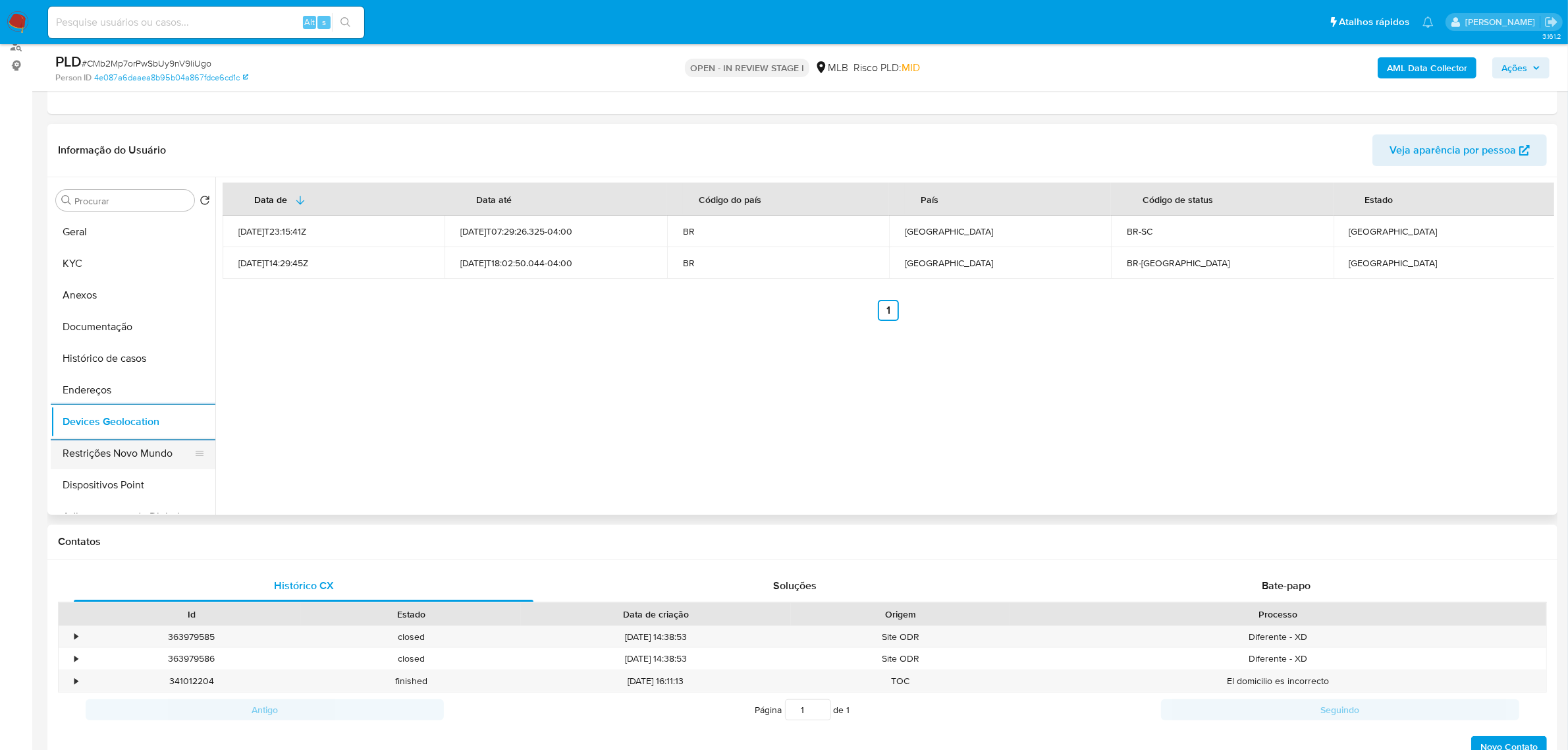
click at [100, 451] on button "Restrições Novo Mundo" at bounding box center [127, 453] width 154 height 32
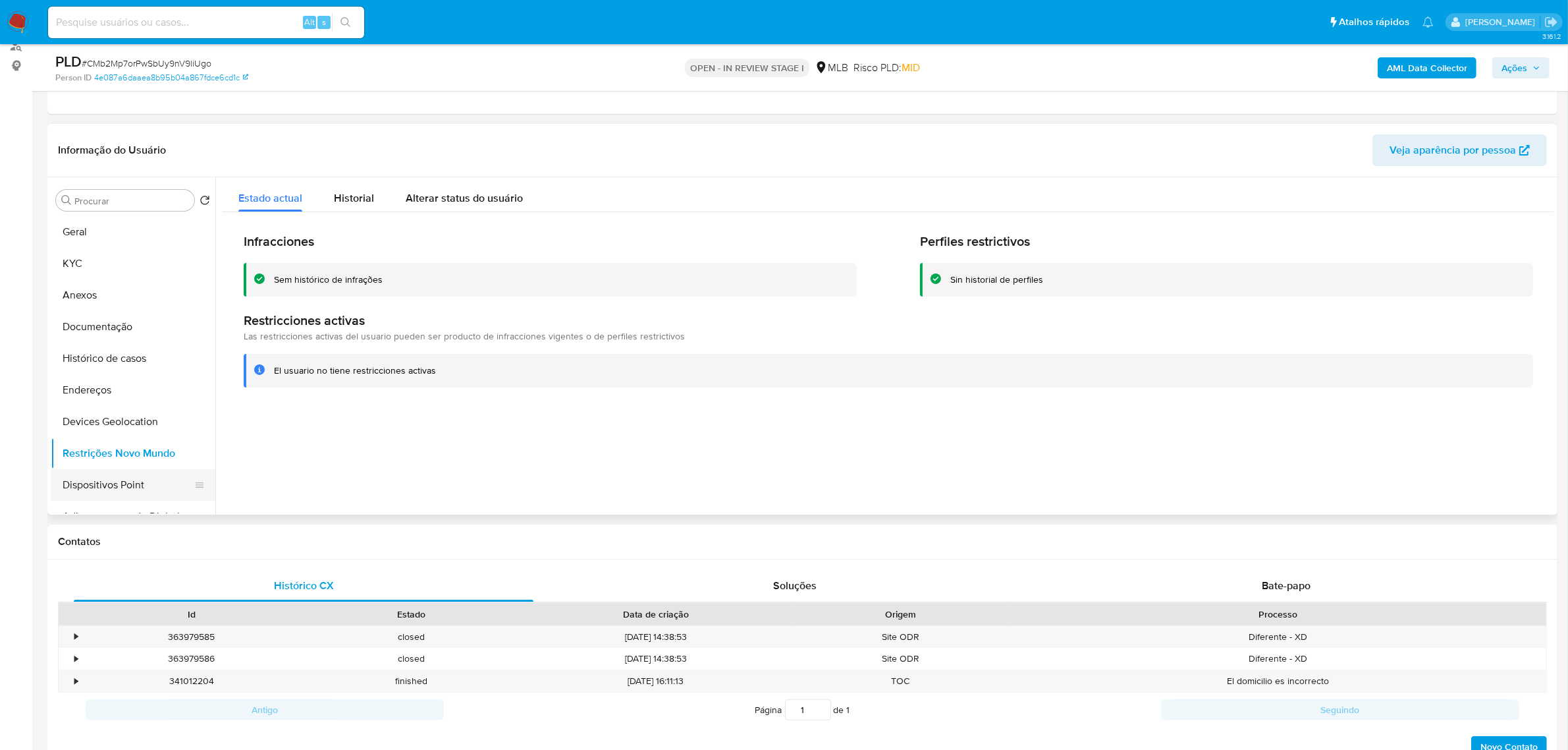
click at [111, 489] on button "Dispositivos Point" at bounding box center [127, 484] width 154 height 32
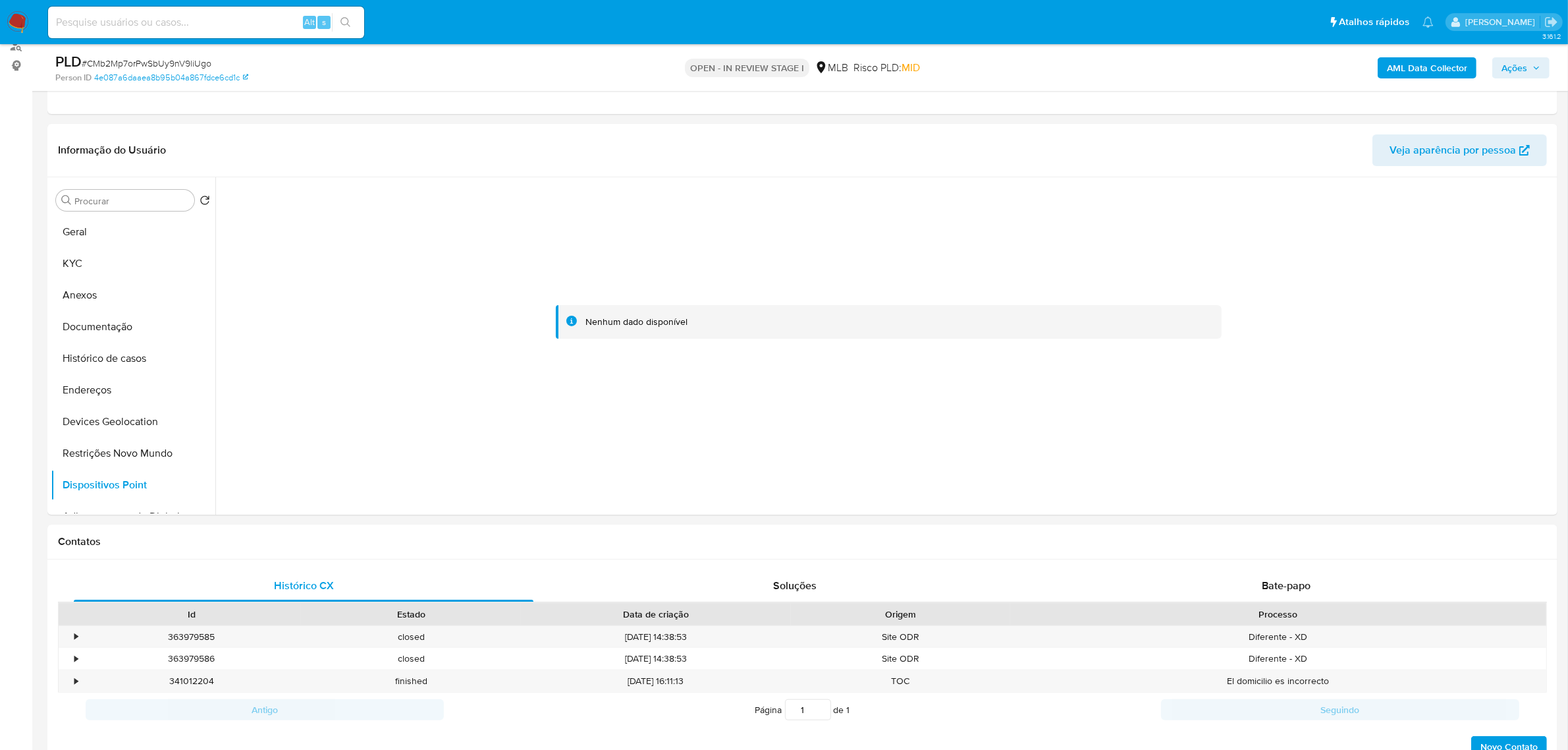
click at [1424, 67] on b "AML Data Collector" at bounding box center [1427, 68] width 81 height 21
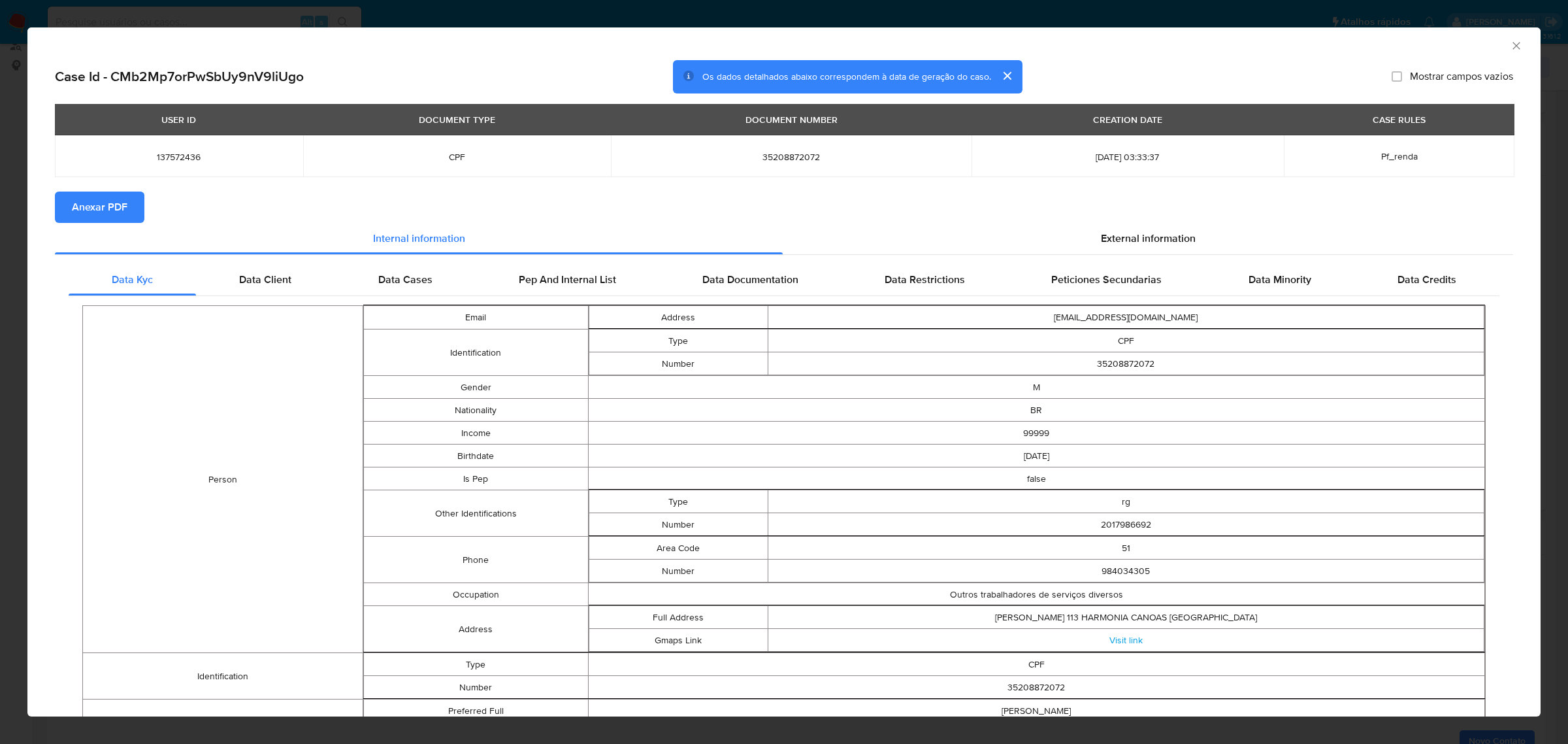
click at [115, 209] on span "Anexar PDF" at bounding box center [99, 207] width 55 height 29
click at [1134, 229] on div "External information" at bounding box center [1148, 241] width 730 height 32
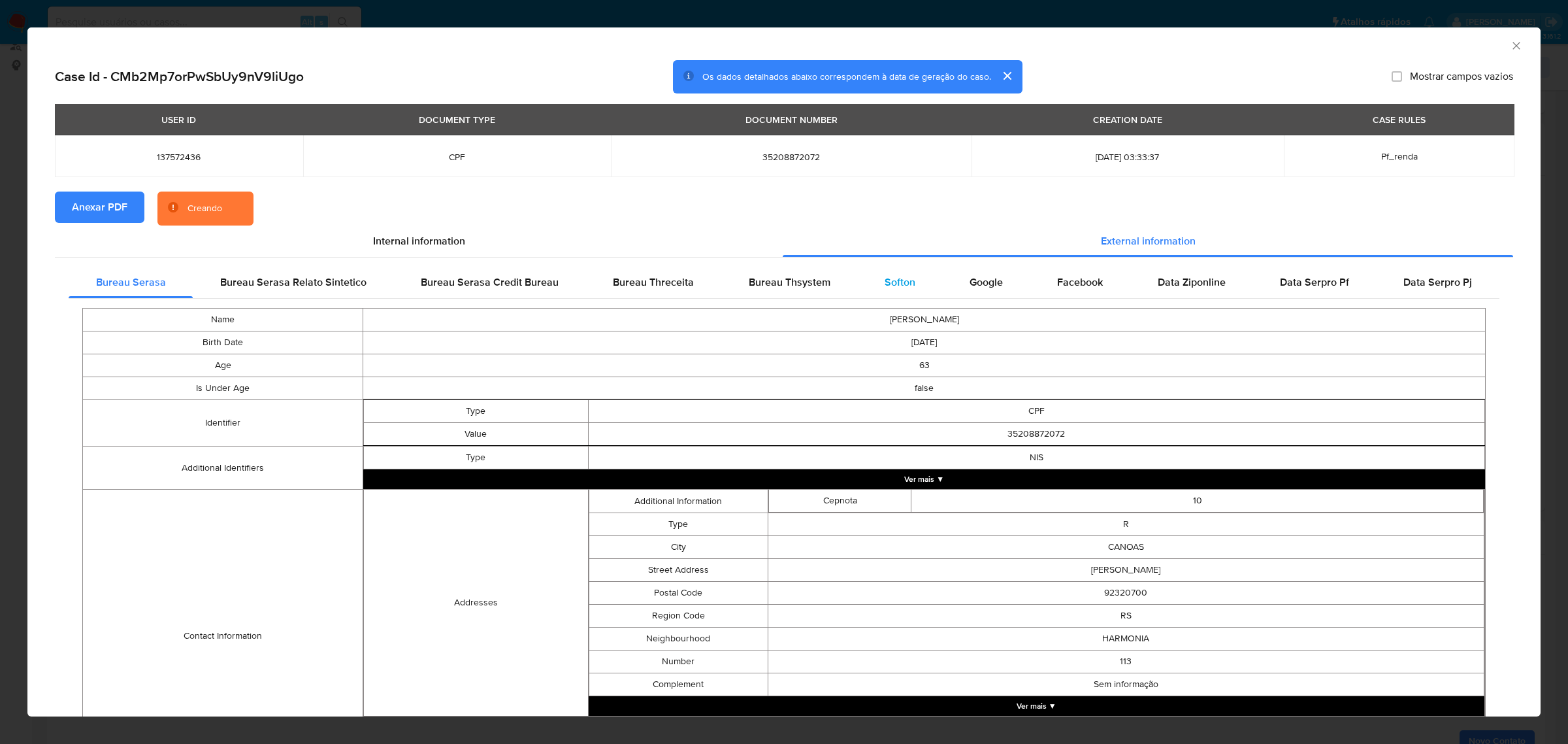
click at [909, 282] on div "Softon" at bounding box center [900, 282] width 85 height 32
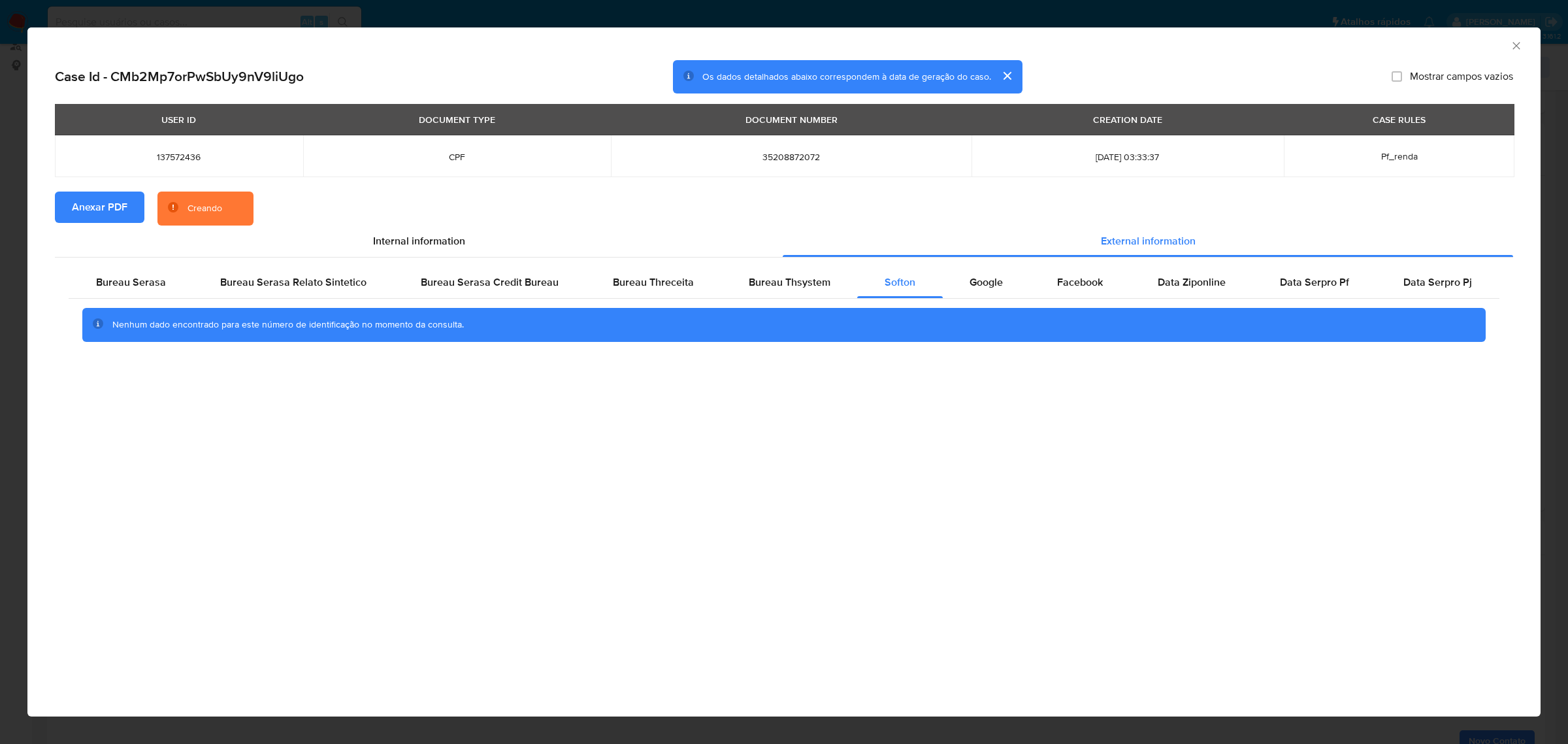
click at [1510, 44] on icon "Fechar a janela" at bounding box center [1516, 45] width 13 height 13
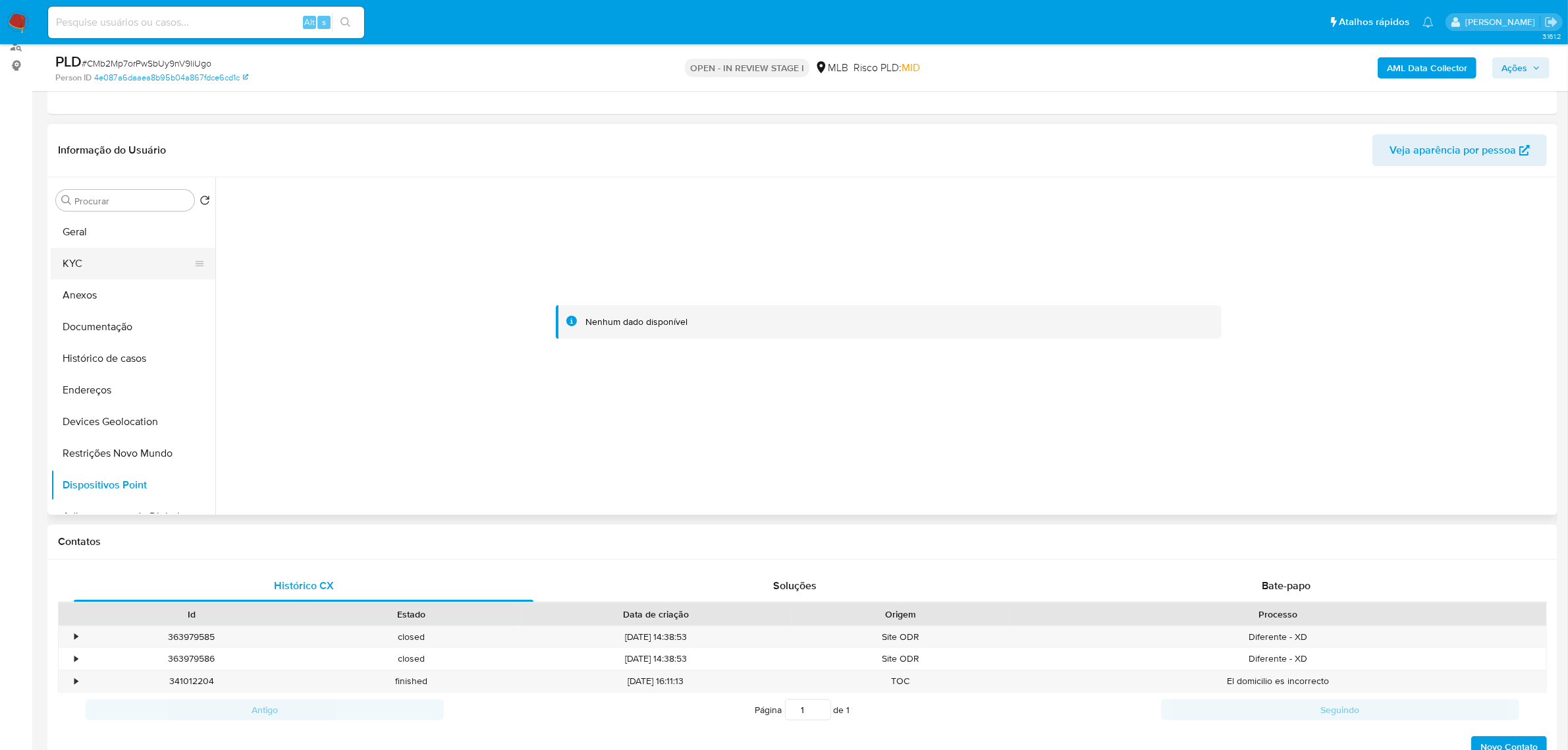
click at [95, 271] on button "KYC" at bounding box center [127, 263] width 154 height 32
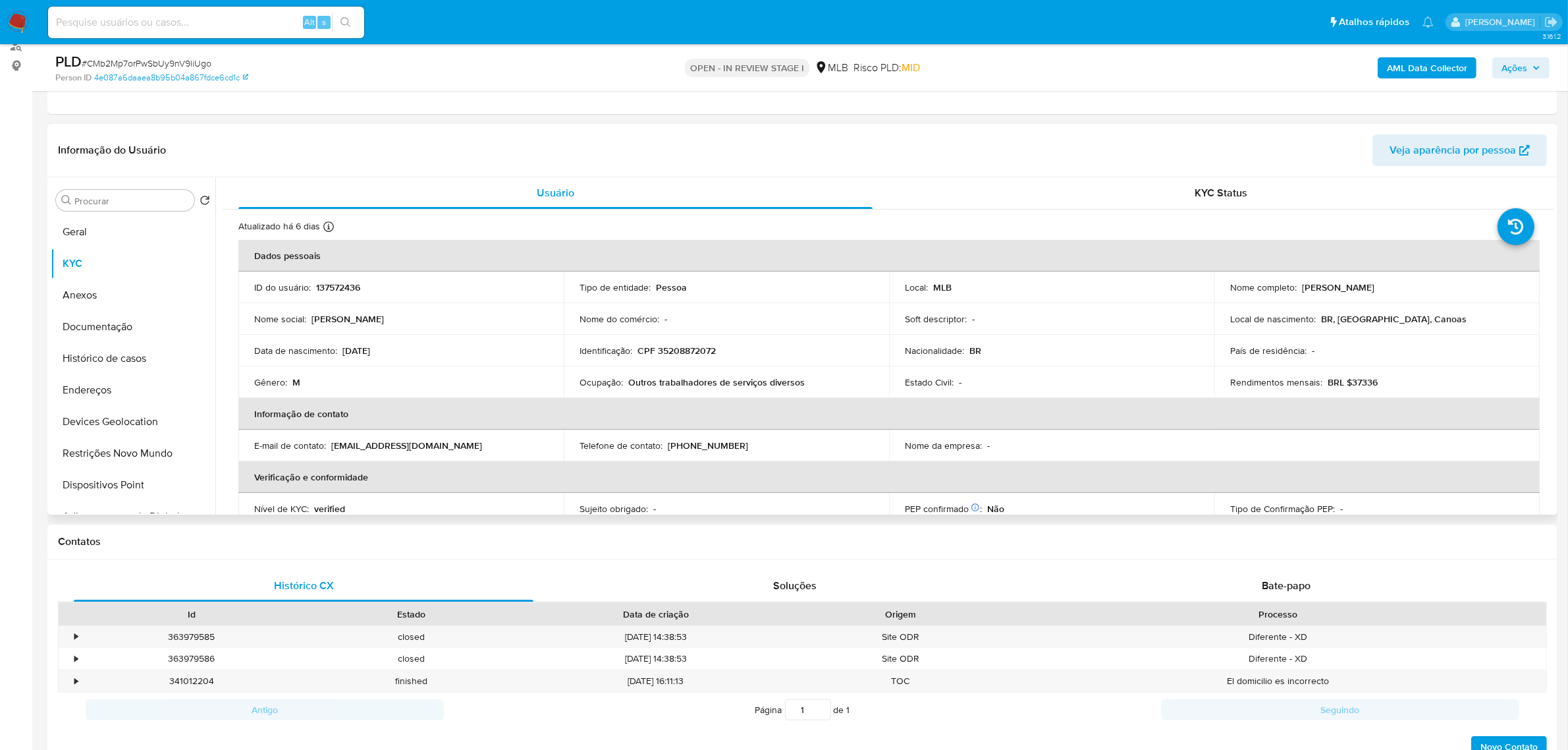
click at [679, 353] on p "CPF 35208872072" at bounding box center [676, 350] width 79 height 12
copy p "35208872072"
click at [106, 379] on button "Endereços" at bounding box center [127, 390] width 154 height 32
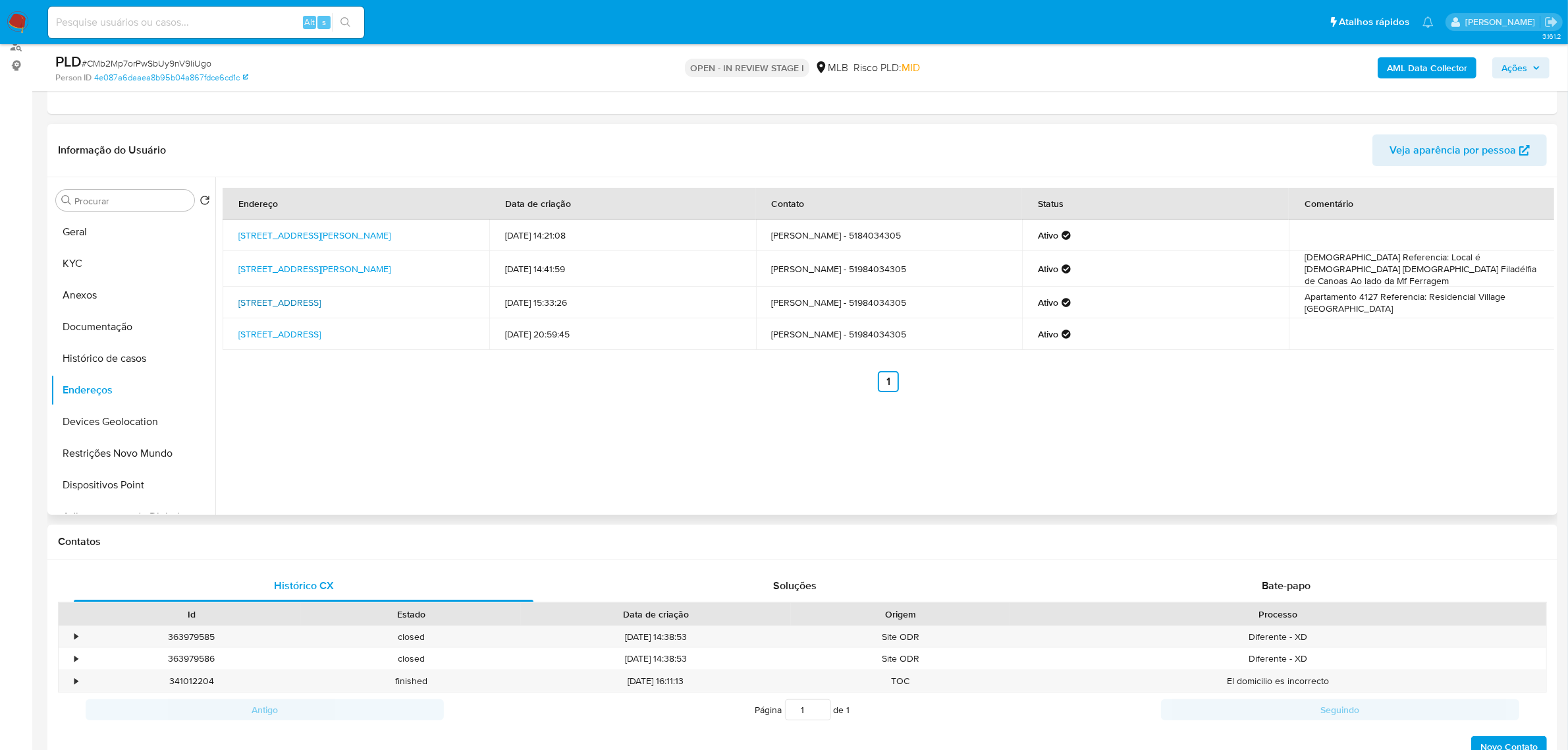
drag, startPoint x: 231, startPoint y: 297, endPoint x: 448, endPoint y: 295, distance: 217.0
click at [448, 295] on td "[STREET_ADDRESS]" at bounding box center [355, 302] width 266 height 32
copy link "[STREET_ADDRESS]"
click at [320, 296] on link "[STREET_ADDRESS]" at bounding box center [279, 302] width 82 height 13
click at [83, 264] on button "KYC" at bounding box center [127, 263] width 154 height 32
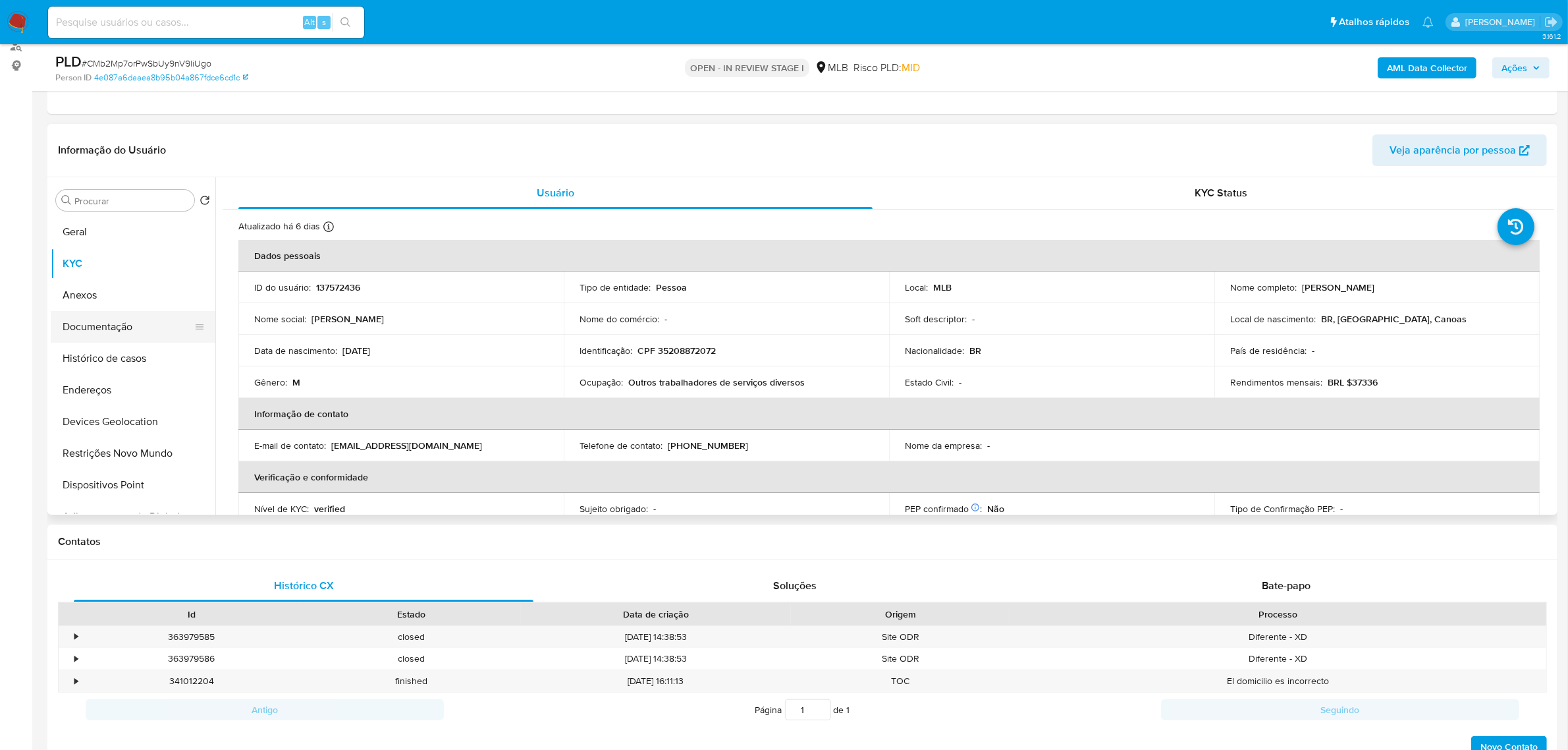
click at [103, 327] on button "Documentação" at bounding box center [127, 327] width 154 height 32
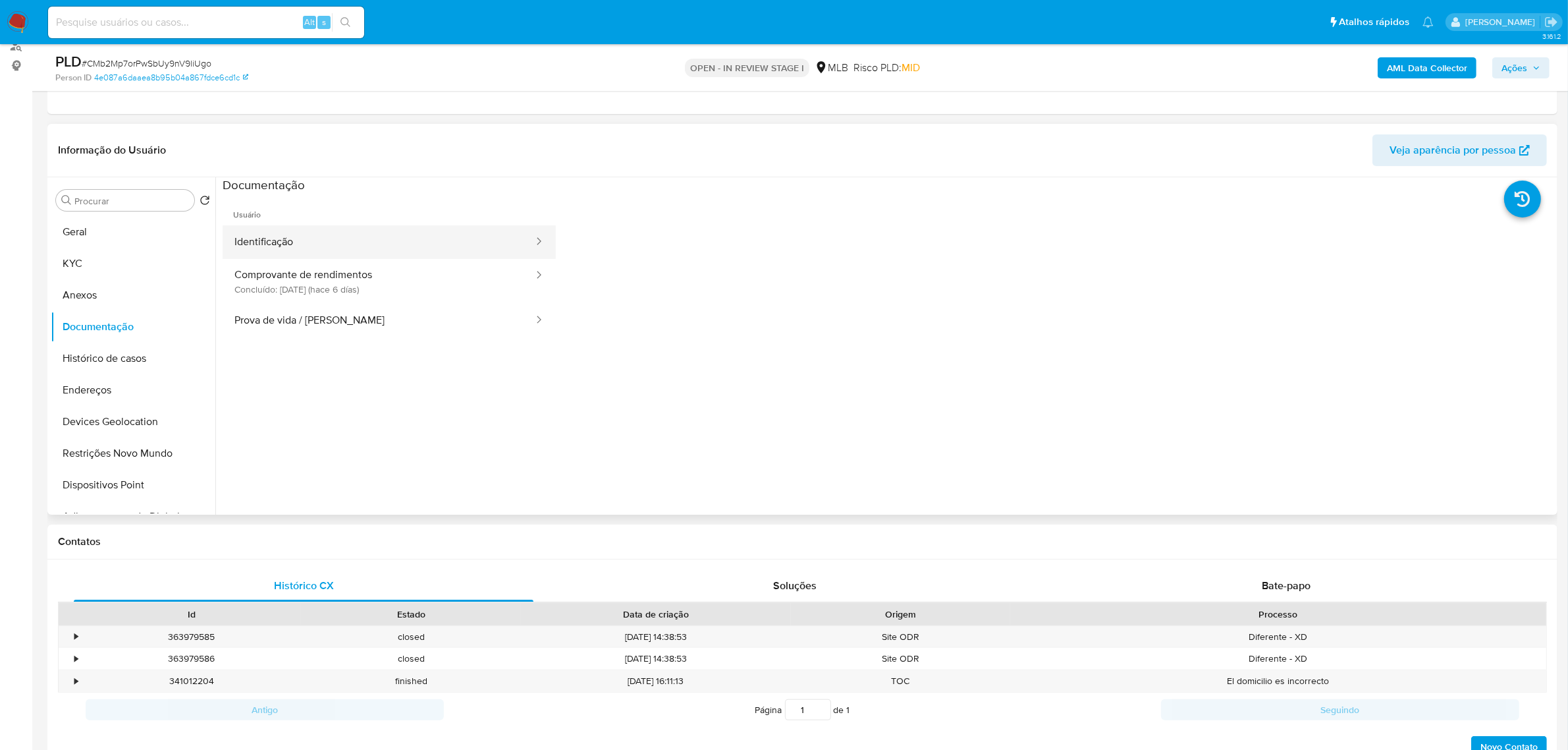
click at [416, 248] on button "Identificação" at bounding box center [378, 242] width 312 height 34
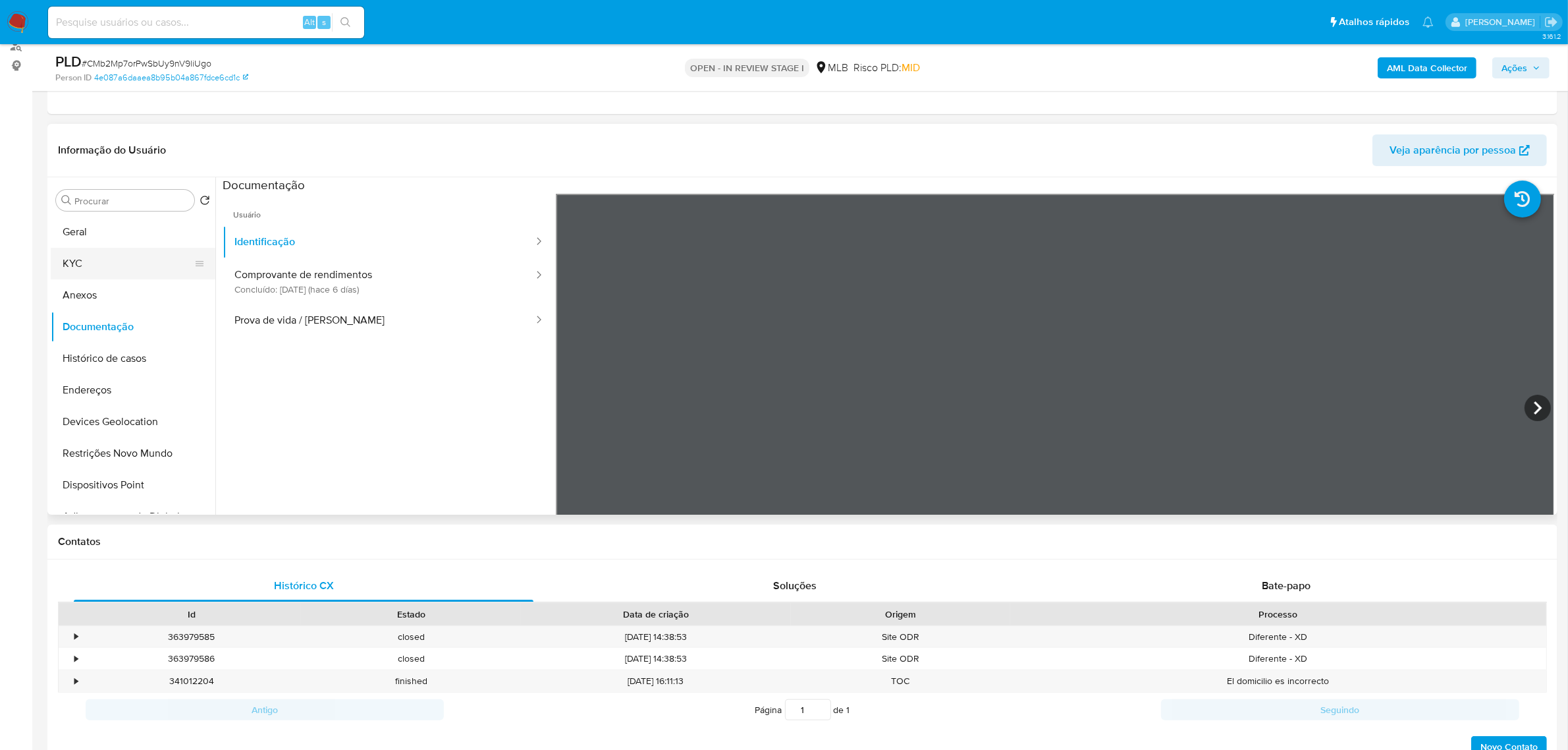
click at [94, 258] on button "KYC" at bounding box center [127, 263] width 154 height 32
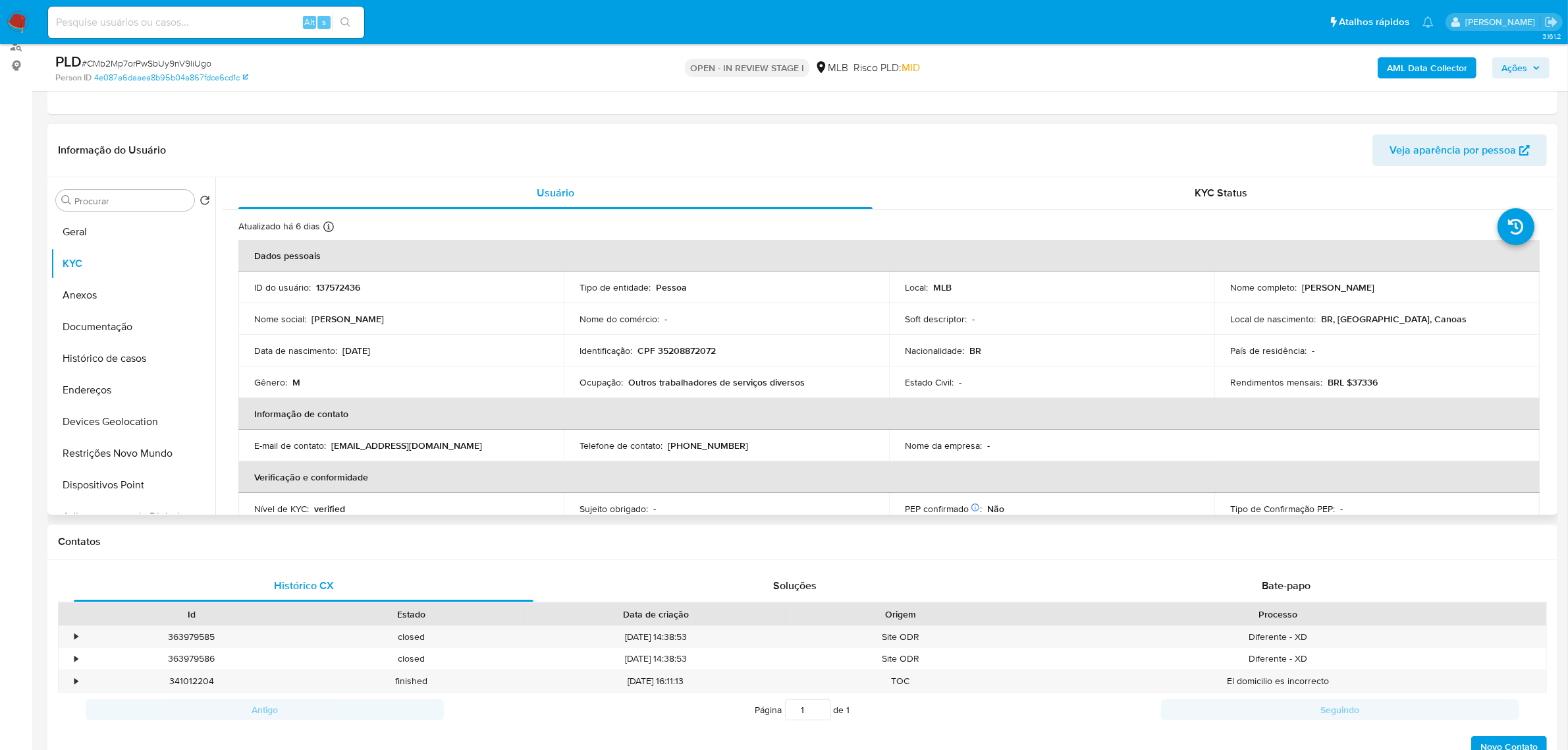
click at [703, 349] on p "CPF 35208872072" at bounding box center [676, 350] width 79 height 12
copy p "35208872072"
click at [121, 330] on button "Documentação" at bounding box center [127, 327] width 154 height 32
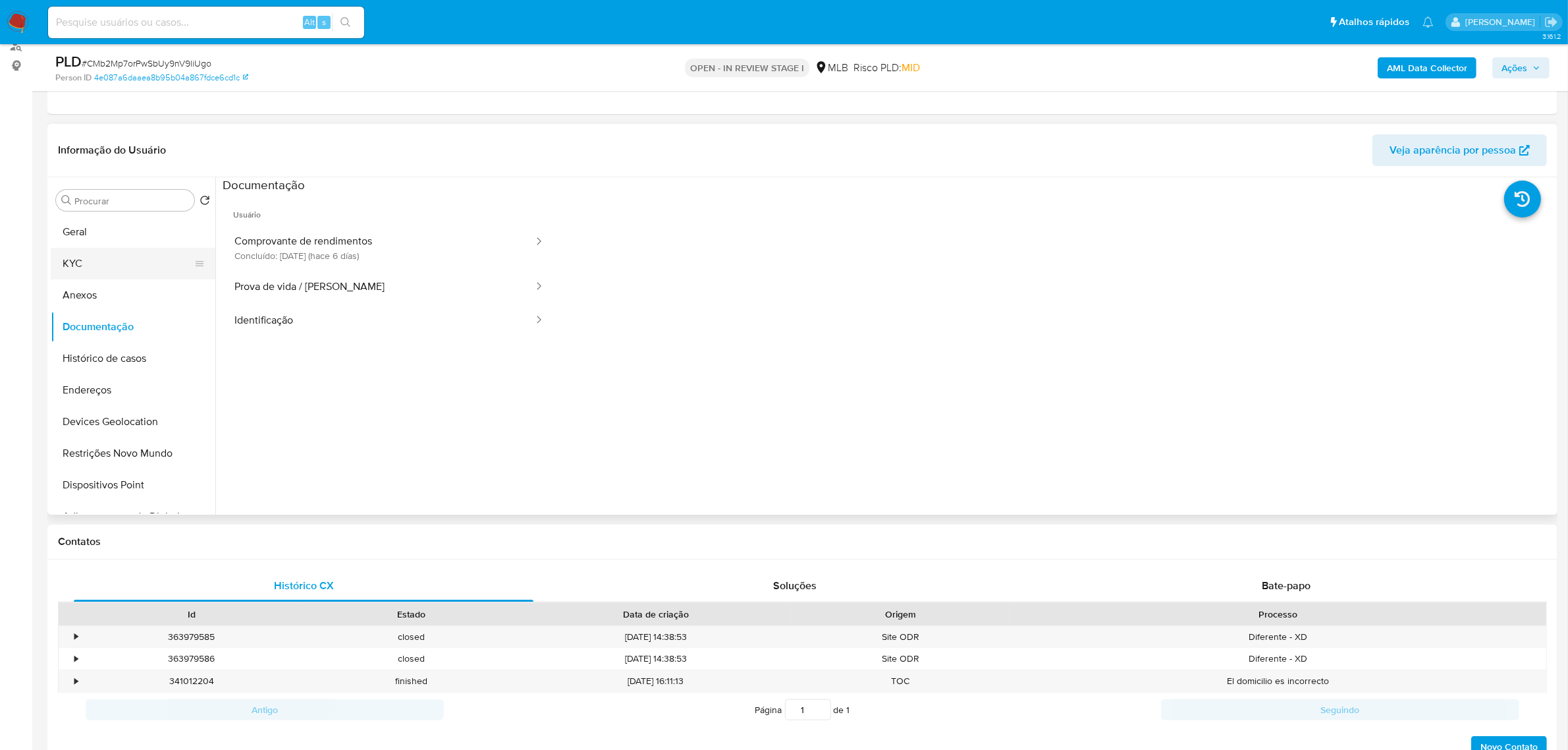
click at [120, 255] on button "KYC" at bounding box center [127, 263] width 154 height 32
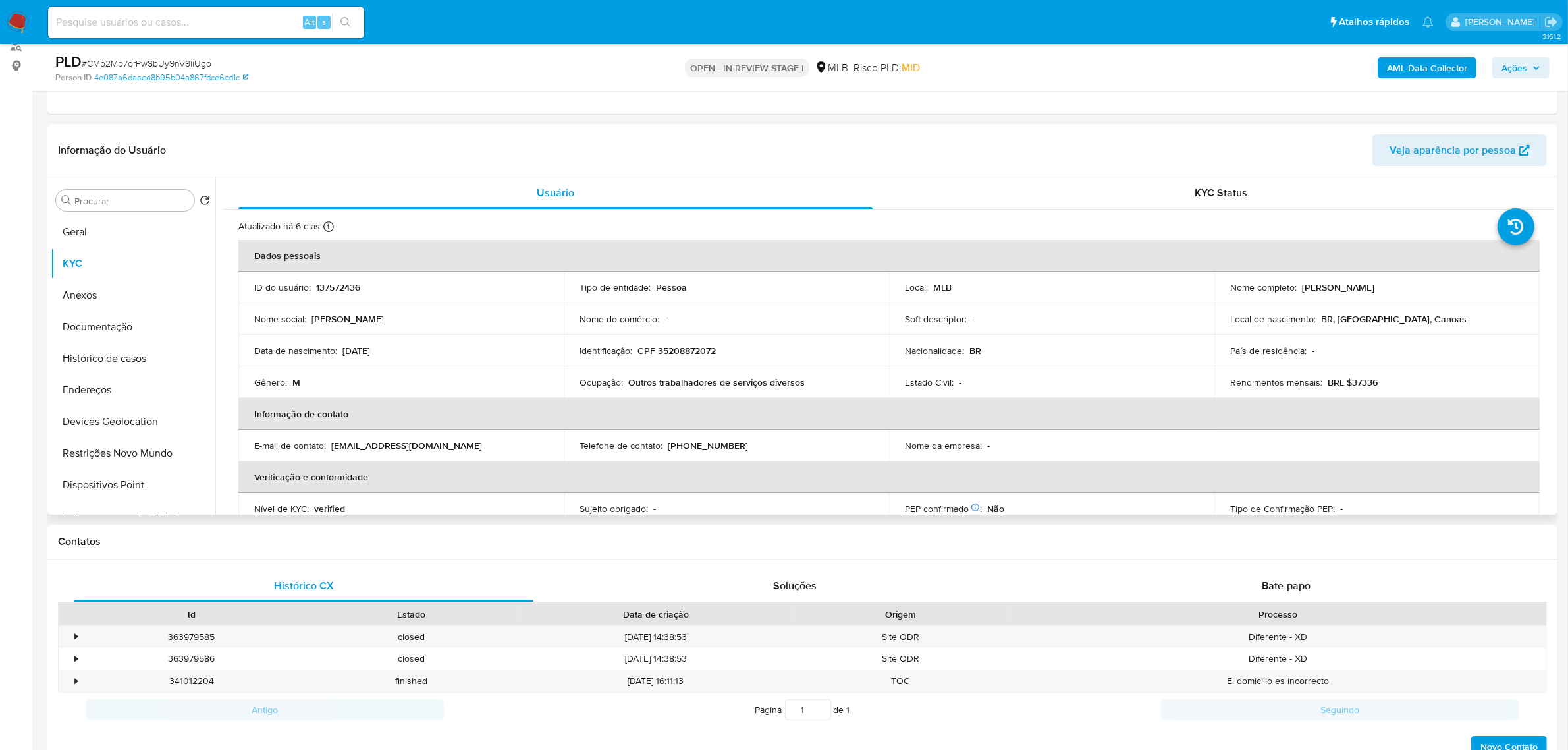
drag, startPoint x: 1298, startPoint y: 288, endPoint x: 1424, endPoint y: 288, distance: 126.0
click at [1424, 288] on div "Nome completo : [PERSON_NAME]" at bounding box center [1377, 287] width 294 height 12
copy p "[PERSON_NAME]"
click at [708, 353] on p "CPF 35208872072" at bounding box center [676, 350] width 79 height 12
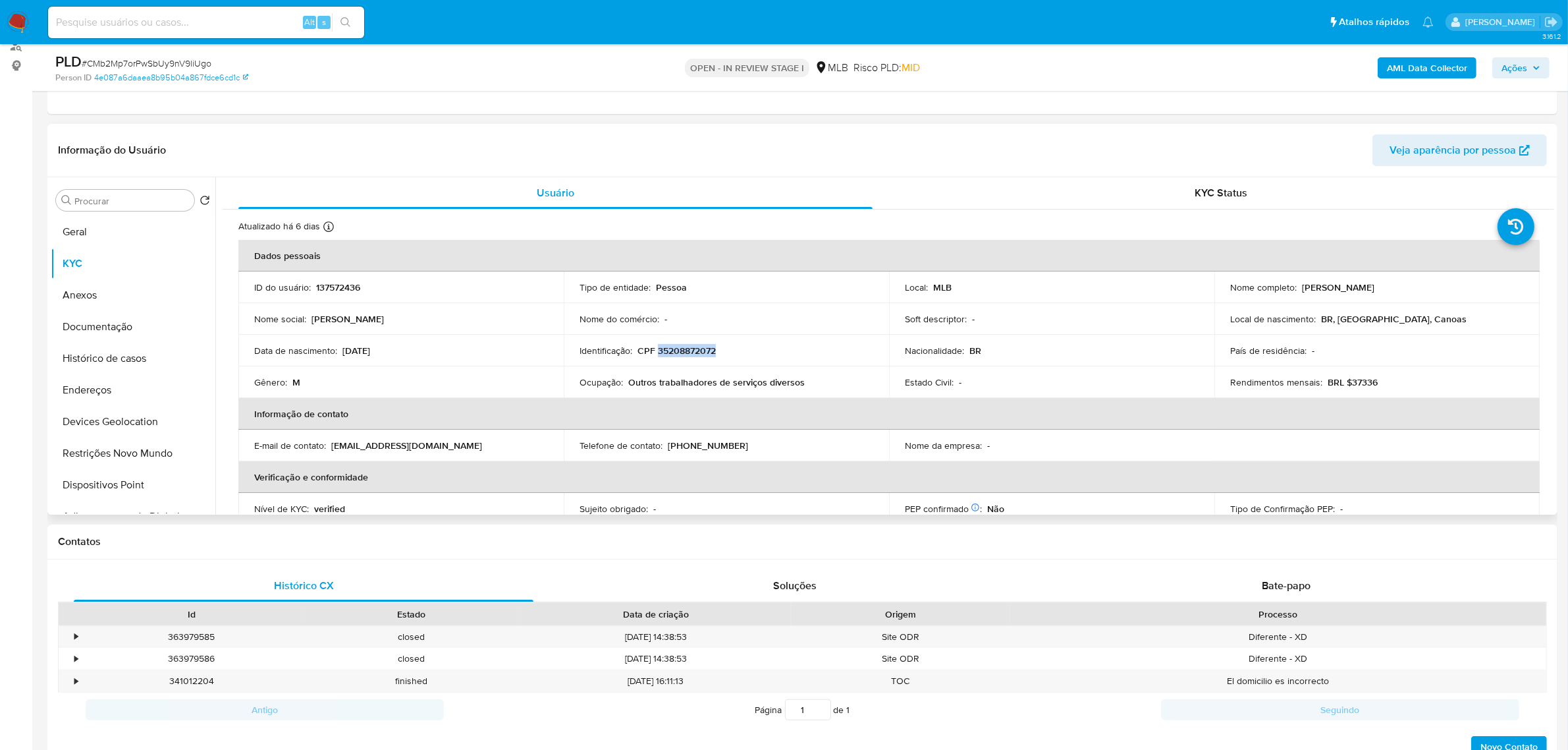
click at [708, 353] on p "CPF 35208872072" at bounding box center [676, 350] width 79 height 12
copy p "35208872072"
click at [685, 355] on p "CPF 35208872072" at bounding box center [676, 350] width 79 height 12
click at [143, 462] on button "Restrições Novo Mundo" at bounding box center [127, 453] width 154 height 32
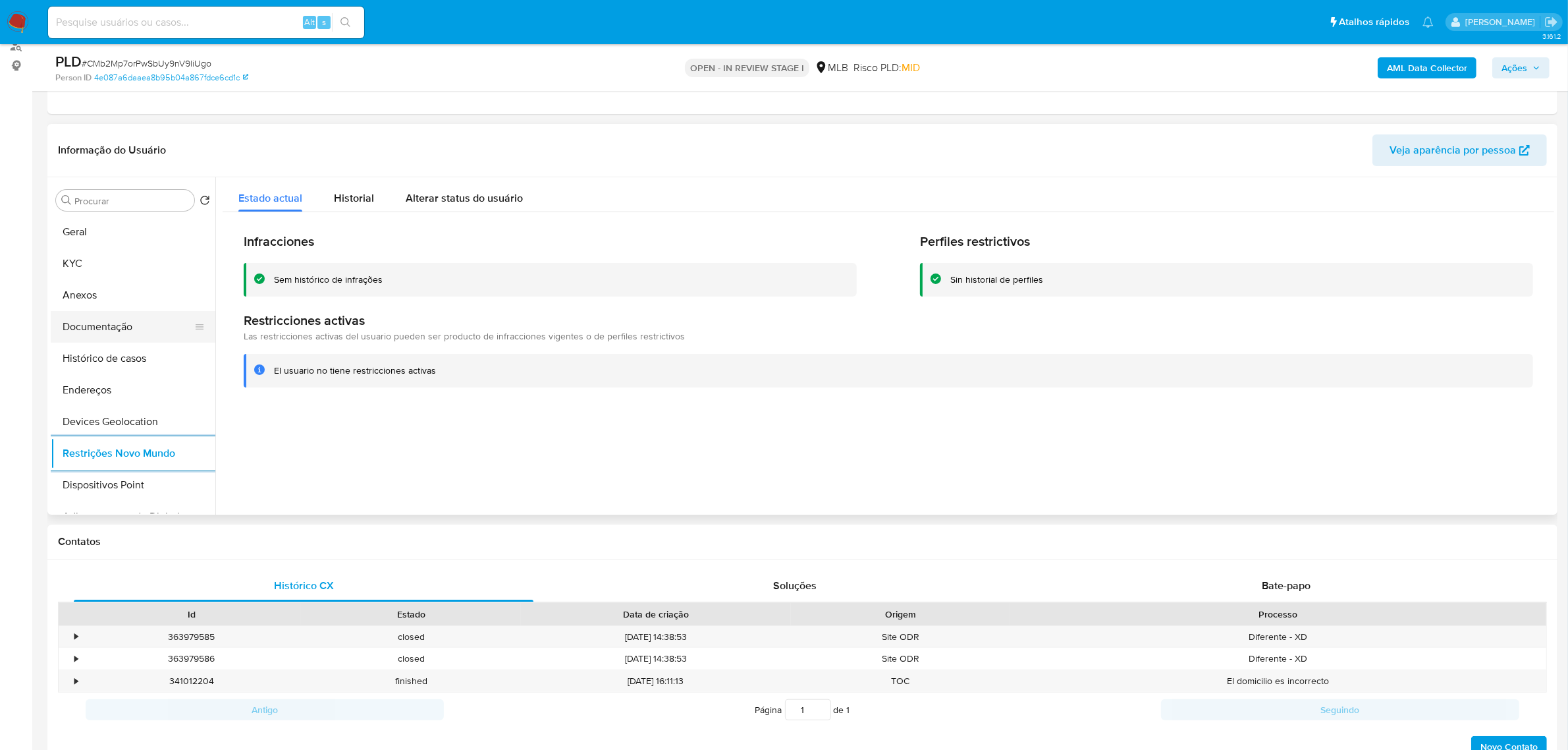
click at [101, 330] on button "Documentação" at bounding box center [127, 327] width 154 height 32
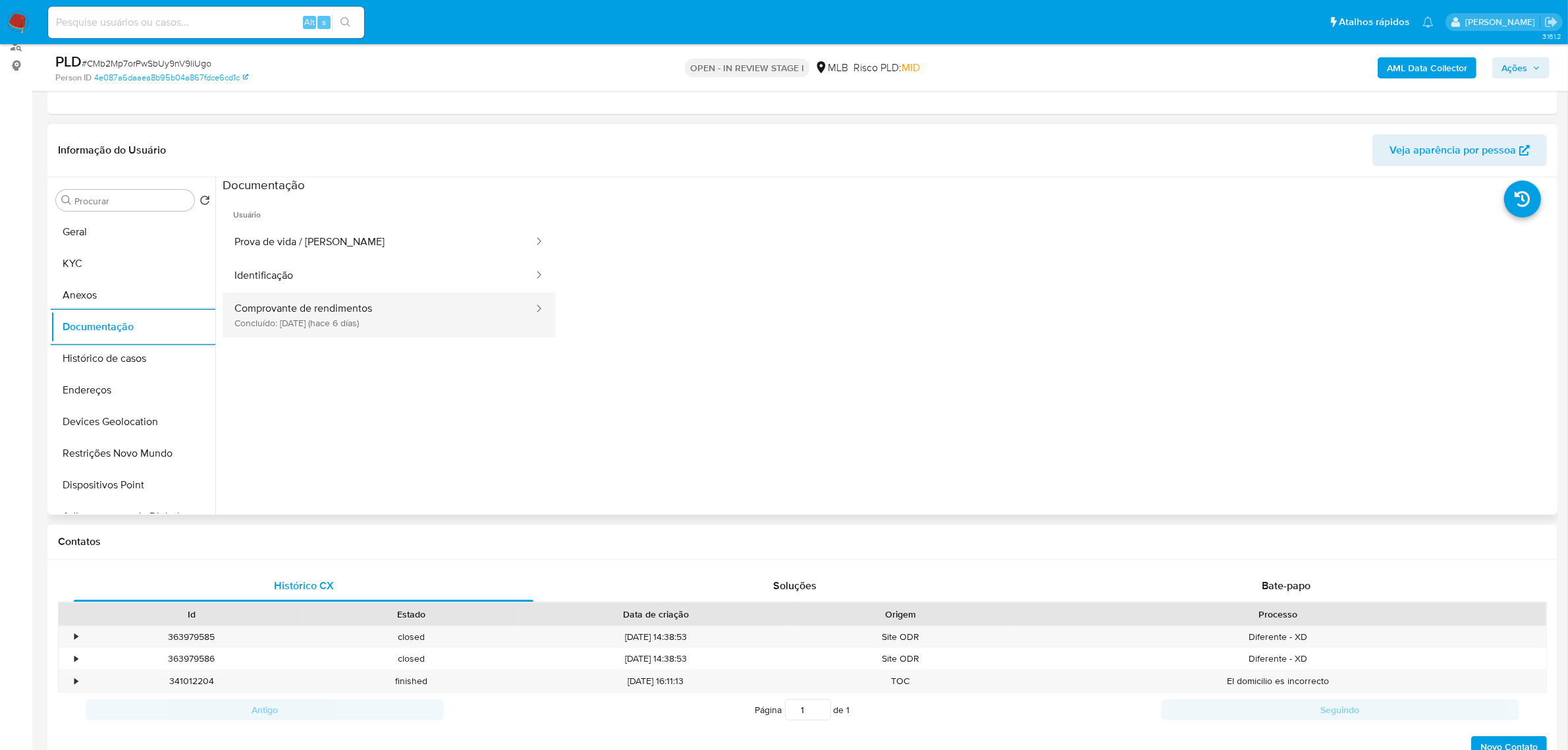
click at [316, 313] on button "Comprovante de rendimentos Concluído: [DATE] (hace 6 días)" at bounding box center [378, 314] width 312 height 45
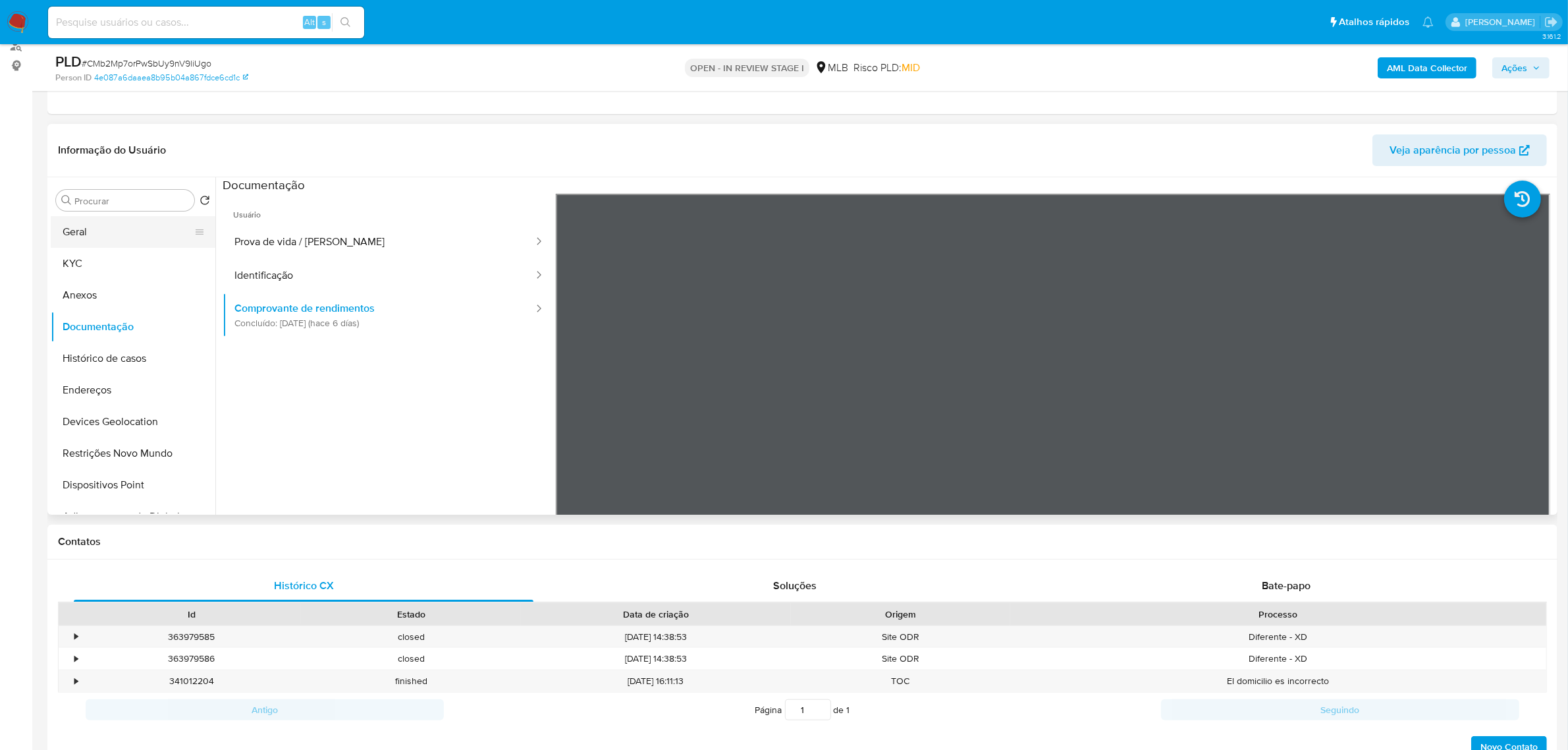
click at [76, 237] on button "Geral" at bounding box center [127, 232] width 154 height 32
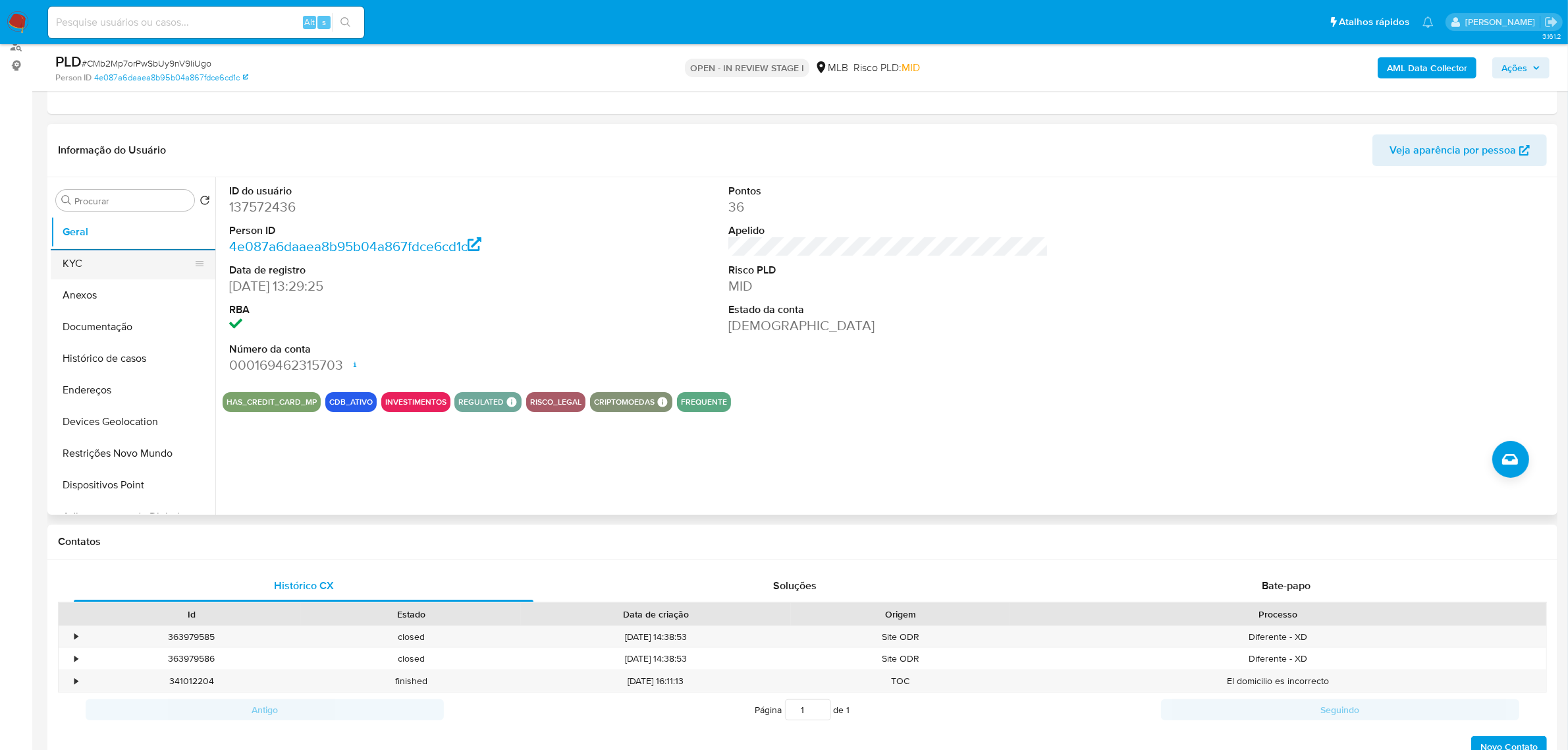
click at [97, 252] on button "KYC" at bounding box center [127, 263] width 154 height 32
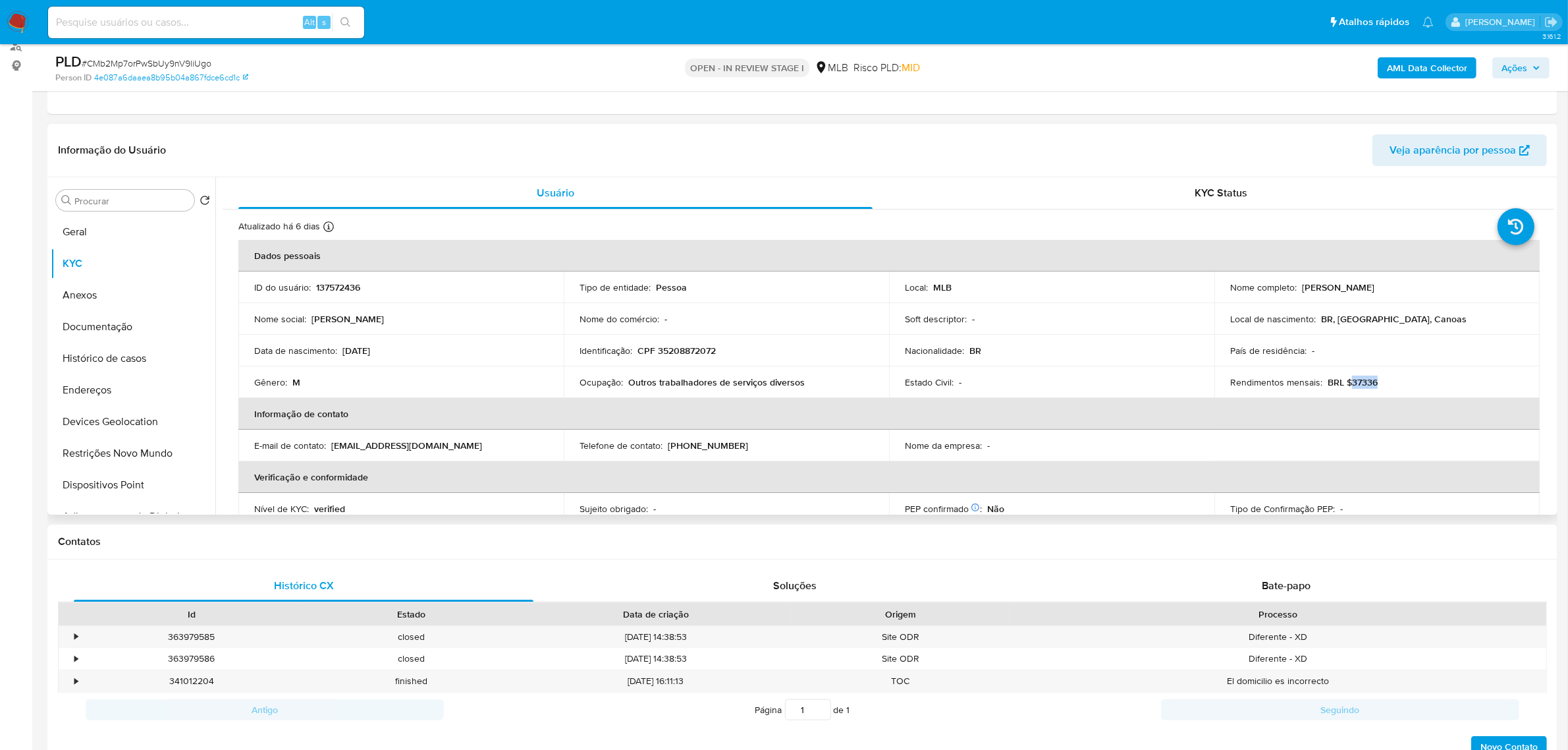
drag, startPoint x: 1344, startPoint y: 383, endPoint x: 1383, endPoint y: 384, distance: 39.0
click at [1383, 384] on div "Rendimentos mensais : BRL $37336" at bounding box center [1377, 382] width 294 height 12
copy p "37336"
drag, startPoint x: 630, startPoint y: 386, endPoint x: 825, endPoint y: 386, distance: 195.0
click at [827, 384] on div "Ocupação : Outros trabalhadores de serviços diversos" at bounding box center [726, 382] width 294 height 12
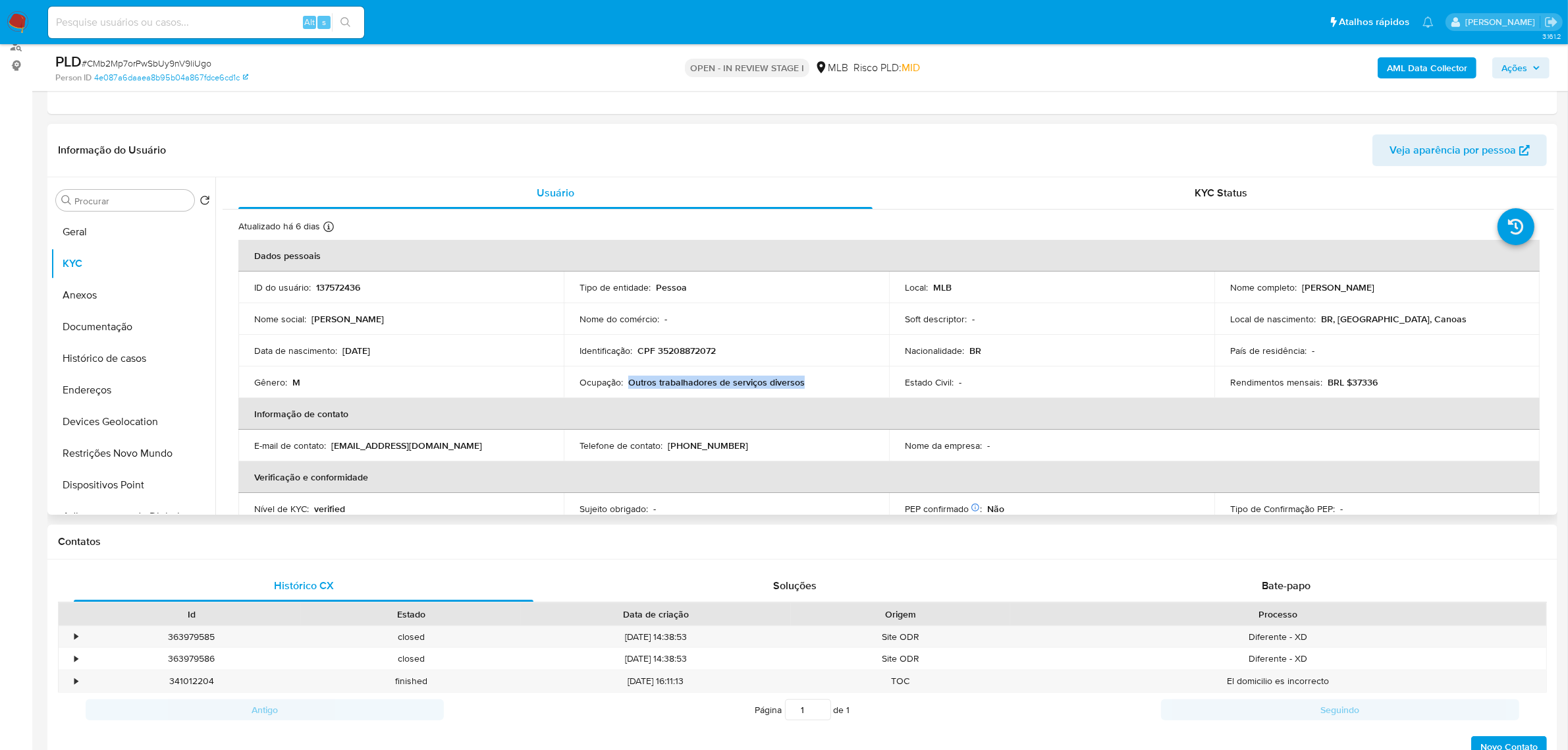
copy p "Outros trabalhadores de serviços diversos"
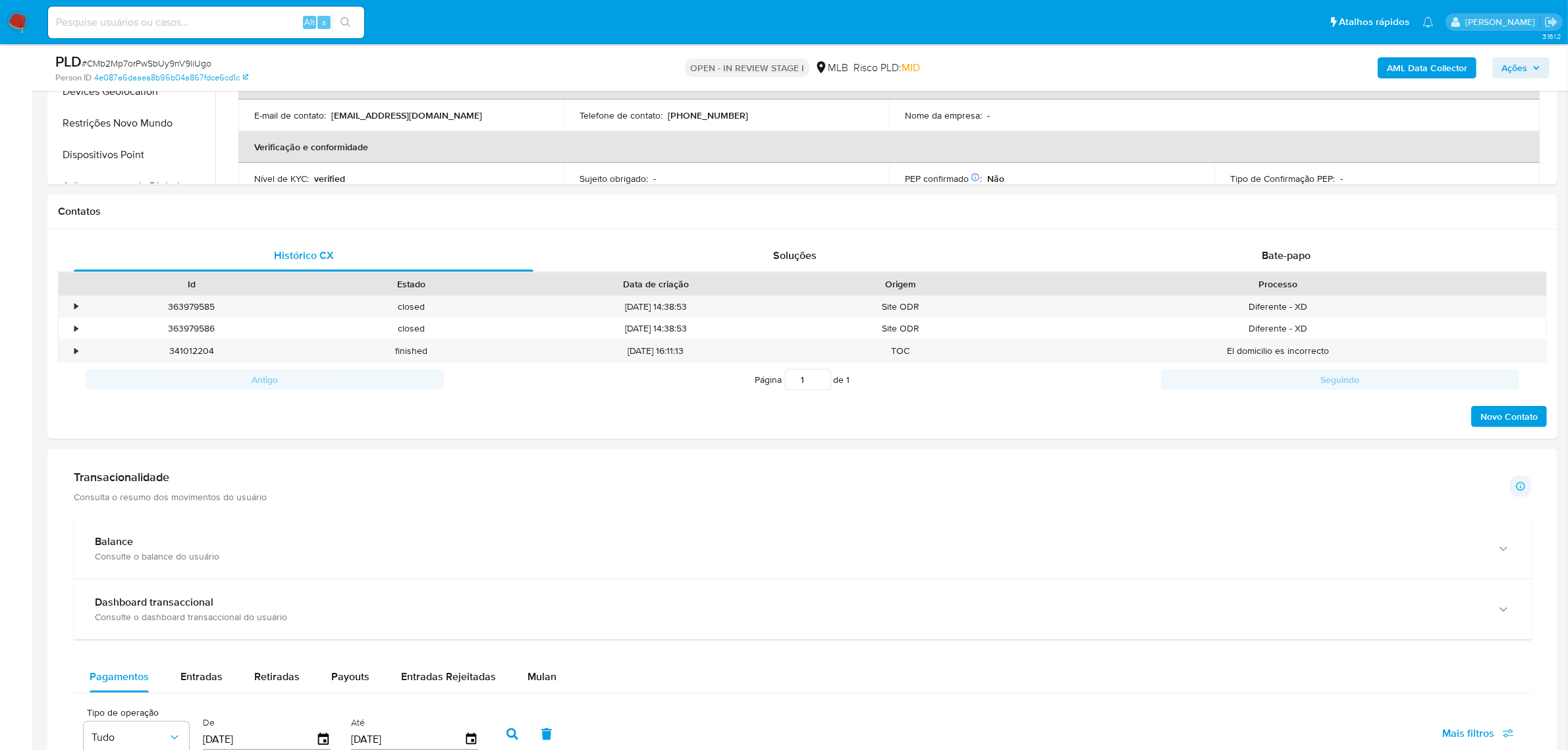
scroll to position [495, 0]
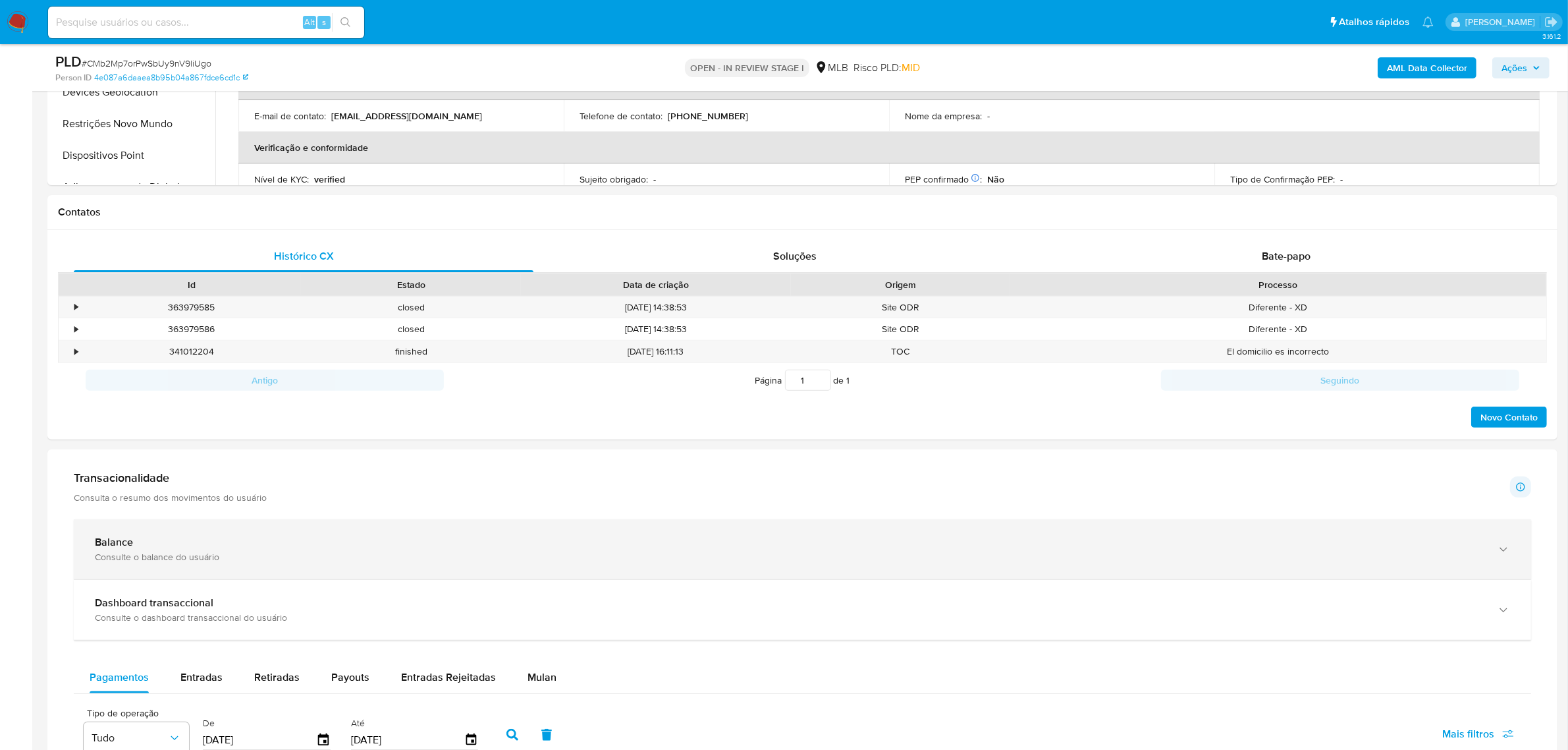
click at [179, 547] on div "Balance" at bounding box center [789, 542] width 1389 height 13
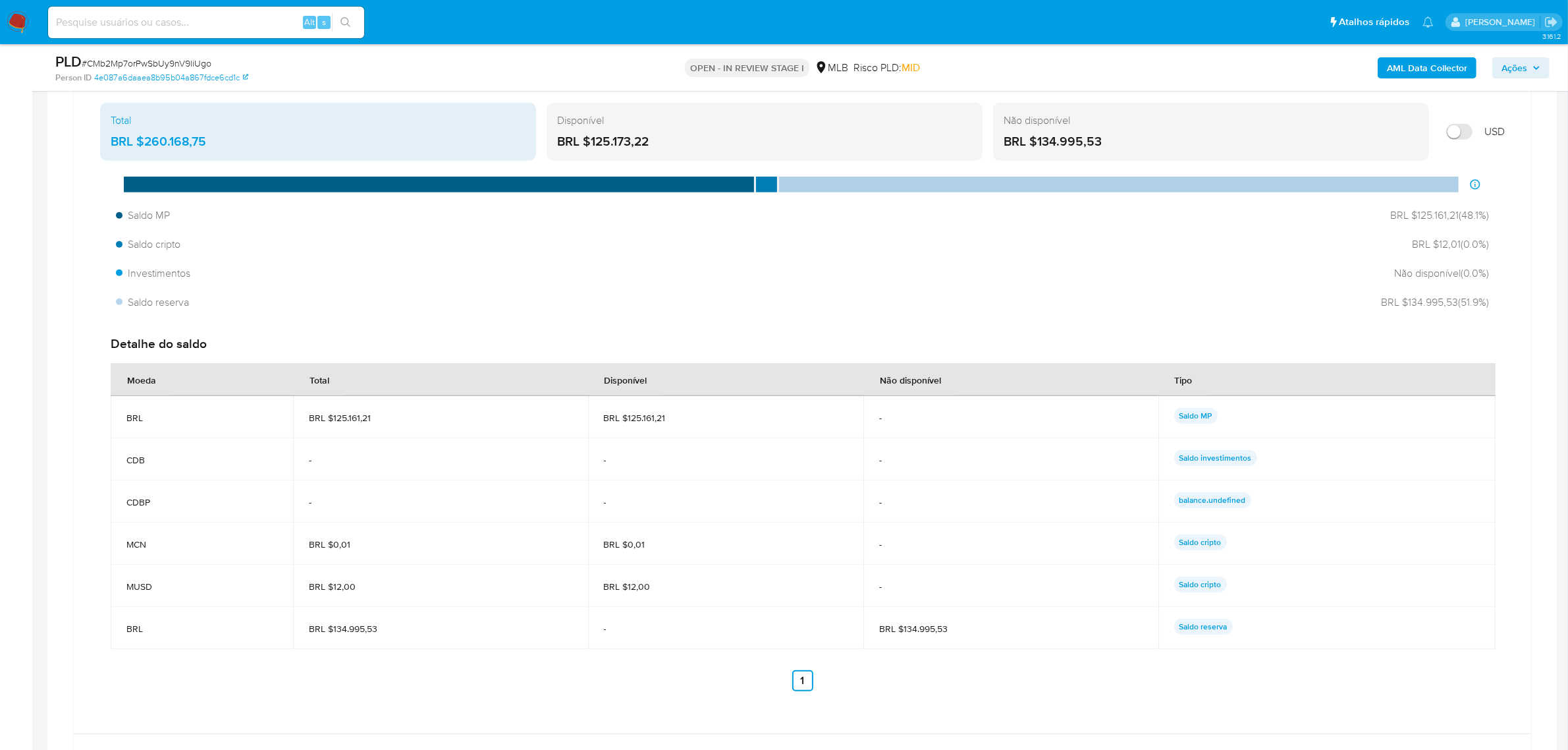
scroll to position [988, 0]
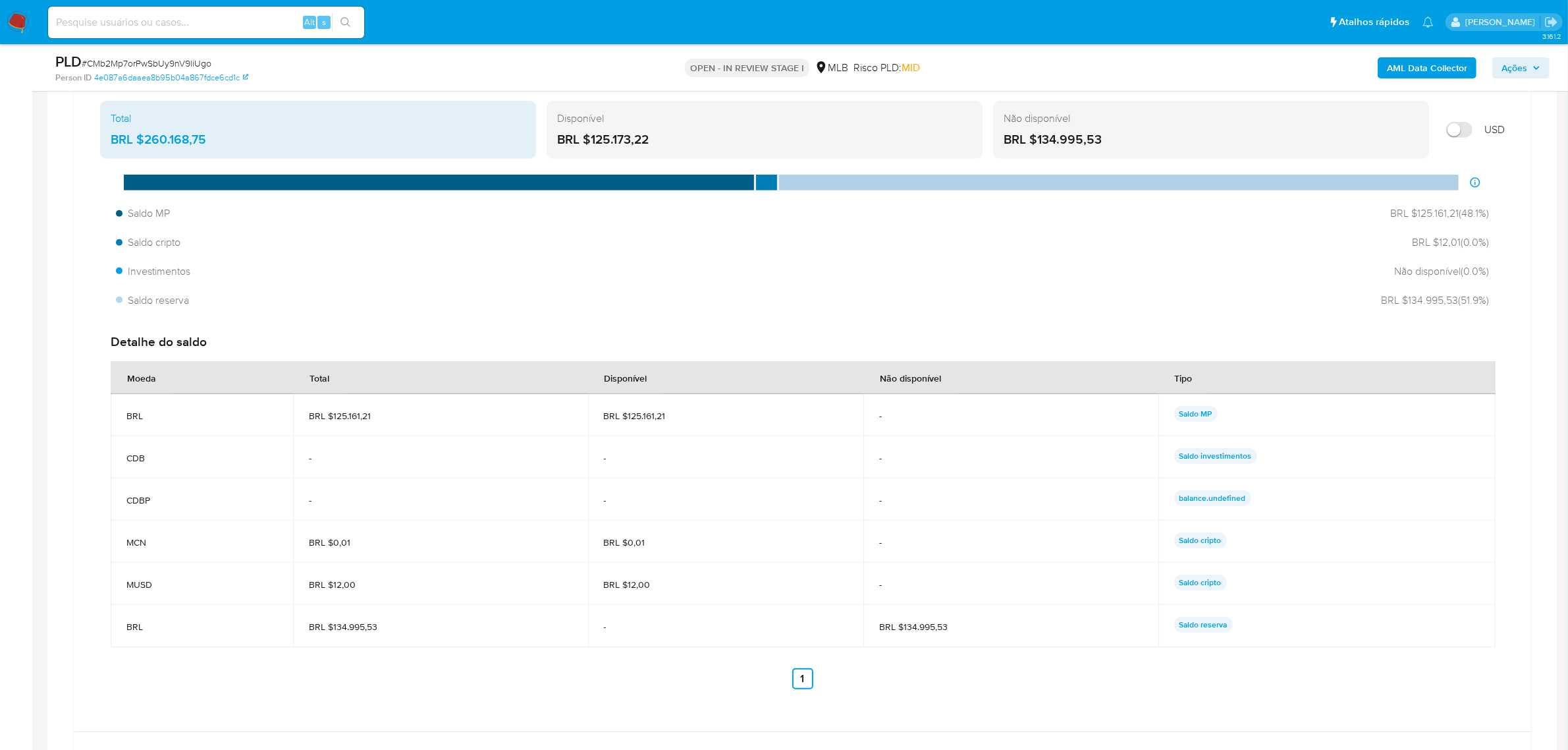
drag, startPoint x: 385, startPoint y: 629, endPoint x: 283, endPoint y: 627, distance: 102.0
click at [283, 627] on tr "BRL BRL $134.995,53 - BRL $134.995,53 Saldo reserva" at bounding box center [803, 625] width 1385 height 42
drag, startPoint x: 684, startPoint y: 414, endPoint x: 555, endPoint y: 412, distance: 129.0
click at [555, 412] on tr "BRL BRL $125.161,21 BRL $125.161,21 - Saldo MP" at bounding box center [803, 415] width 1385 height 42
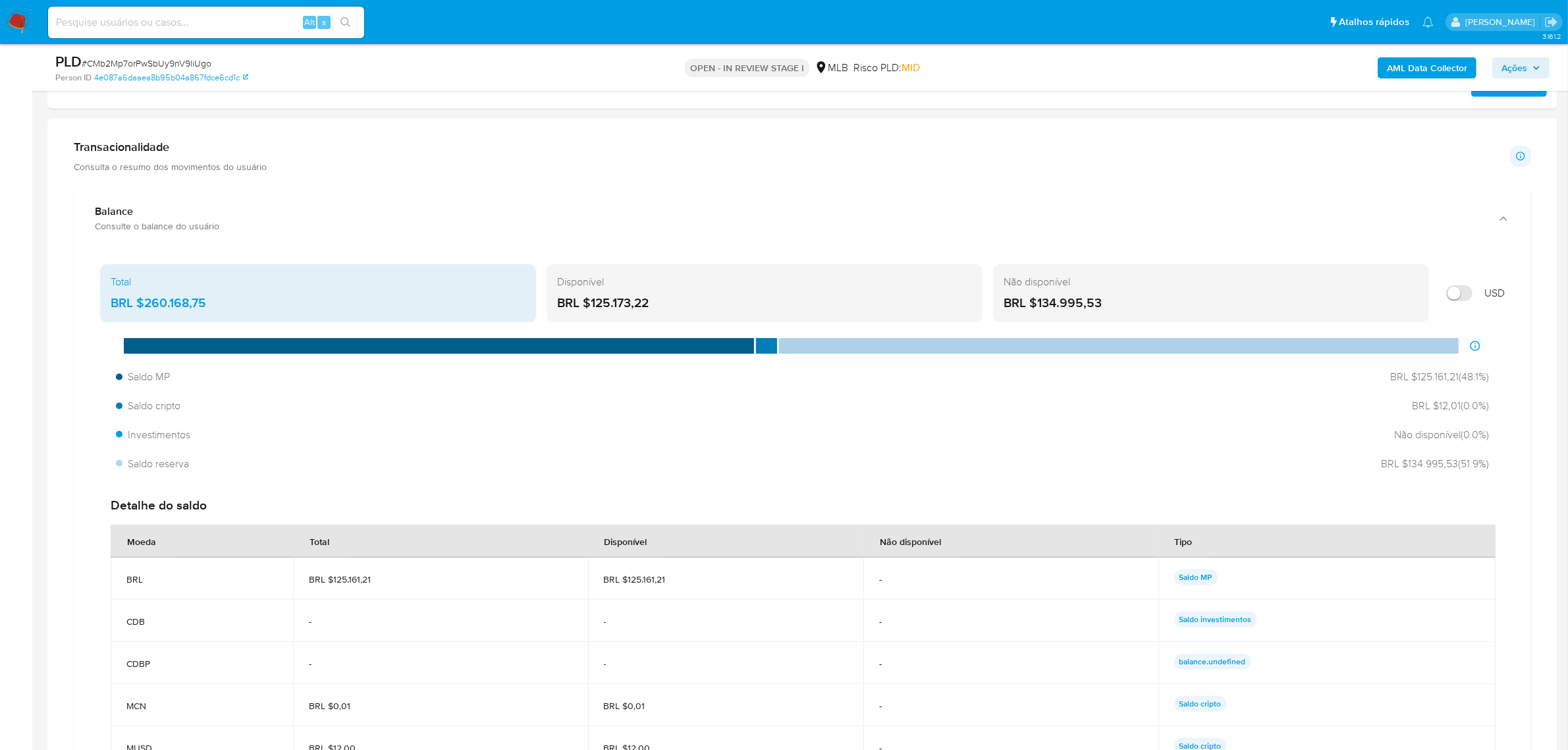
scroll to position [823, 0]
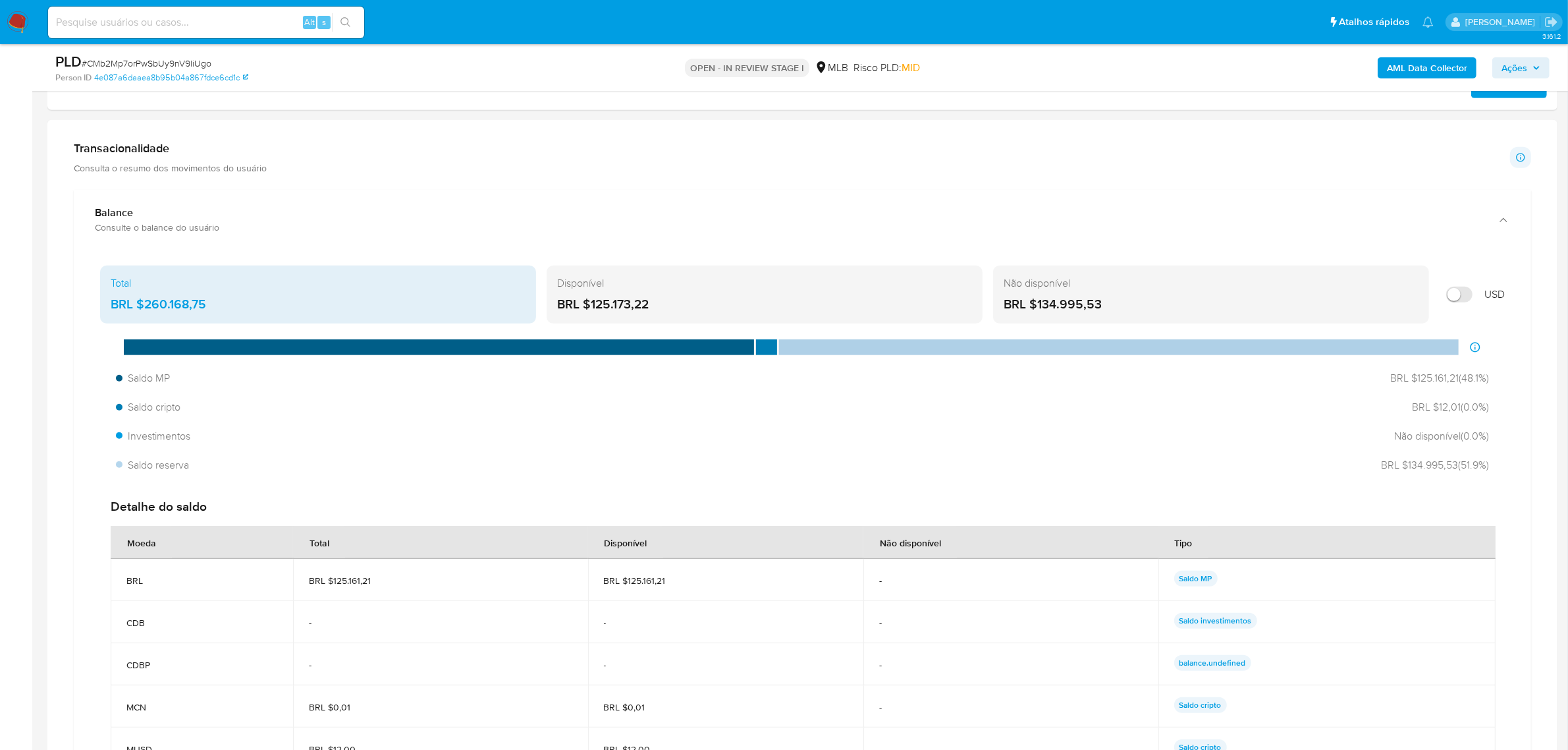
click at [1536, 62] on span "Ações" at bounding box center [1520, 68] width 38 height 18
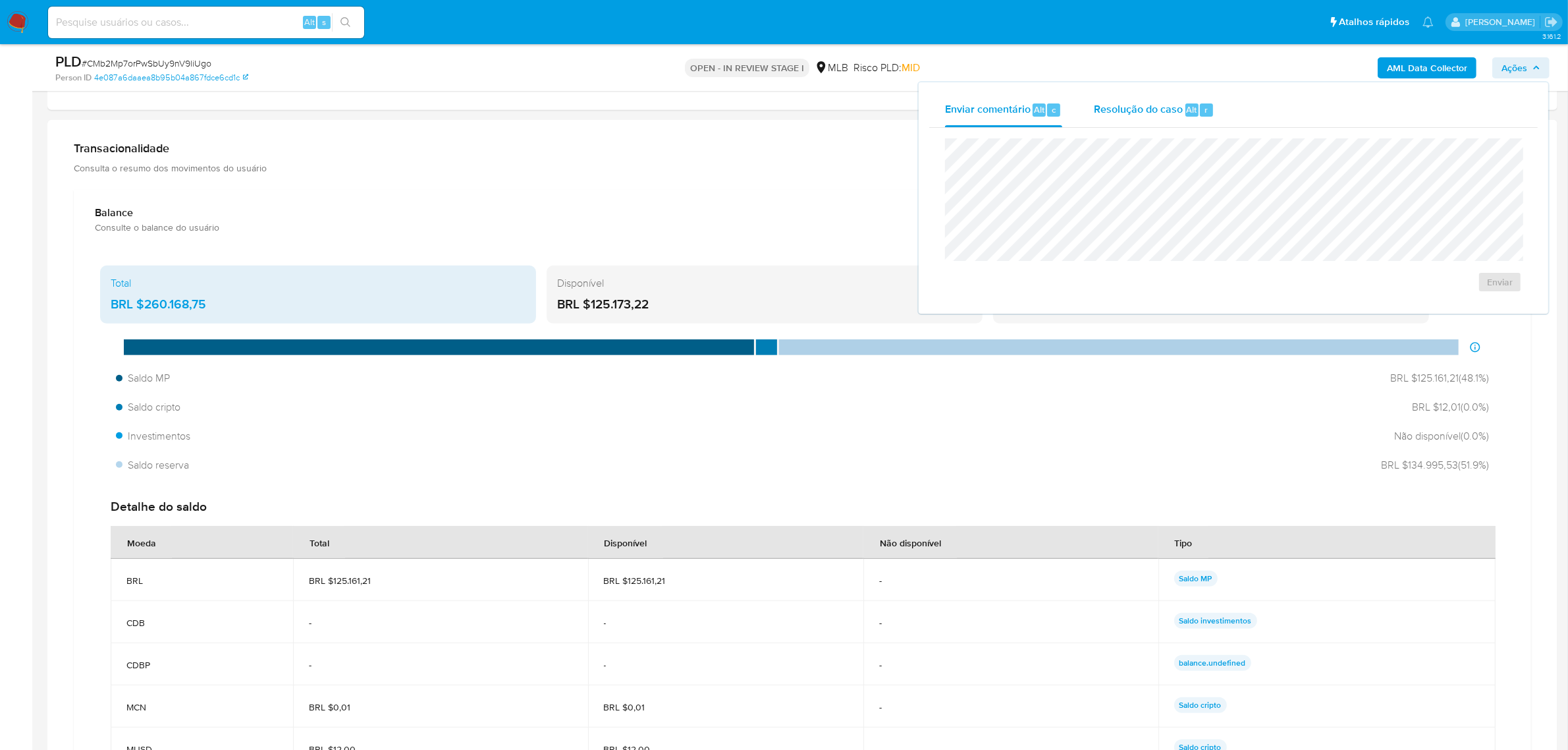
click at [1147, 114] on span "Resolução do caso" at bounding box center [1138, 109] width 89 height 16
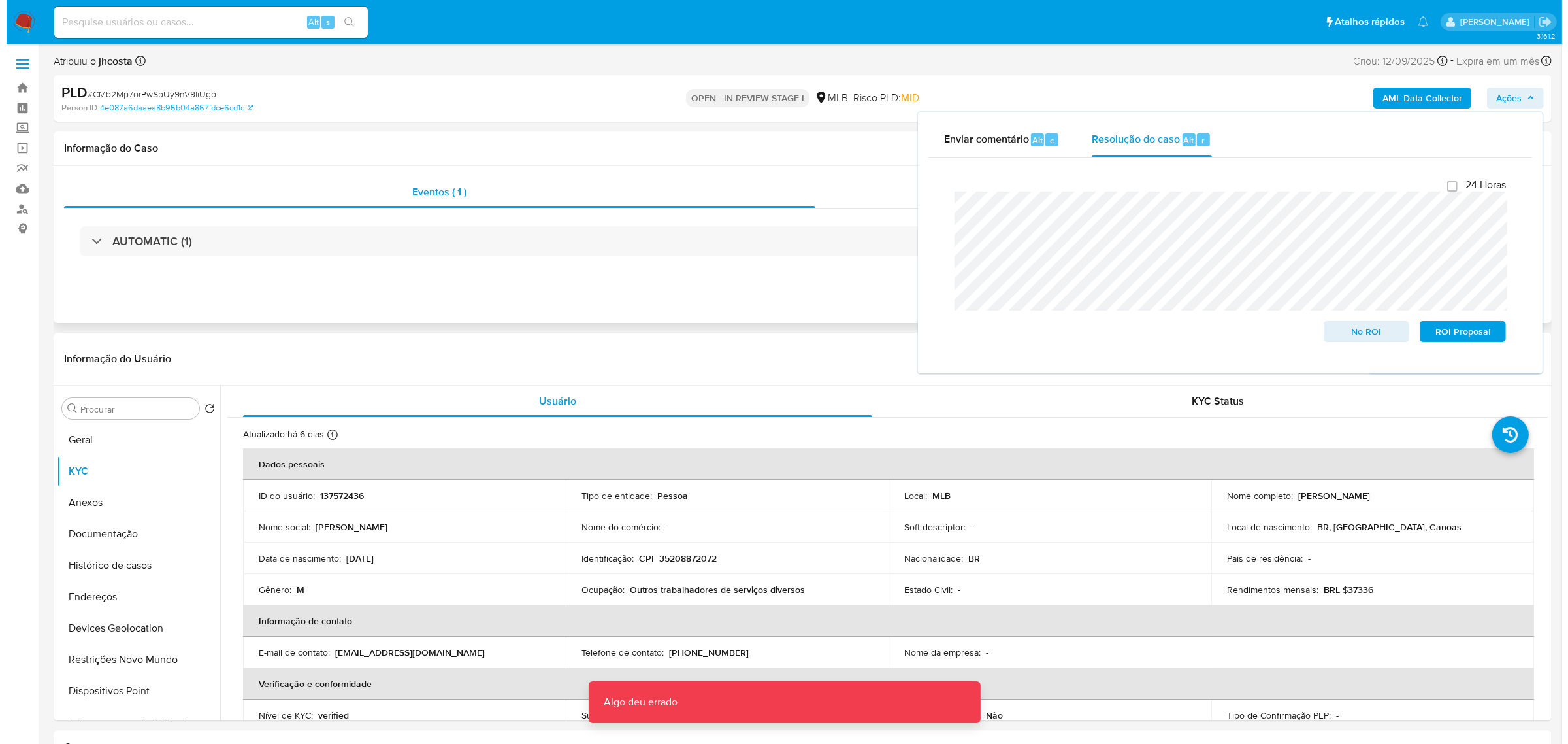
scroll to position [164, 0]
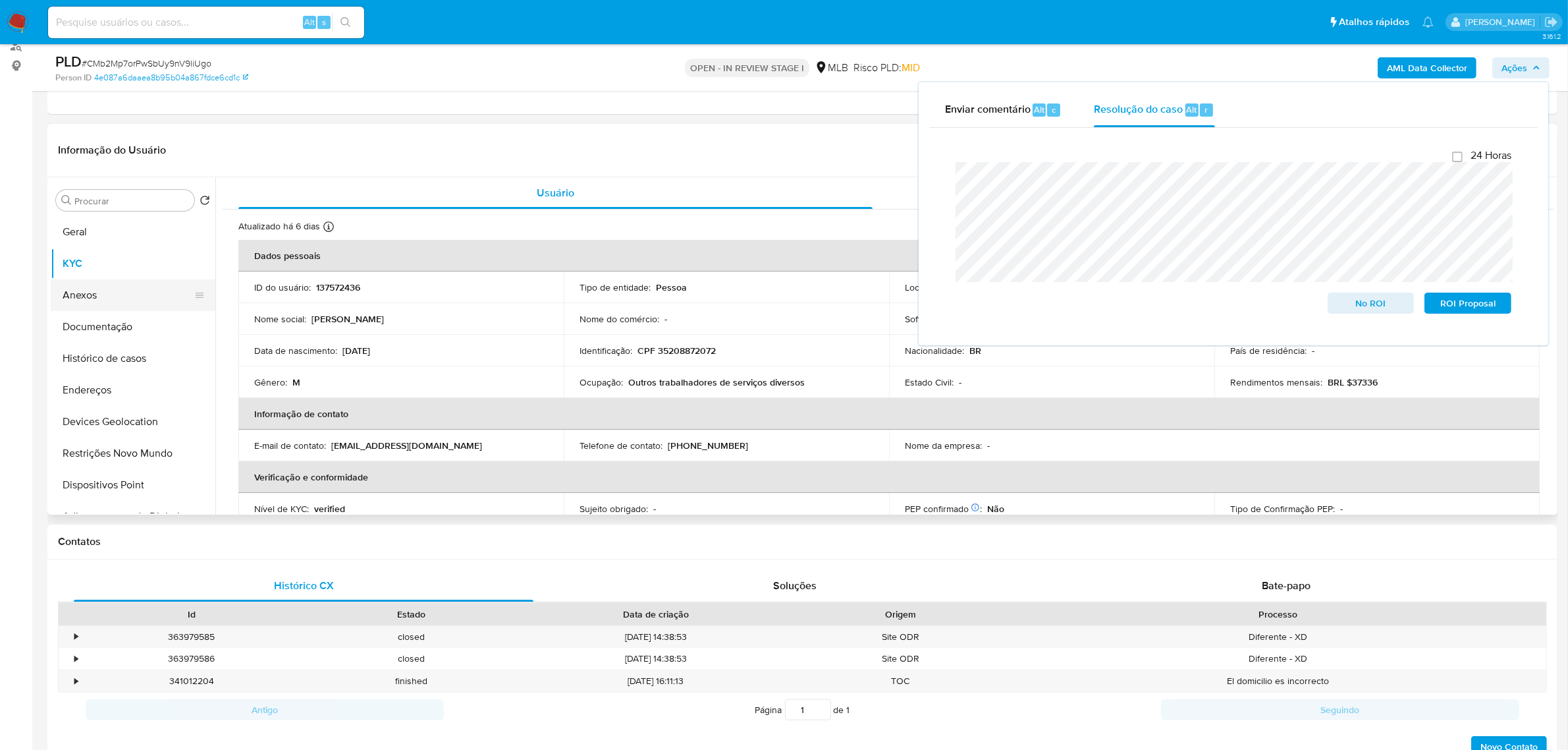
click at [120, 297] on button "Anexos" at bounding box center [127, 295] width 154 height 32
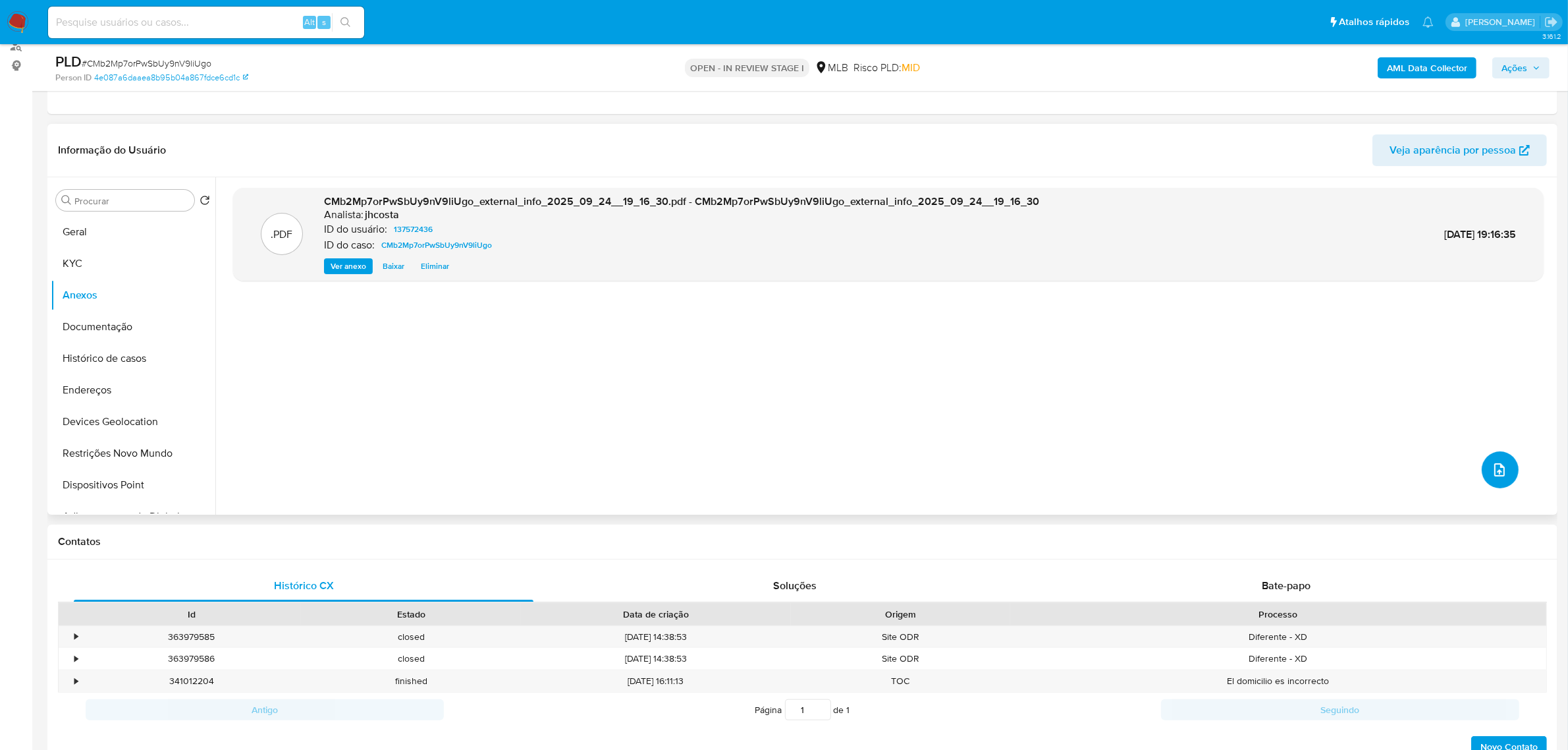
click at [1492, 473] on icon "upload-file" at bounding box center [1498, 469] width 16 height 16
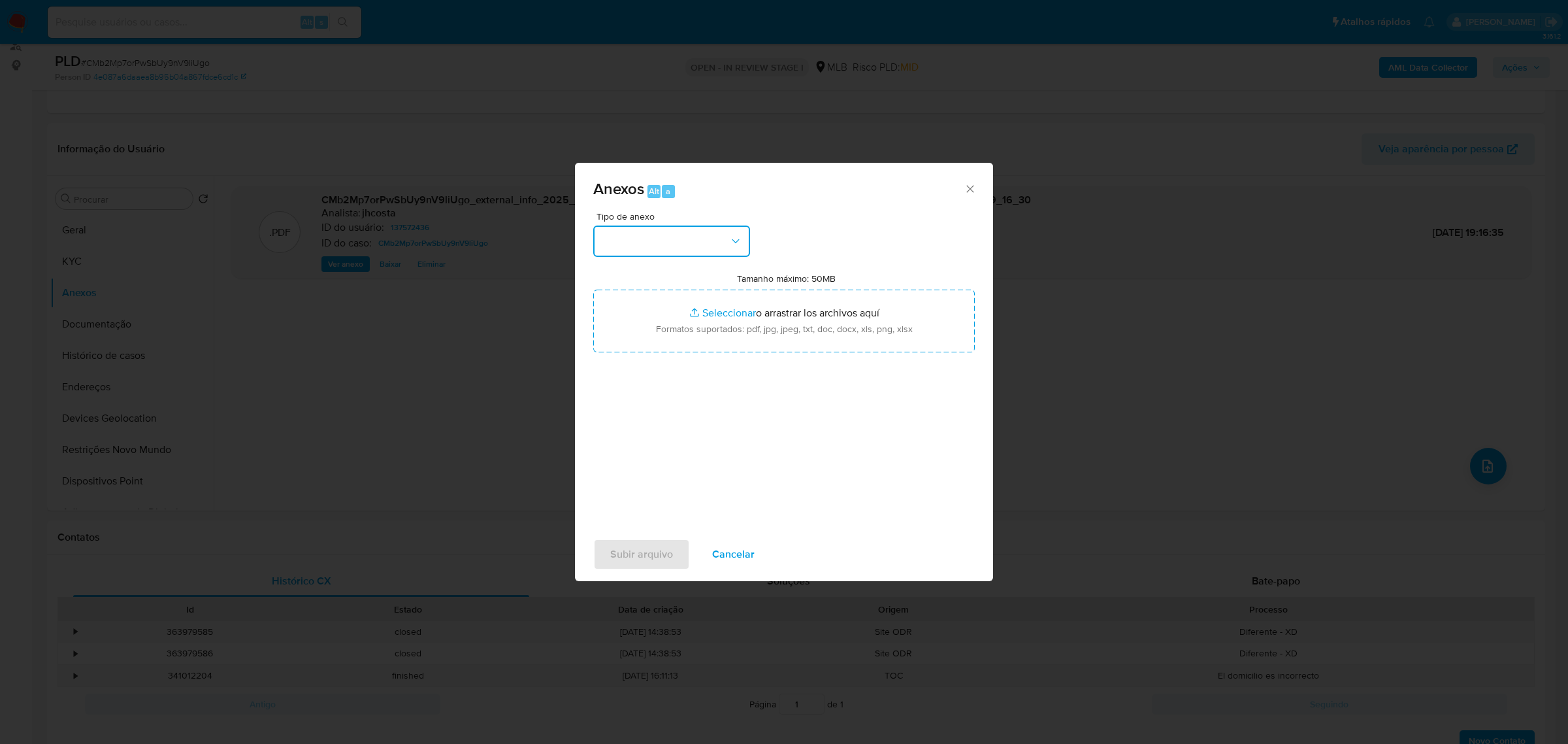
click at [694, 240] on button "button" at bounding box center [671, 241] width 157 height 32
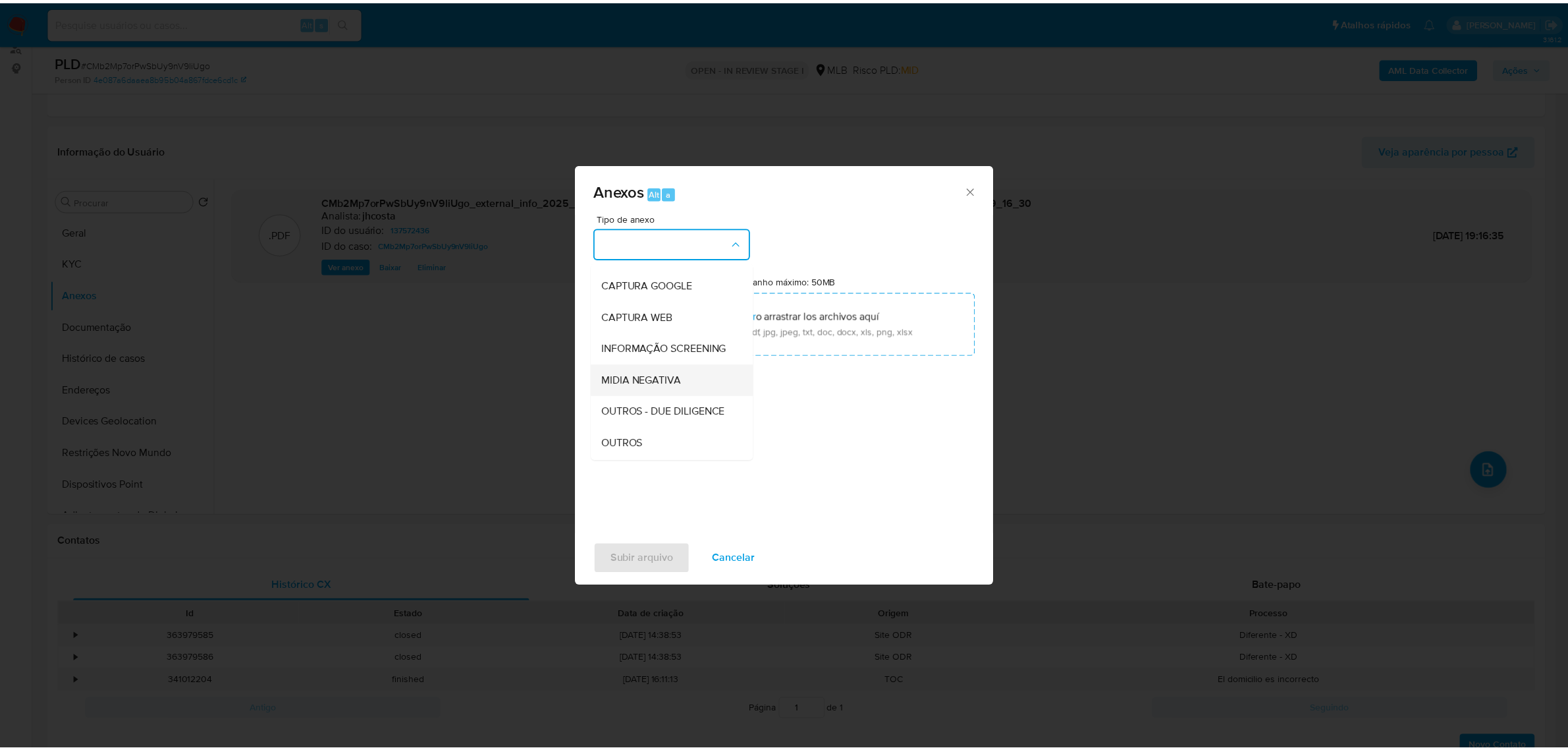
scroll to position [82, 0]
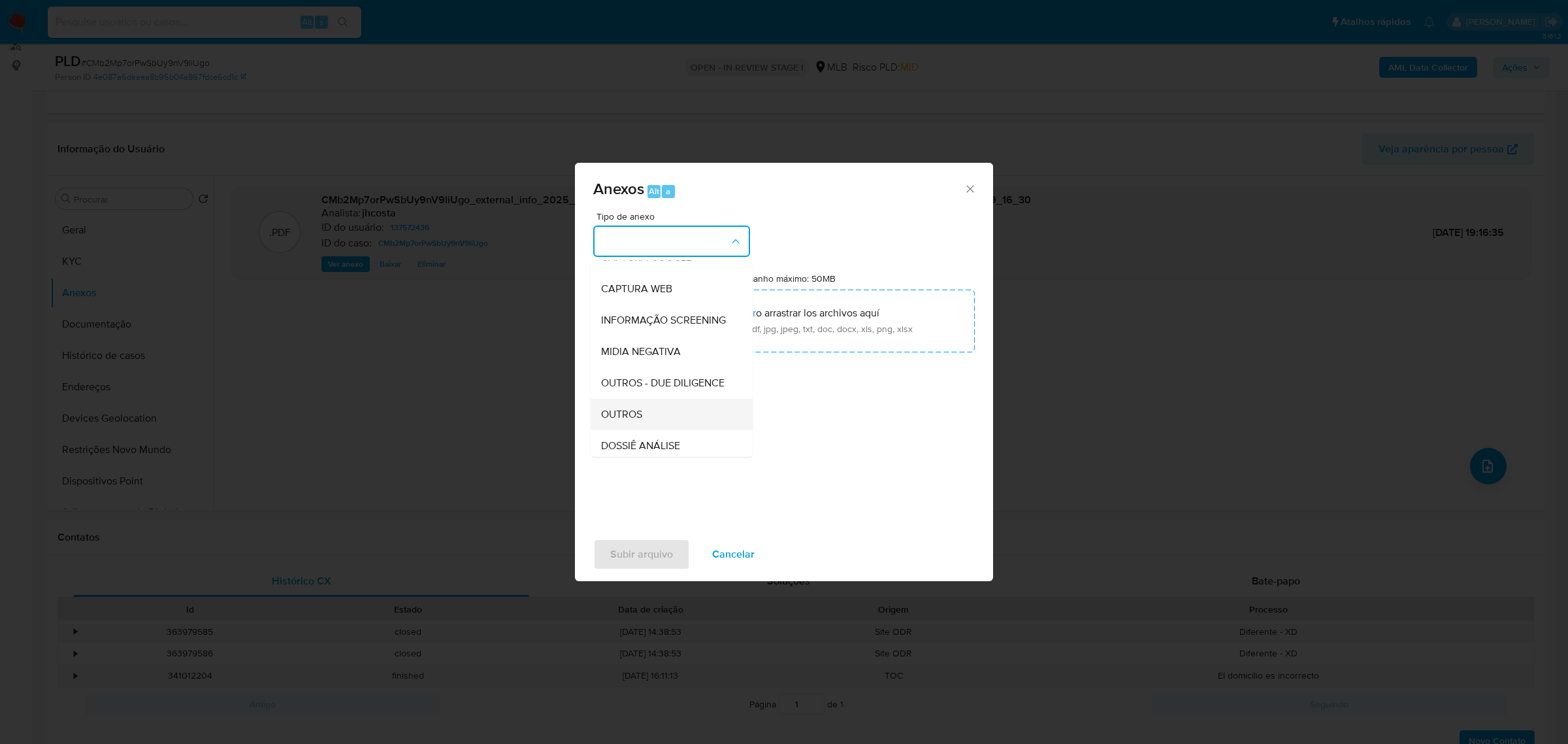
click at [647, 430] on div "OUTROS" at bounding box center [668, 413] width 134 height 32
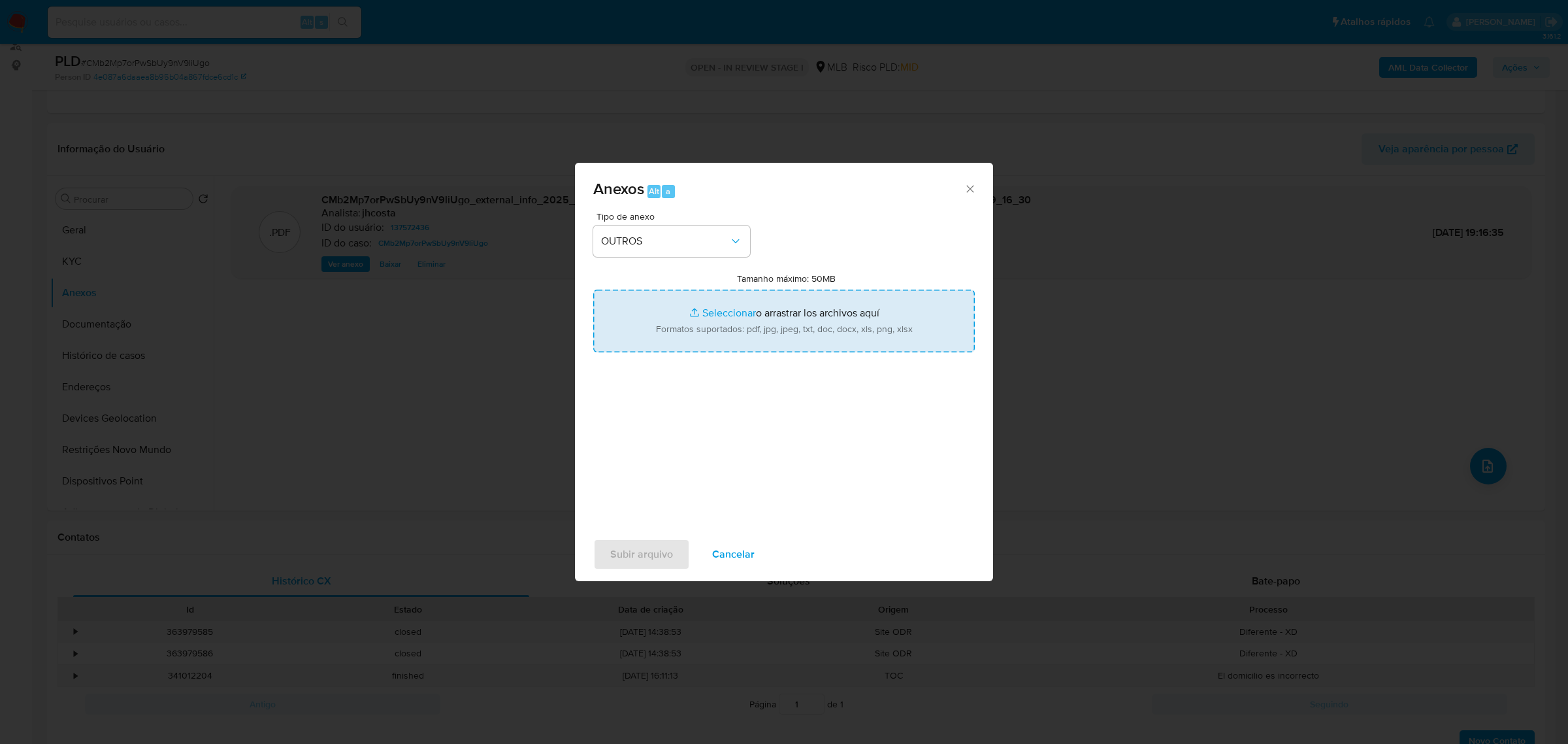
click at [732, 318] on input "Tamanho máximo: 50MB Seleccionar archivos" at bounding box center [784, 321] width 382 height 63
type input "C:\fakepath\Mulan 137572436_2025_09_24_10_07_32.xlsx"
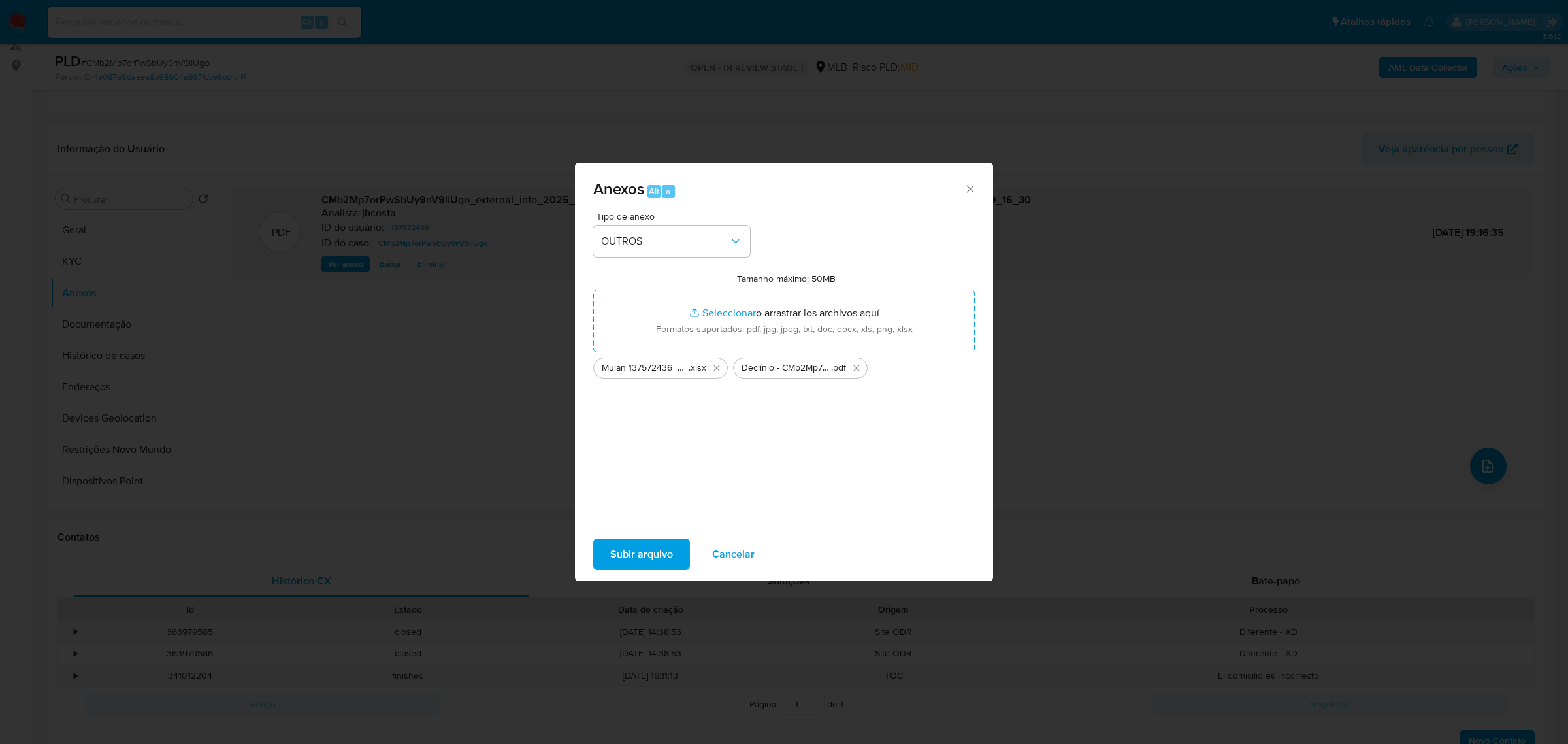
click at [628, 553] on span "Subir arquivo" at bounding box center [641, 554] width 63 height 29
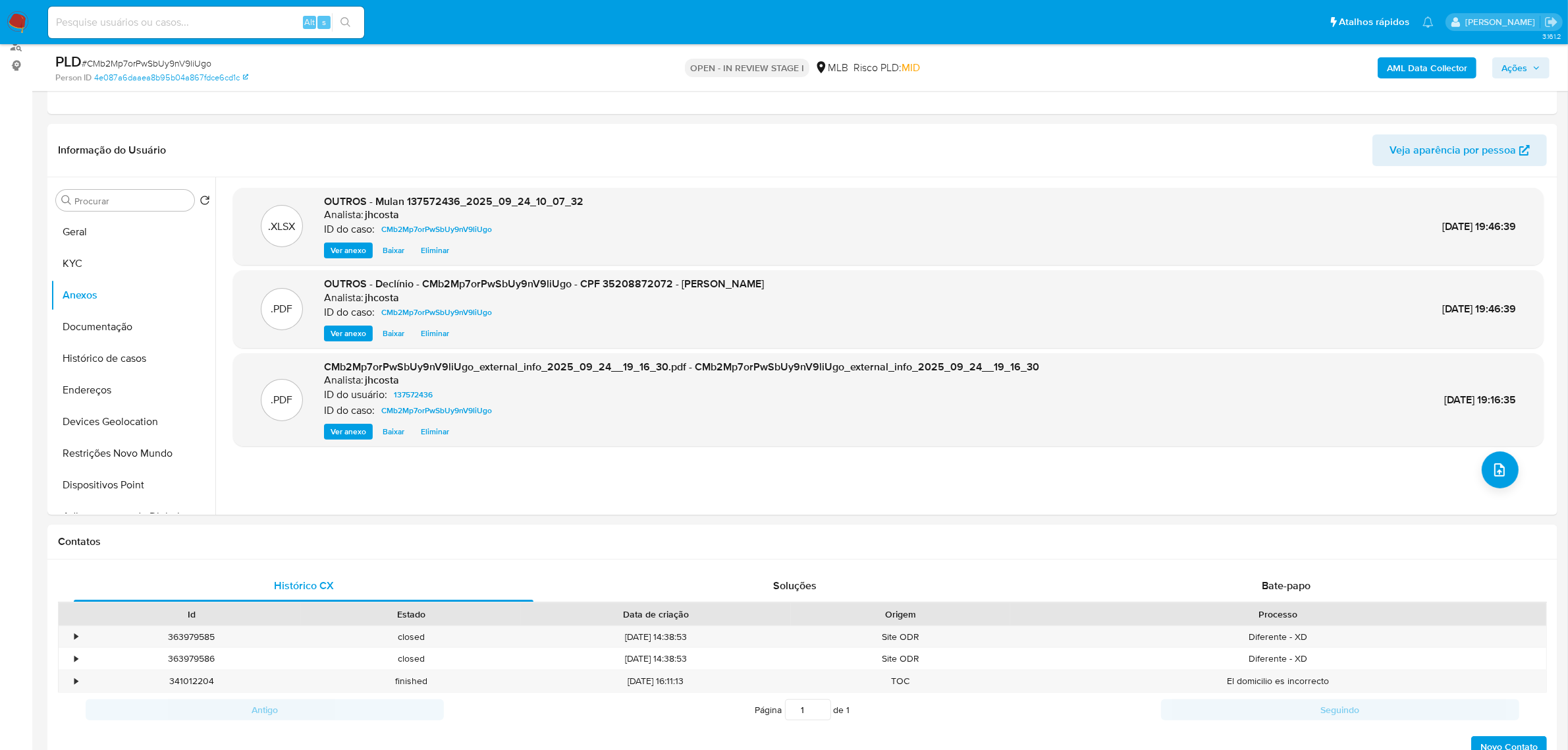
click at [1544, 70] on button "Ações" at bounding box center [1520, 68] width 58 height 21
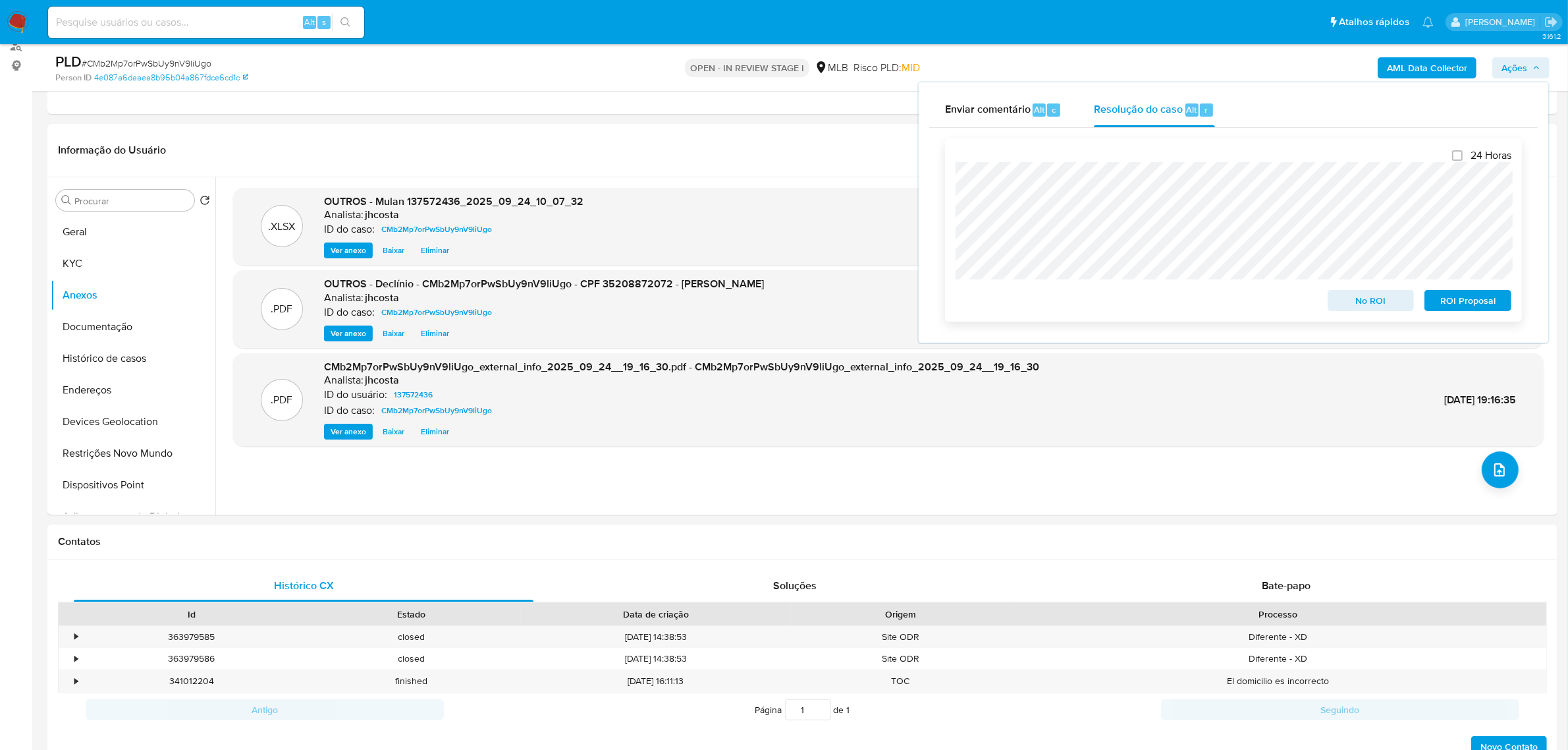
click at [1381, 301] on span "No ROI" at bounding box center [1370, 300] width 69 height 18
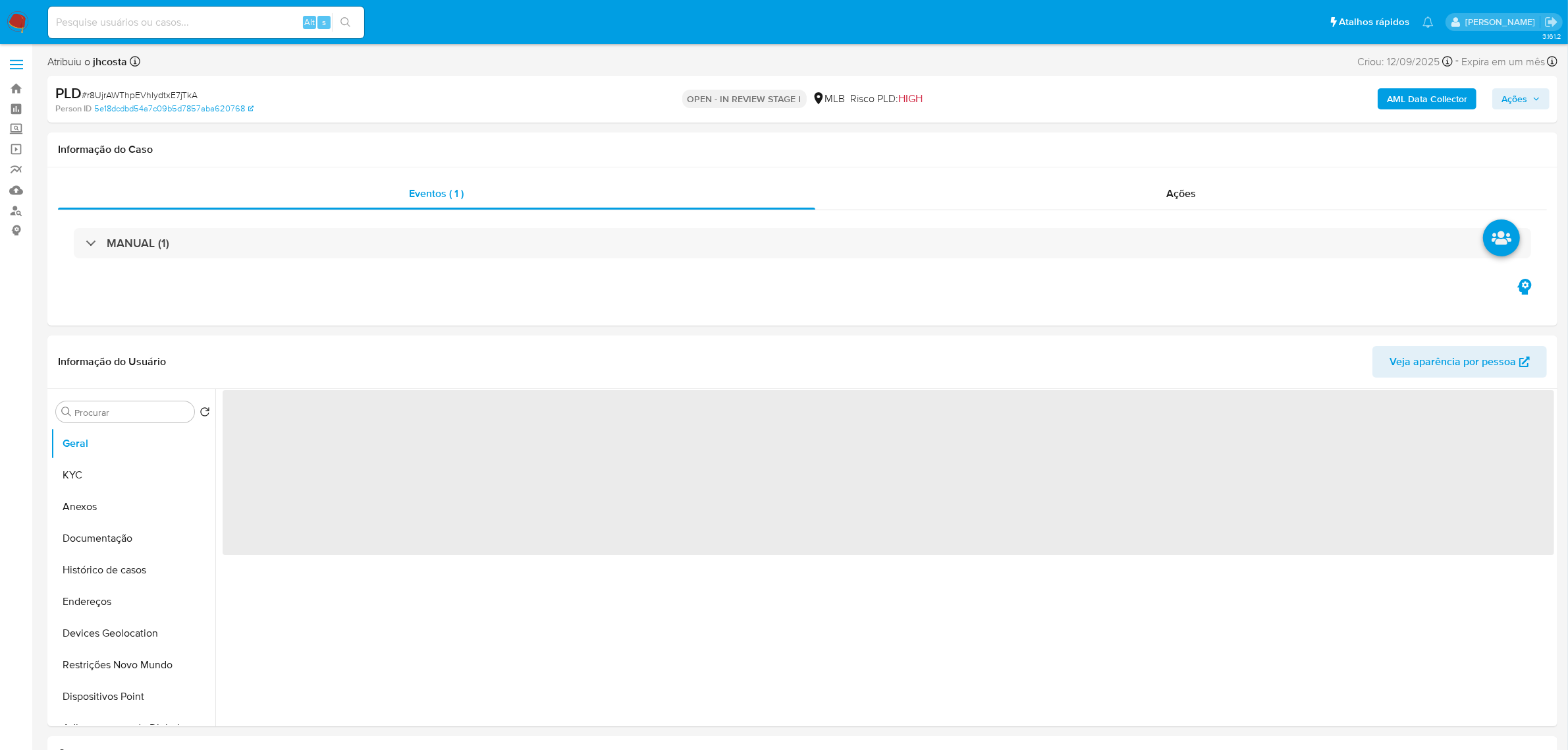
select select "10"
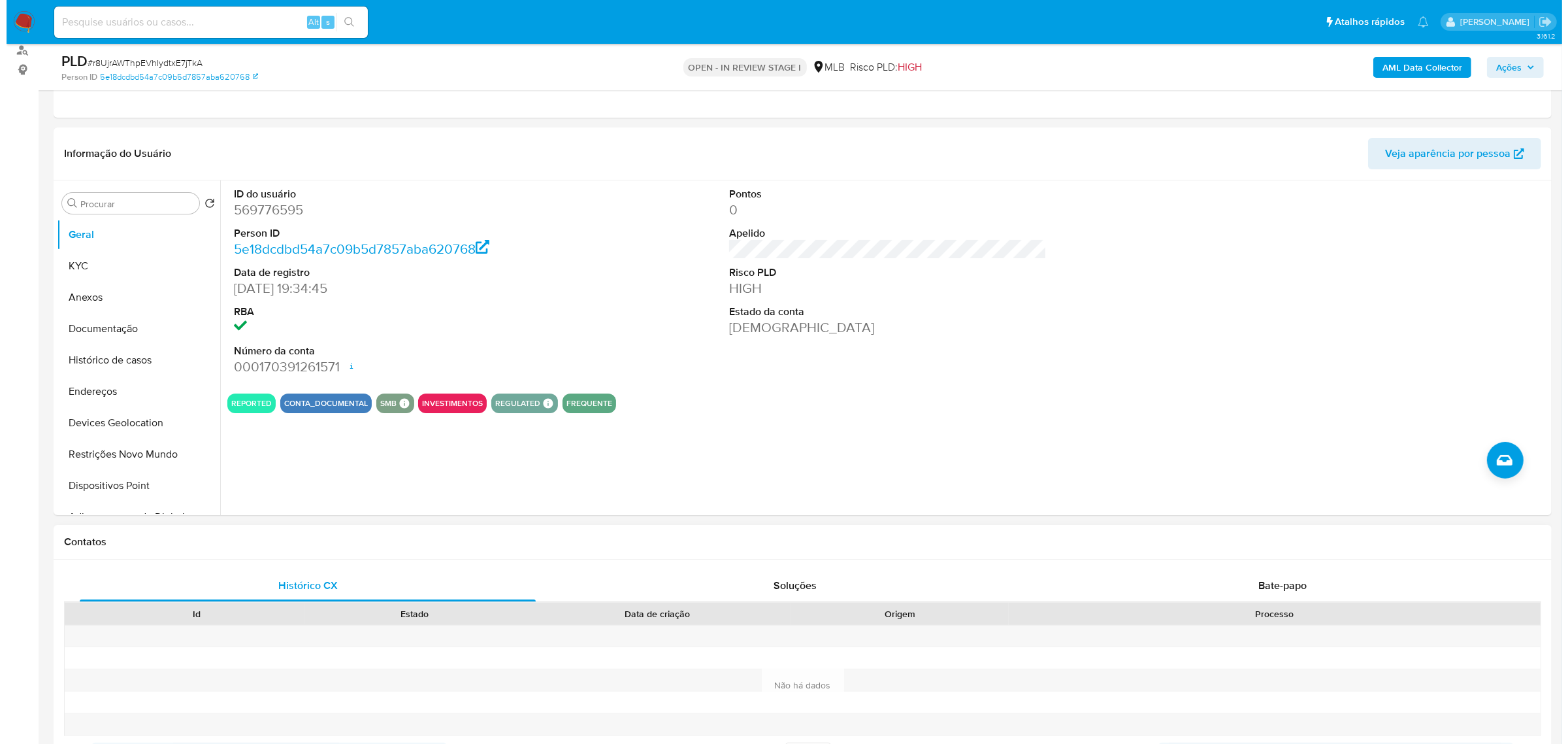
scroll to position [164, 0]
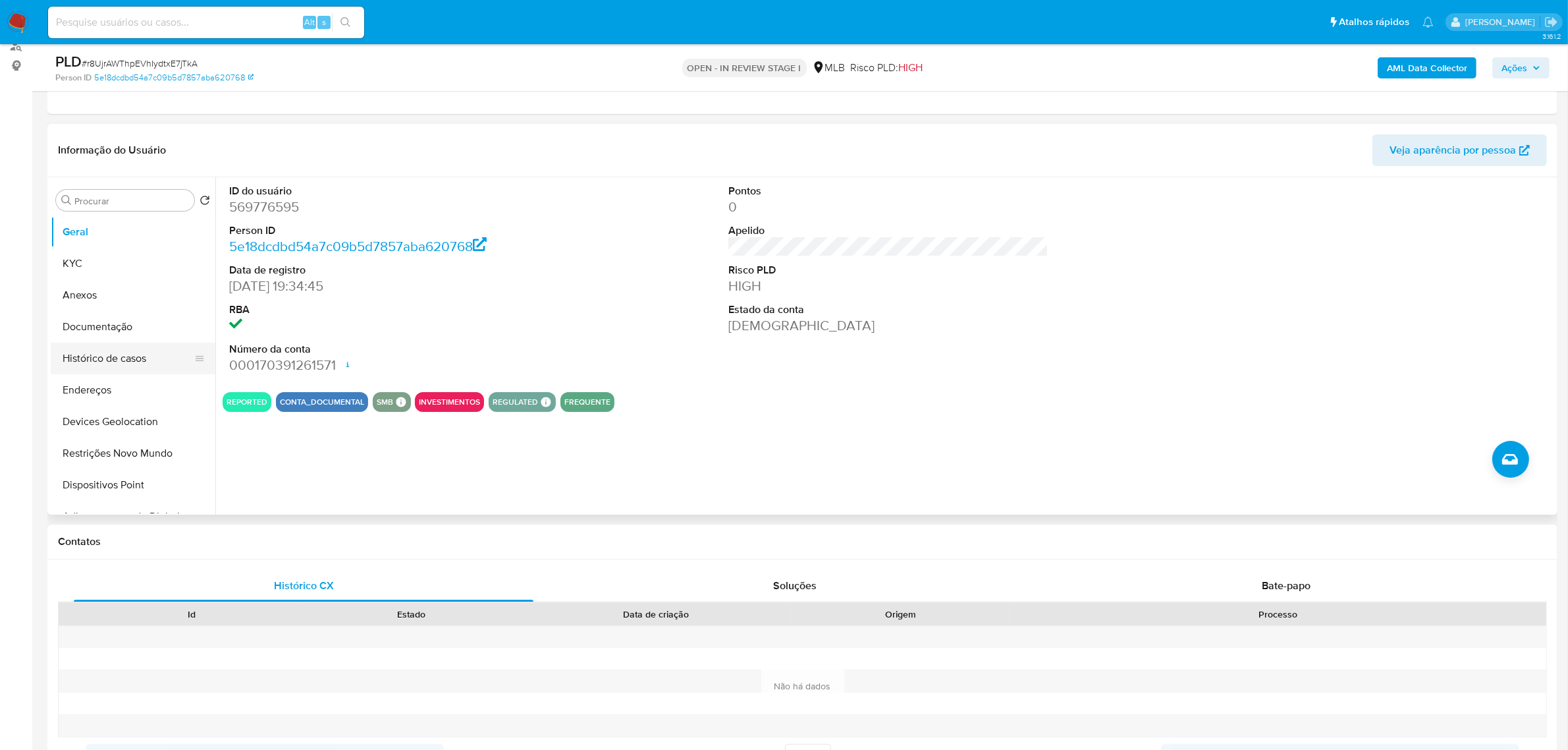
click at [103, 356] on button "Histórico de casos" at bounding box center [127, 358] width 154 height 32
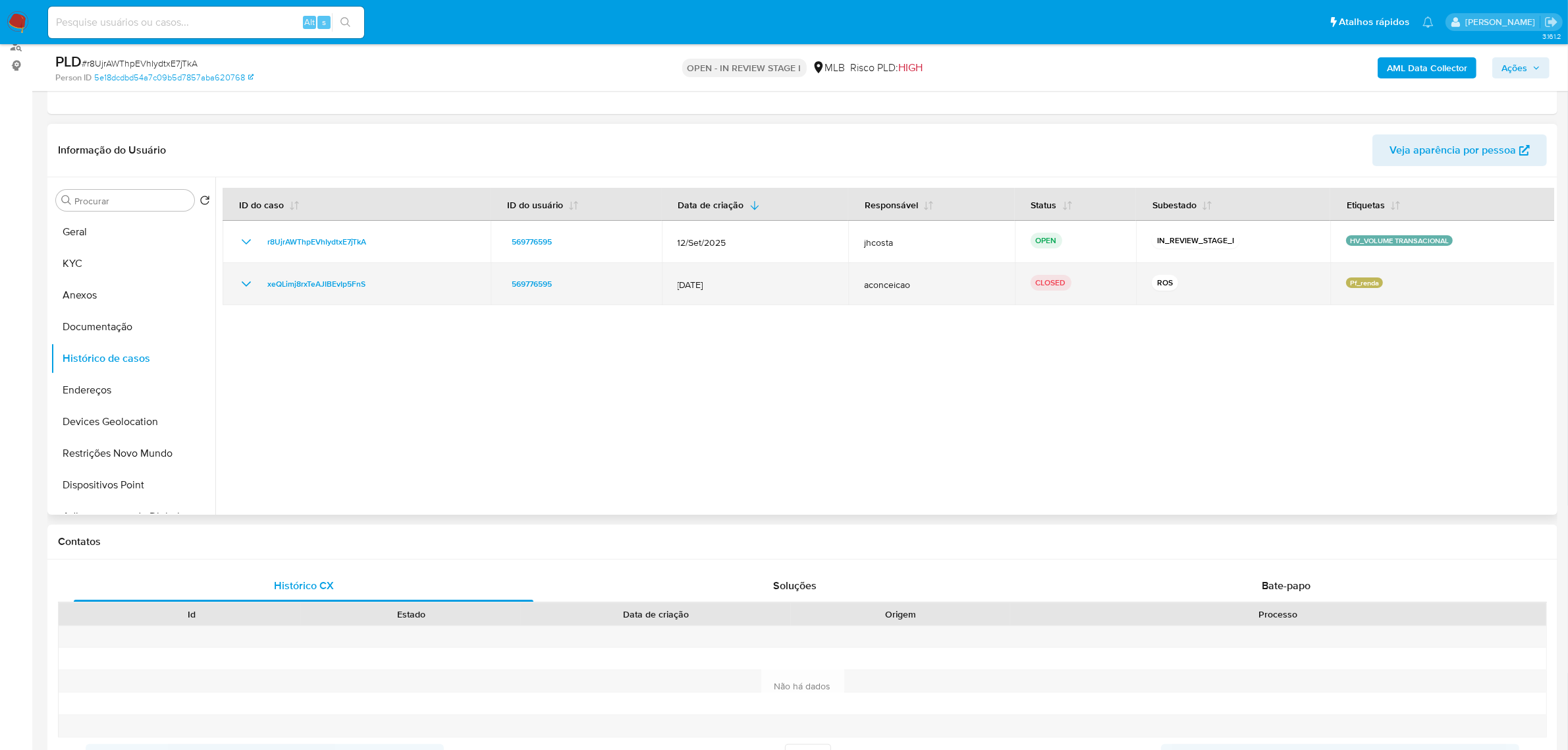
click at [247, 288] on icon "Mostrar/Ocultar" at bounding box center [245, 283] width 16 height 16
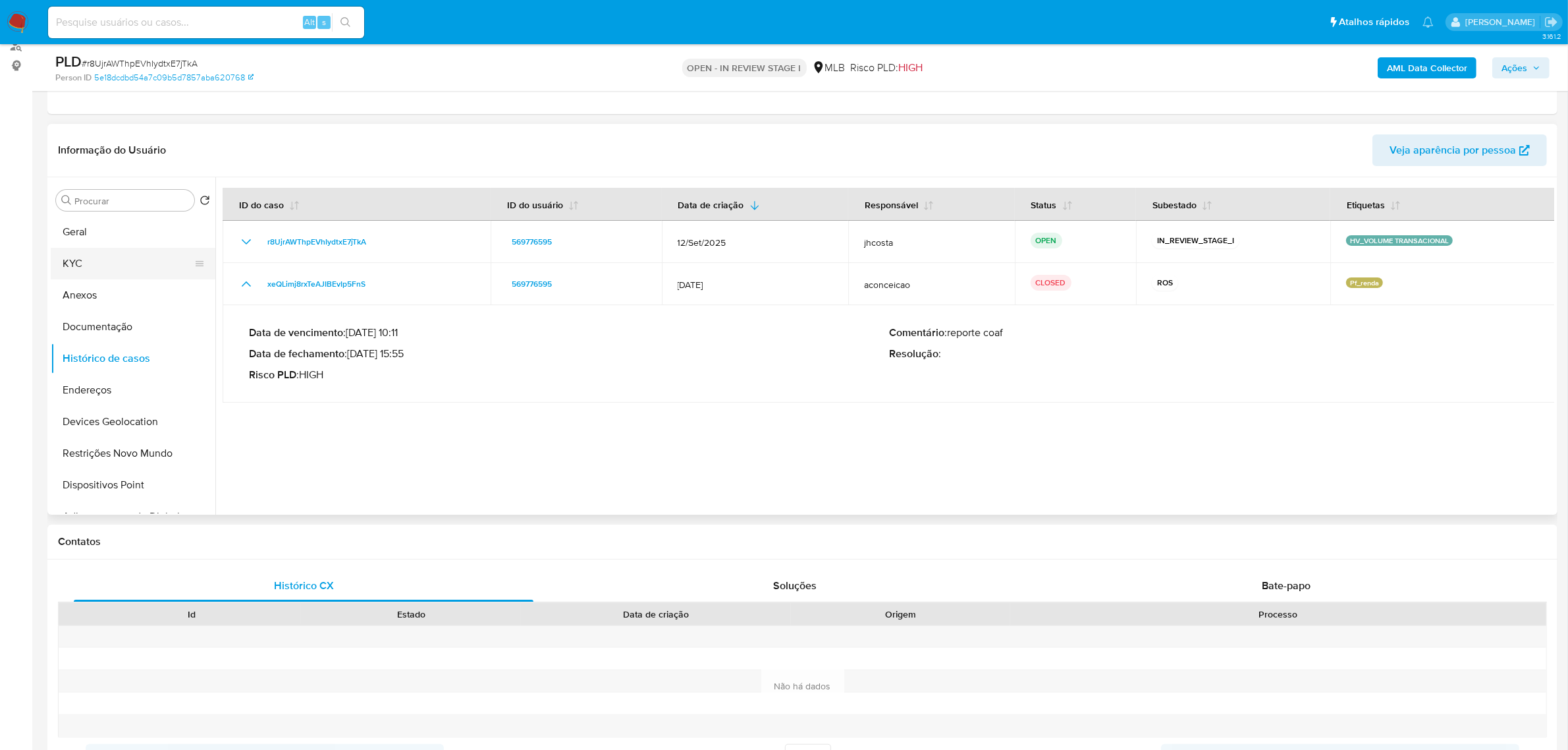
click at [102, 264] on button "KYC" at bounding box center [127, 263] width 154 height 32
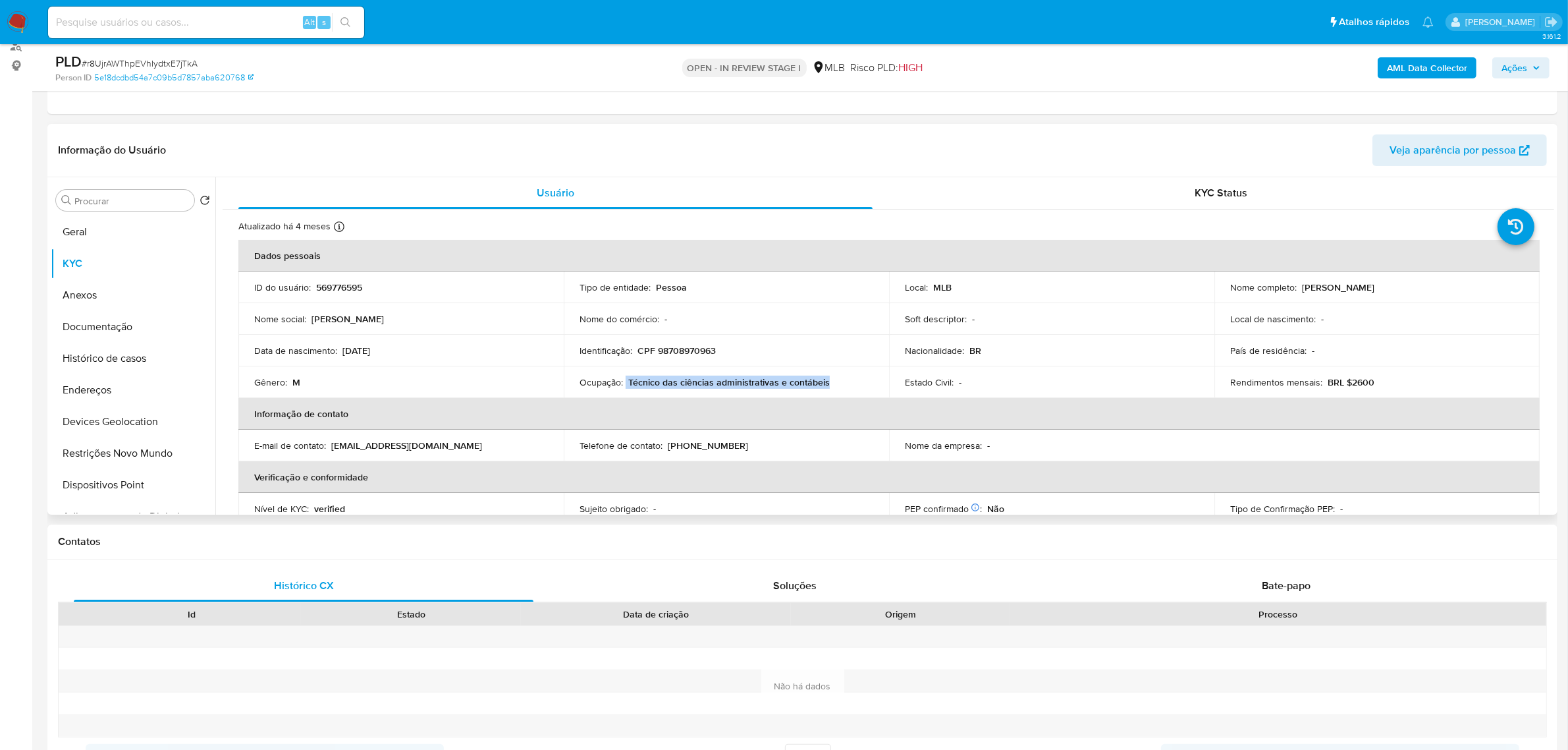
drag, startPoint x: 630, startPoint y: 384, endPoint x: 833, endPoint y: 382, distance: 203.0
click at [833, 382] on div "Ocupação : Técnico das ciências administrativas e contábeis" at bounding box center [726, 382] width 294 height 12
copy div "Técnico das ciências administrativas e contábeis"
click at [1518, 61] on span "Ações" at bounding box center [1514, 68] width 26 height 21
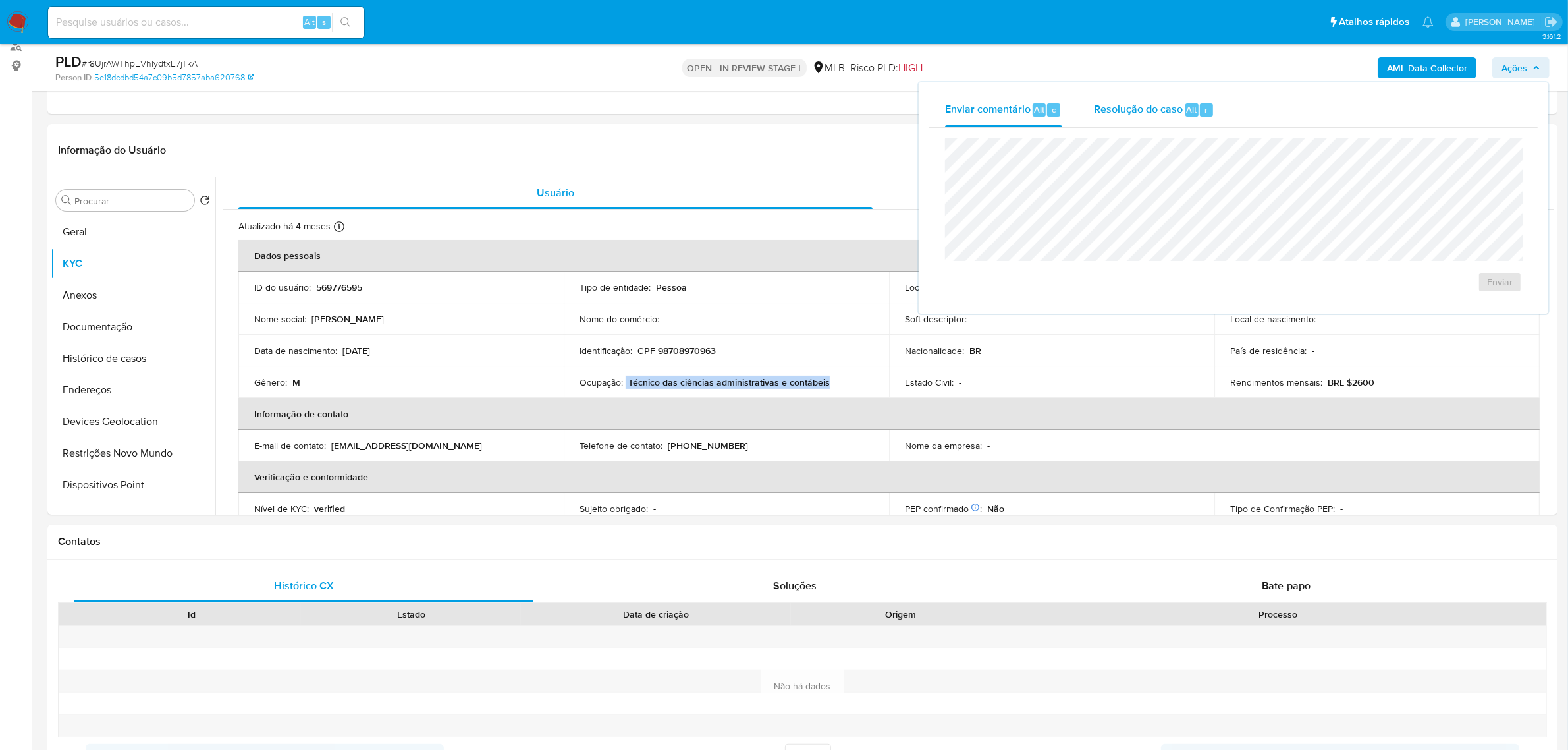
click at [1134, 118] on div "Resolução do caso Alt r" at bounding box center [1154, 109] width 121 height 34
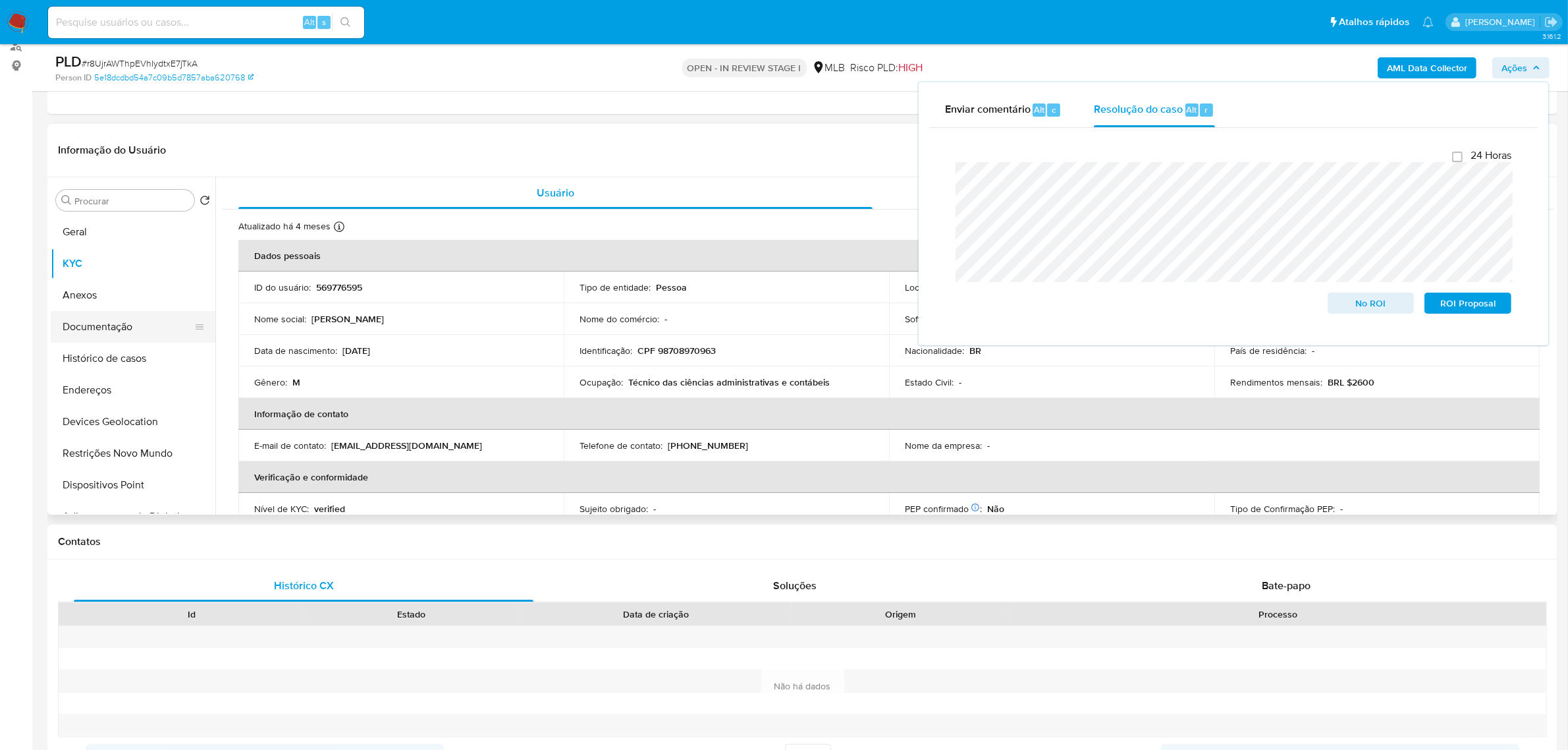
click at [125, 321] on button "Documentação" at bounding box center [127, 327] width 154 height 32
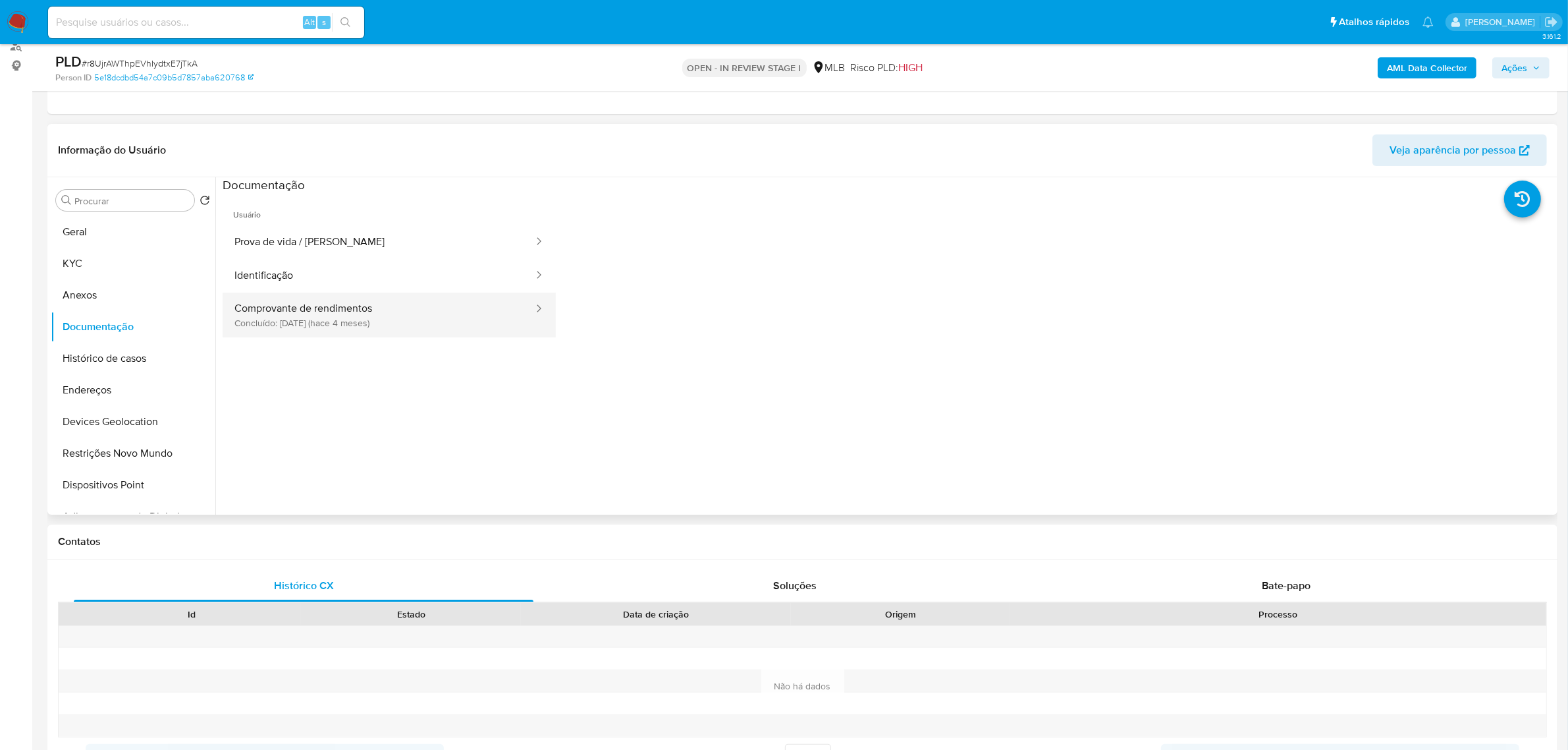
click at [463, 311] on button "Comprovante de rendimentos Concluído: [DATE] (hace 4 meses)" at bounding box center [378, 314] width 312 height 45
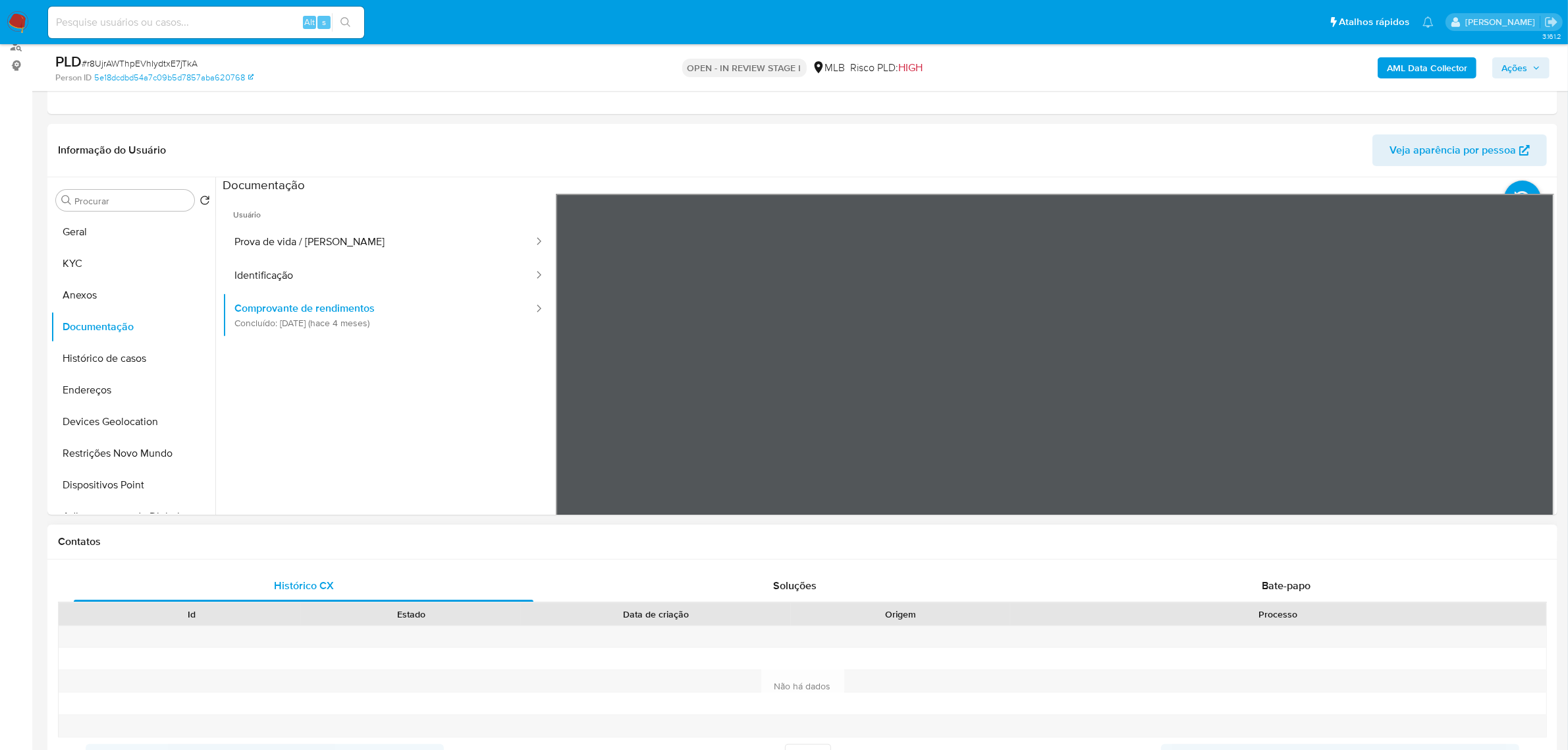
click at [122, 264] on button "KYC" at bounding box center [127, 263] width 154 height 32
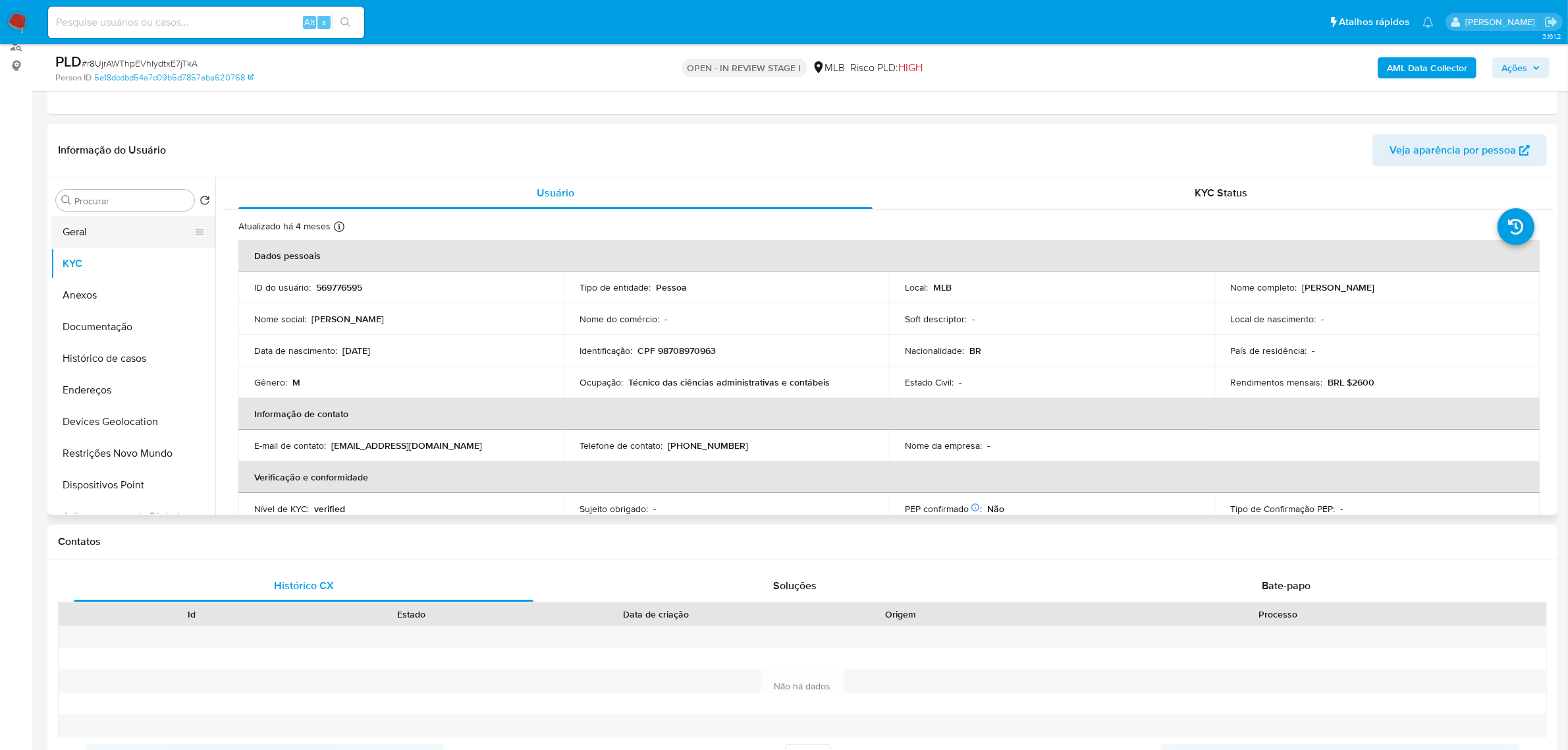
click at [81, 228] on button "Geral" at bounding box center [127, 232] width 154 height 32
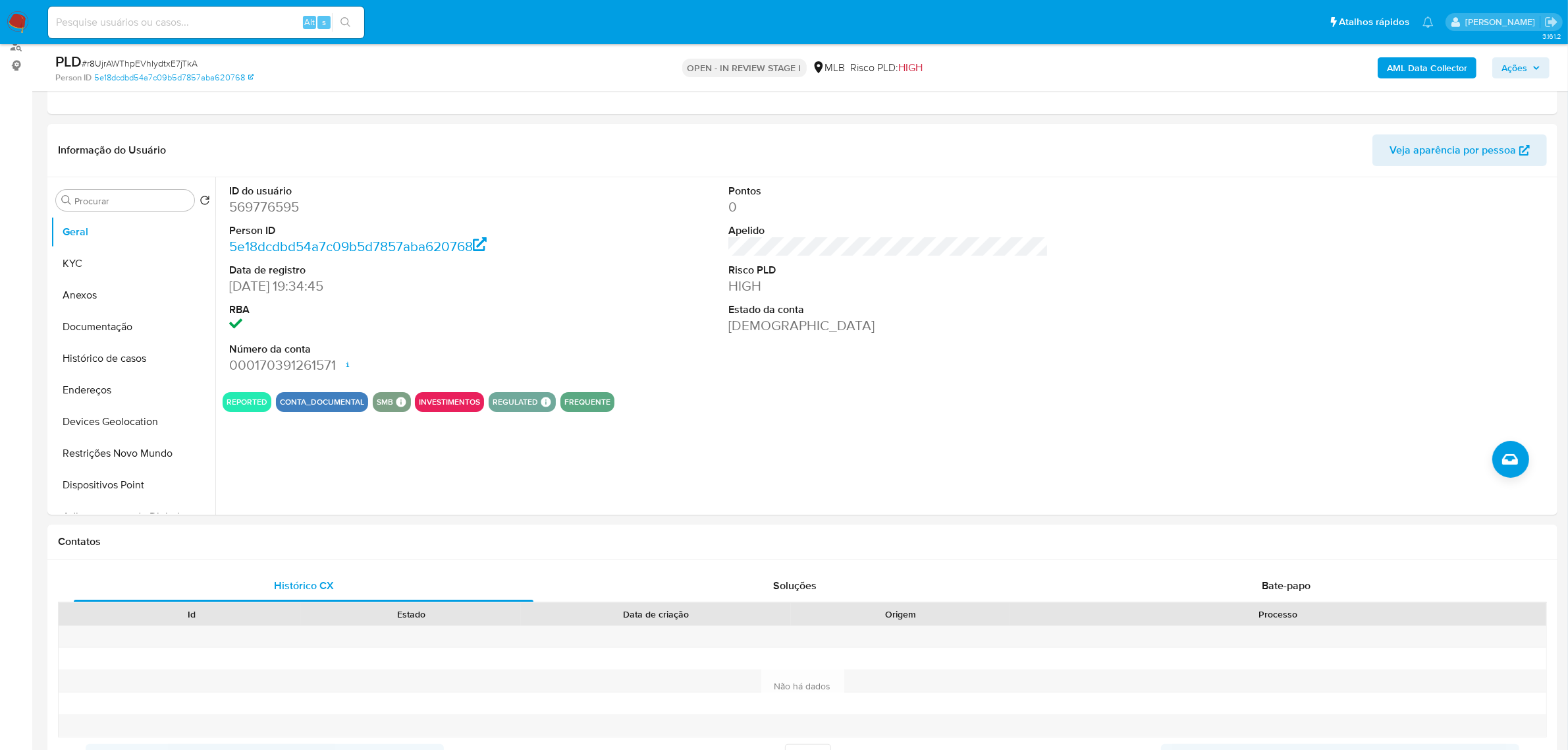
click at [1530, 71] on span "Ações" at bounding box center [1520, 68] width 38 height 18
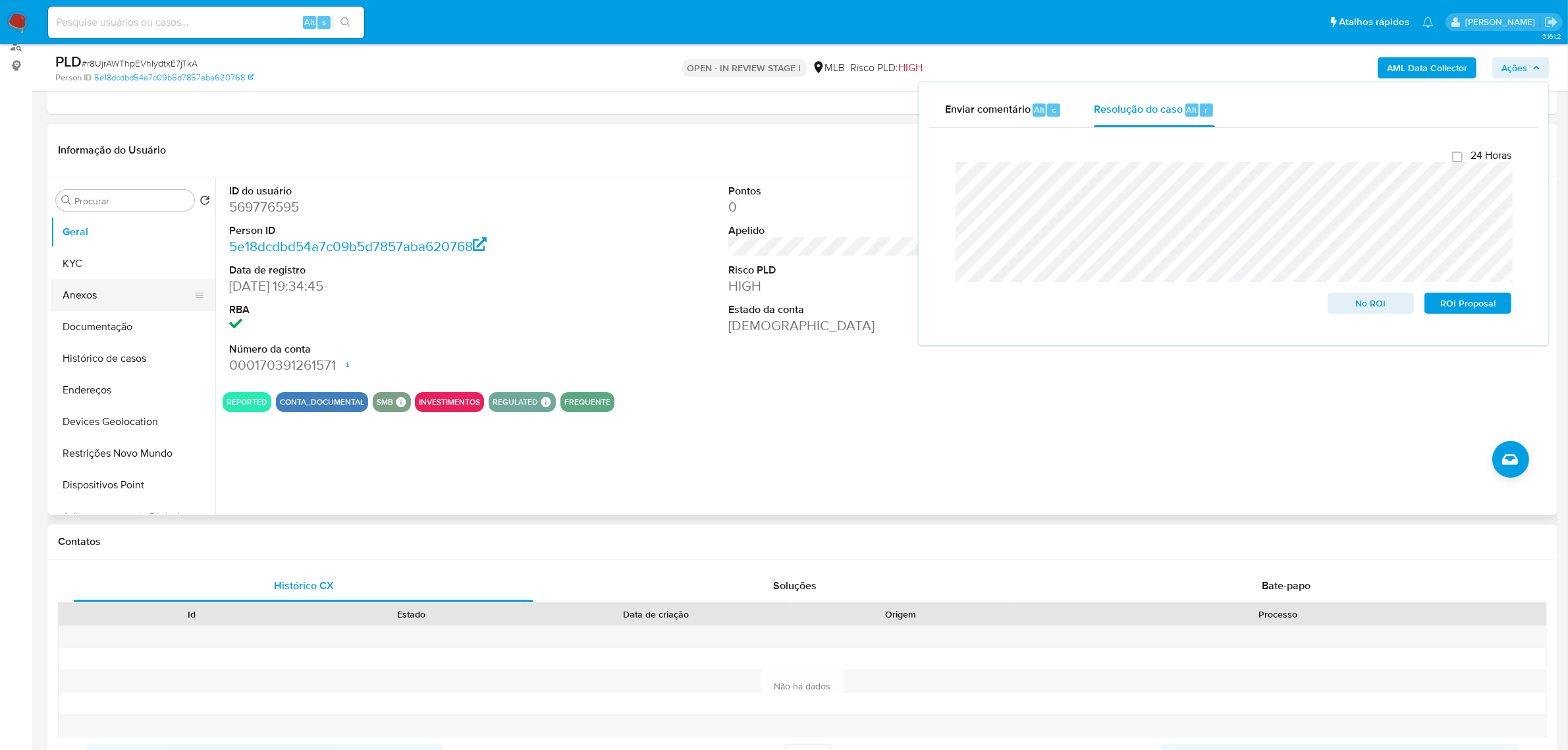
click at [123, 290] on button "Anexos" at bounding box center [127, 295] width 154 height 32
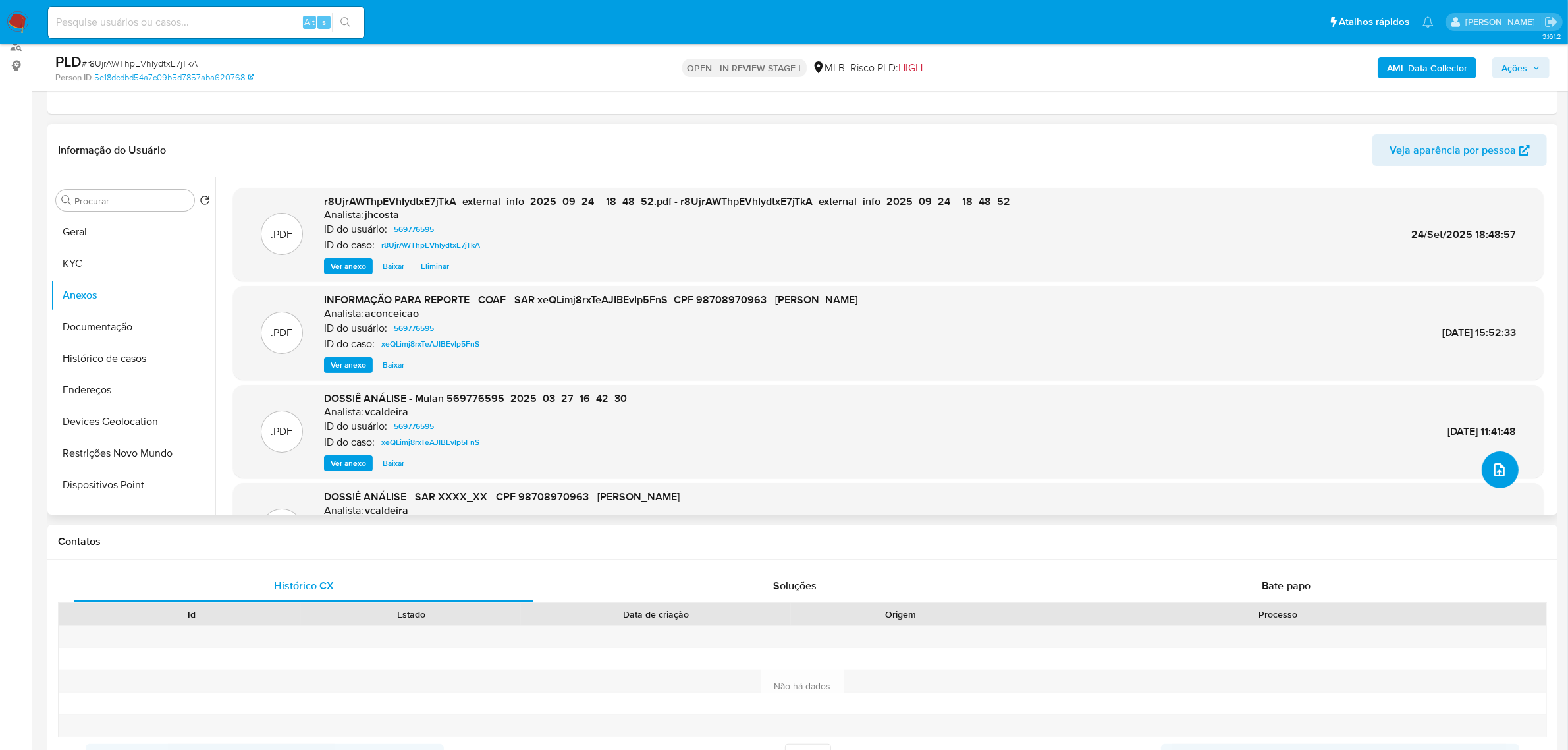
click at [1503, 483] on button "upload-file" at bounding box center [1500, 470] width 37 height 37
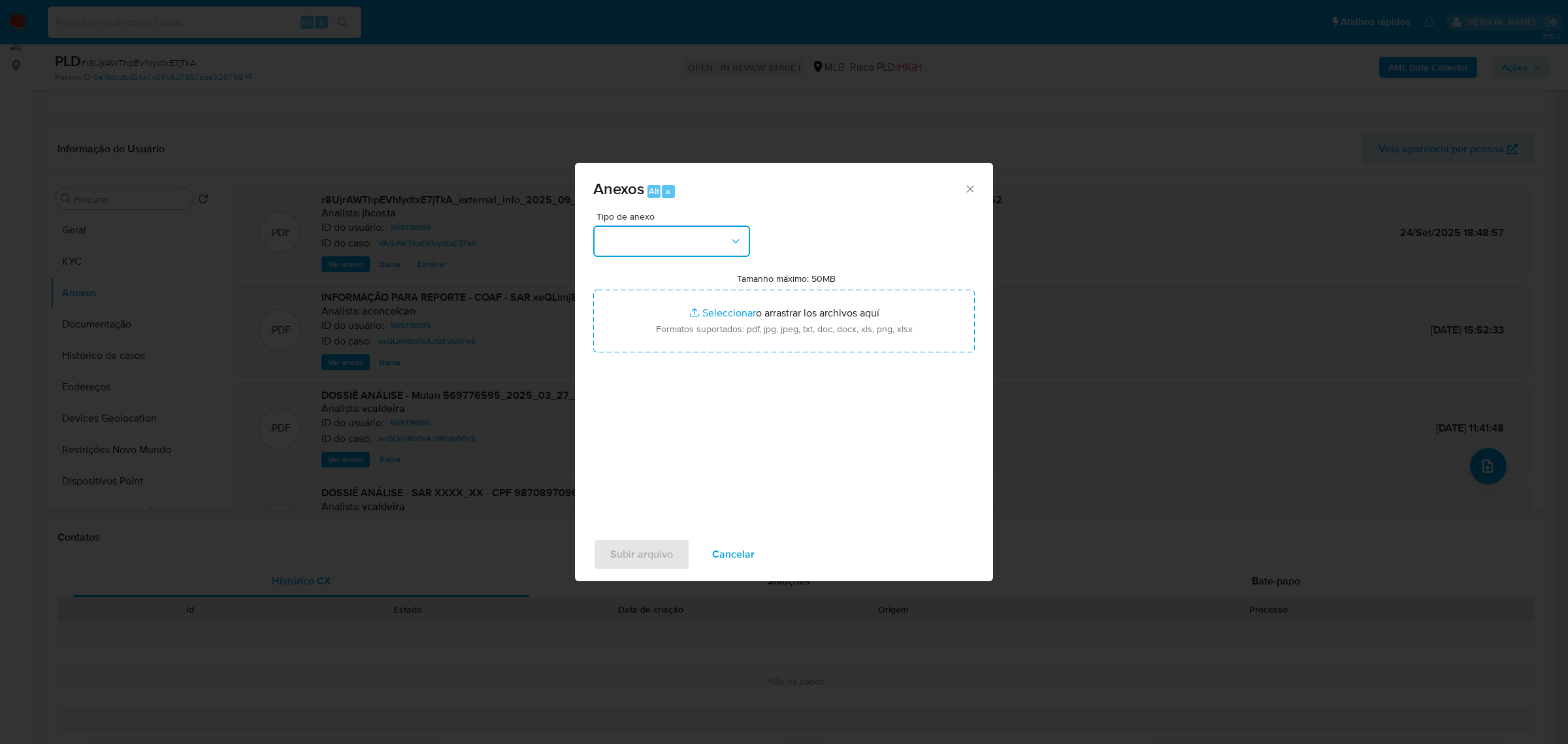
click at [739, 233] on button "button" at bounding box center [671, 241] width 157 height 32
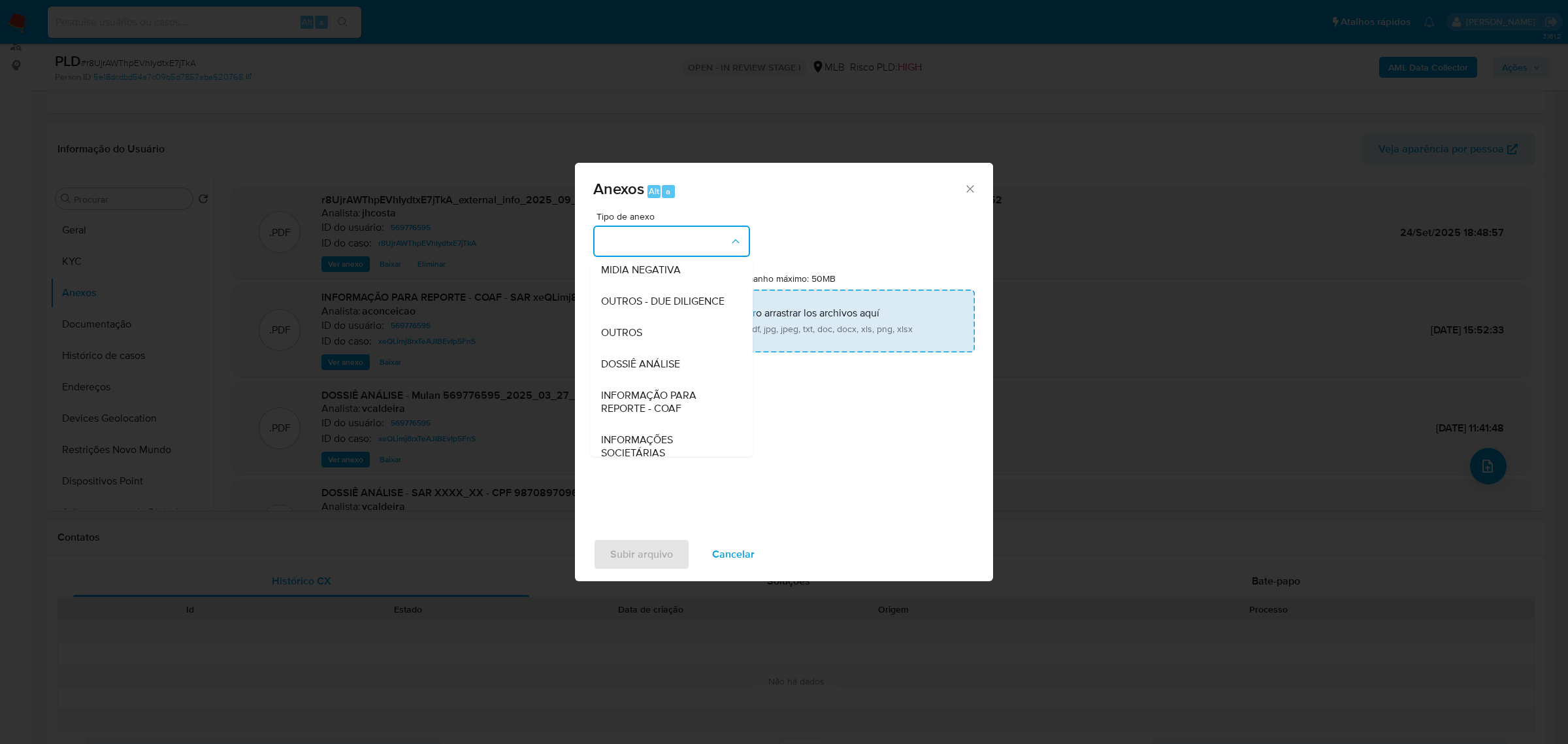
click at [626, 348] on div "OUTROS" at bounding box center [668, 332] width 134 height 32
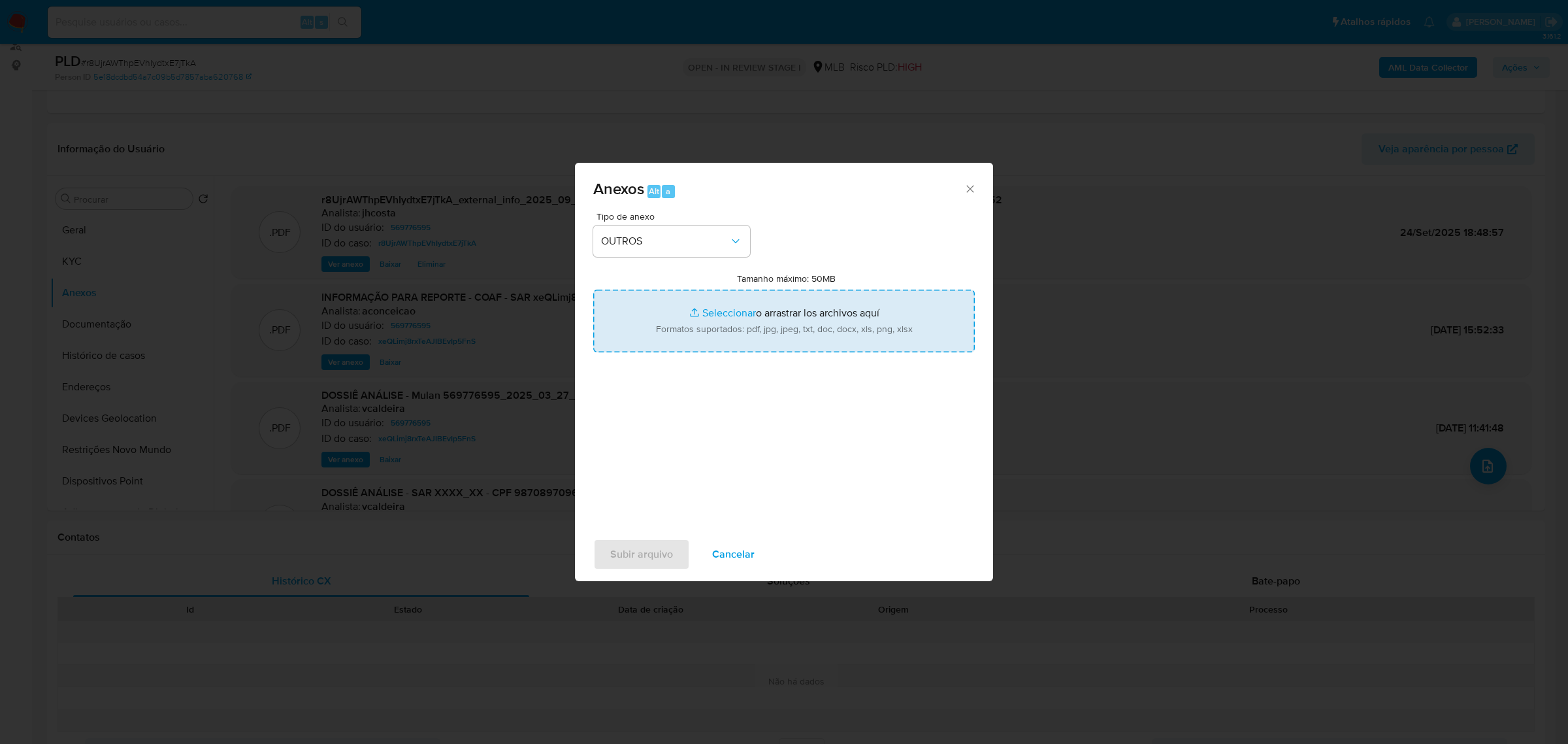
click at [824, 327] on input "Tamanho máximo: 50MB Seleccionar archivos" at bounding box center [784, 321] width 382 height 63
type input "C:\fakepath\Mulan 569776595_2025_09_24_10_09_24.xlsx"
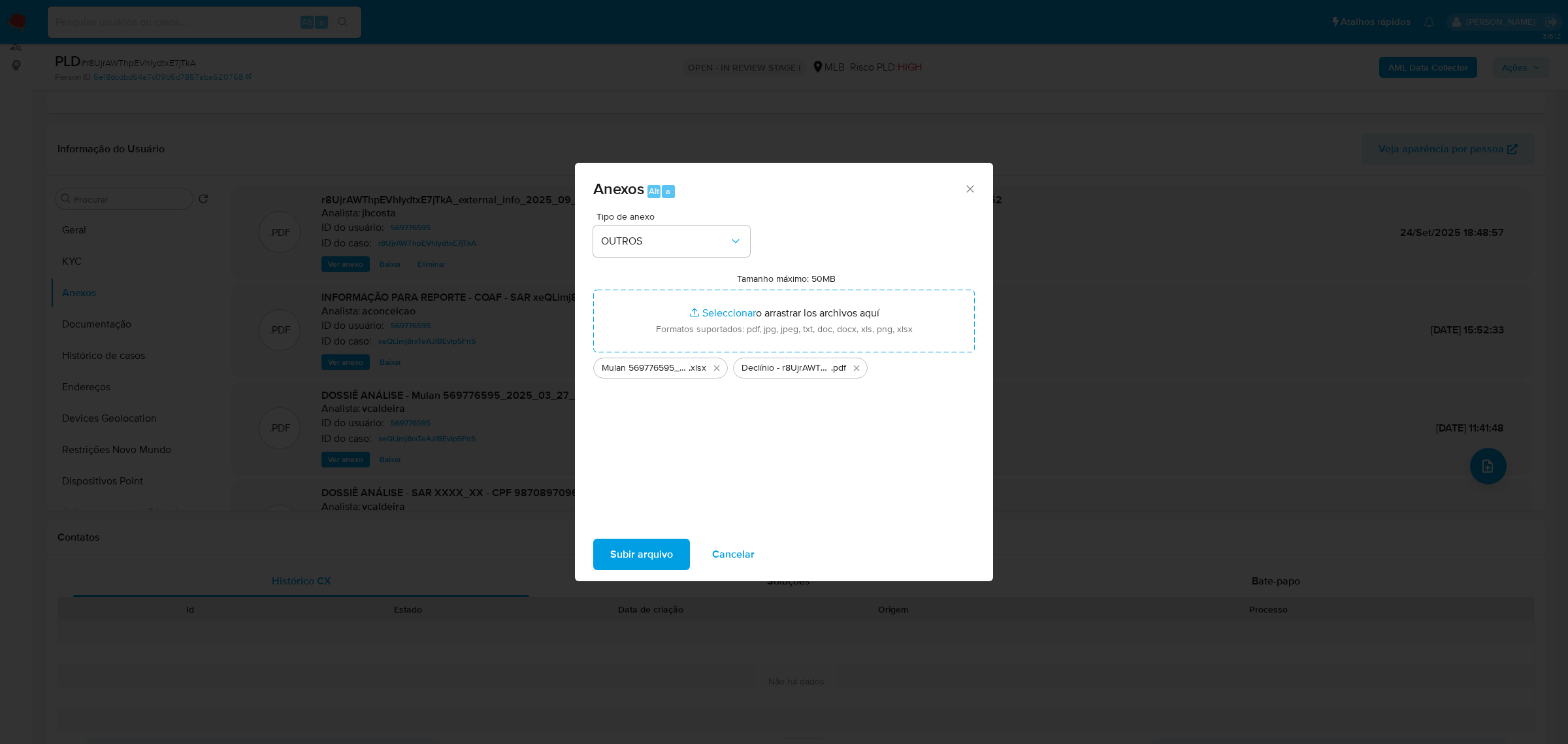
click at [647, 551] on span "Subir arquivo" at bounding box center [641, 554] width 63 height 29
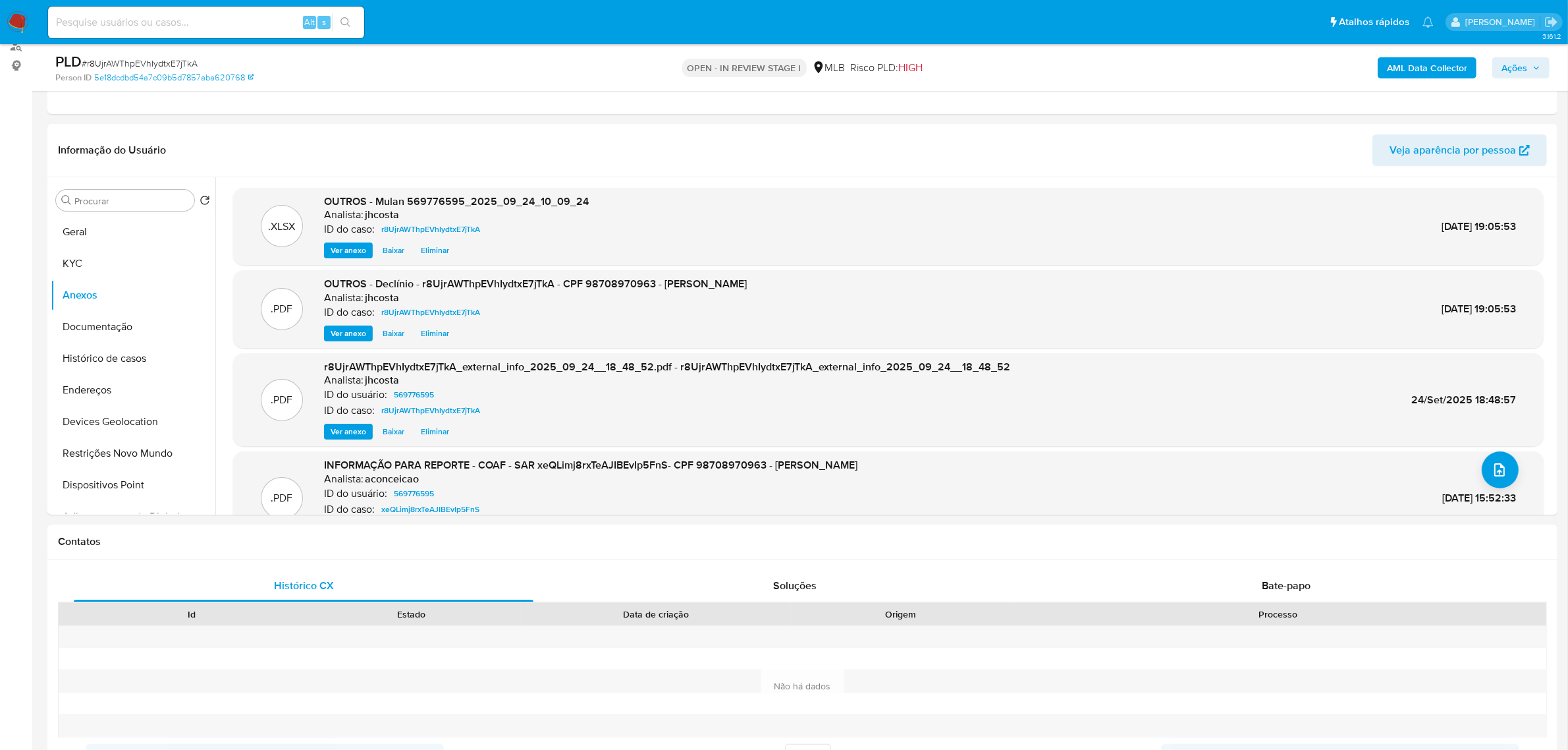
click at [1513, 71] on span "Ações" at bounding box center [1514, 68] width 26 height 21
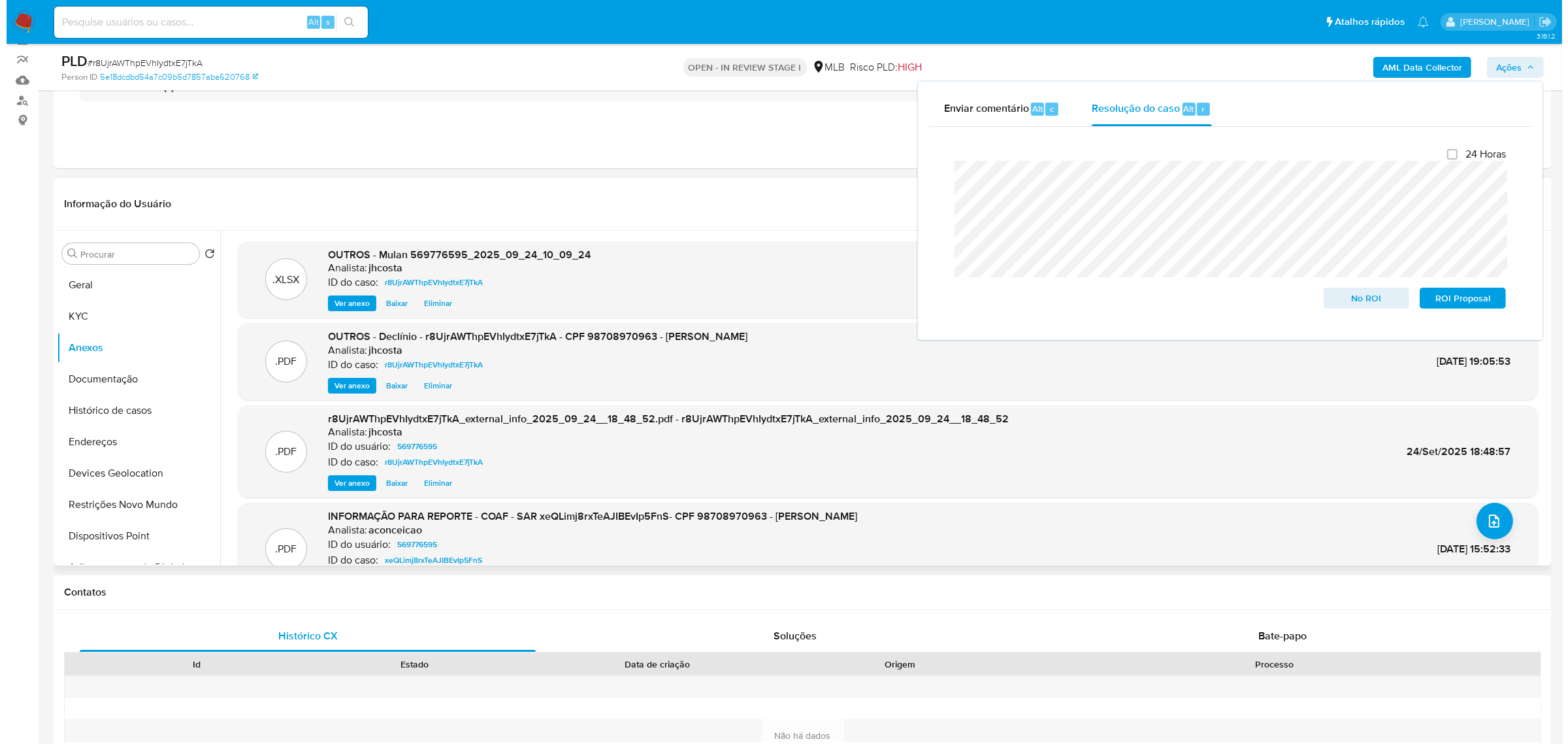
scroll to position [82, 0]
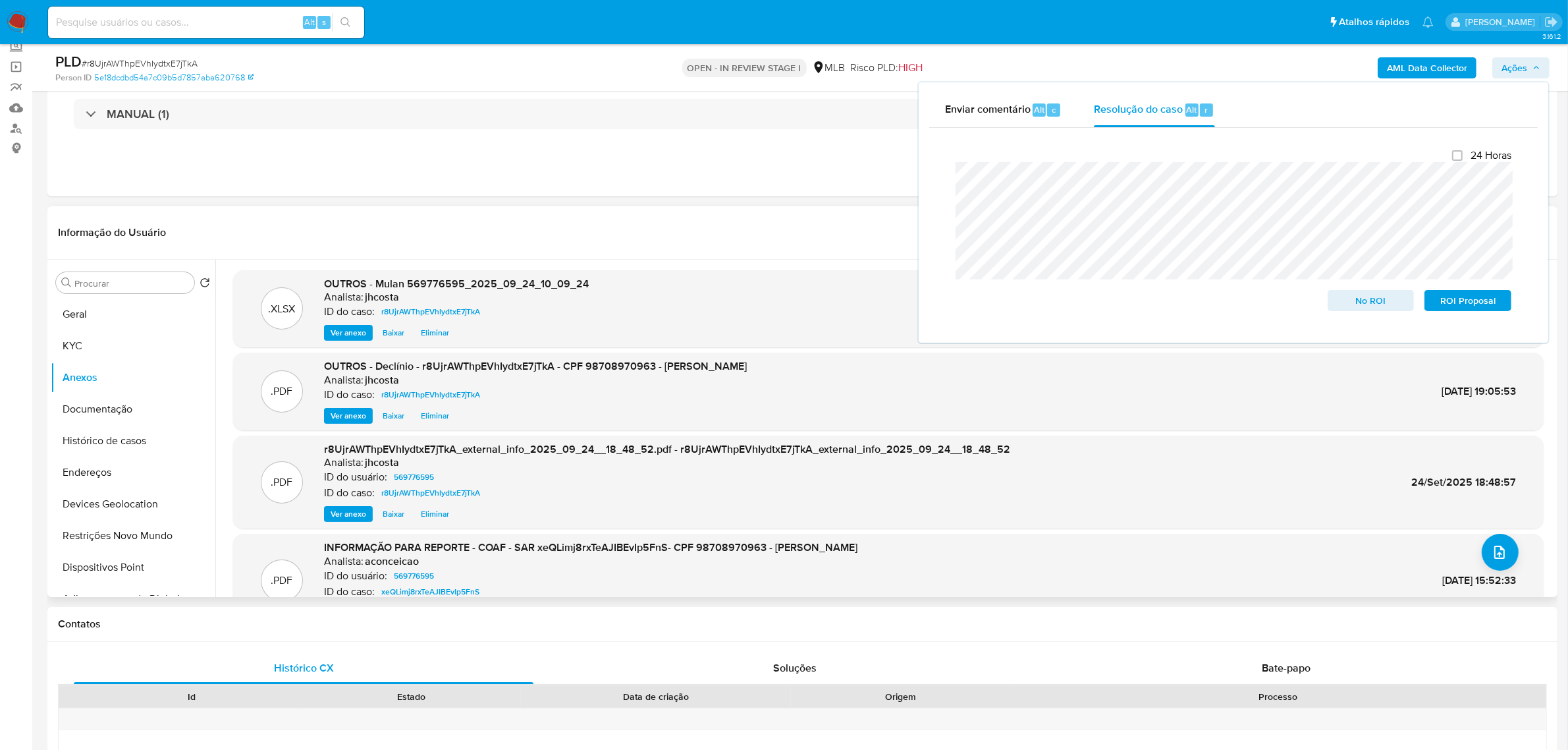
click at [429, 414] on span "Eliminar" at bounding box center [435, 416] width 28 height 13
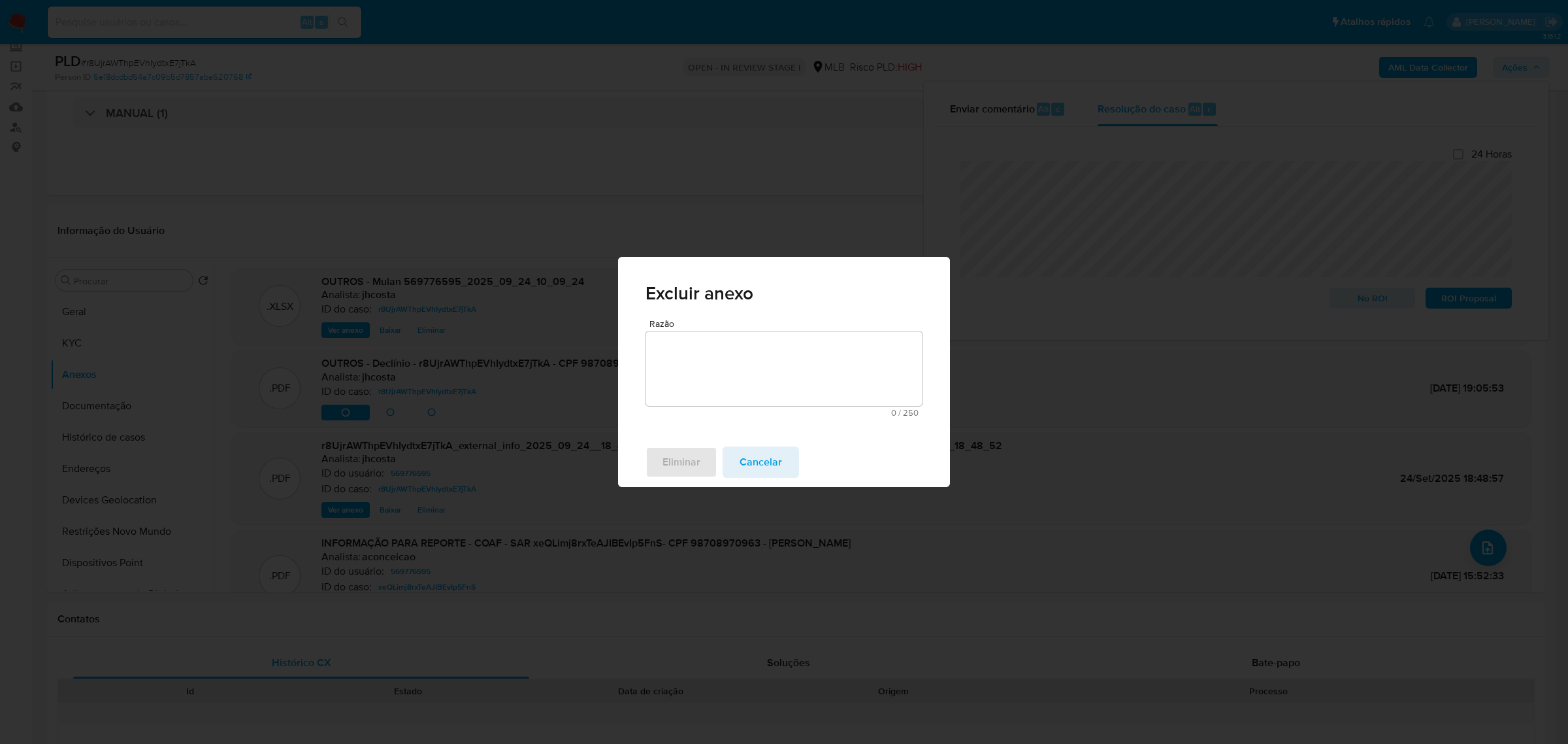
click at [733, 383] on textarea "Razão" at bounding box center [784, 369] width 277 height 74
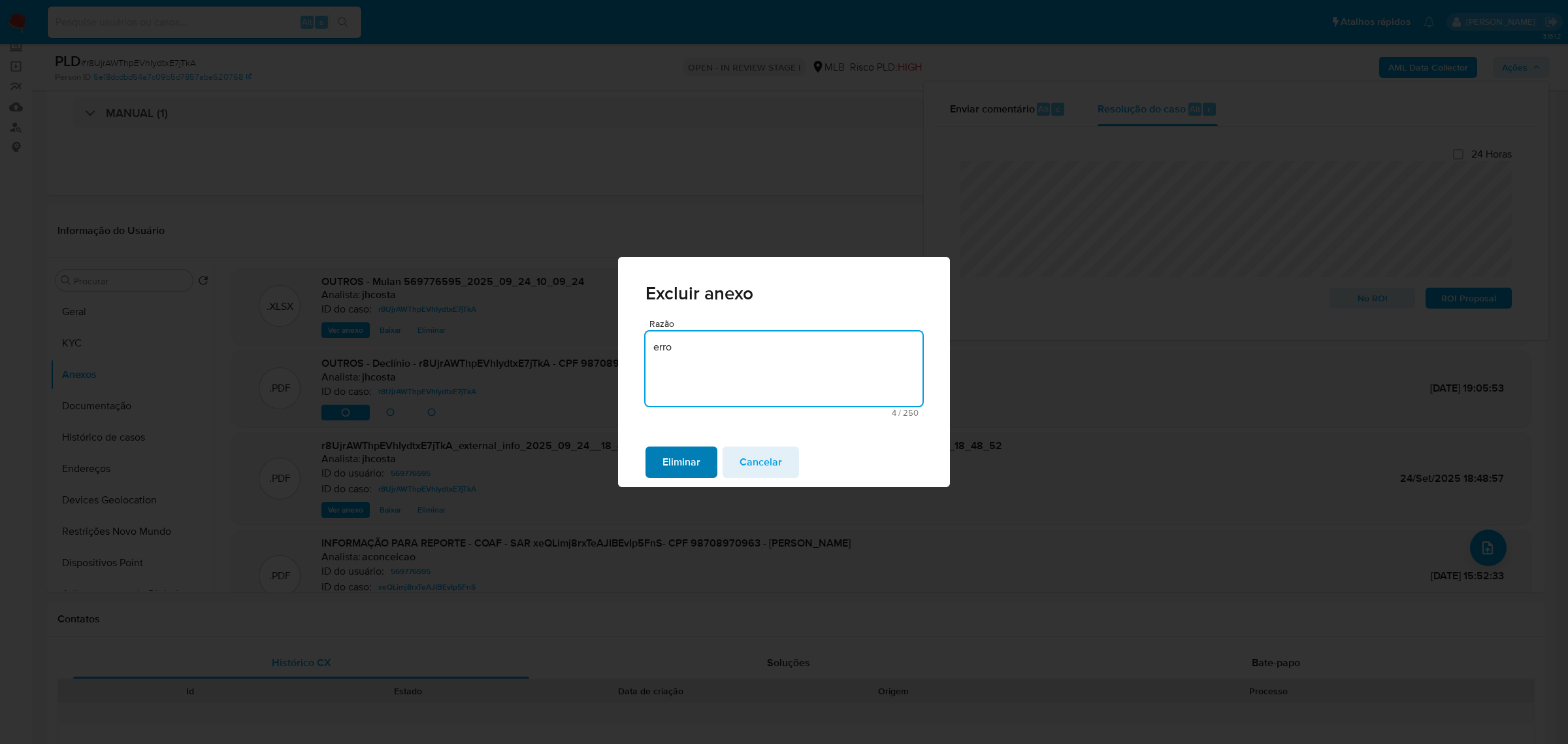
type textarea "erro"
click at [703, 458] on button "Eliminar" at bounding box center [681, 461] width 72 height 32
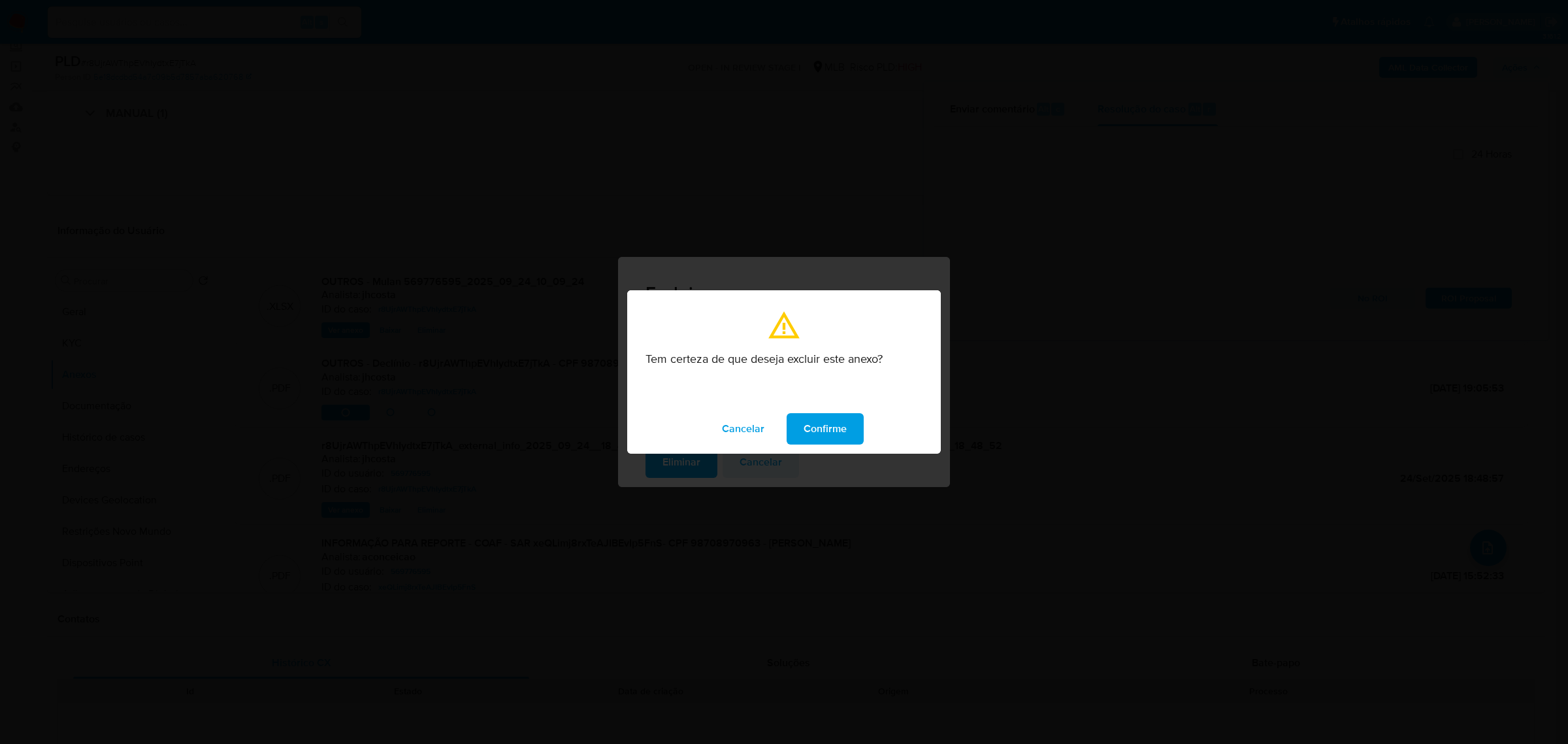
click at [837, 432] on span "Confirme" at bounding box center [825, 429] width 43 height 29
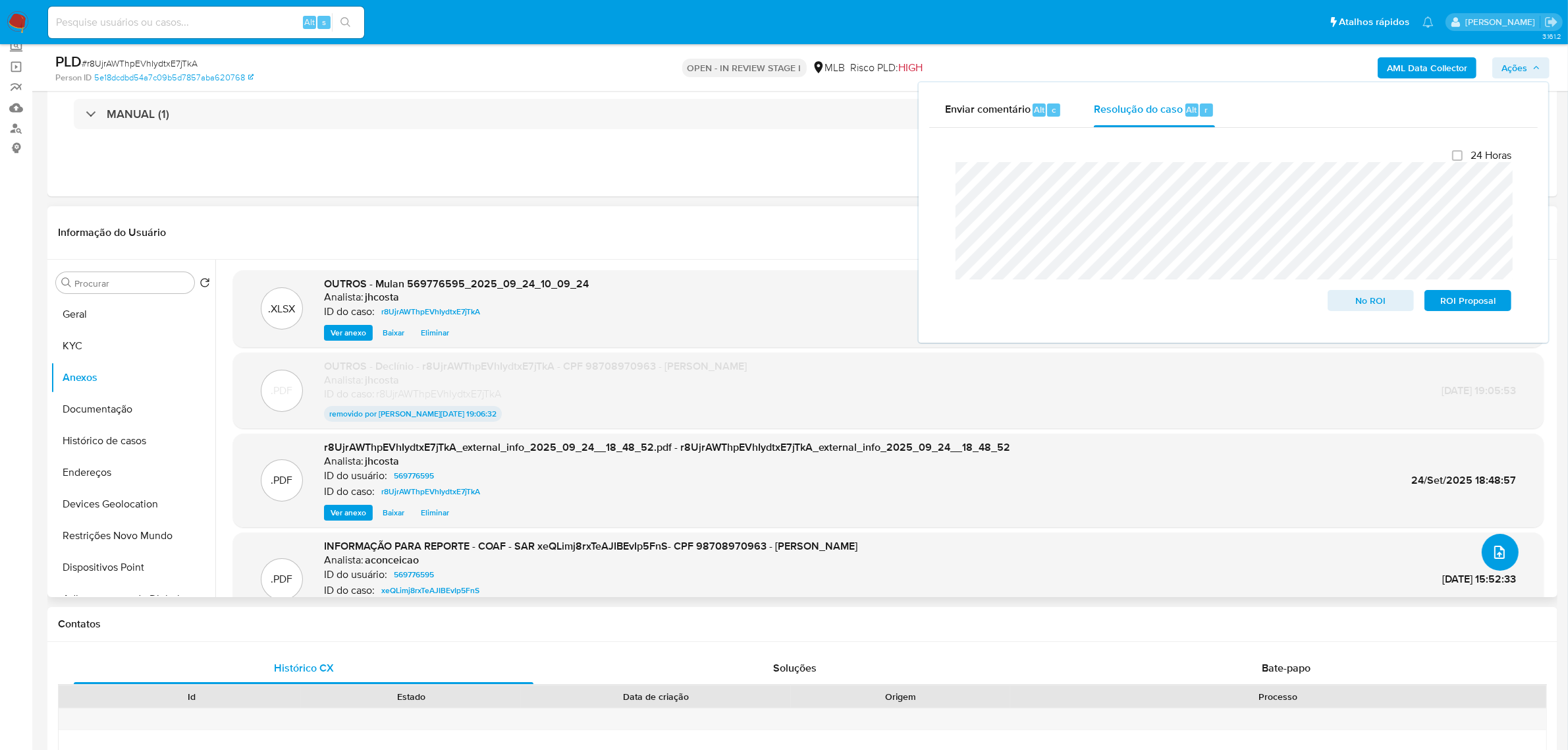
click at [1501, 551] on icon "upload-file" at bounding box center [1498, 551] width 16 height 16
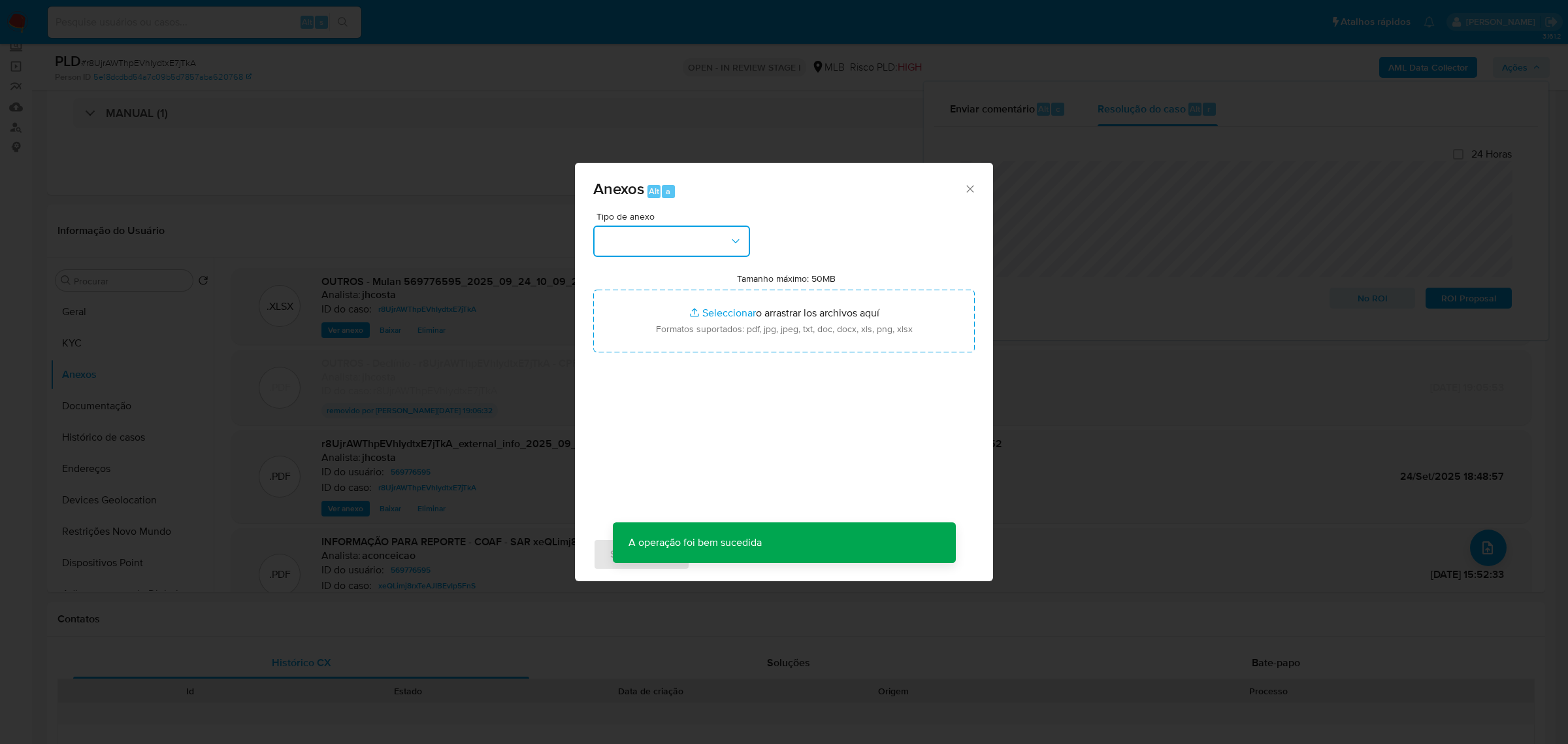
click at [742, 243] on button "button" at bounding box center [671, 241] width 157 height 32
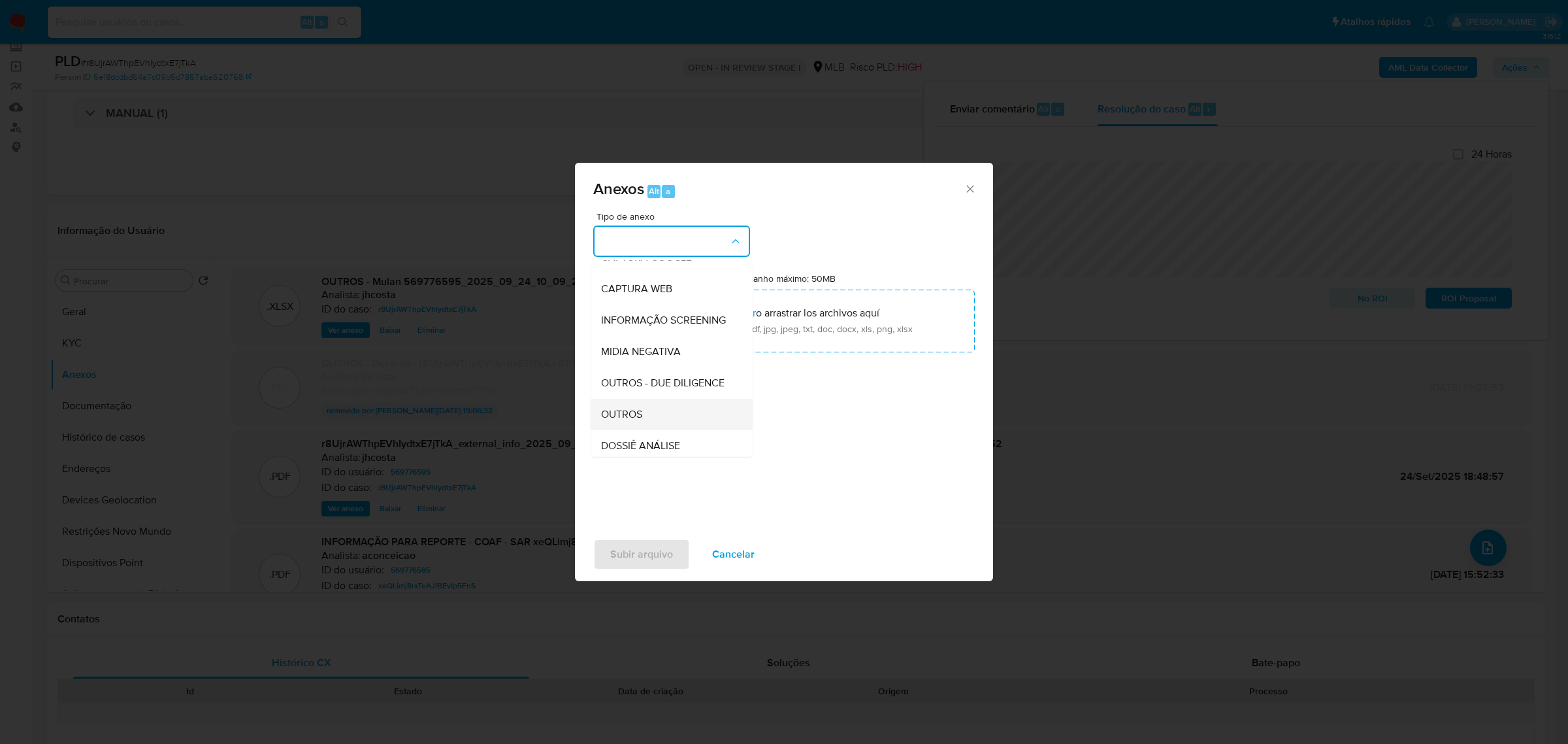
click at [658, 430] on div "OUTROS" at bounding box center [668, 413] width 134 height 32
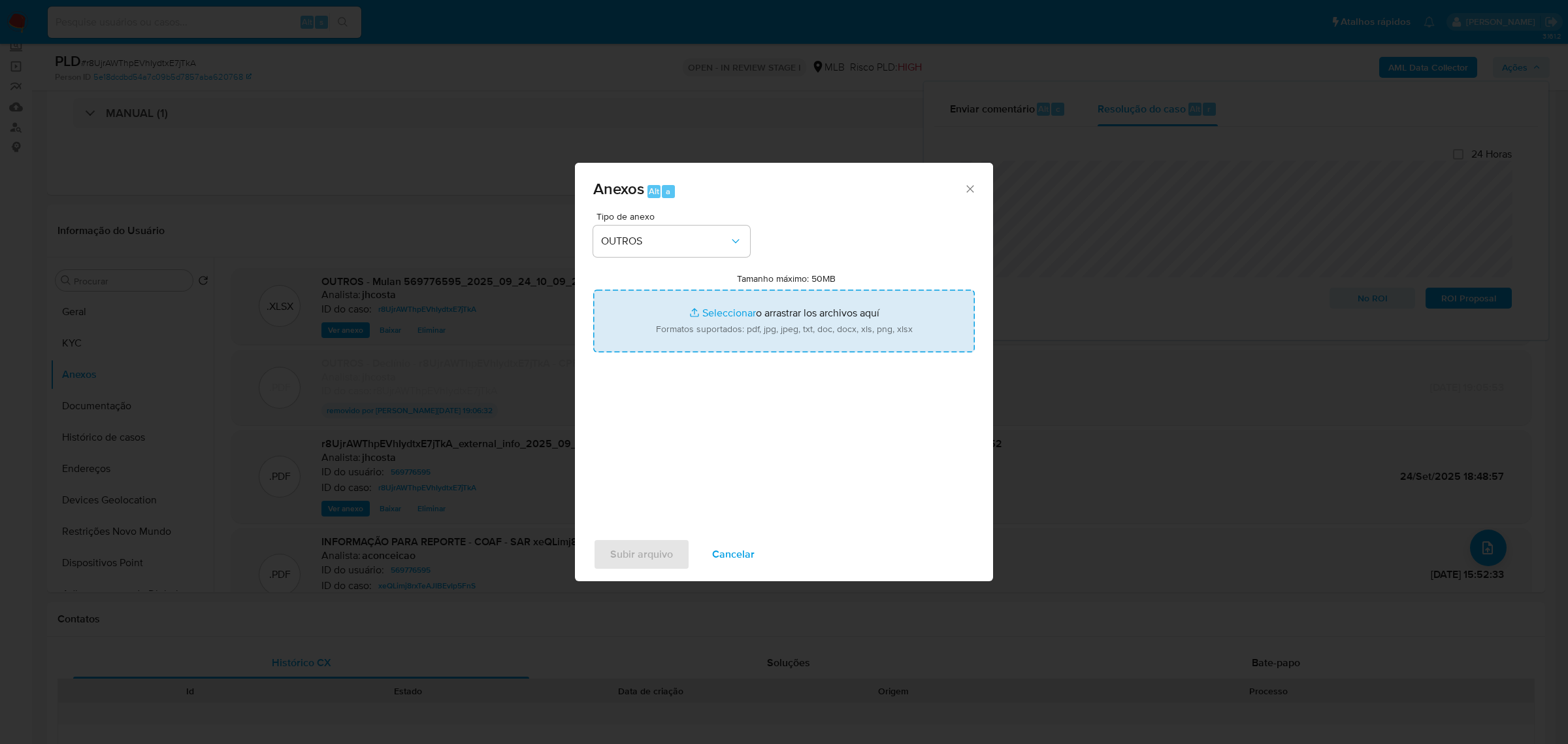
click at [816, 313] on input "Tamanho máximo: 50MB Seleccionar archivos" at bounding box center [784, 321] width 382 height 63
type input "C:\fakepath\XXDeclínio - r8UjrAWThpEVhIydtxE7jTkA - CPF 98708970963 - EDUARDO J…"
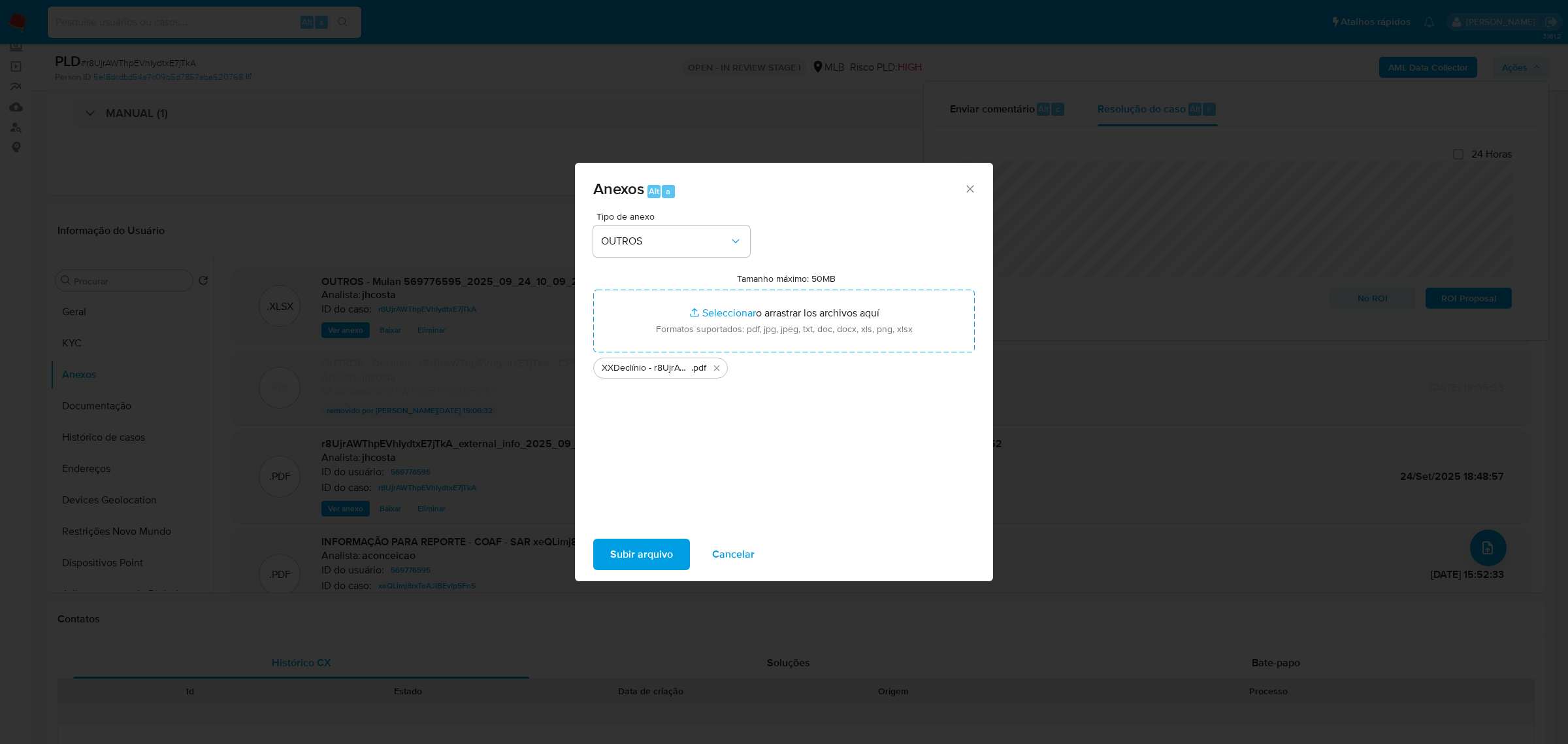
click at [638, 556] on span "Subir arquivo" at bounding box center [641, 554] width 63 height 29
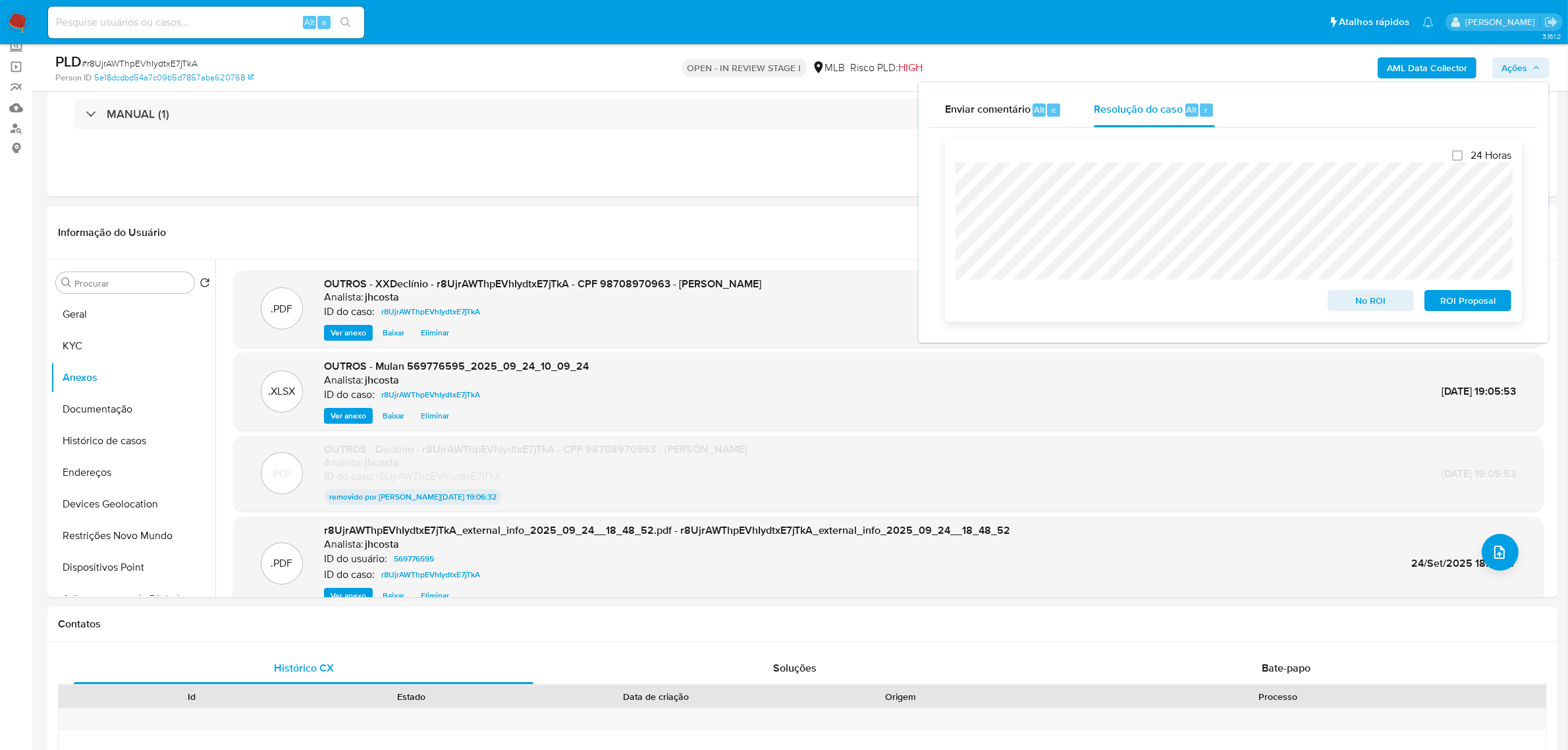
click at [1367, 297] on span "No ROI" at bounding box center [1370, 300] width 69 height 18
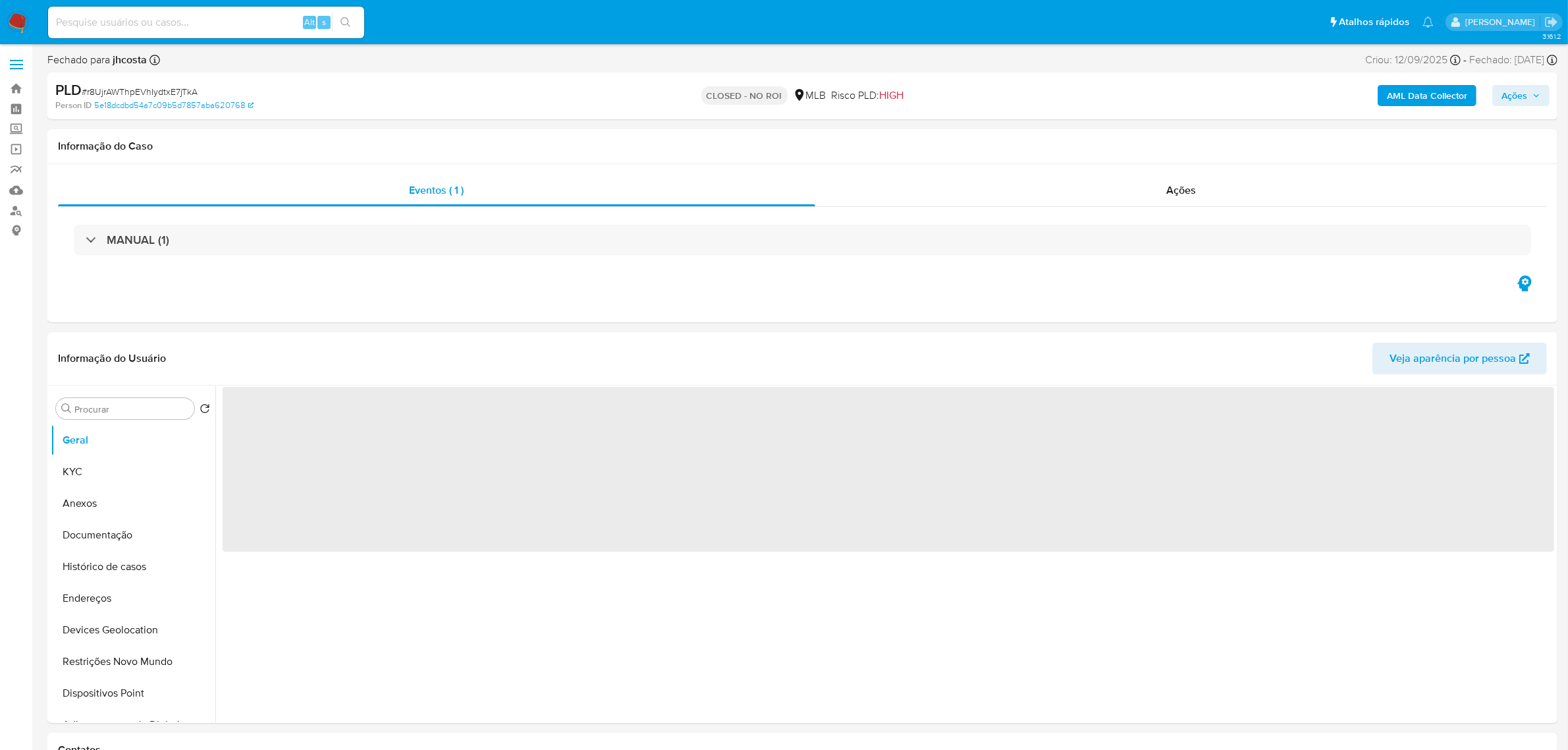
select select "10"
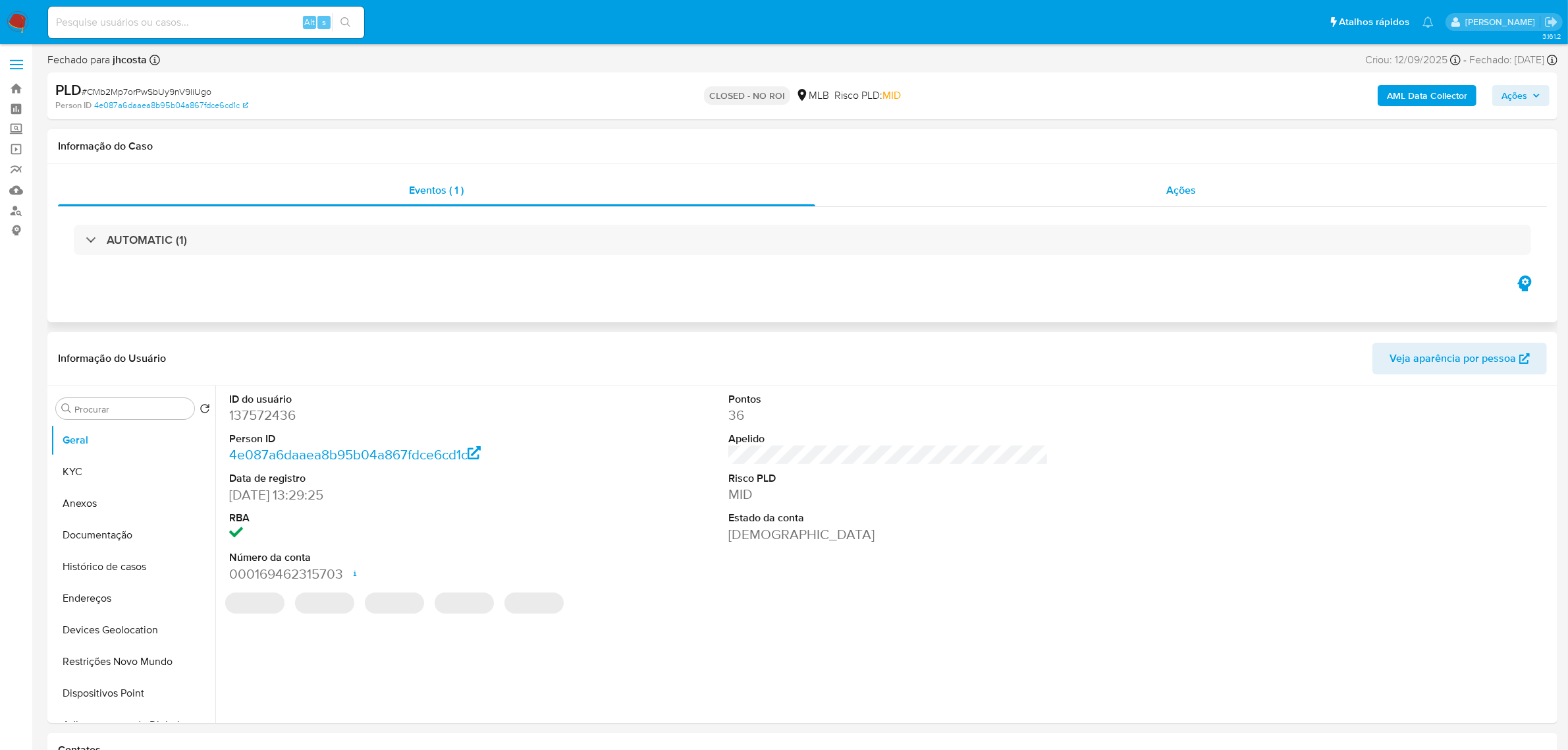
click at [1173, 190] on span "Ações" at bounding box center [1181, 190] width 29 height 16
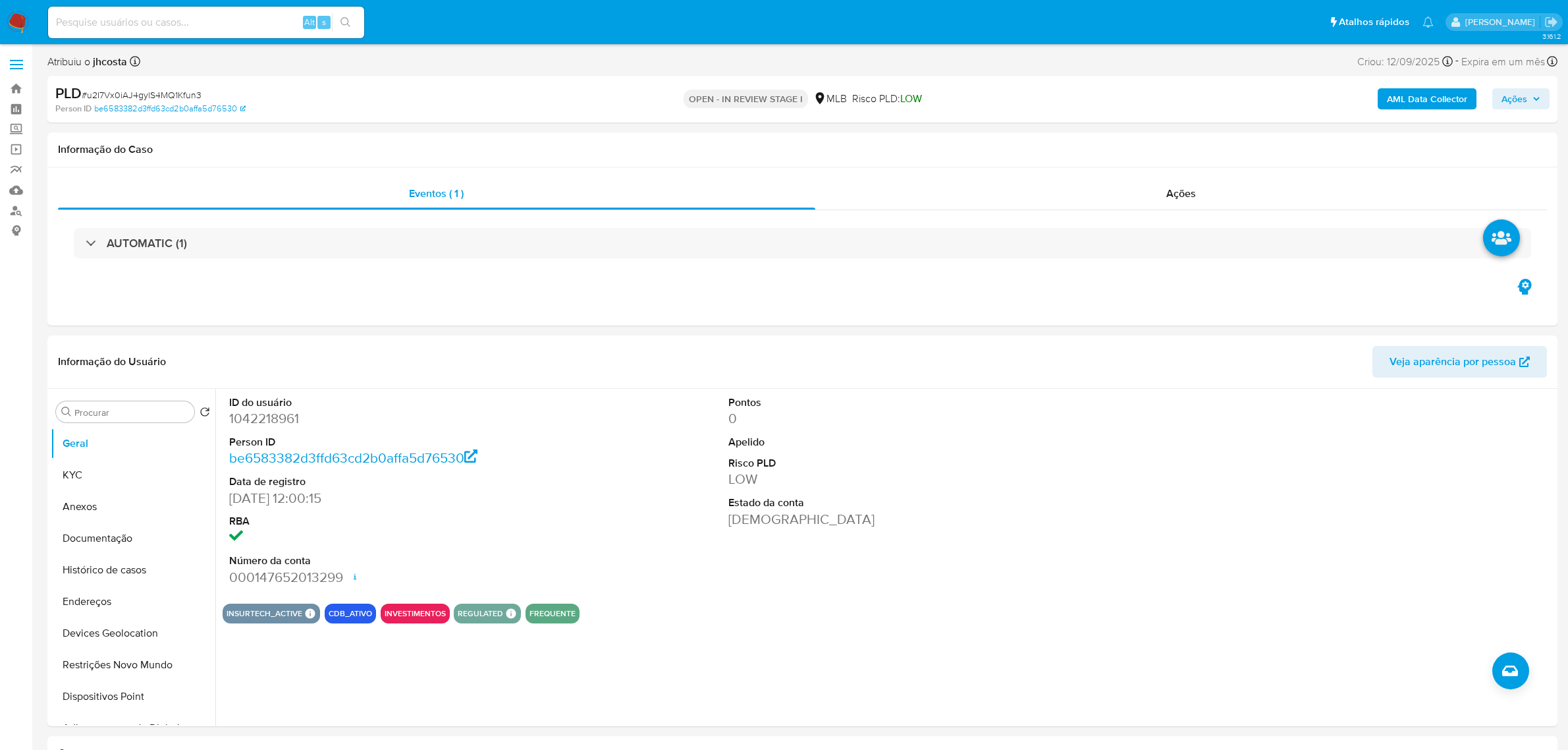
select select "10"
click at [248, 416] on dd "1042218961" at bounding box center [389, 418] width 320 height 18
copy dd "1042218961"
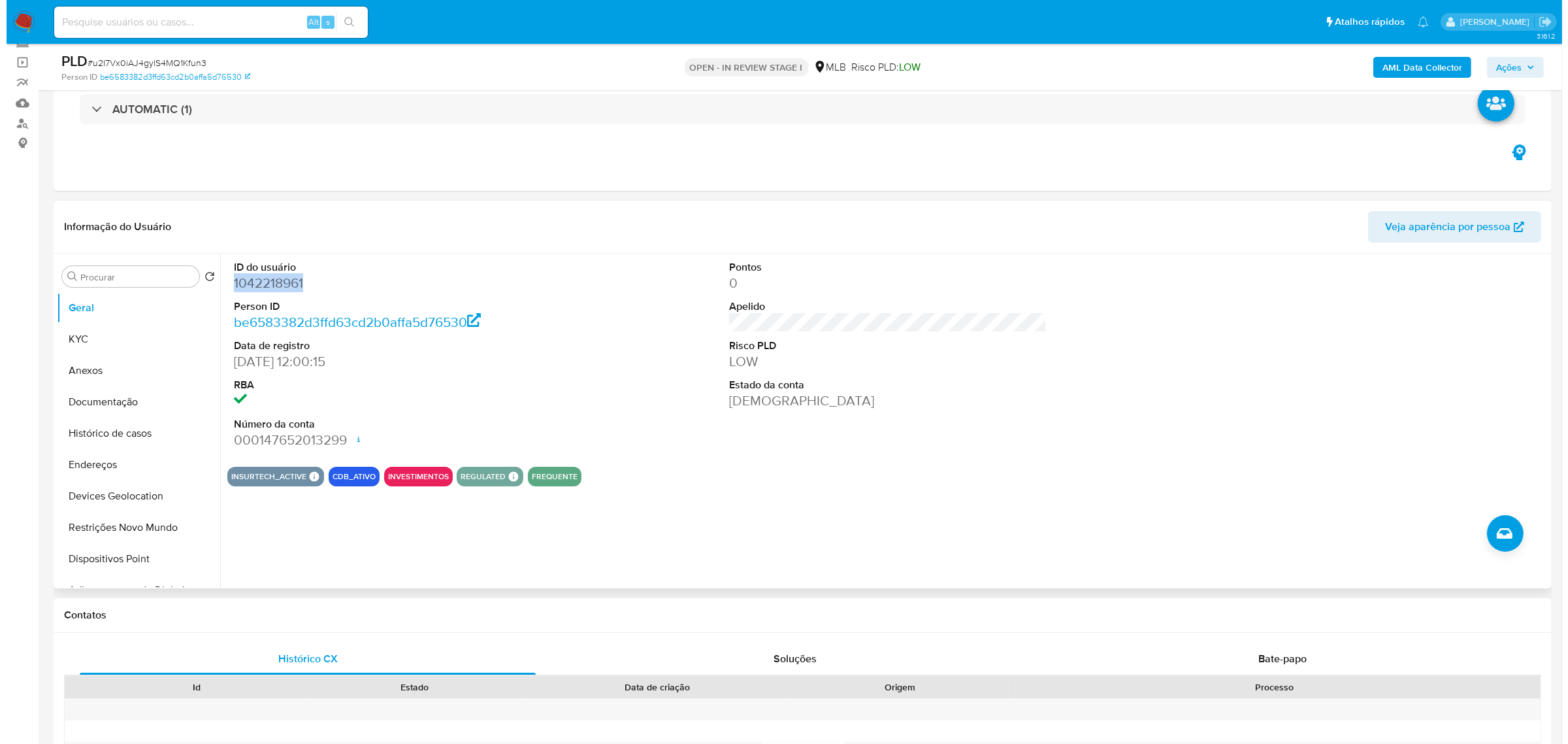
scroll to position [164, 0]
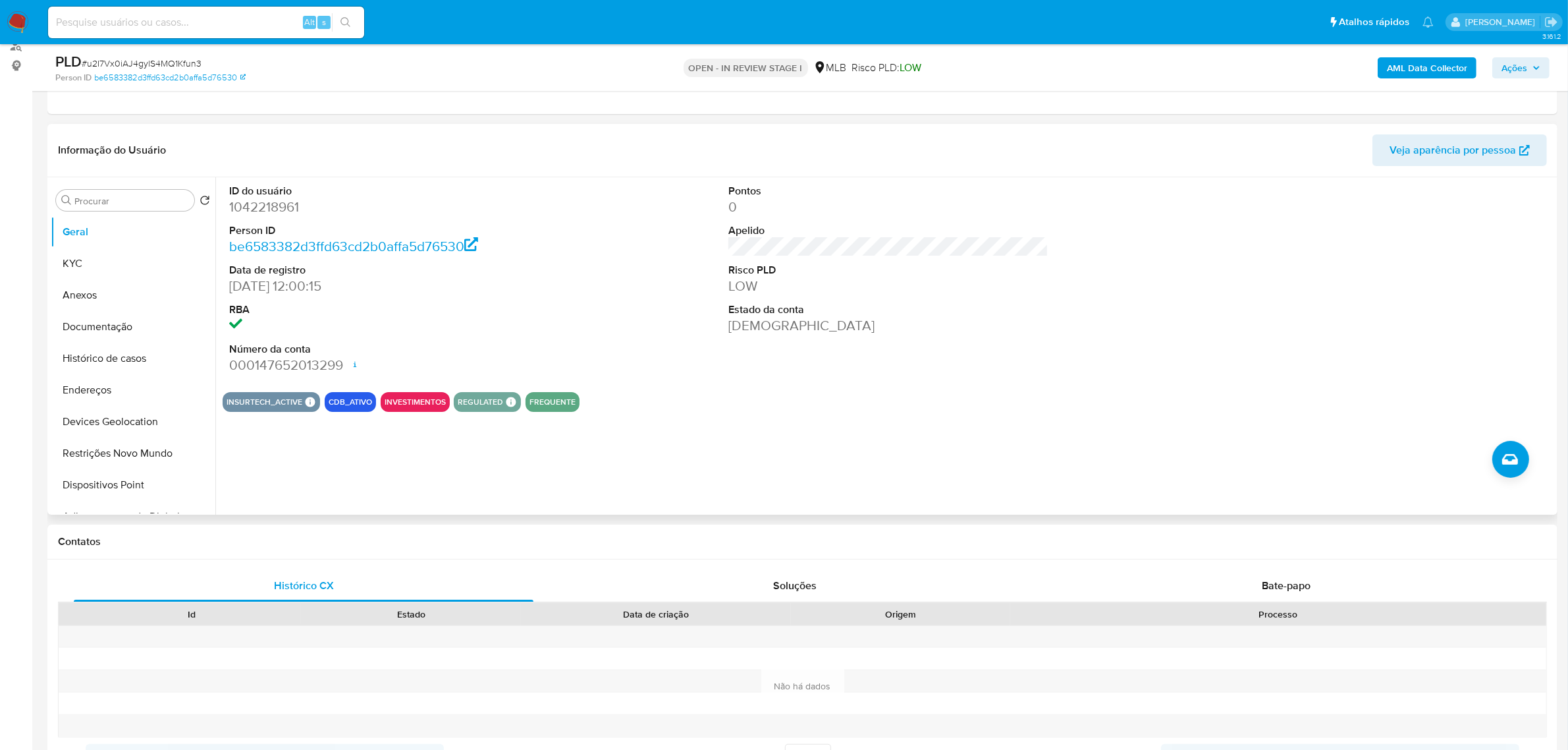
click at [563, 290] on div "ID do usuário 1042218961 Person ID be6583382d3ffd63cd2b0affa5d76530 Data de reg…" at bounding box center [888, 279] width 1332 height 204
click at [80, 267] on button "KYC" at bounding box center [127, 263] width 154 height 32
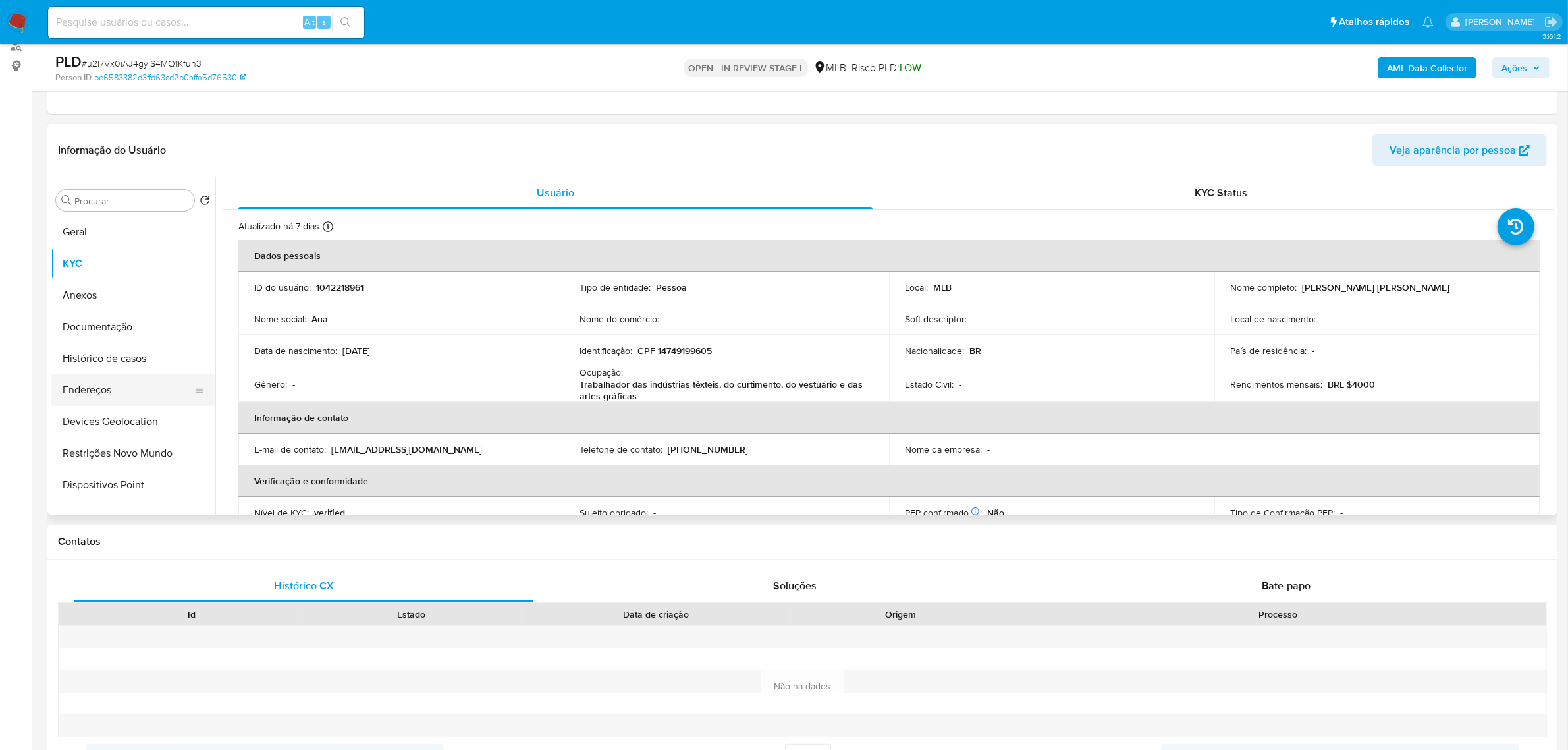
click at [121, 396] on button "Endereços" at bounding box center [127, 390] width 154 height 32
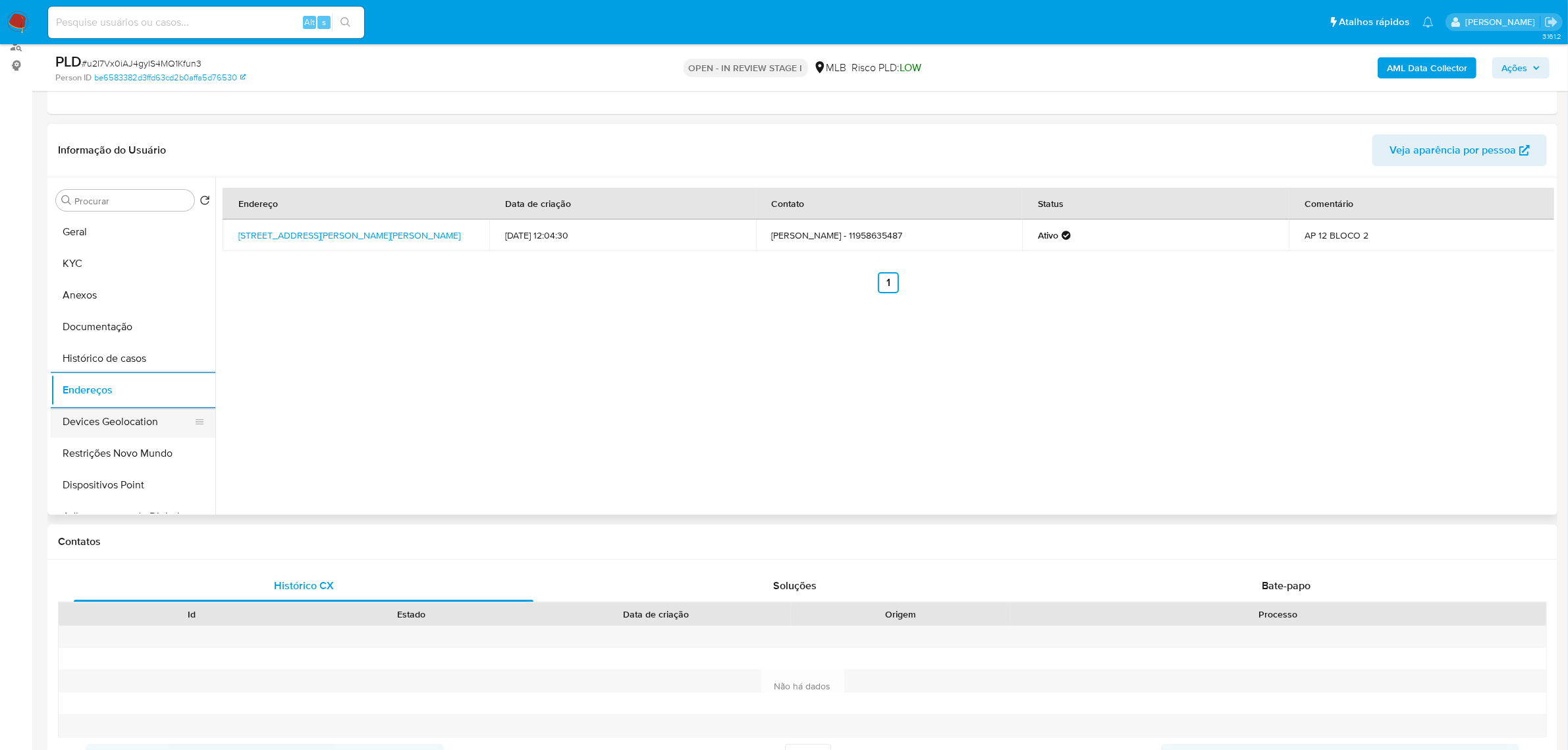
click at [80, 419] on button "Devices Geolocation" at bounding box center [127, 421] width 154 height 32
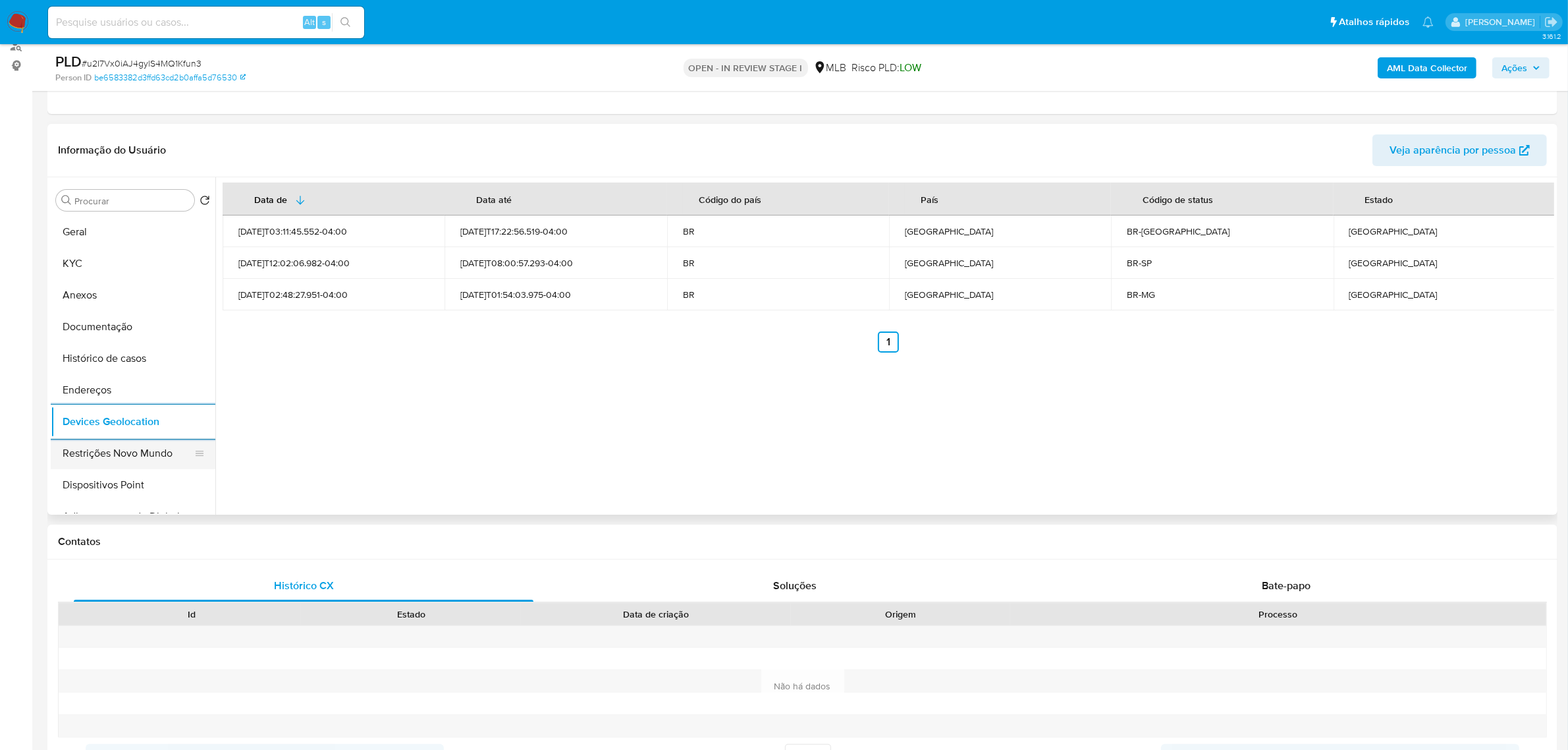
click at [124, 450] on button "Restrições Novo Mundo" at bounding box center [127, 453] width 154 height 32
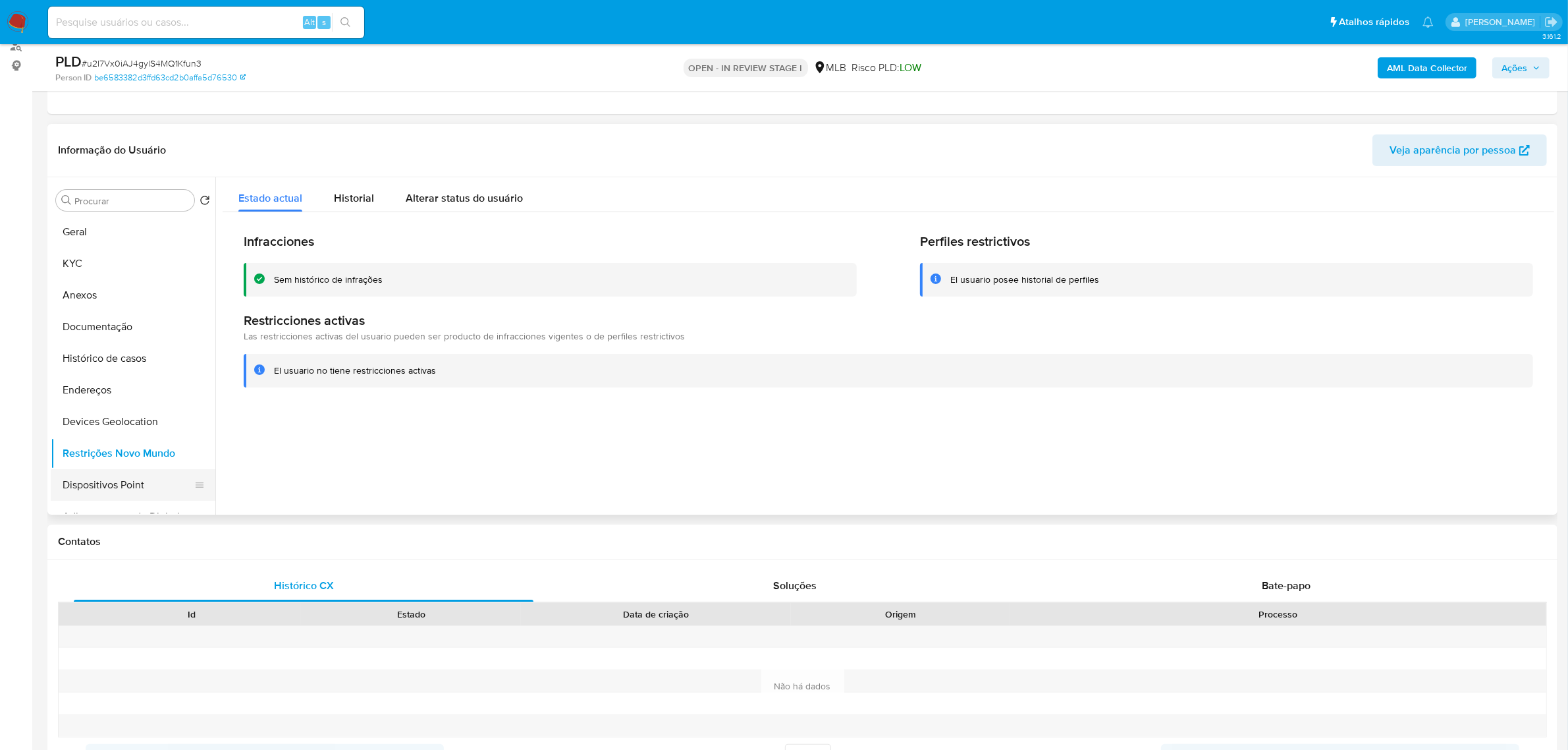
drag, startPoint x: 107, startPoint y: 479, endPoint x: 156, endPoint y: 479, distance: 49.0
click at [109, 479] on button "Dispositivos Point" at bounding box center [127, 484] width 154 height 32
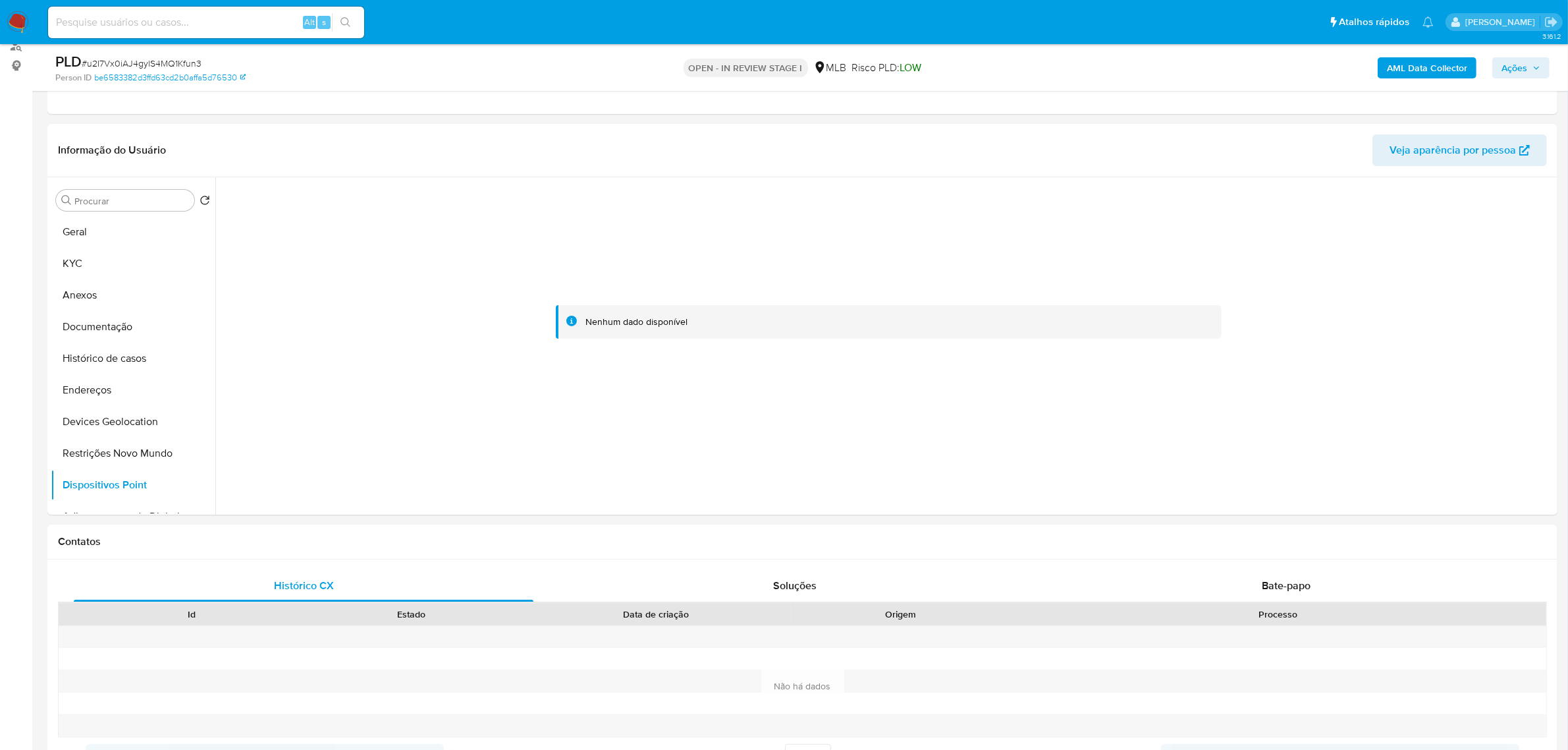
click at [1430, 64] on b "AML Data Collector" at bounding box center [1427, 68] width 81 height 21
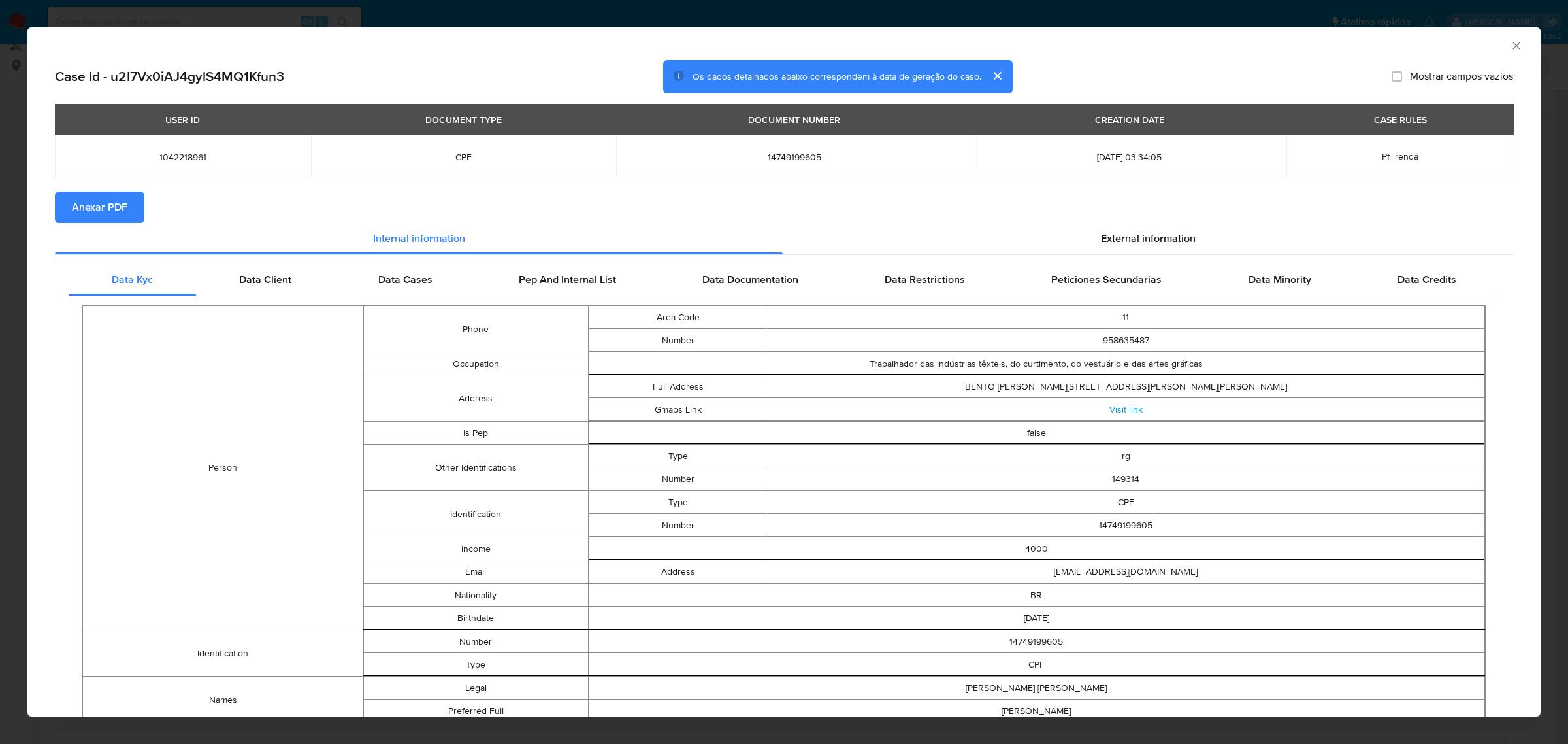
click at [108, 206] on span "Anexar PDF" at bounding box center [99, 207] width 55 height 29
click at [1172, 245] on span "External information" at bounding box center [1148, 241] width 94 height 15
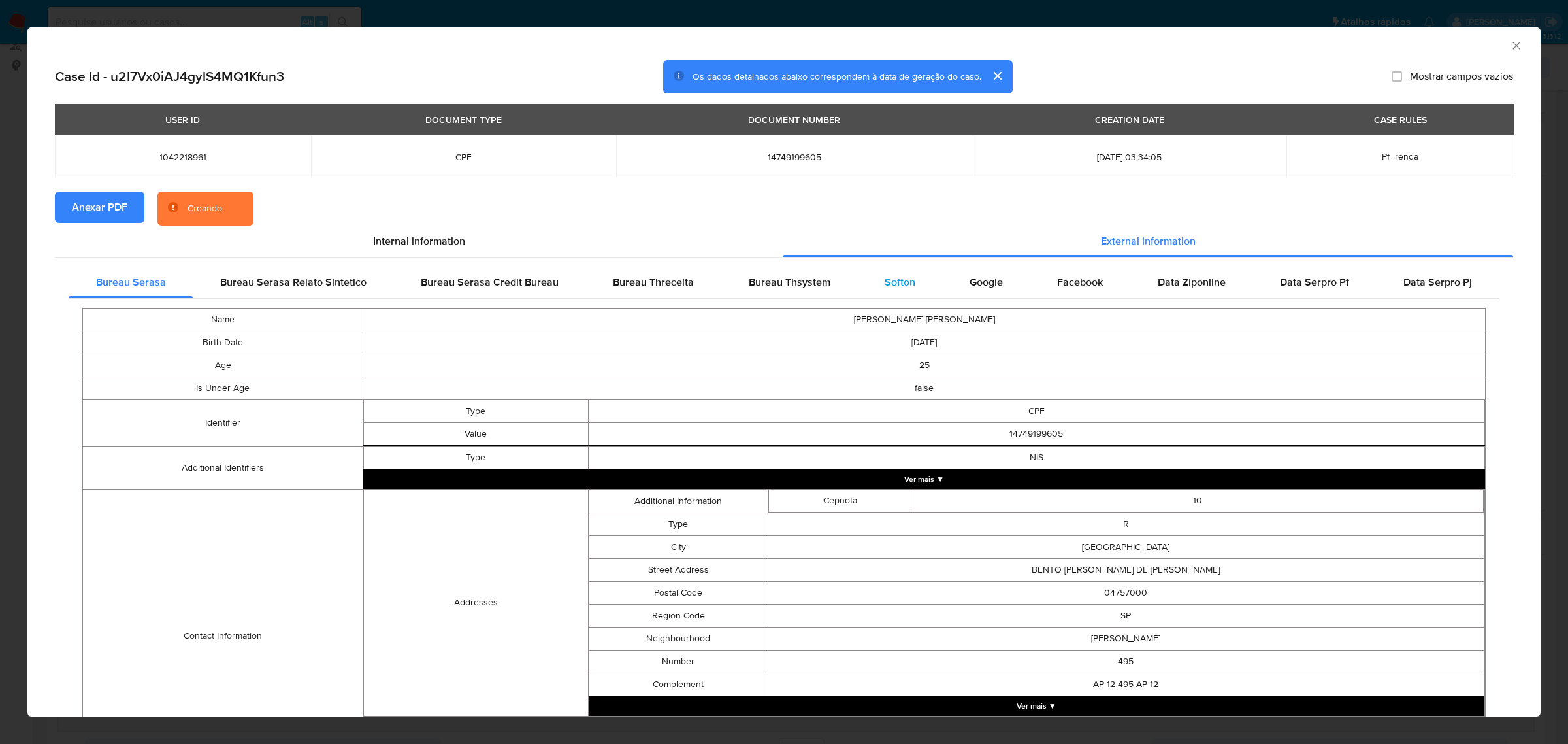
click at [905, 283] on span "Softon" at bounding box center [900, 282] width 31 height 15
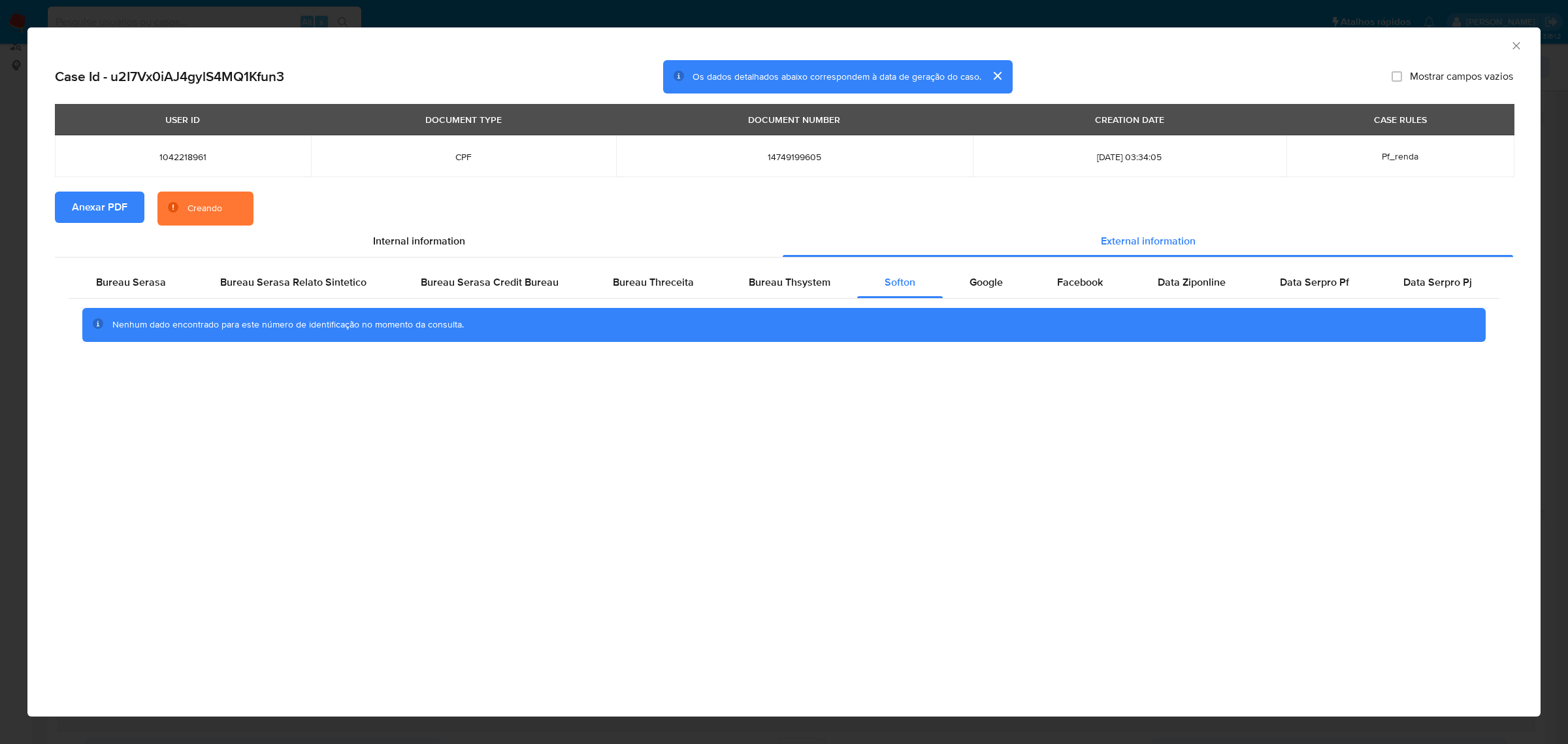
click at [1504, 17] on div "AML Data Collector Case Id - u2I7Vx0iAJ4gylS4MQ1Kfun3 Os dados detalhados abaix…" at bounding box center [784, 372] width 1568 height 744
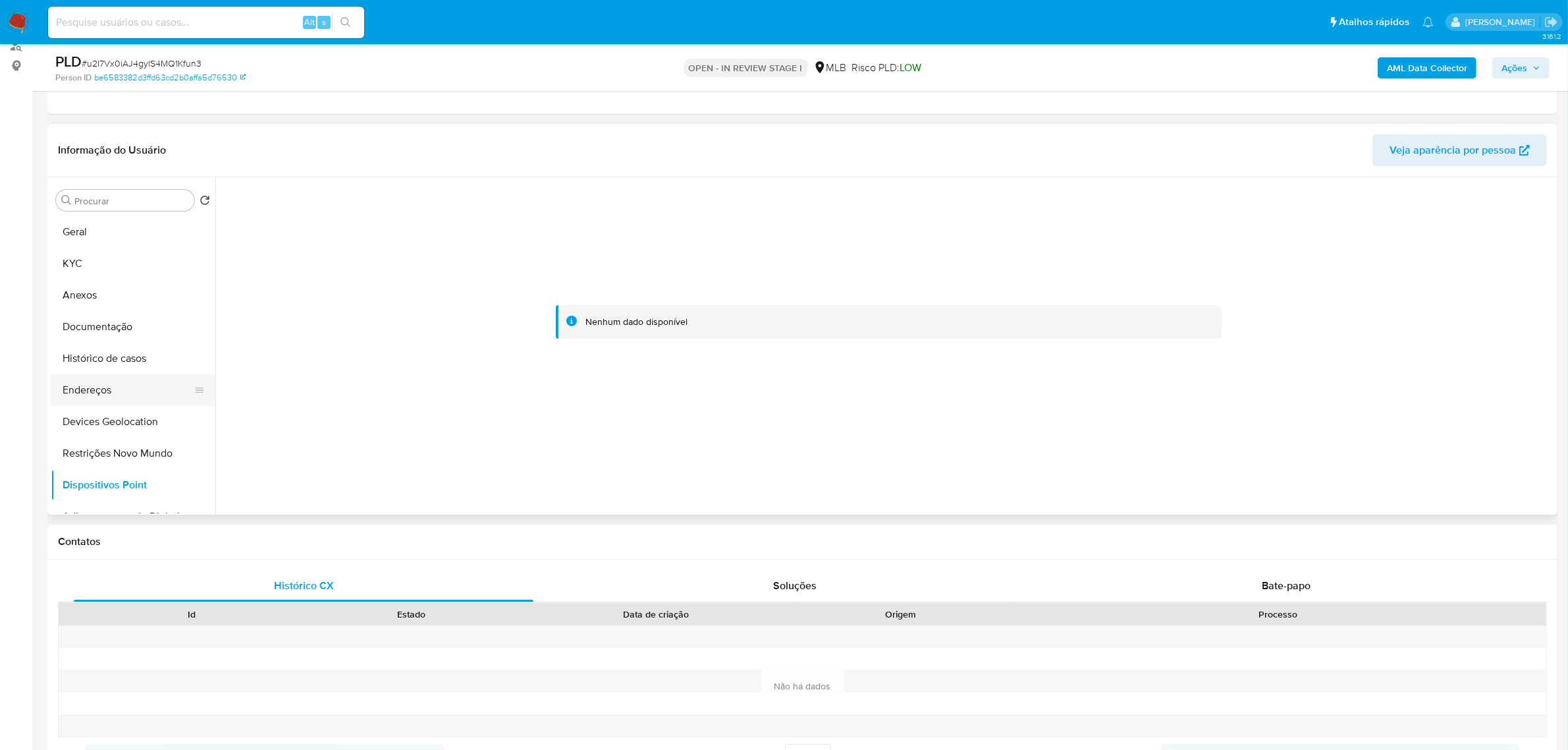
click at [114, 393] on button "Endereços" at bounding box center [127, 390] width 154 height 32
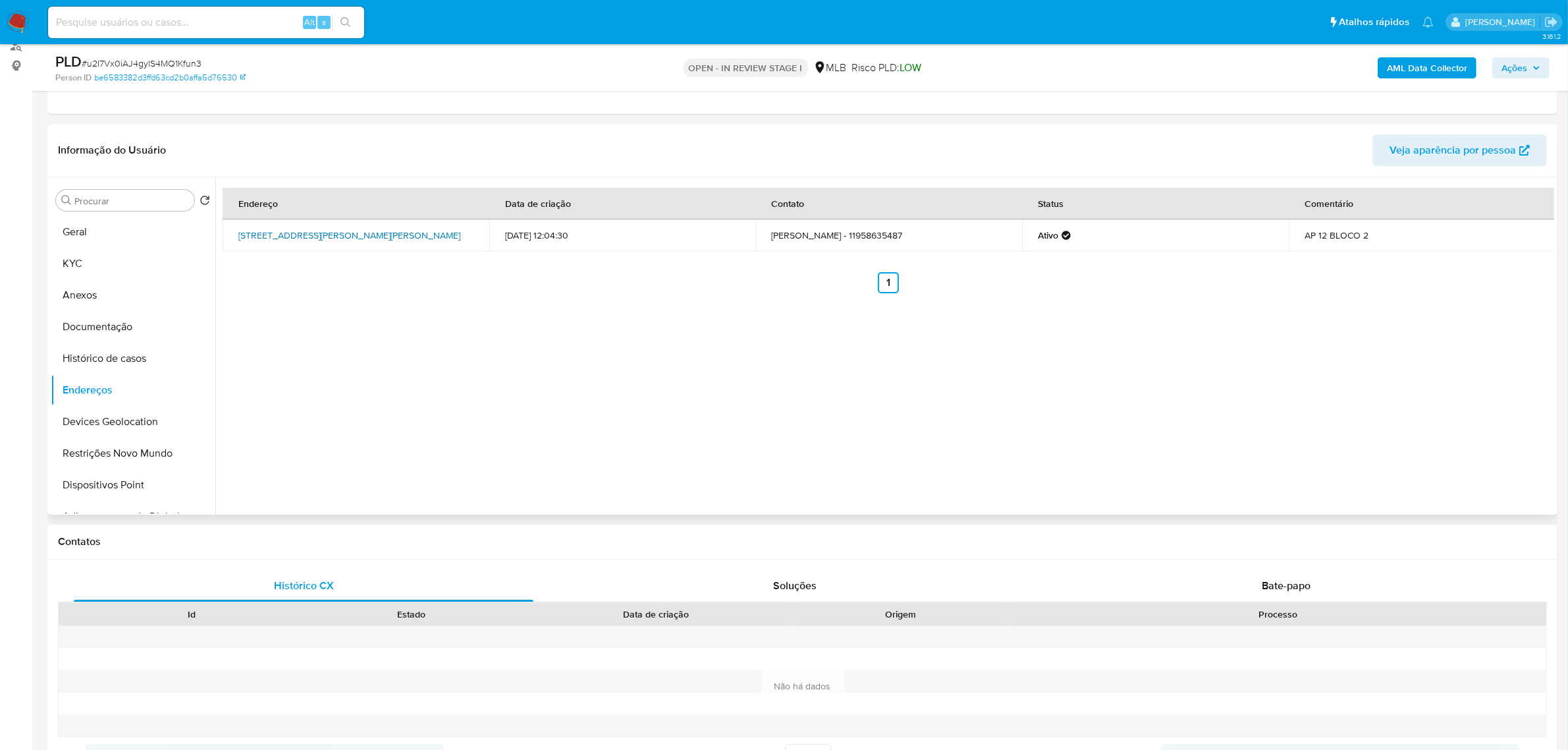
drag, startPoint x: 226, startPoint y: 229, endPoint x: 306, endPoint y: 243, distance: 81.2
click at [306, 243] on td "Rua Bento Branco De Andrade Filho 495, São Paulo, São Paulo, 04757000, Brasil 4…" at bounding box center [355, 235] width 266 height 32
copy link "Rua Bento Branco De Andrade Filho 495, São Paulo, São Paulo, 04757000"
click at [303, 242] on link "Rua Bento Branco De Andrade Filho 495, São Paulo, São Paulo, 04757000, Brasil 4…" at bounding box center [349, 235] width 222 height 13
click at [58, 266] on button "KYC" at bounding box center [127, 263] width 154 height 32
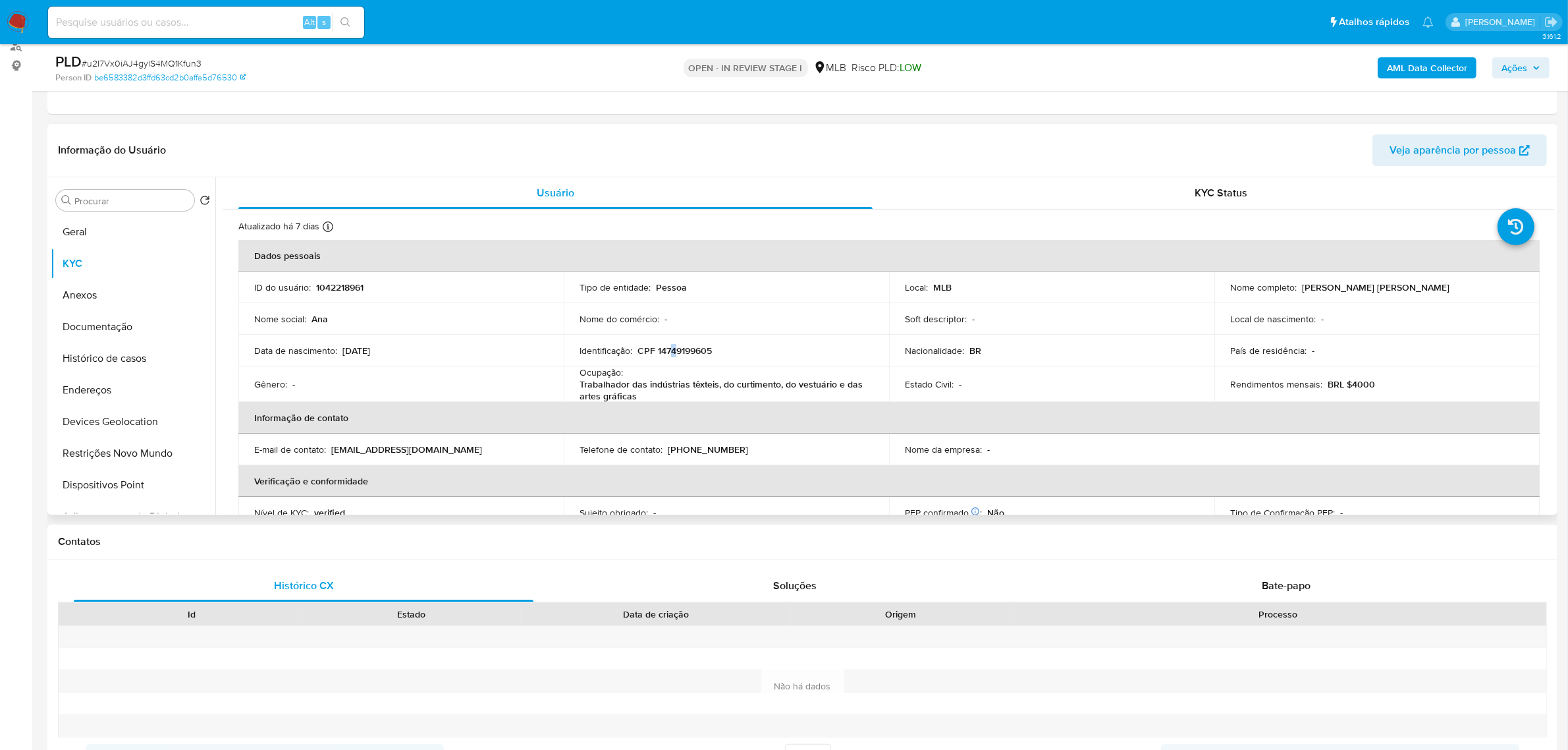
click at [673, 347] on p "CPF 14749199605" at bounding box center [674, 350] width 74 height 12
click at [673, 346] on p "CPF 14749199605" at bounding box center [674, 350] width 74 height 12
click at [698, 348] on p "CPF 14749199605" at bounding box center [674, 350] width 74 height 12
copy p "14749199605"
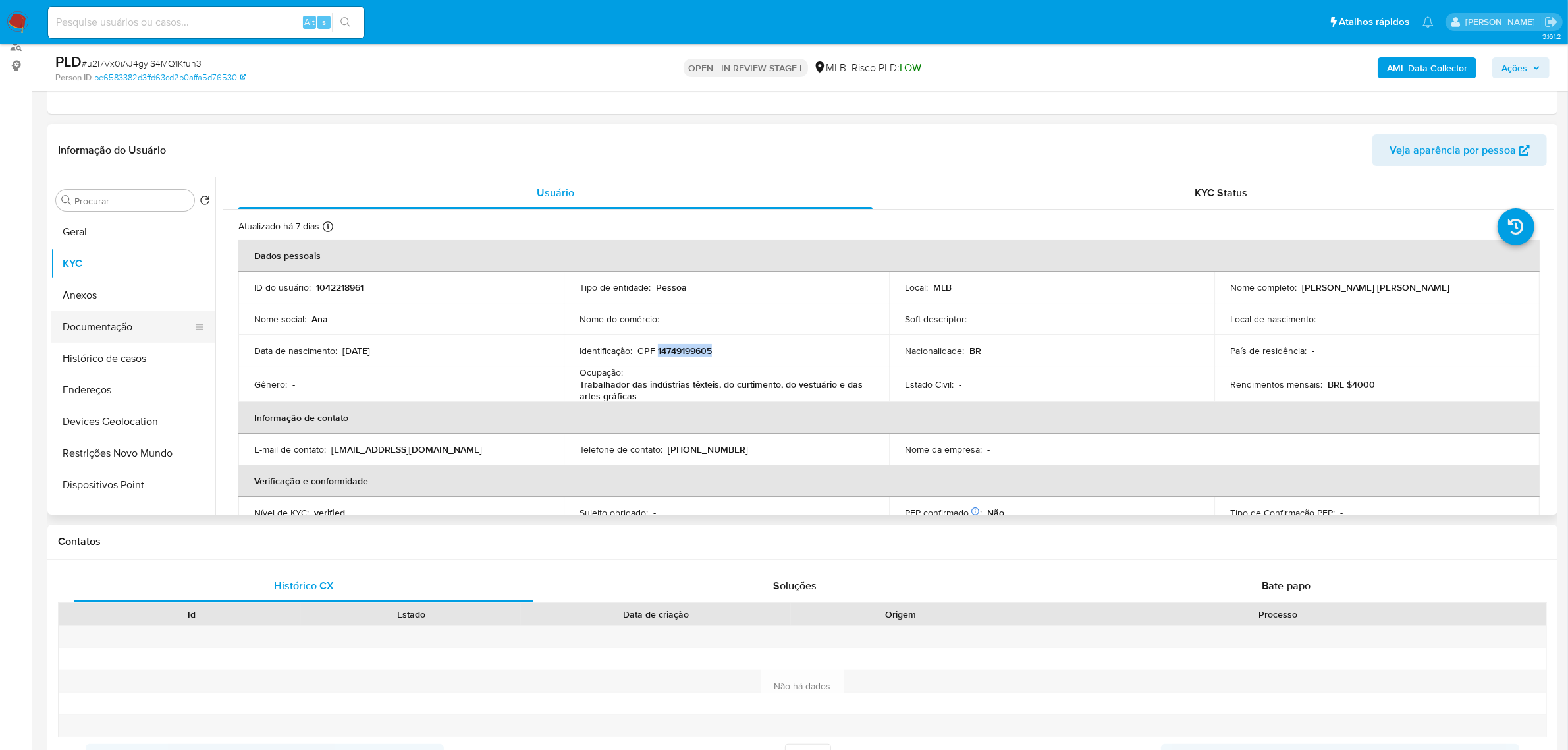
click at [117, 321] on button "Documentação" at bounding box center [127, 327] width 154 height 32
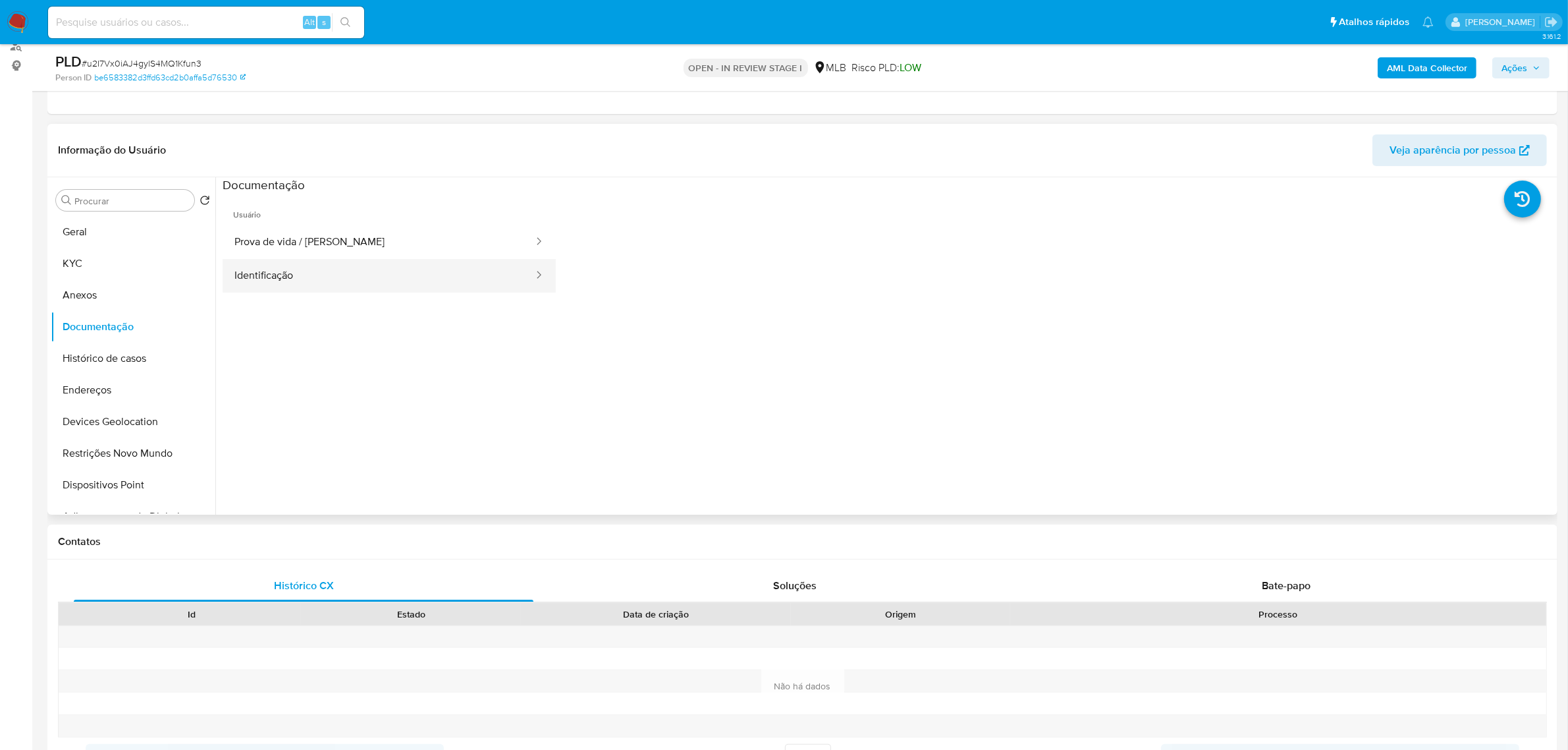
click at [415, 280] on button "Identificação" at bounding box center [378, 276] width 312 height 34
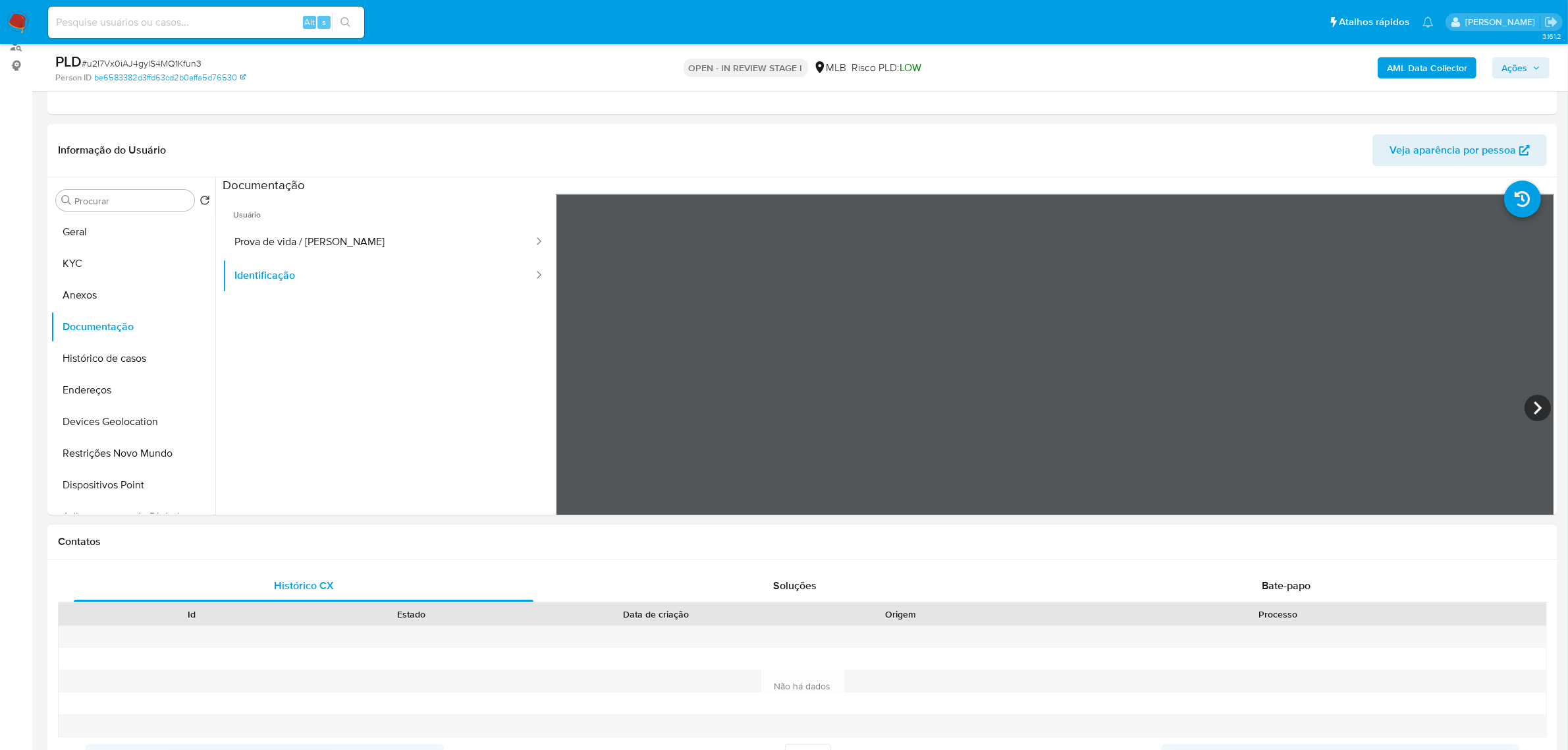
click at [125, 257] on button "KYC" at bounding box center [127, 263] width 154 height 32
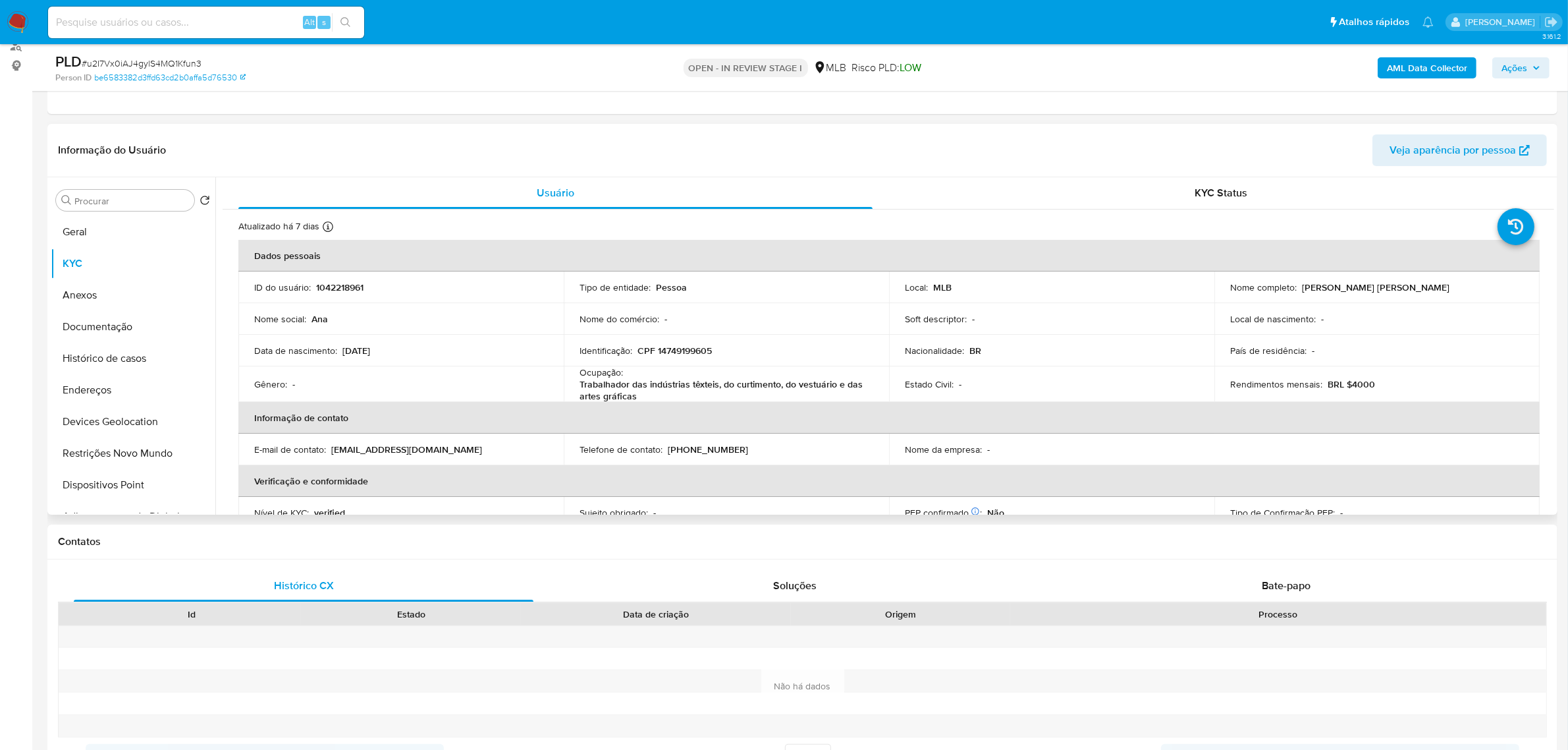
click at [714, 342] on td "Identificação : CPF 14749199605" at bounding box center [726, 350] width 325 height 32
click at [700, 347] on p "CPF 14749199605" at bounding box center [674, 350] width 74 height 12
copy p "14749199605"
drag, startPoint x: 1301, startPoint y: 285, endPoint x: 1410, endPoint y: 290, distance: 109.1
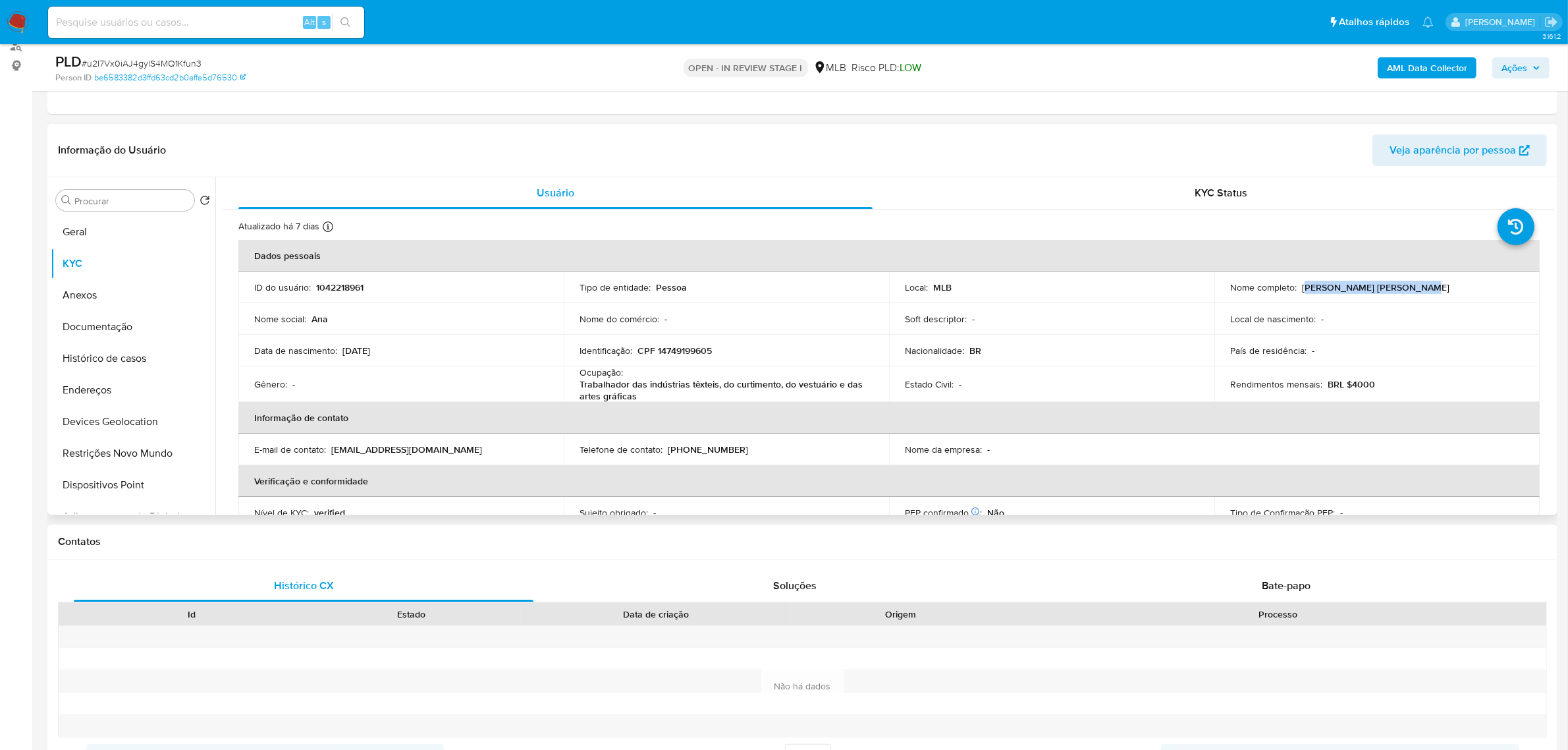
click at [1410, 290] on div "Nome completo : Ana Celia Lacerda Pascoal" at bounding box center [1377, 287] width 294 height 12
drag, startPoint x: 1298, startPoint y: 288, endPoint x: 1421, endPoint y: 285, distance: 123.0
click at [1421, 285] on div "Nome completo : Ana Celia Lacerda Pascoal" at bounding box center [1377, 287] width 294 height 12
copy p "Ana Celia Lacerda Pascoal"
click at [116, 324] on button "Documentação" at bounding box center [127, 327] width 154 height 32
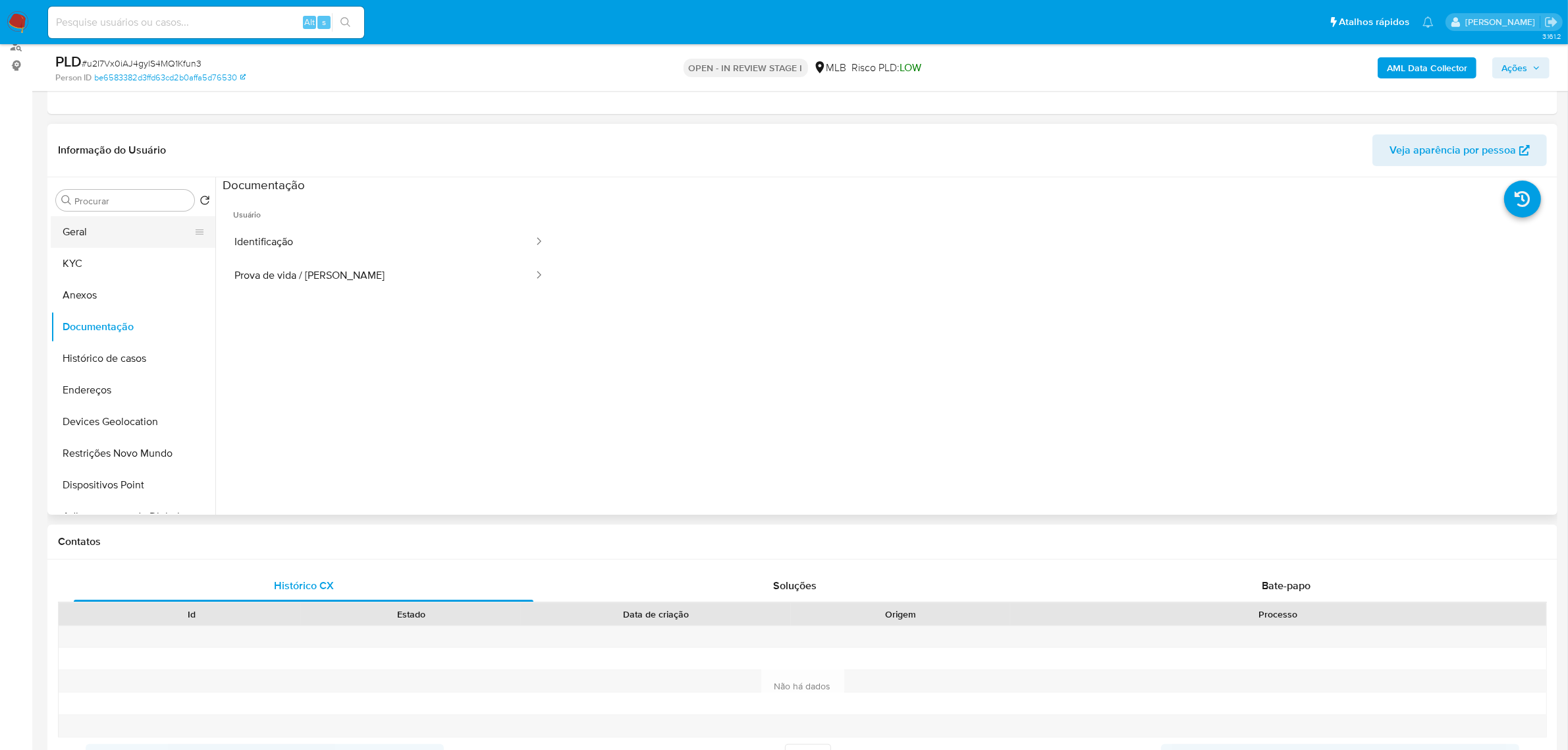
click at [90, 227] on button "Geral" at bounding box center [127, 232] width 154 height 32
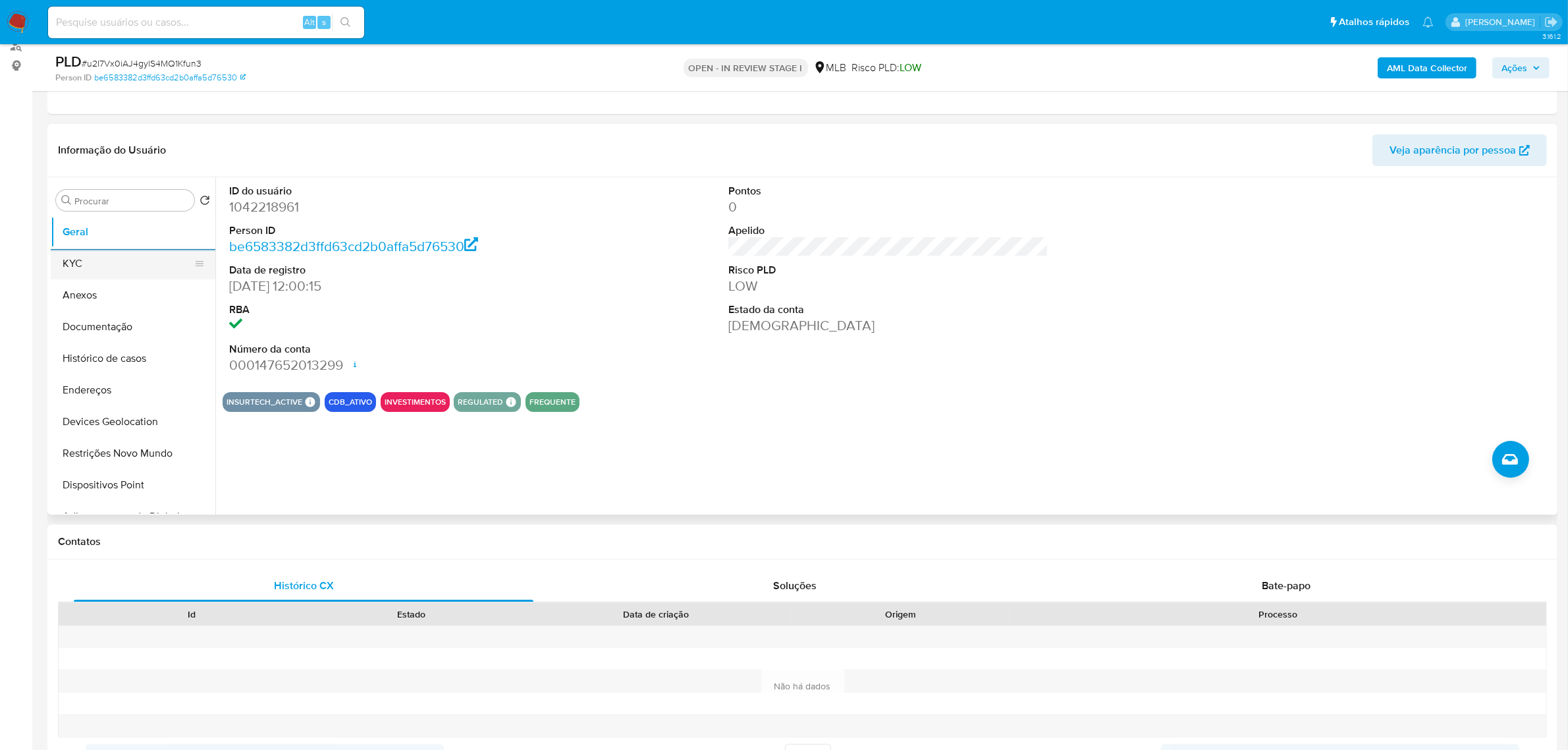
click at [92, 266] on button "KYC" at bounding box center [127, 263] width 154 height 32
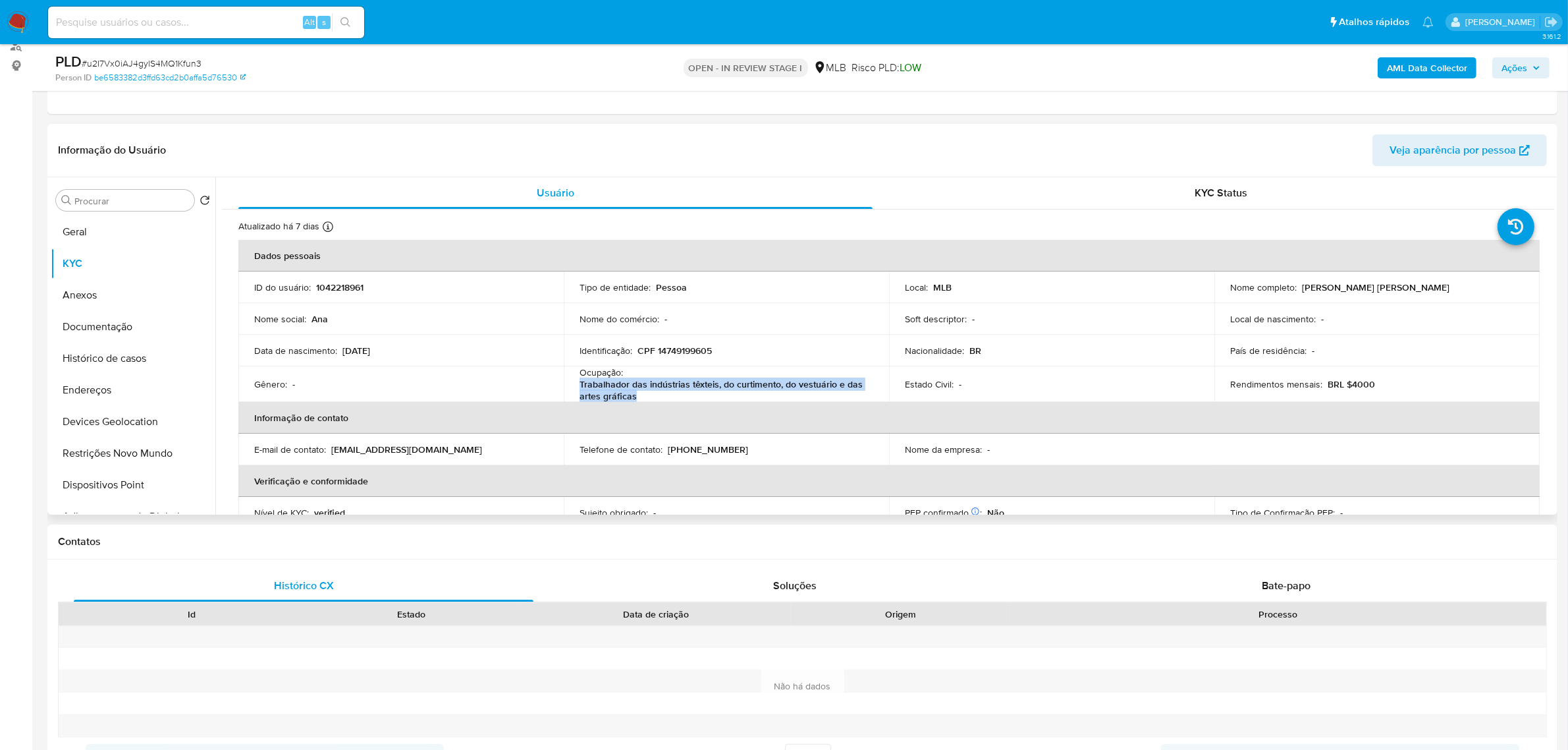
drag, startPoint x: 579, startPoint y: 386, endPoint x: 652, endPoint y: 397, distance: 73.8
click at [652, 397] on p "Trabalhador das indústrias têxteis, do curtimento, do vestuário e das artes grá…" at bounding box center [723, 390] width 288 height 24
copy p "Trabalhador das indústrias têxteis, do curtimento, do vestuário e das artes grá…"
click at [1512, 70] on span "Ações" at bounding box center [1514, 68] width 26 height 21
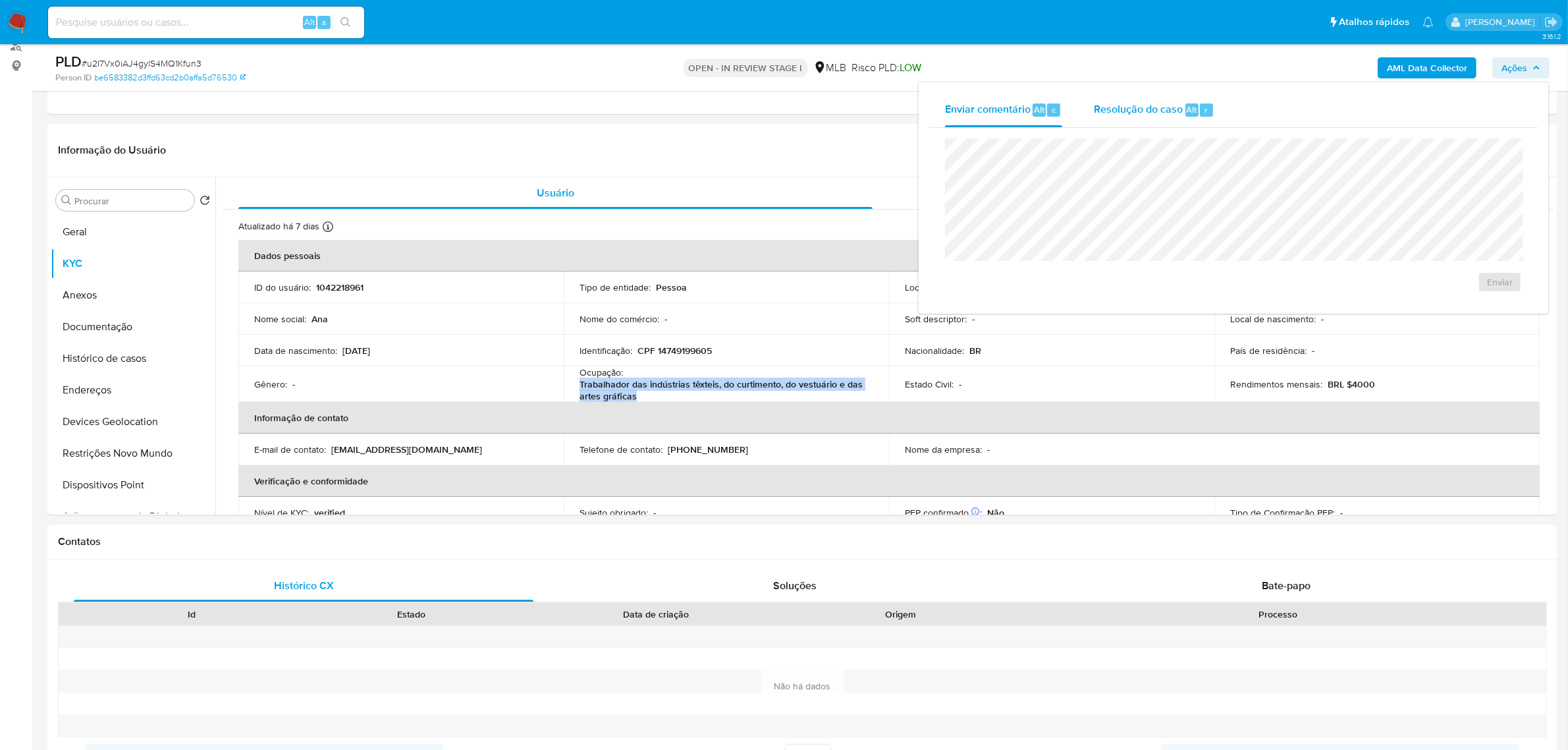
click at [1120, 116] on span "Resolução do caso" at bounding box center [1138, 109] width 89 height 16
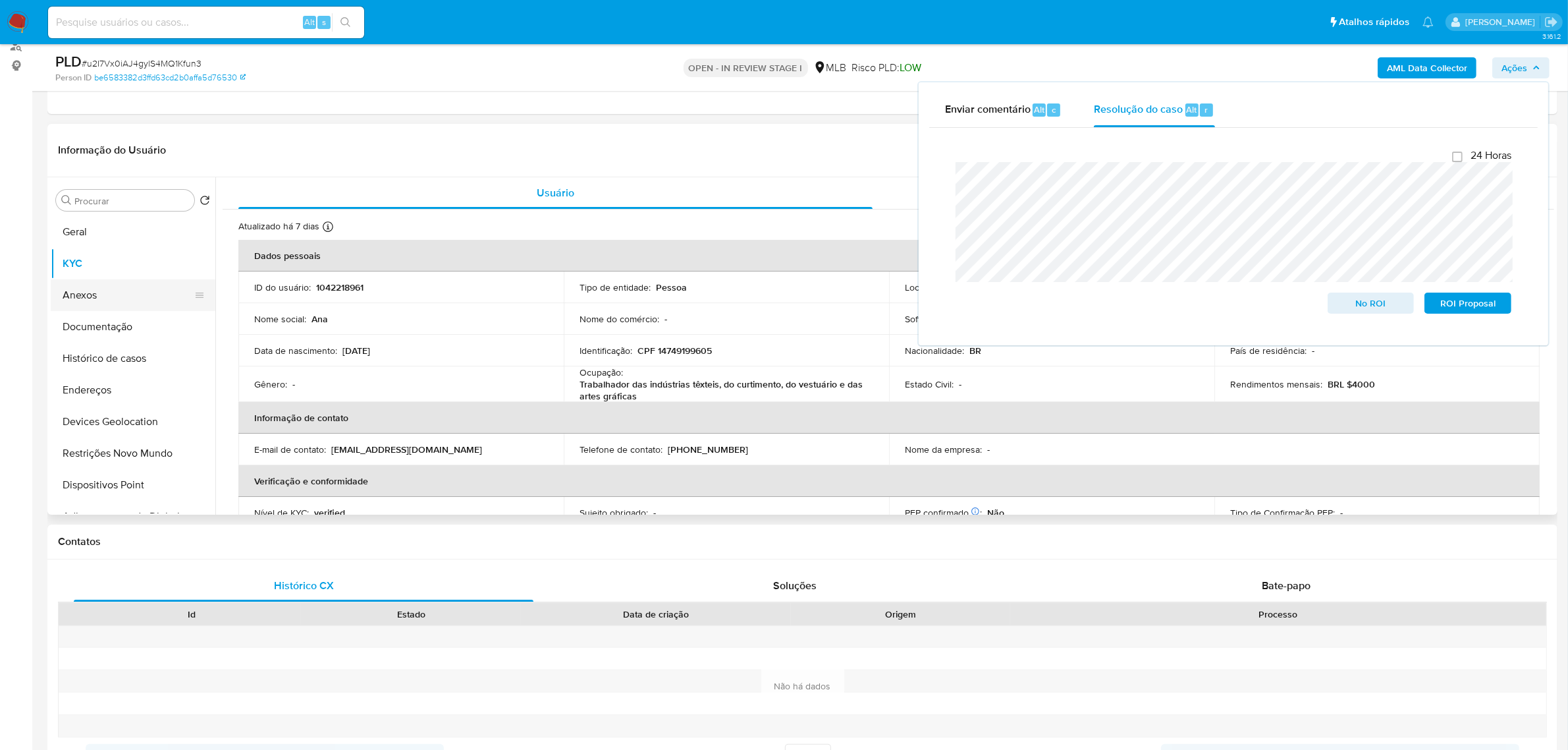
click at [86, 305] on button "Anexos" at bounding box center [127, 295] width 154 height 32
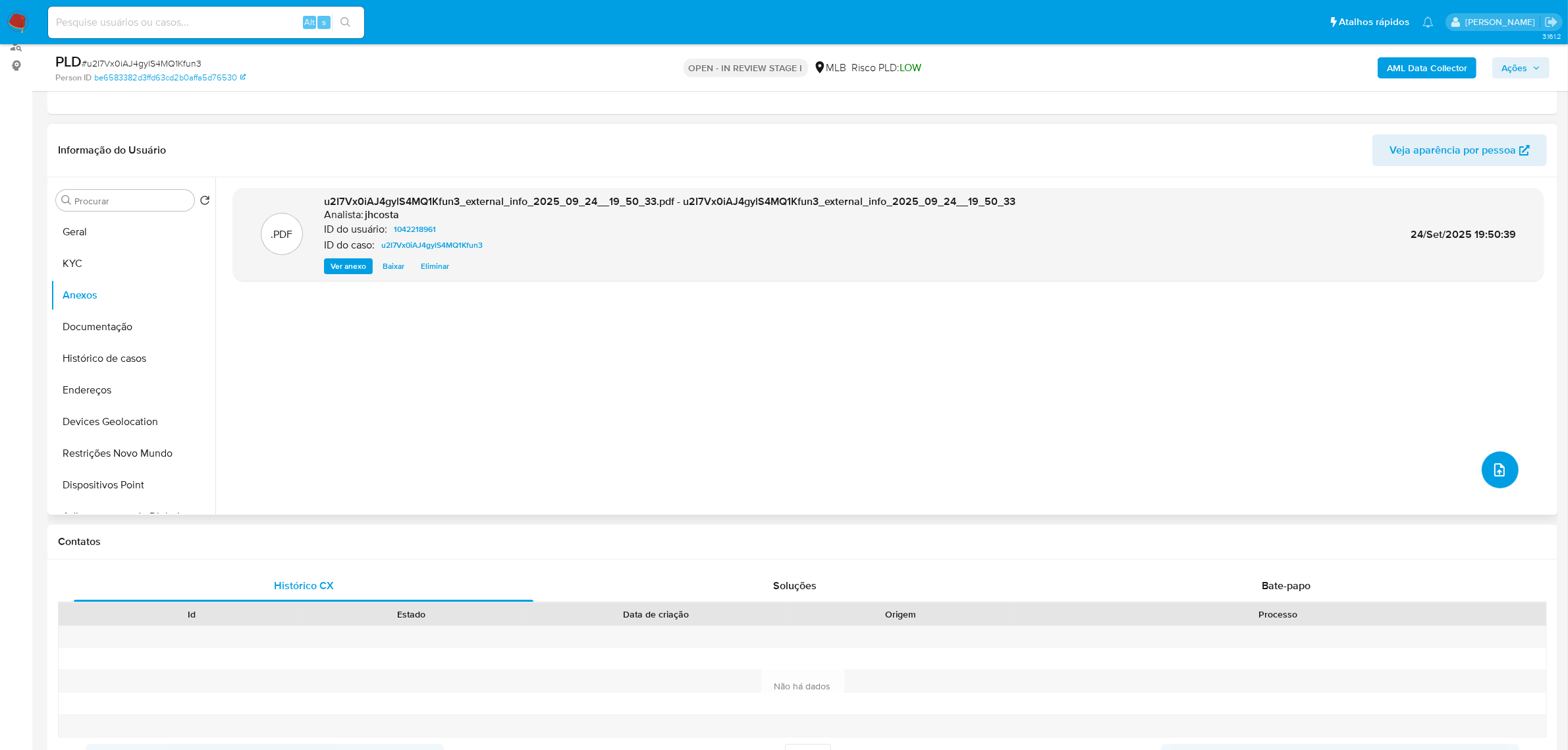
click at [1482, 466] on button "upload-file" at bounding box center [1500, 470] width 37 height 37
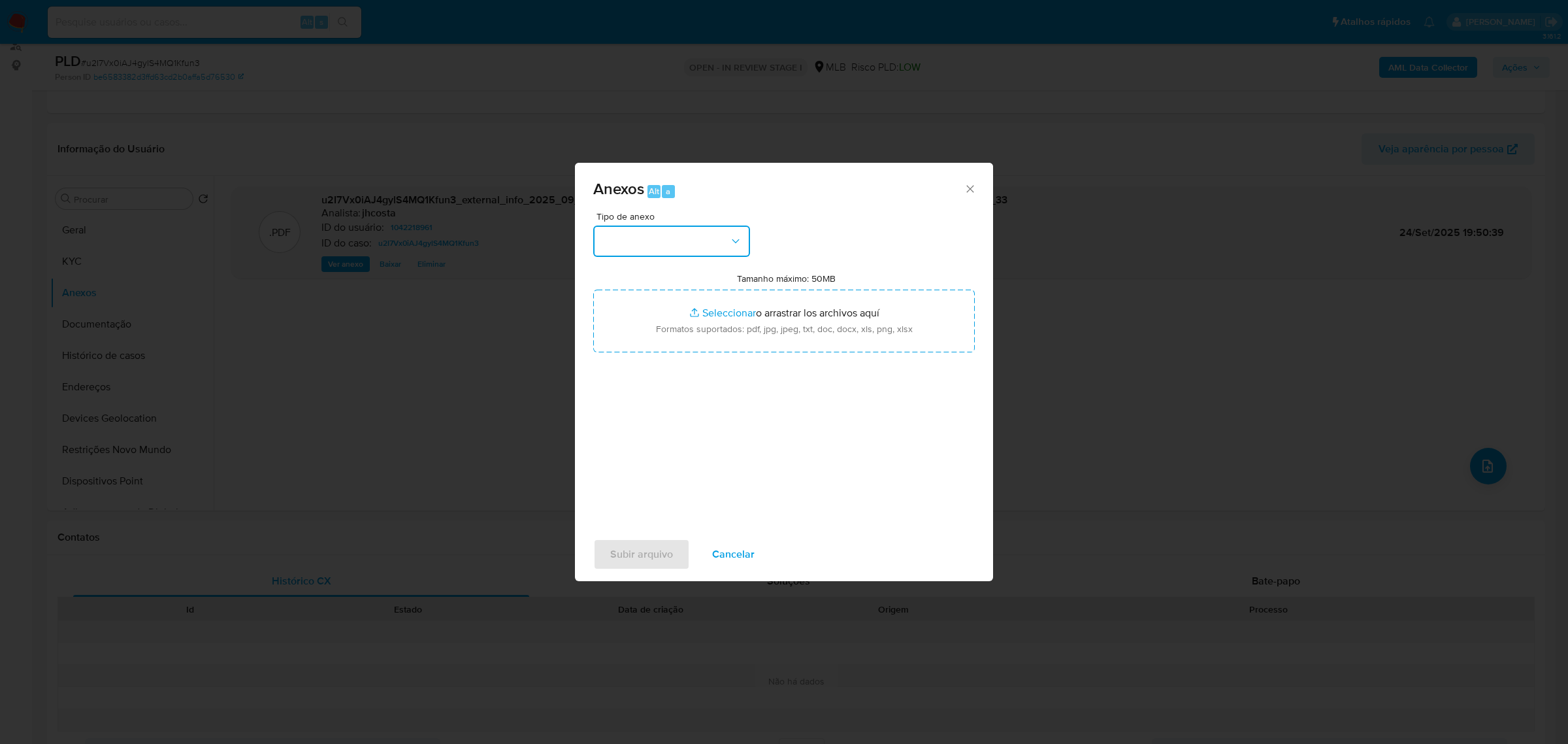
click at [671, 243] on button "button" at bounding box center [671, 241] width 157 height 32
click at [657, 348] on div "OUTROS" at bounding box center [668, 332] width 134 height 32
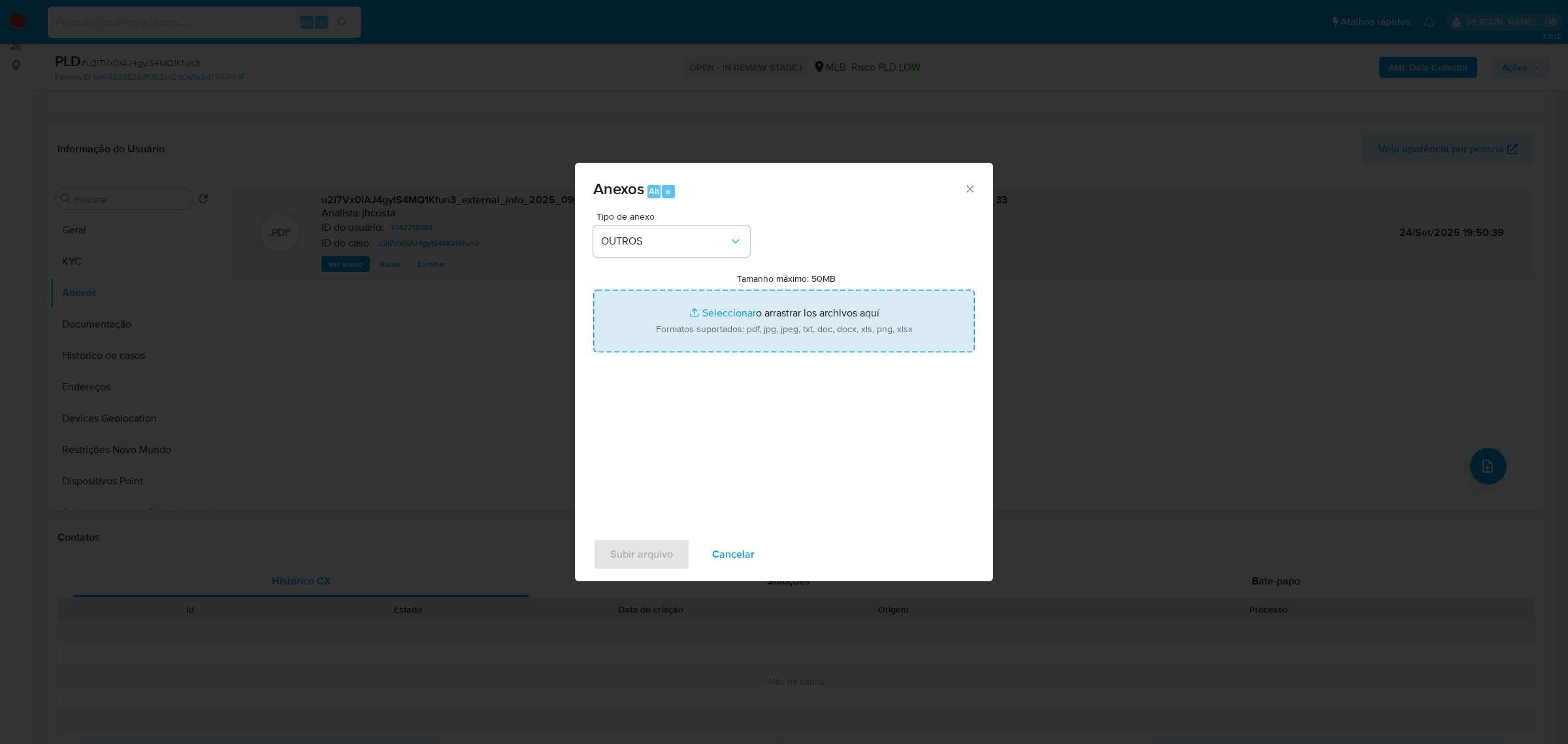
click at [775, 318] on input "Tamanho máximo: 50MB Seleccionar archivos" at bounding box center [784, 321] width 382 height 63
type input "C:\fakepath\Mulan 1042218961_2025_09_24_10_08_41.xlsx"
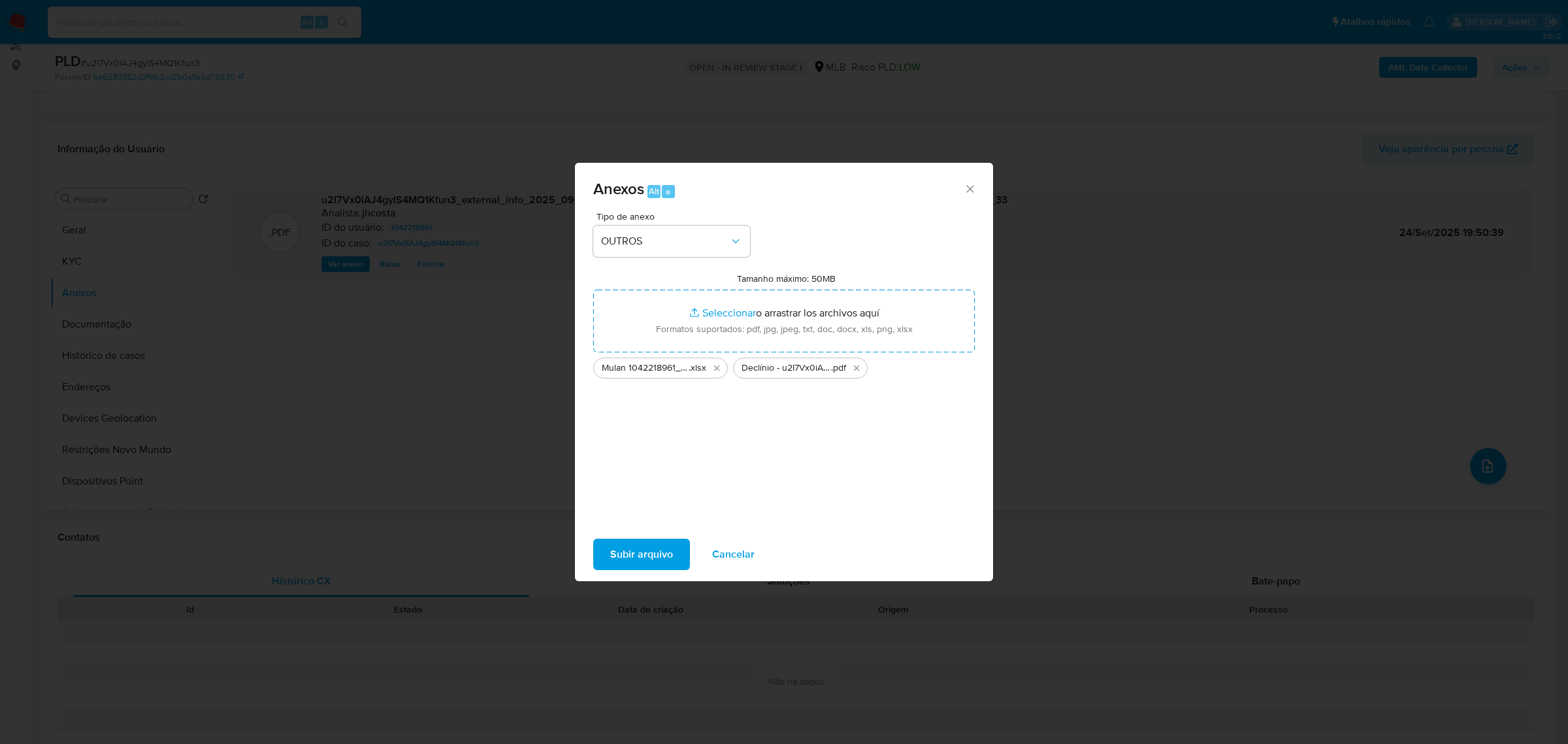
click at [656, 546] on span "Subir arquivo" at bounding box center [641, 554] width 63 height 29
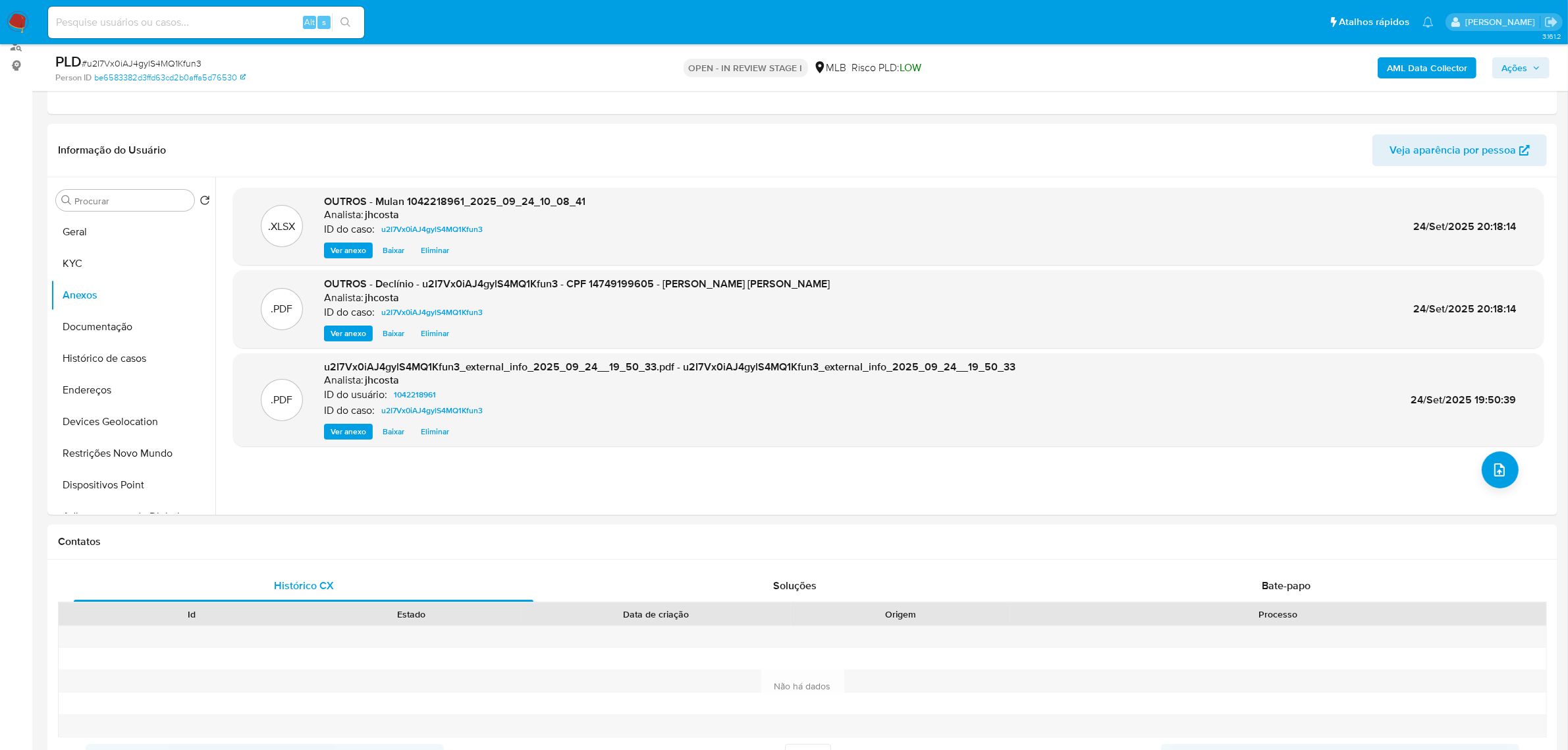
click at [1541, 58] on button "Ações" at bounding box center [1520, 68] width 58 height 21
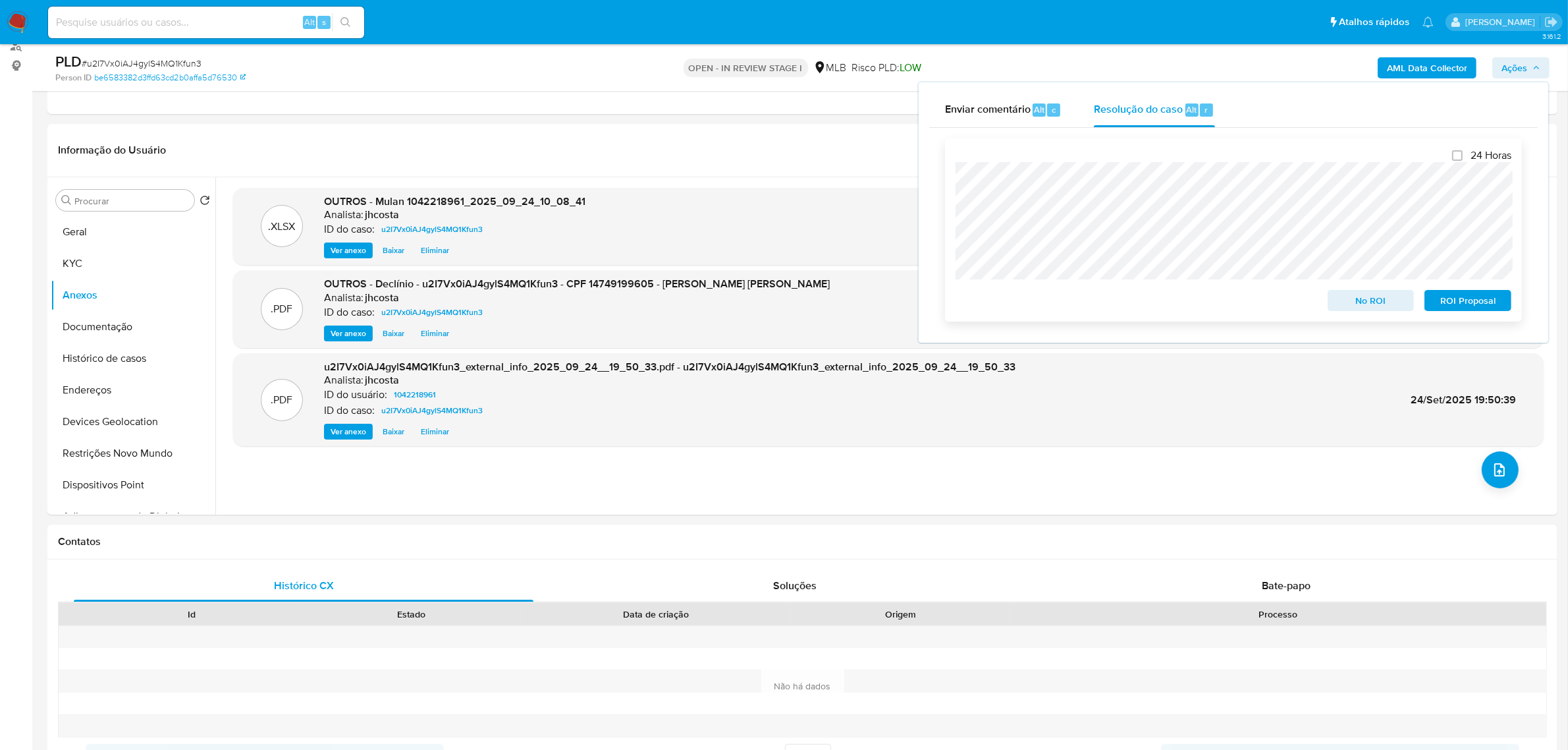
click at [1380, 301] on span "No ROI" at bounding box center [1370, 300] width 69 height 18
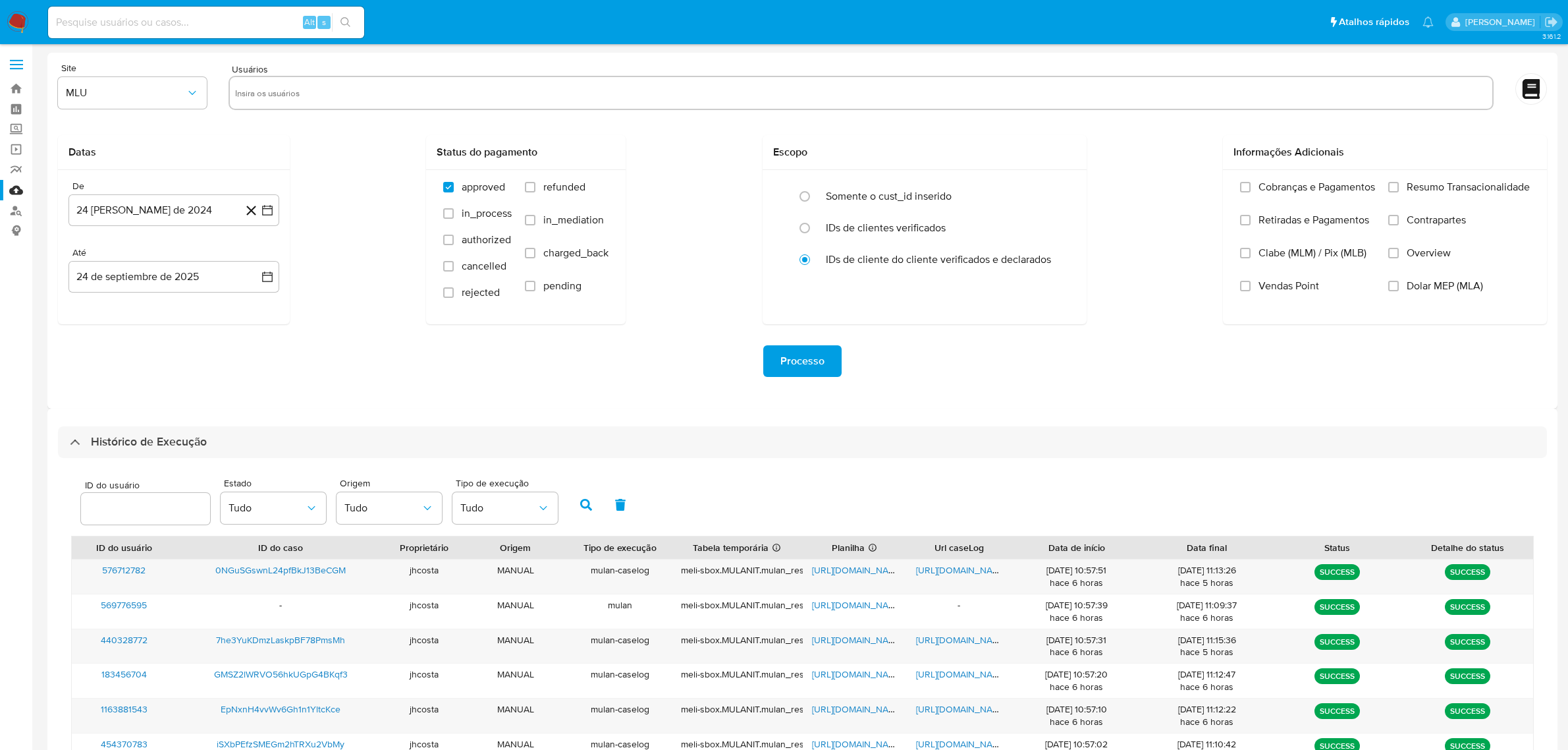
select select "10"
click at [10, 208] on link "Localizador de pessoas" at bounding box center [78, 211] width 157 height 20
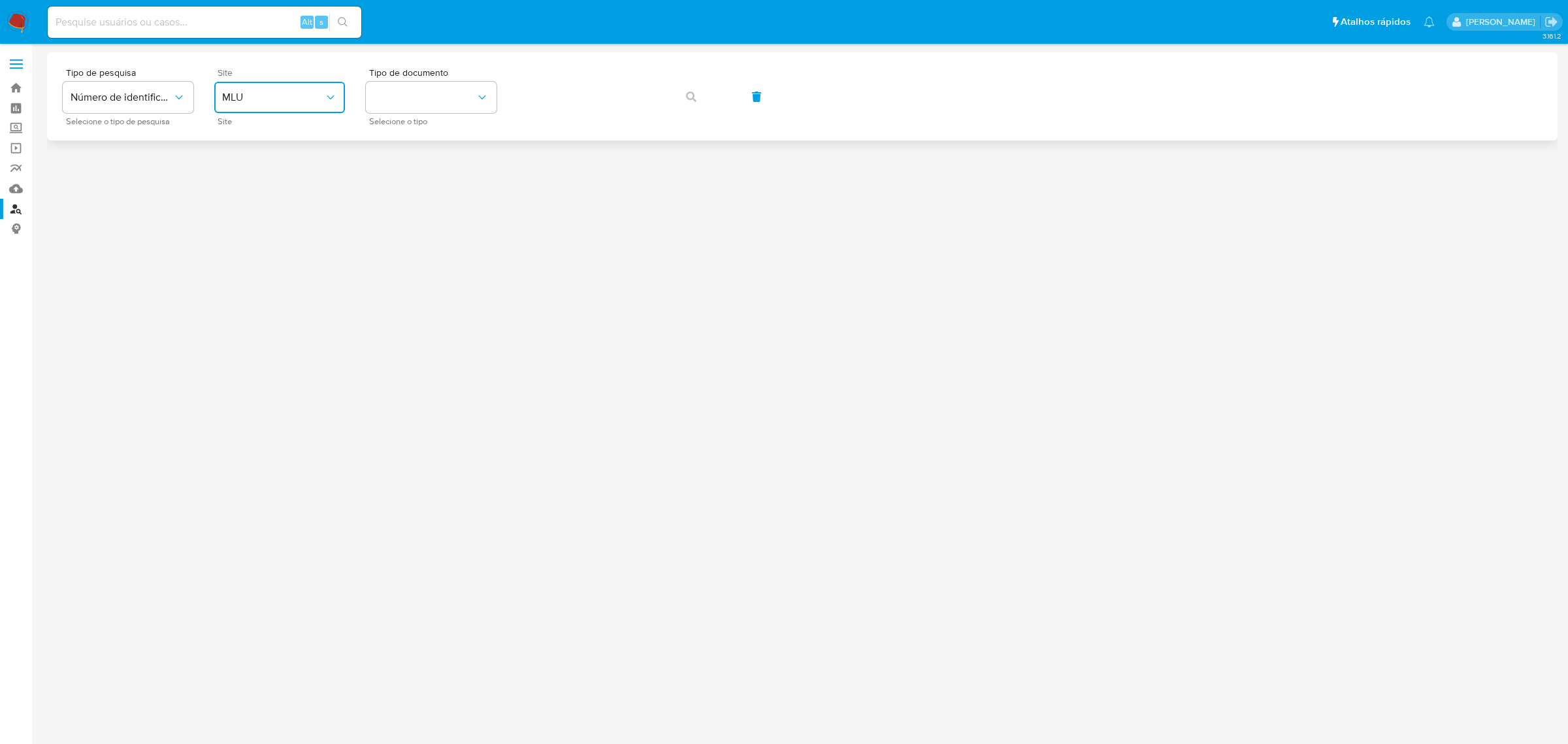
click at [282, 85] on button "MLU" at bounding box center [280, 97] width 131 height 32
click at [256, 193] on div "MLB" at bounding box center [276, 195] width 107 height 32
click at [444, 112] on button "identificationType" at bounding box center [432, 97] width 131 height 32
click at [437, 187] on div "CPF CPF" at bounding box center [427, 184] width 107 height 45
click at [690, 89] on span "button" at bounding box center [691, 97] width 11 height 29
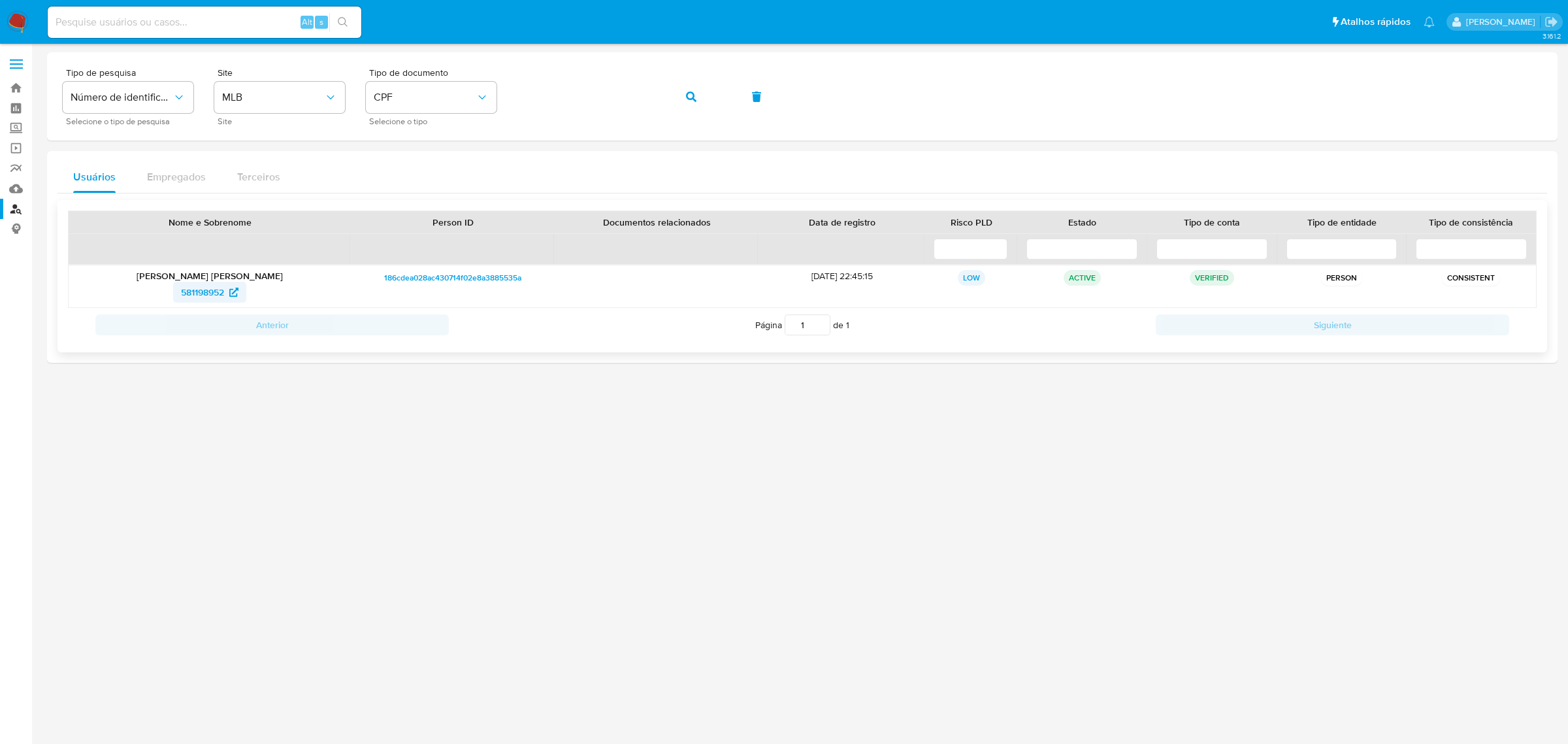
click at [196, 294] on span "581198952" at bounding box center [202, 292] width 43 height 21
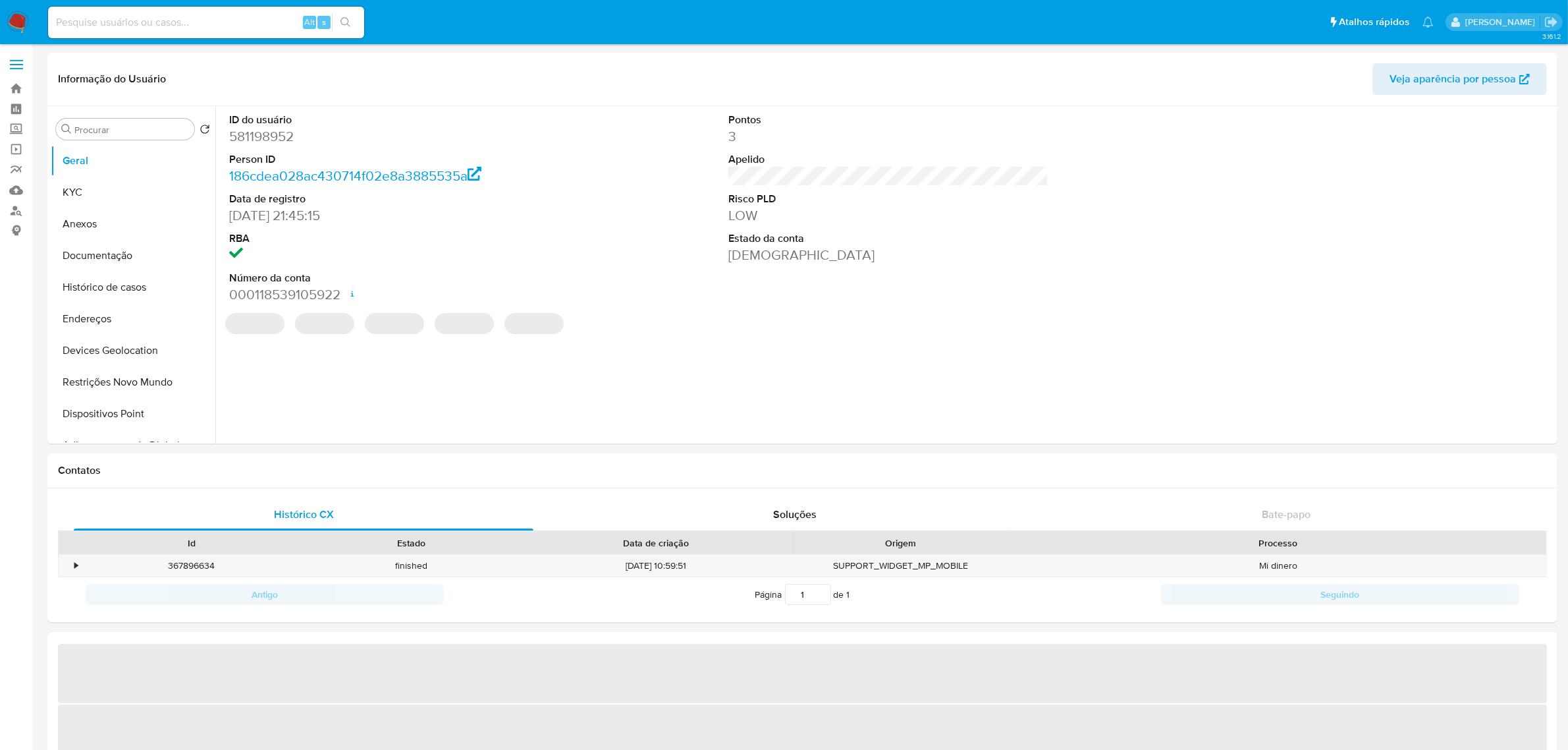
select select "10"
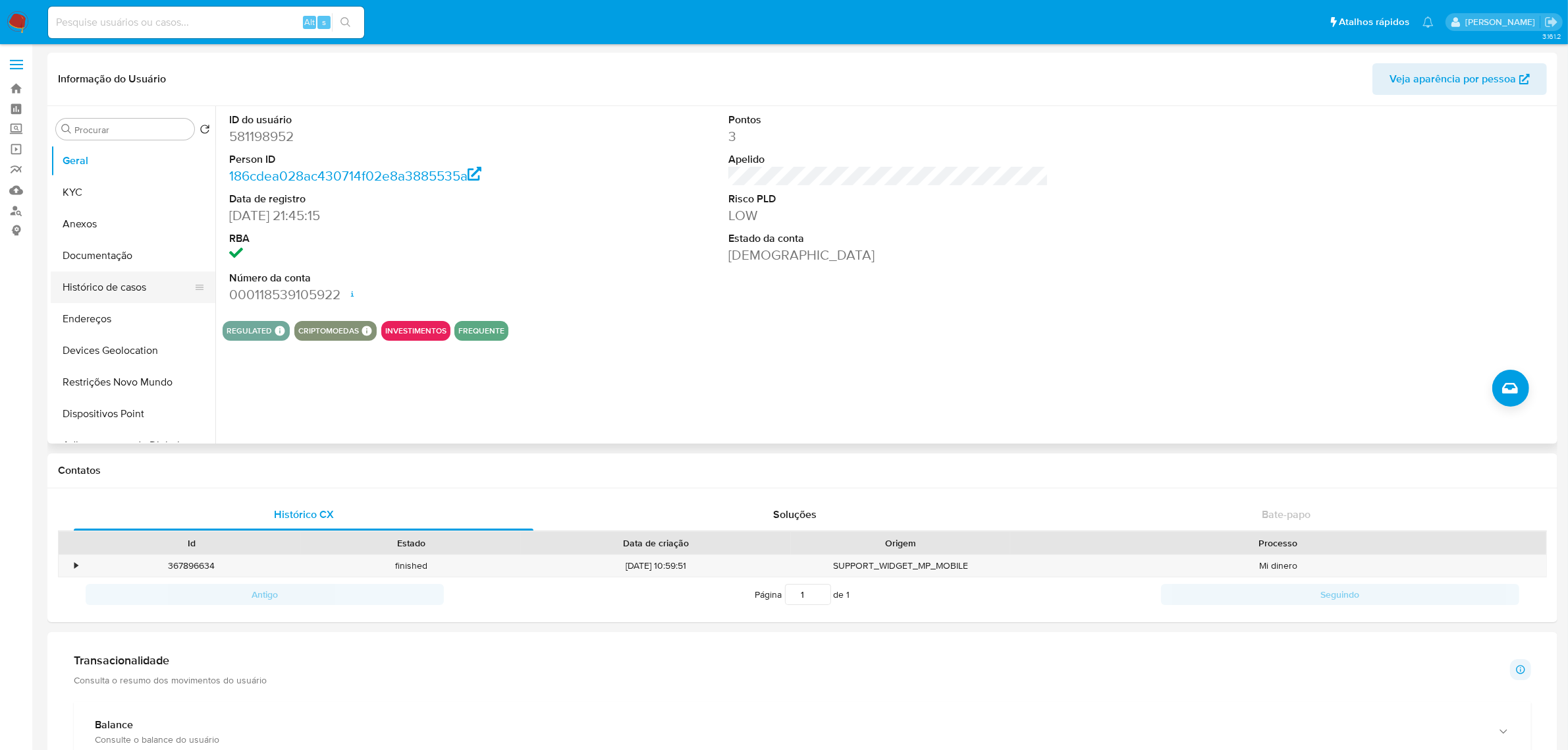
drag, startPoint x: 102, startPoint y: 283, endPoint x: 112, endPoint y: 277, distance: 11.7
click at [107, 278] on button "Histórico de casos" at bounding box center [127, 287] width 154 height 32
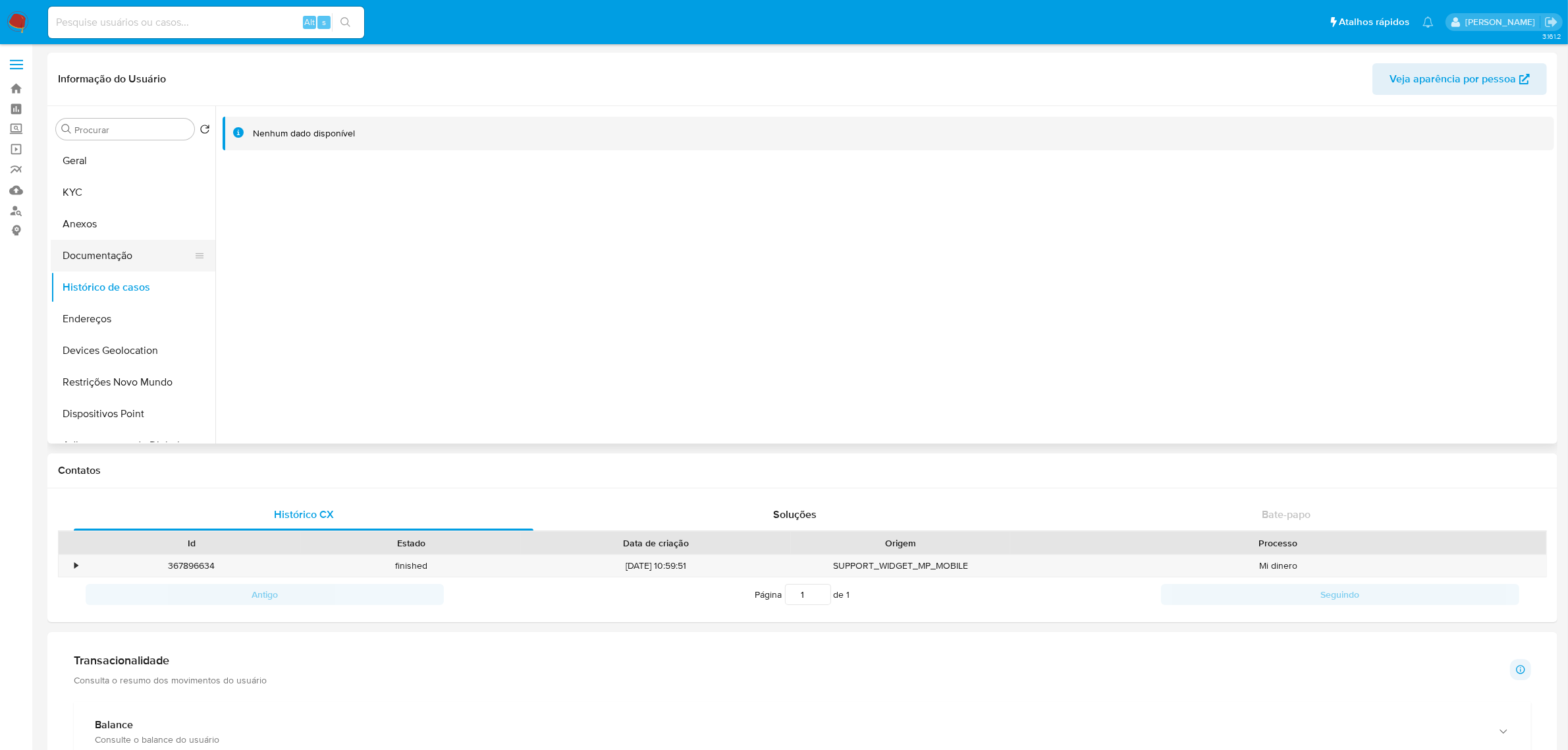
click at [146, 245] on button "Documentação" at bounding box center [127, 255] width 154 height 32
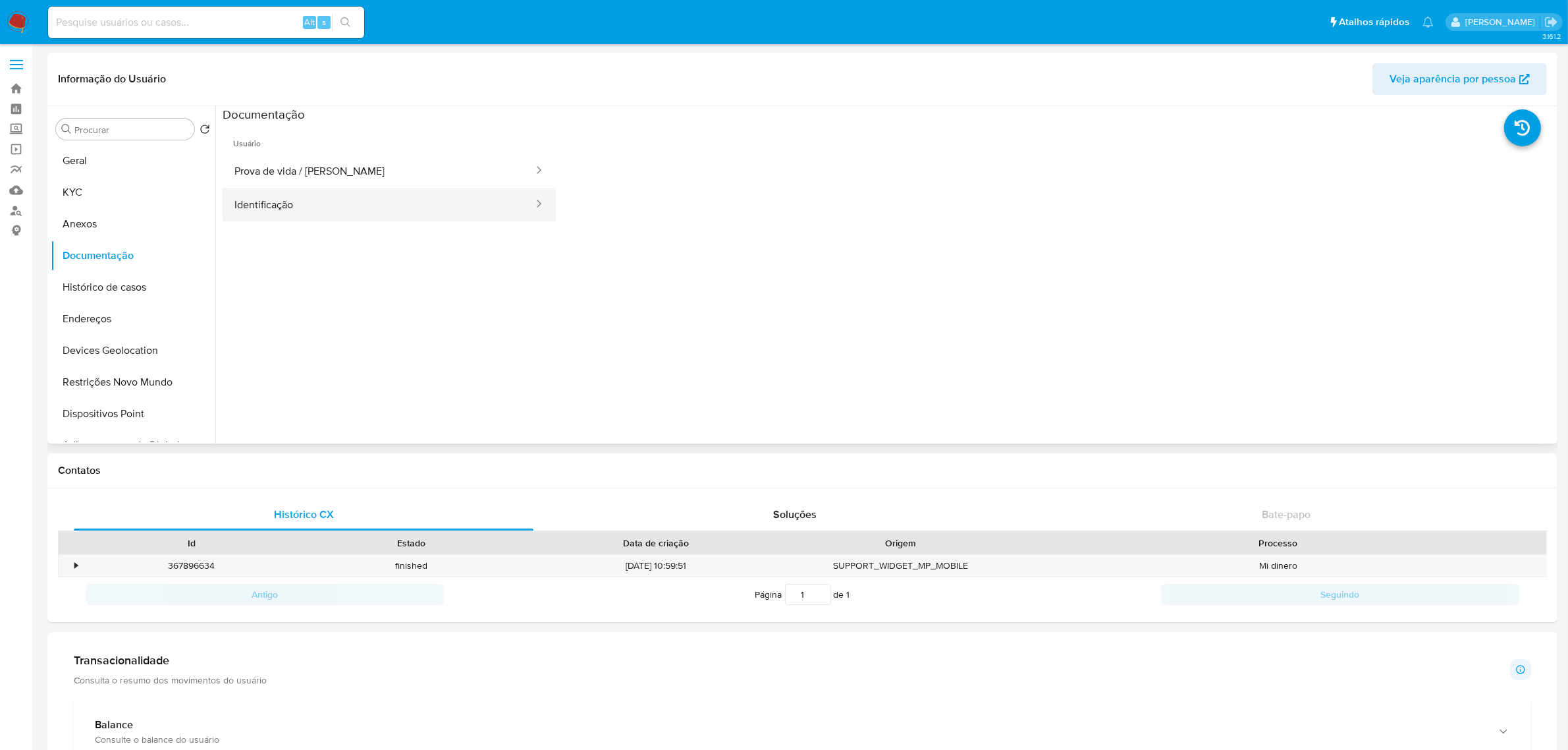
click at [332, 196] on button "Identificação" at bounding box center [378, 204] width 312 height 34
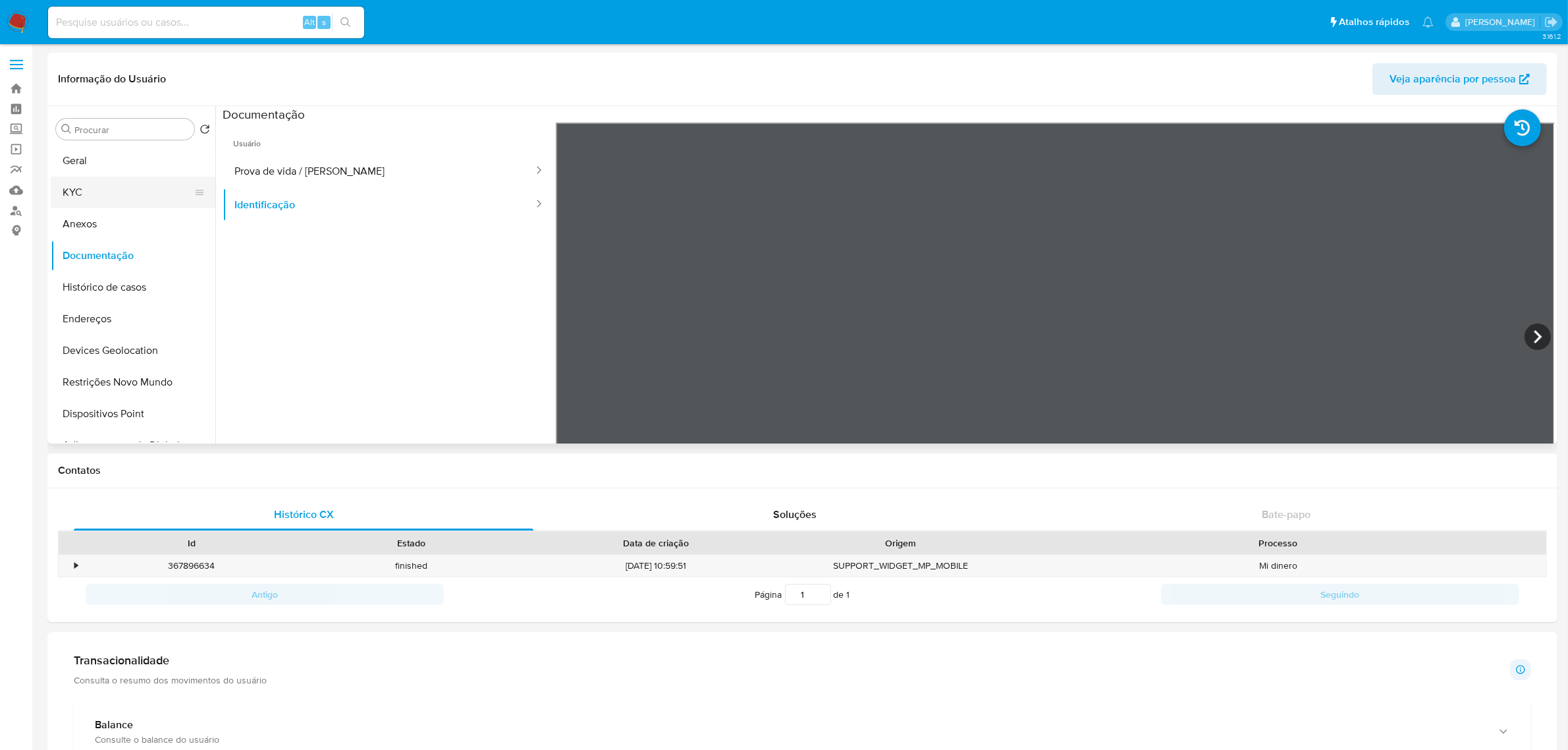
click at [124, 196] on button "KYC" at bounding box center [127, 192] width 154 height 32
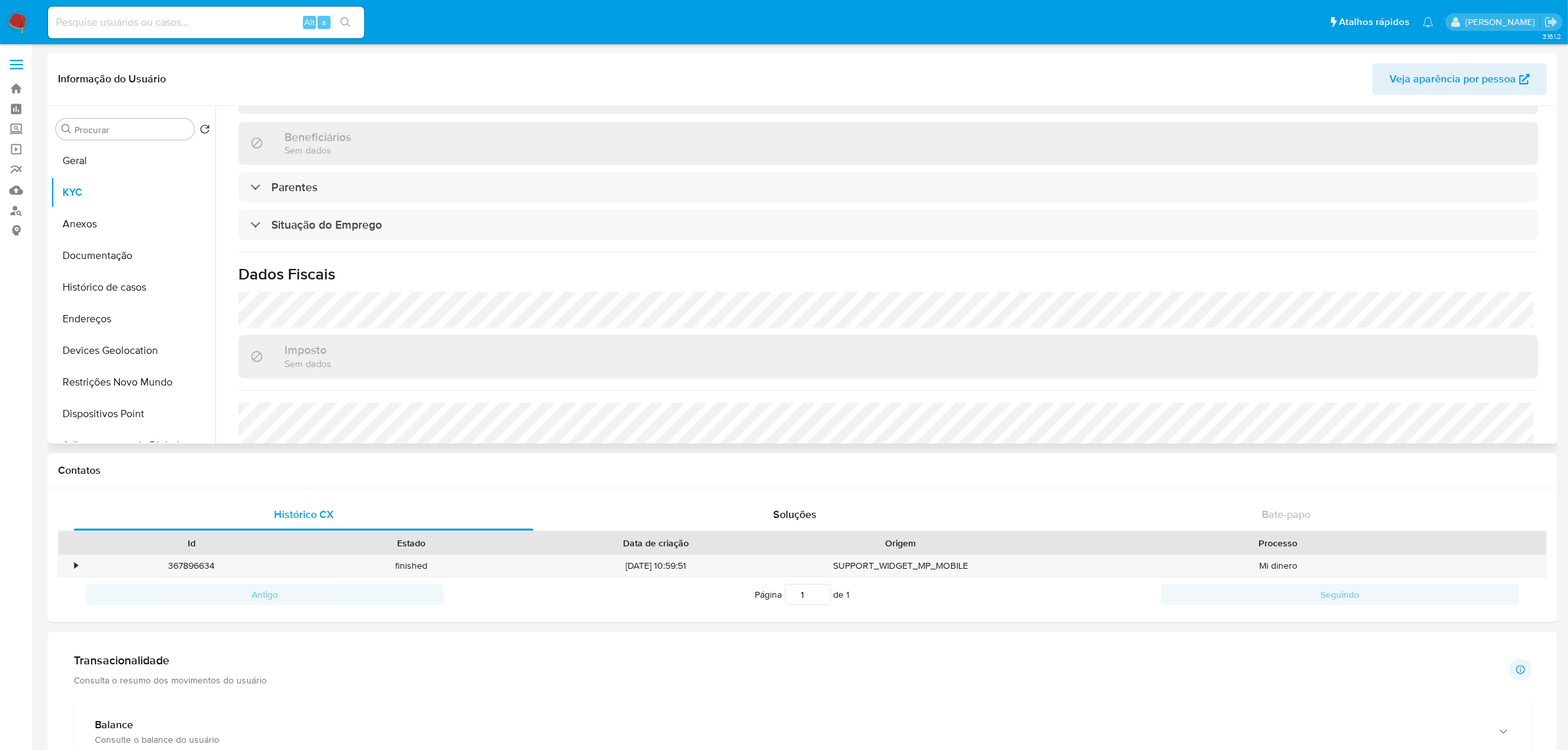
scroll to position [561, 0]
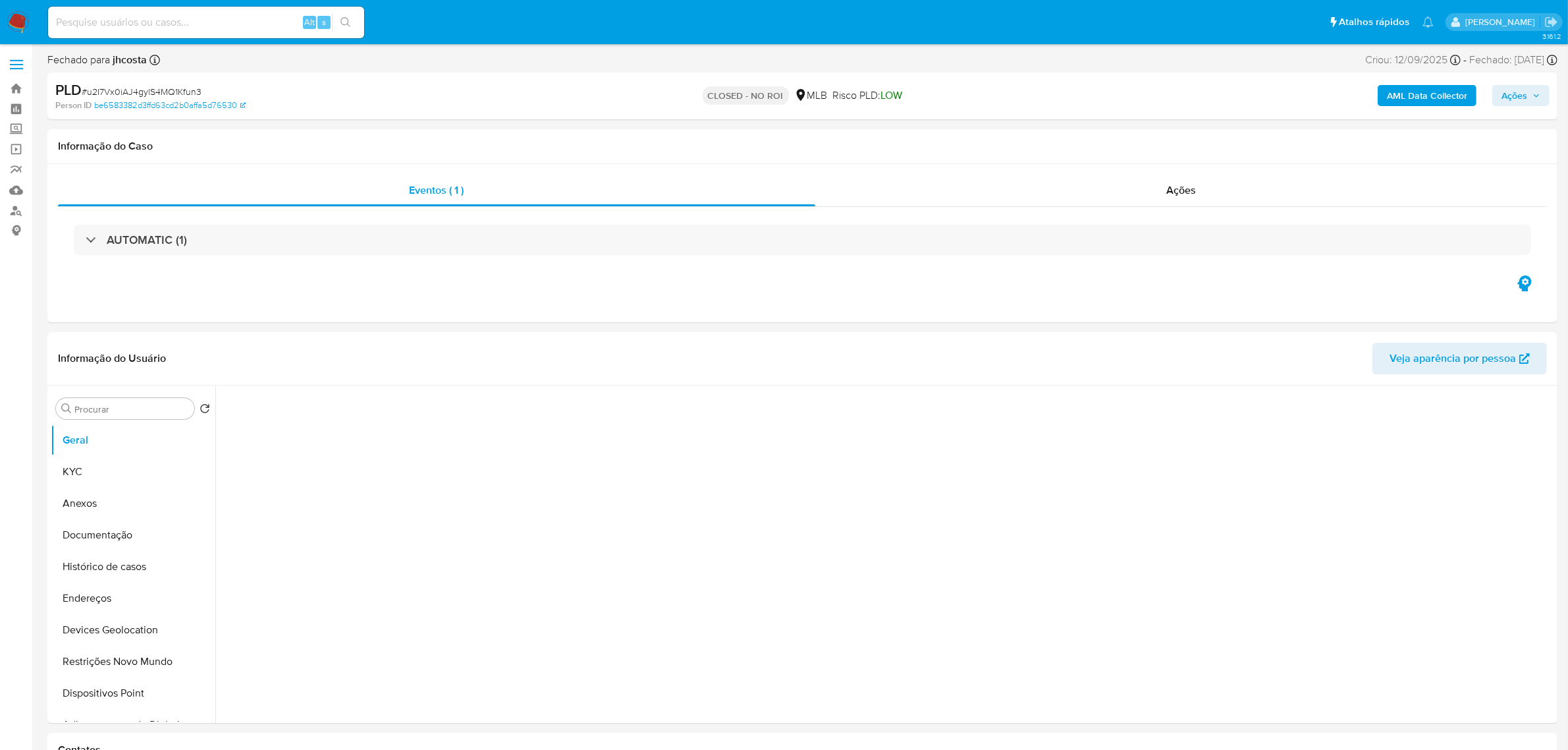
select select "10"
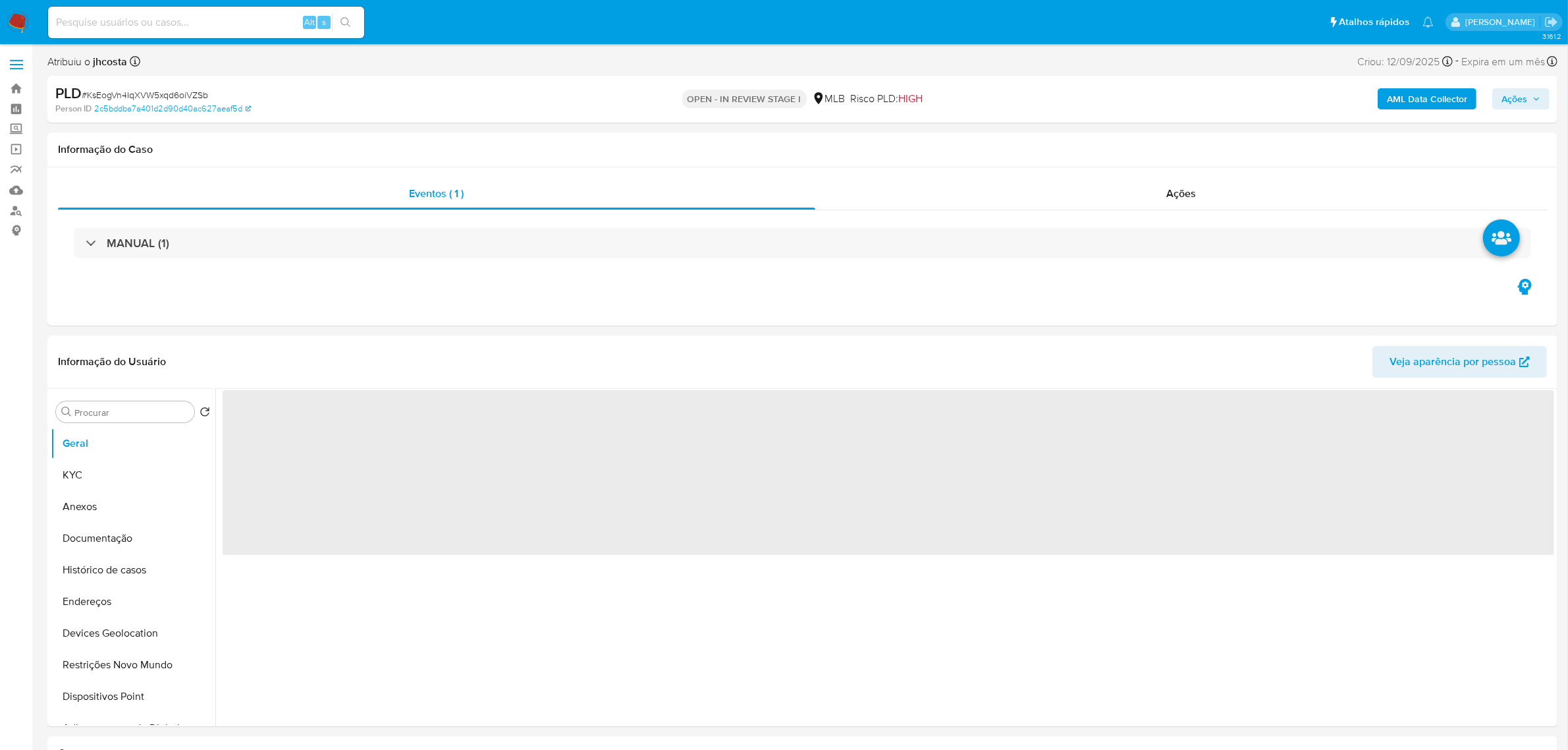
select select "10"
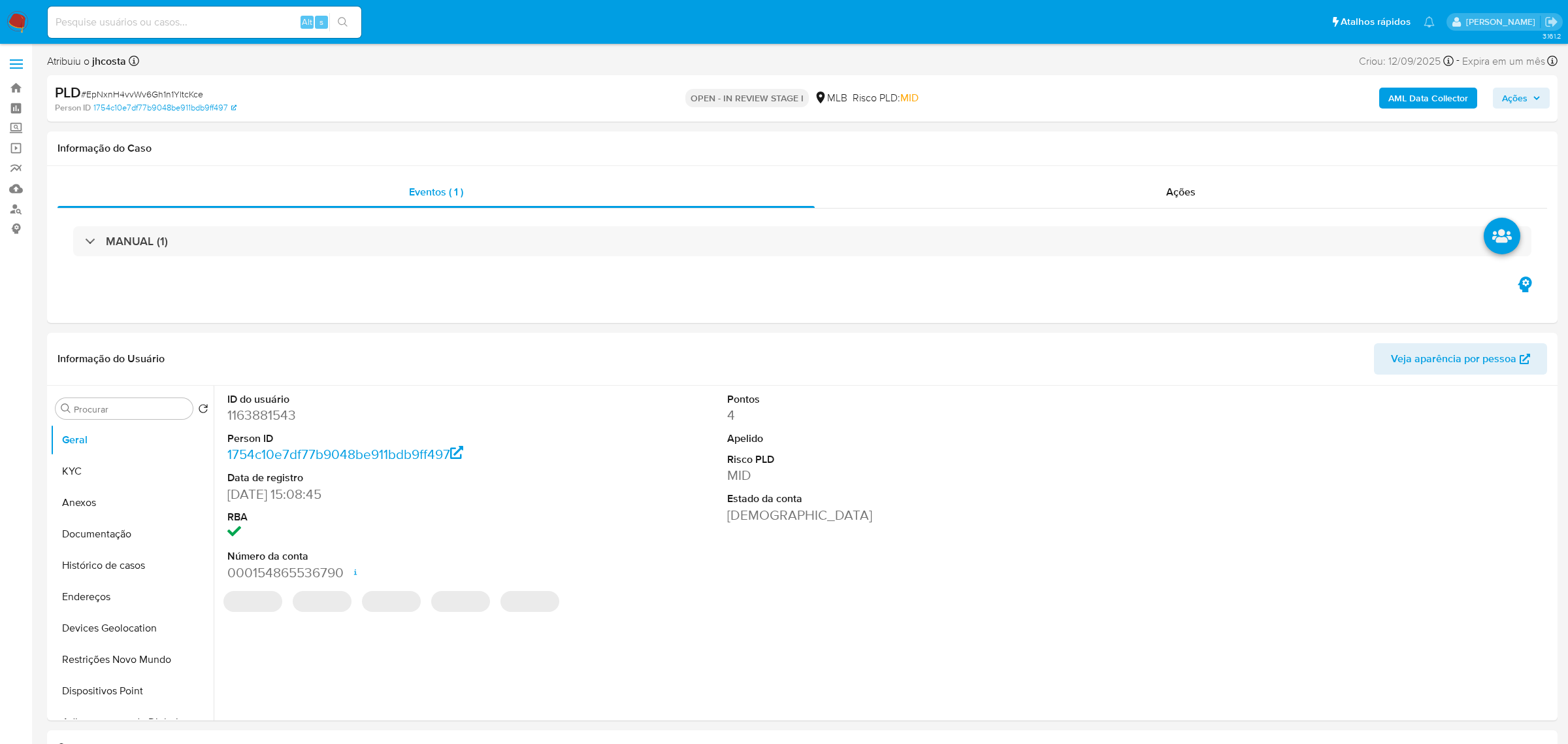
select select "10"
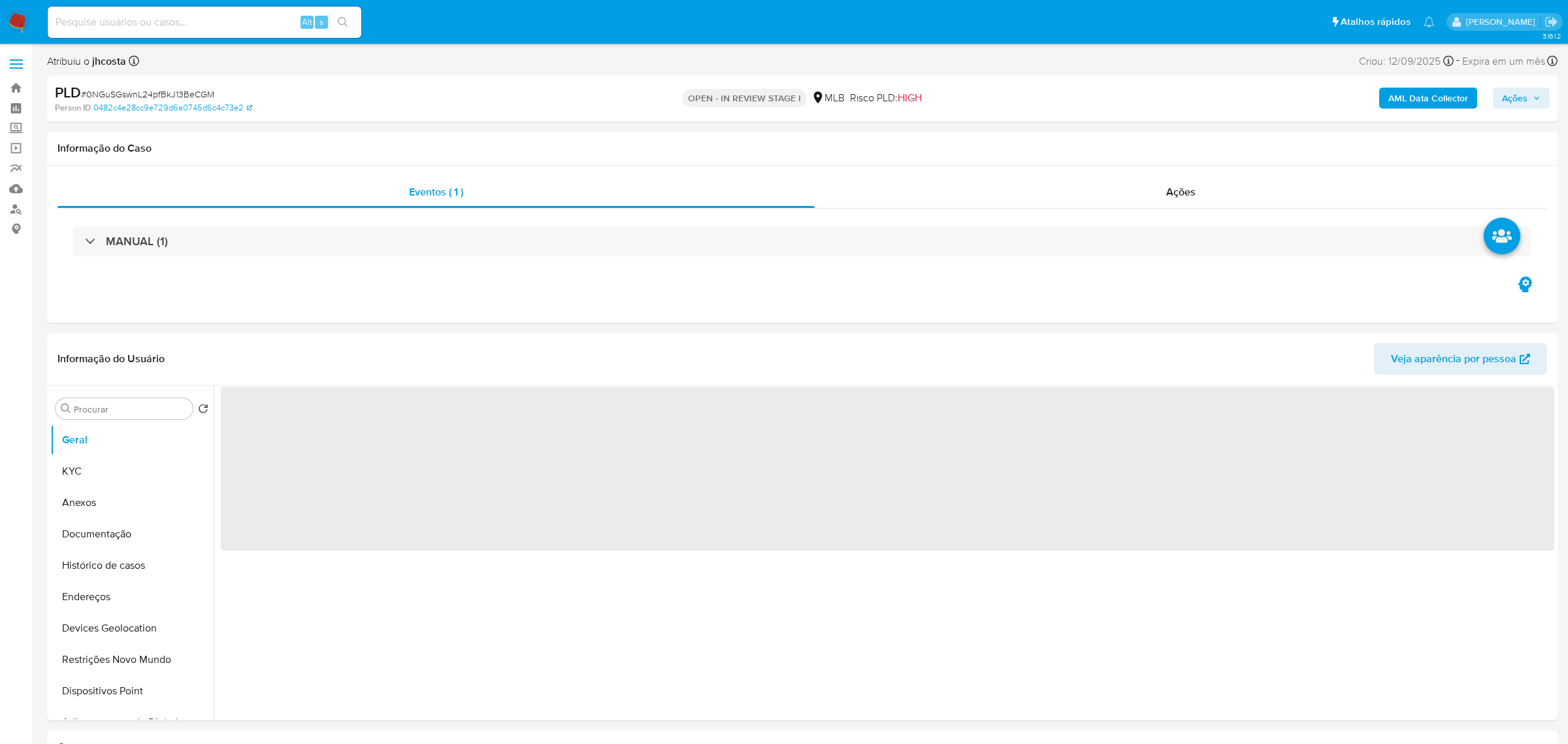
select select "10"
